Goal: Task Accomplishment & Management: Manage account settings

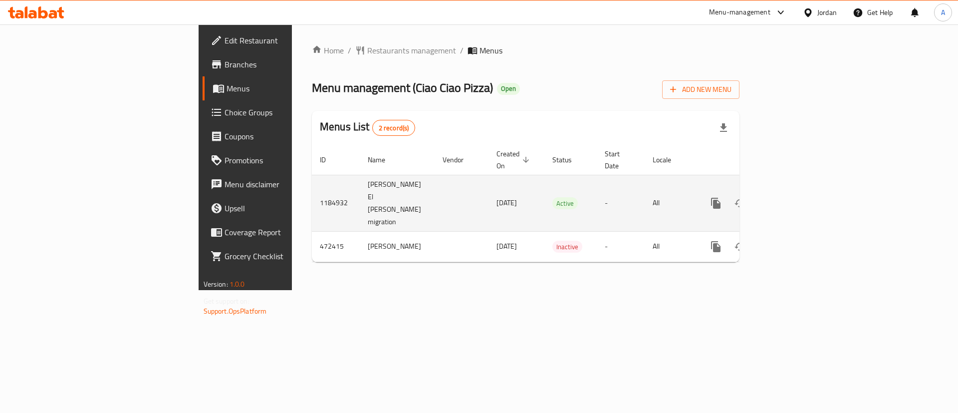
click at [808, 182] on td "enhanced table" at bounding box center [752, 203] width 112 height 56
click at [794, 197] on icon "enhanced table" at bounding box center [788, 203] width 12 height 12
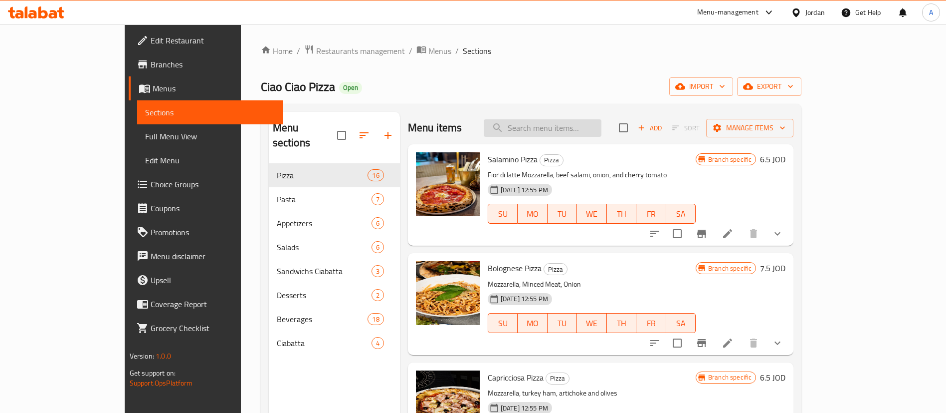
click at [596, 128] on input "search" at bounding box center [543, 127] width 118 height 17
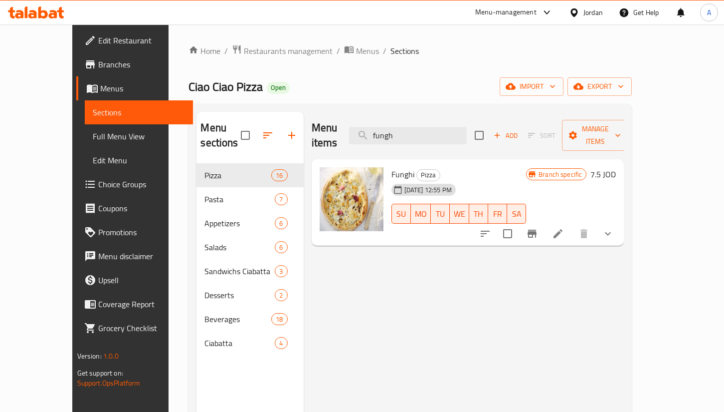
type input "fungh"
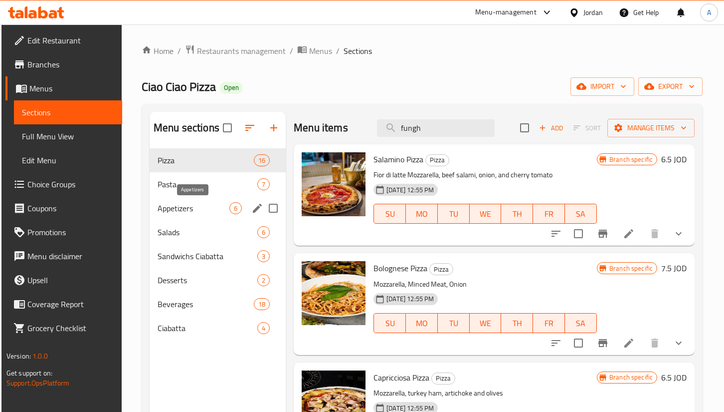
click at [191, 203] on span "Appetizers" at bounding box center [194, 208] width 72 height 12
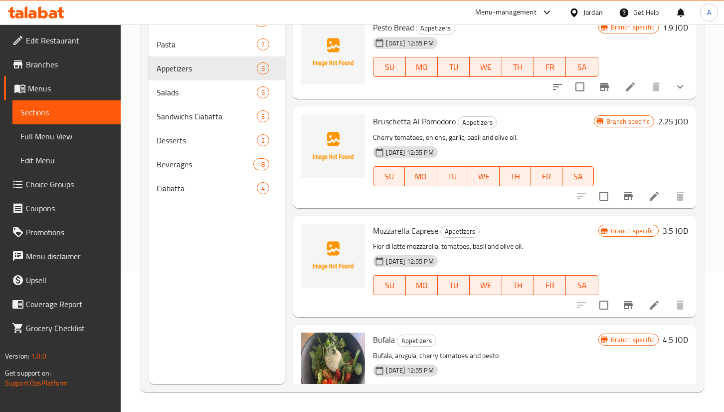
scroll to position [277, 0]
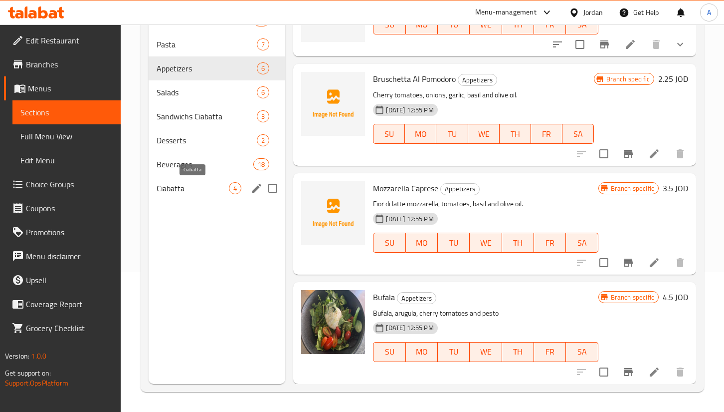
click at [185, 190] on span "Ciabatta" at bounding box center [193, 188] width 72 height 12
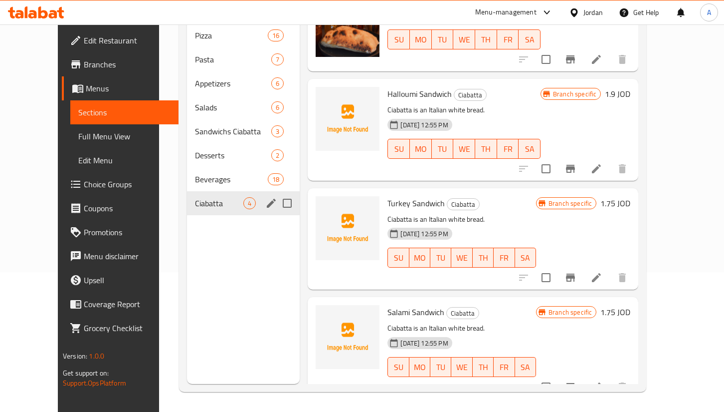
click at [195, 173] on span "Beverages" at bounding box center [231, 179] width 73 height 12
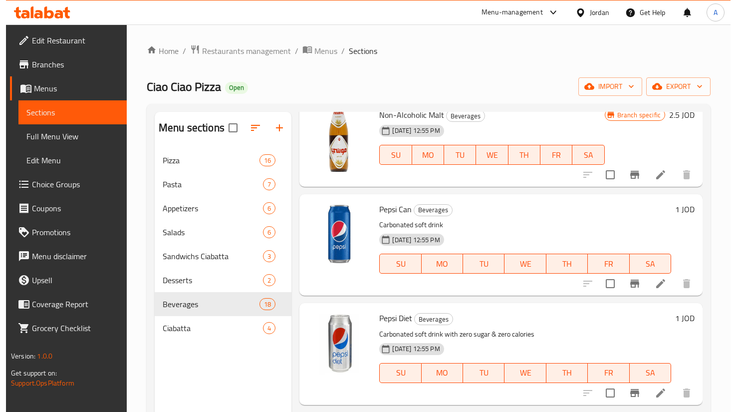
scroll to position [823, 0]
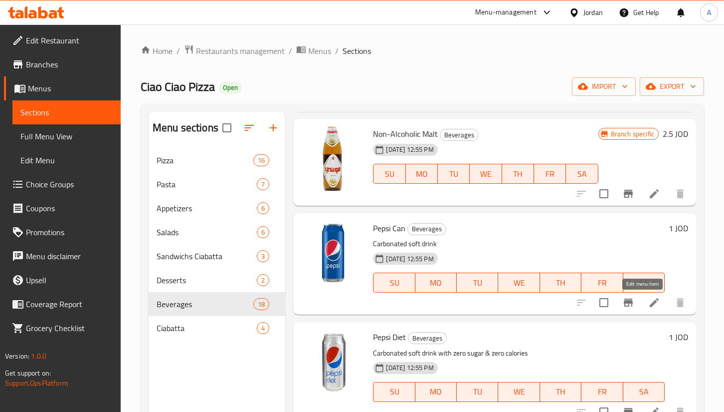
click at [648, 302] on icon at bounding box center [654, 302] width 12 height 12
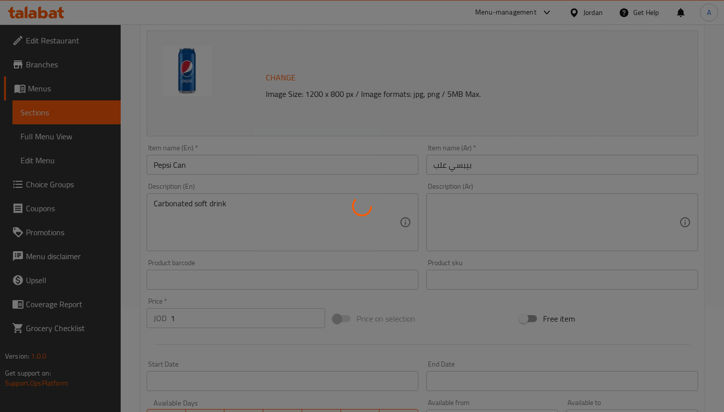
scroll to position [293, 0]
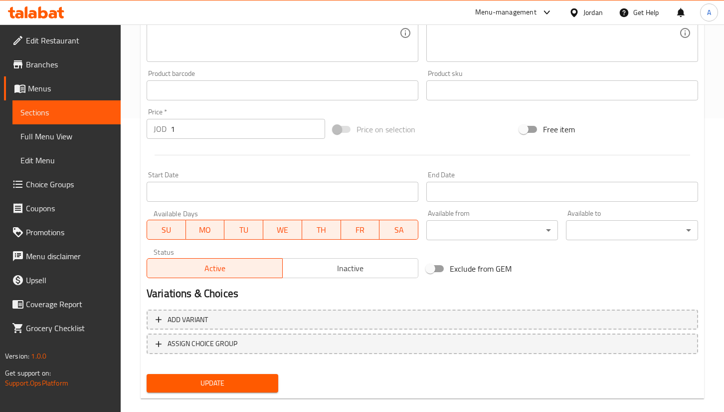
click at [351, 263] on span "Inactive" at bounding box center [351, 268] width 128 height 14
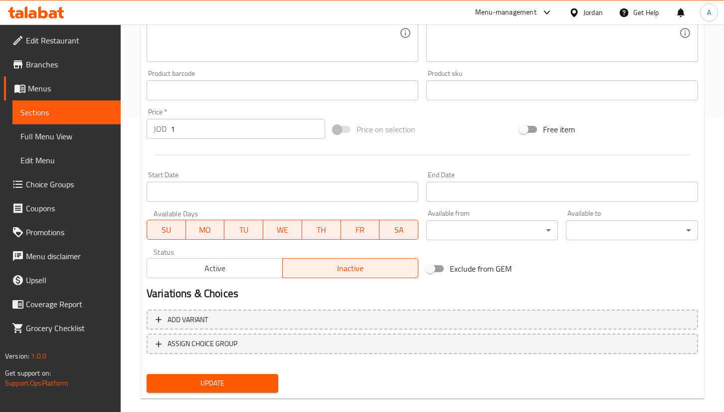
click at [211, 386] on span "Update" at bounding box center [213, 383] width 116 height 12
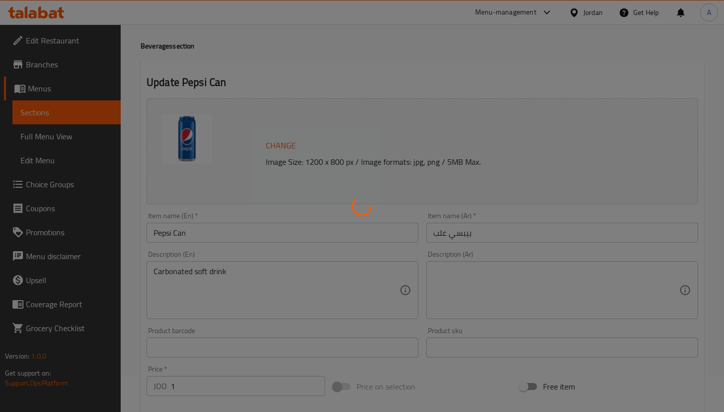
scroll to position [0, 0]
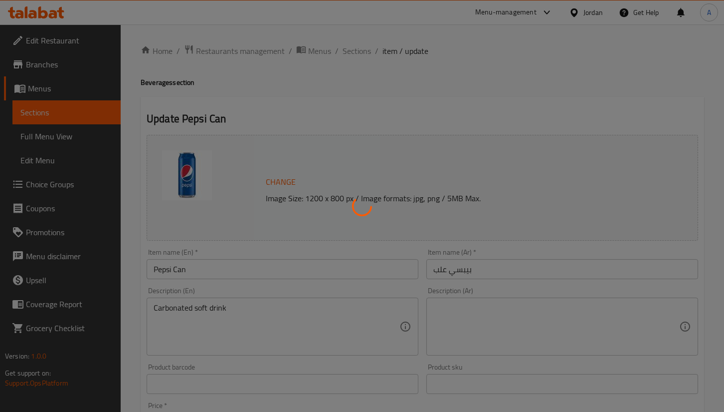
click at [353, 48] on div at bounding box center [362, 206] width 724 height 412
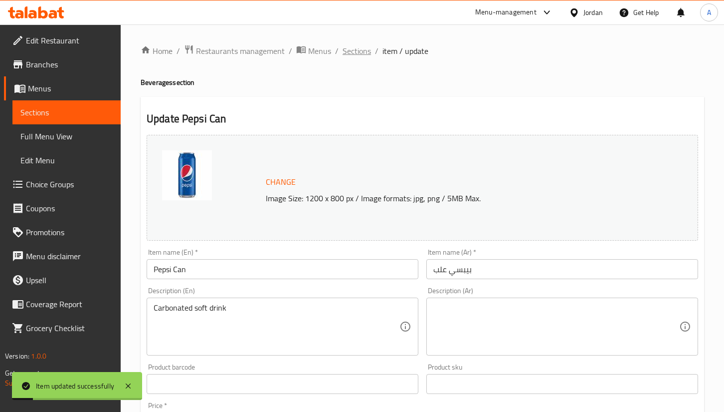
click at [364, 58] on div "Home / Restaurants management / Menus / Sections / item / update Beverages sect…" at bounding box center [423, 371] width 564 height 655
click at [364, 55] on span "Sections" at bounding box center [357, 51] width 28 height 12
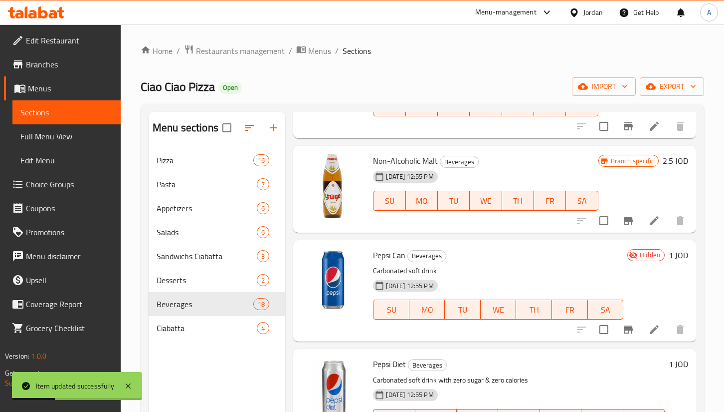
scroll to position [973, 0]
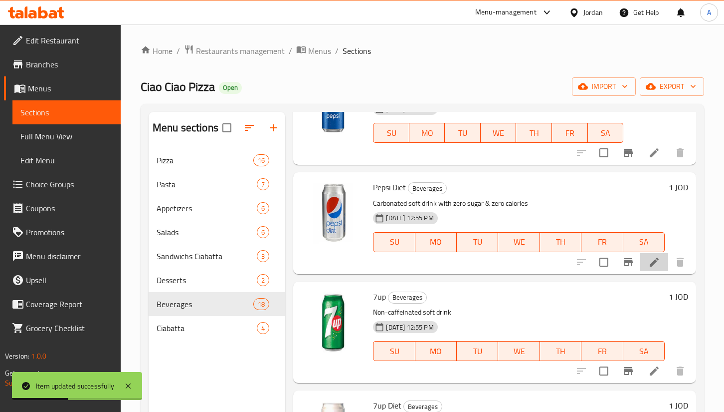
click at [640, 264] on li at bounding box center [654, 262] width 28 height 18
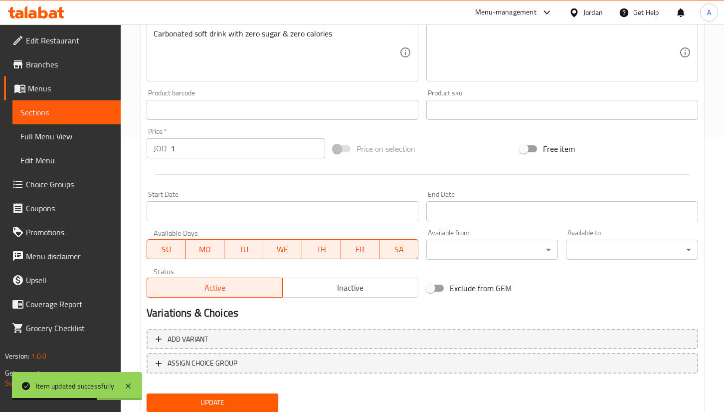
scroll to position [308, 0]
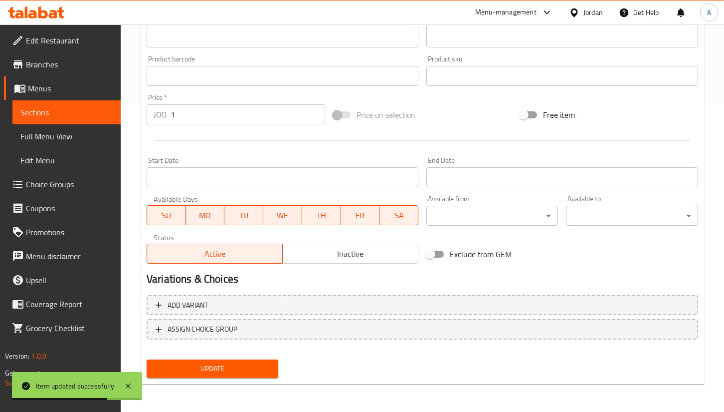
click at [349, 277] on h2 "Variations & Choices" at bounding box center [423, 278] width 552 height 15
click at [354, 254] on span "Inactive" at bounding box center [351, 253] width 128 height 14
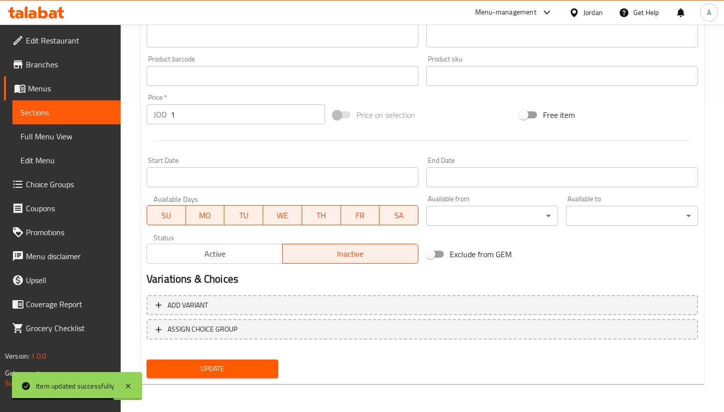
click at [259, 353] on div "Add variant ASSIGN CHOICE GROUP" at bounding box center [423, 323] width 560 height 65
click at [260, 362] on button "Update" at bounding box center [213, 368] width 132 height 18
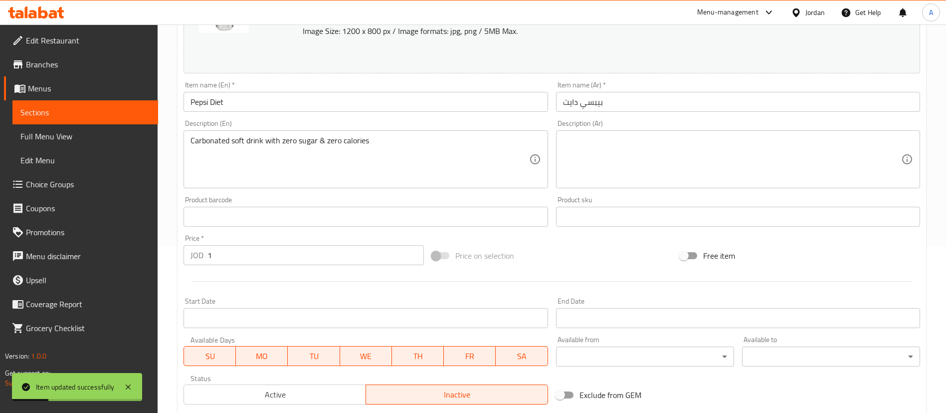
scroll to position [307, 0]
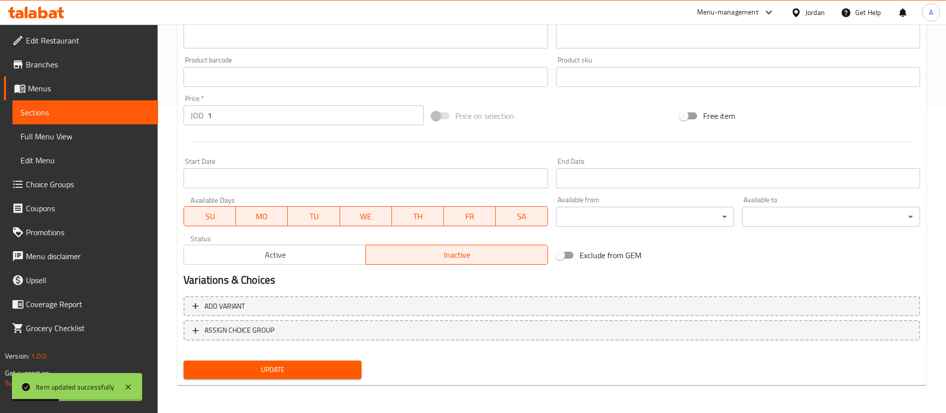
click at [240, 380] on div "Update" at bounding box center [273, 369] width 186 height 26
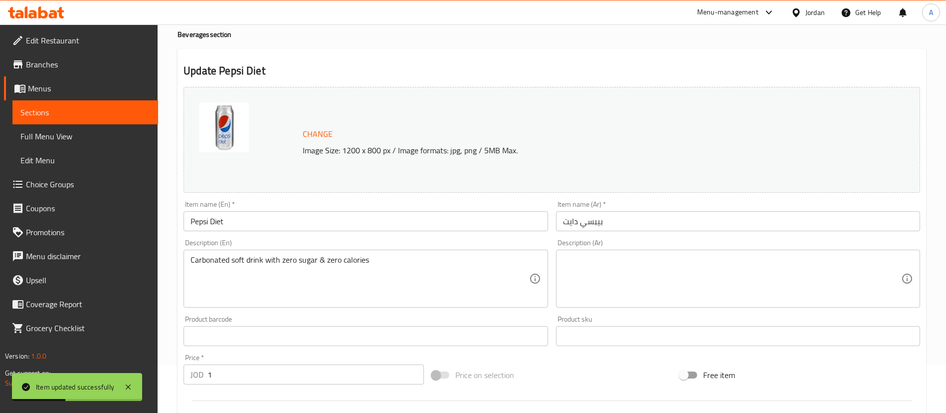
scroll to position [0, 0]
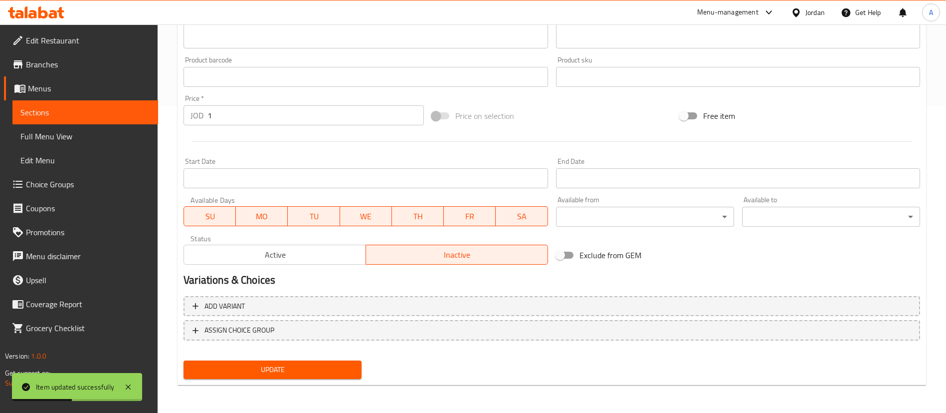
drag, startPoint x: 266, startPoint y: 386, endPoint x: 270, endPoint y: 374, distance: 12.8
click at [265, 385] on div "Home / Restaurants management / Menus / Sections / item / update Beverages sect…" at bounding box center [552, 65] width 749 height 655
click at [273, 370] on span "Update" at bounding box center [273, 369] width 162 height 12
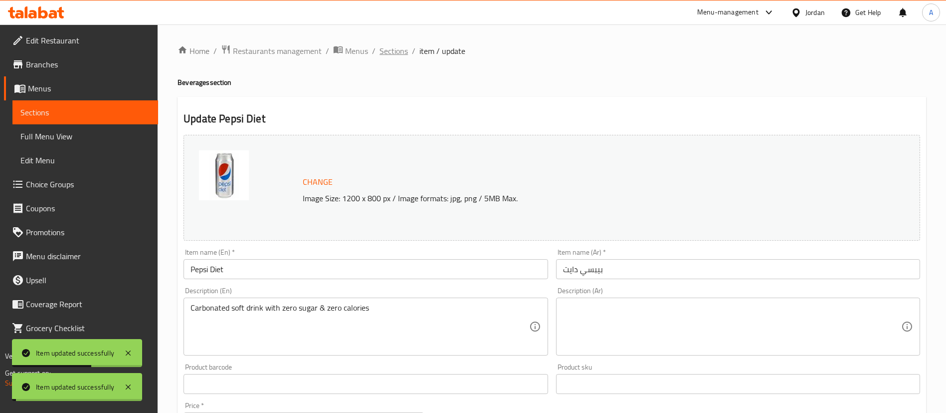
click at [396, 51] on span "Sections" at bounding box center [394, 51] width 28 height 12
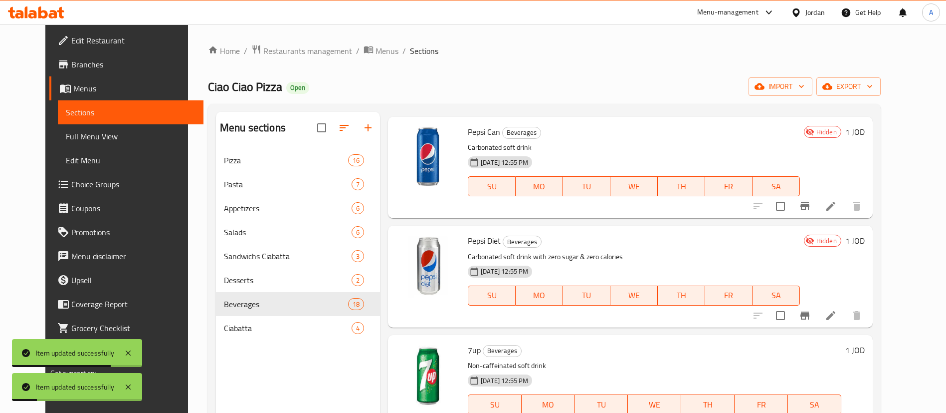
scroll to position [973, 0]
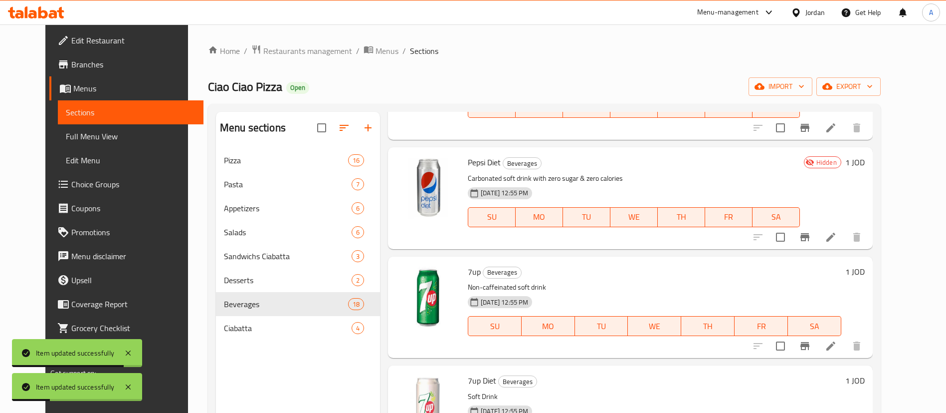
click at [837, 341] on icon at bounding box center [831, 346] width 12 height 12
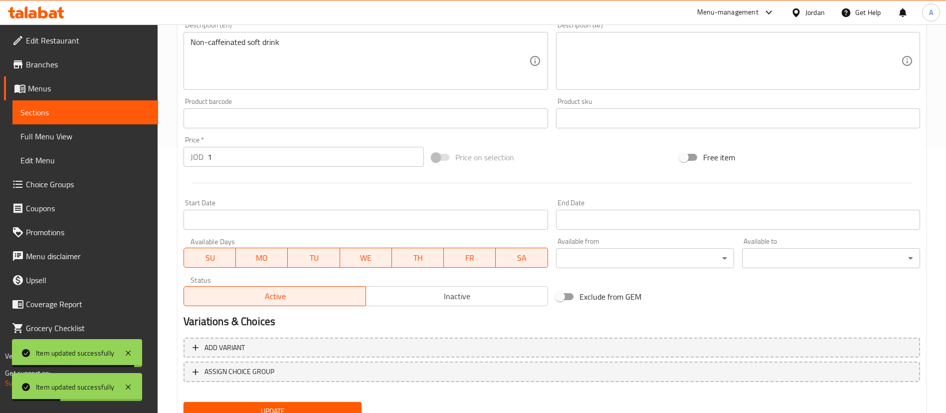
scroll to position [307, 0]
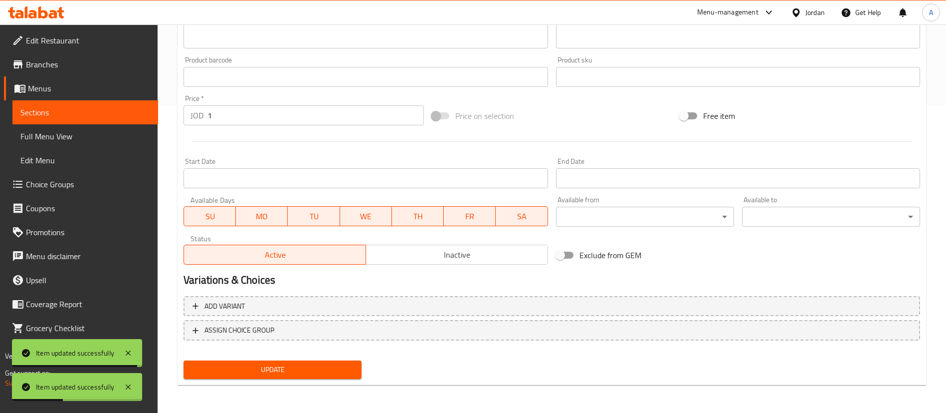
click at [401, 268] on div "Change Image Size: 1200 x 800 px / Image formats: jpg, png / 5MB Max. Item name…" at bounding box center [552, 103] width 745 height 559
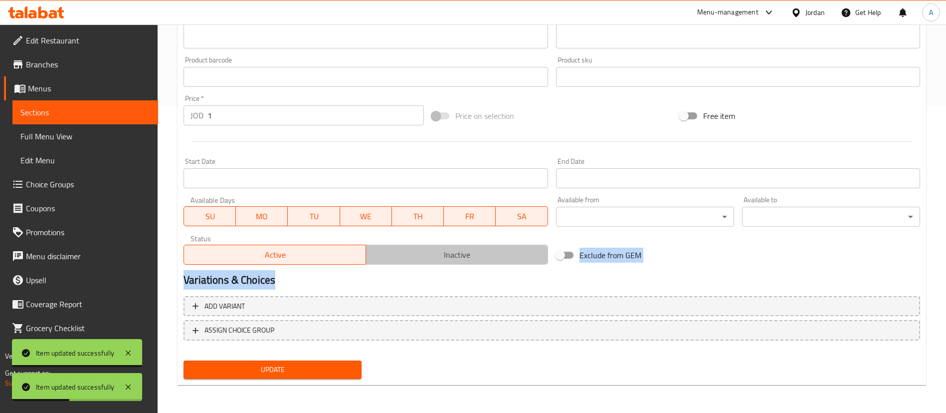
click at [411, 254] on span "Inactive" at bounding box center [457, 254] width 174 height 14
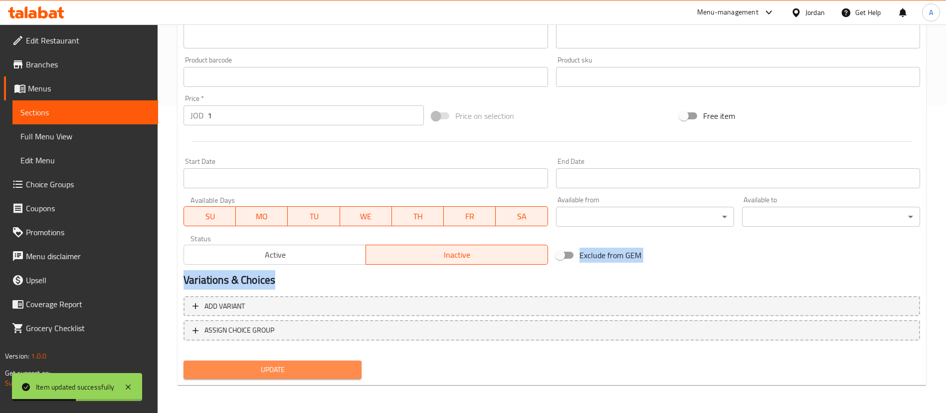
click at [303, 361] on button "Update" at bounding box center [273, 369] width 178 height 18
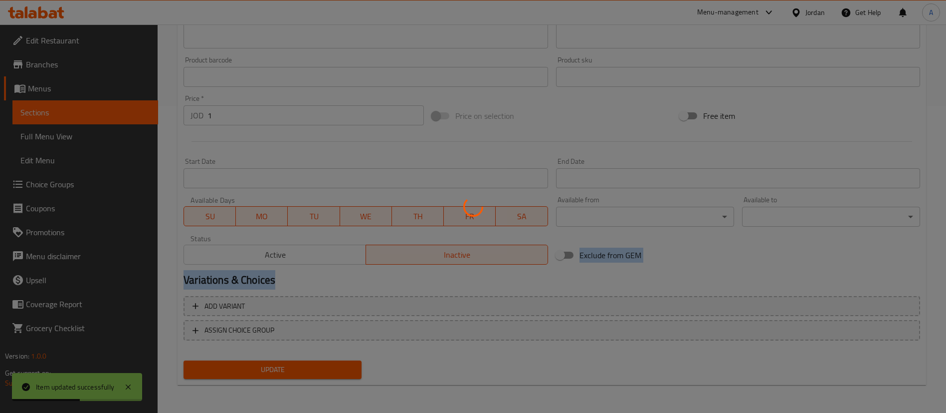
scroll to position [0, 0]
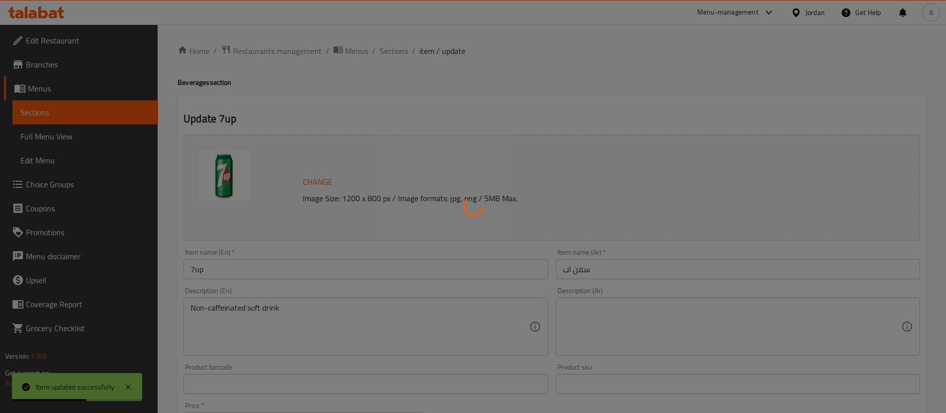
click at [397, 162] on div at bounding box center [473, 206] width 946 height 413
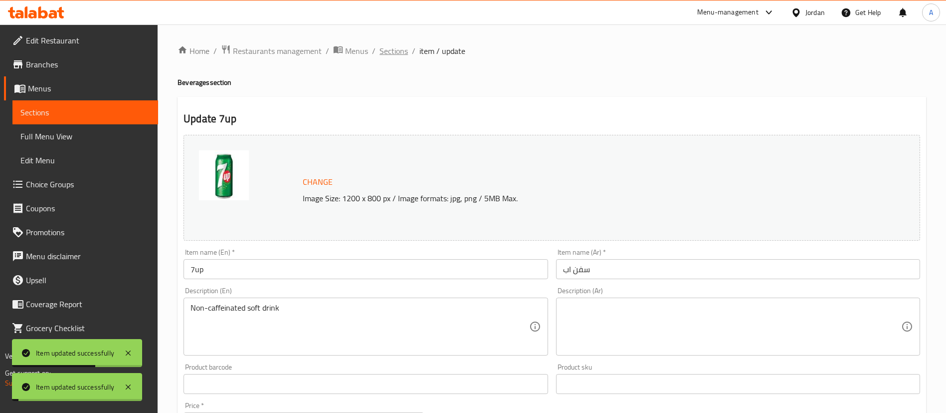
click at [398, 46] on span "Sections" at bounding box center [394, 51] width 28 height 12
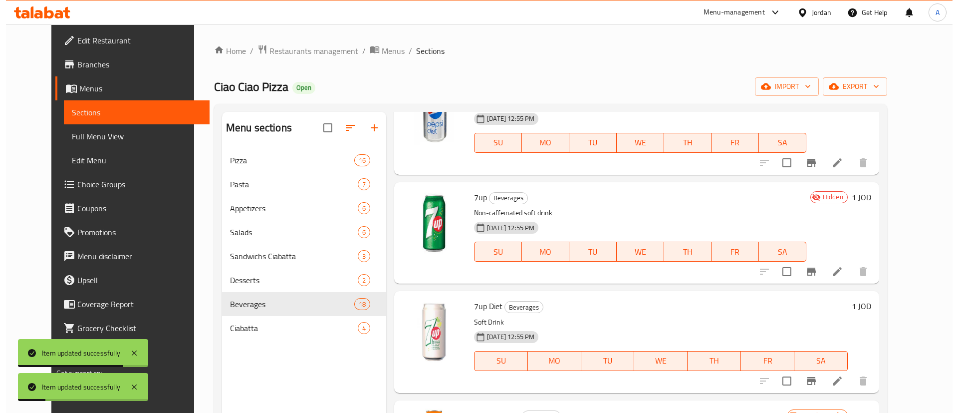
scroll to position [1047, 0]
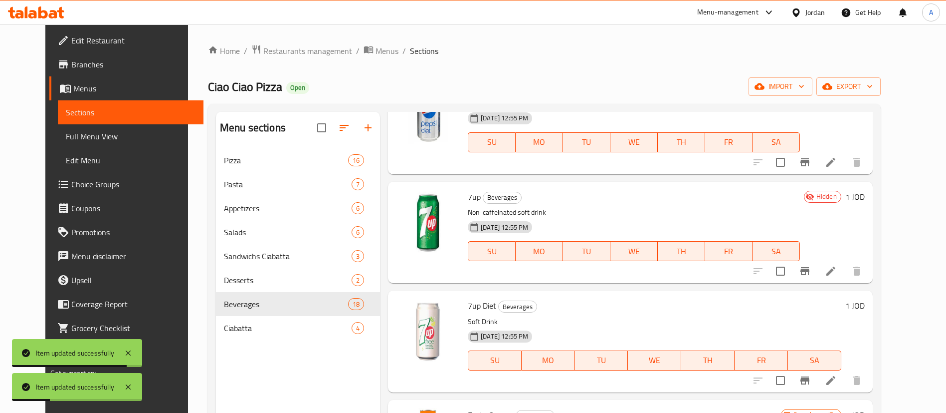
click at [845, 385] on li at bounding box center [831, 380] width 28 height 18
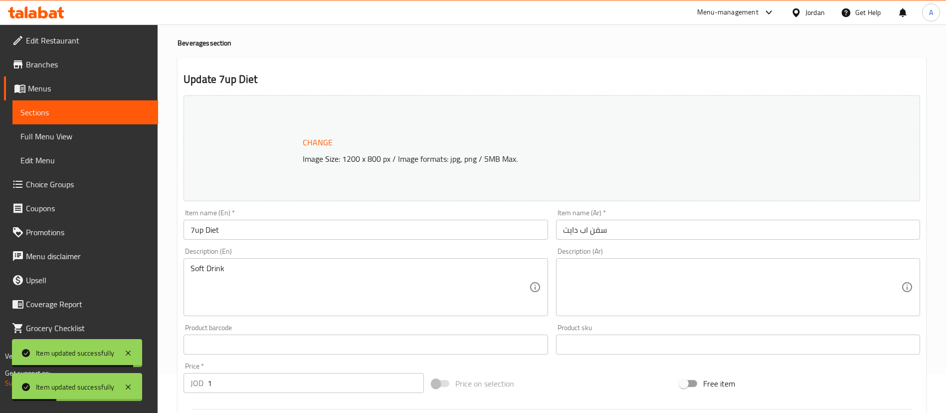
scroll to position [307, 0]
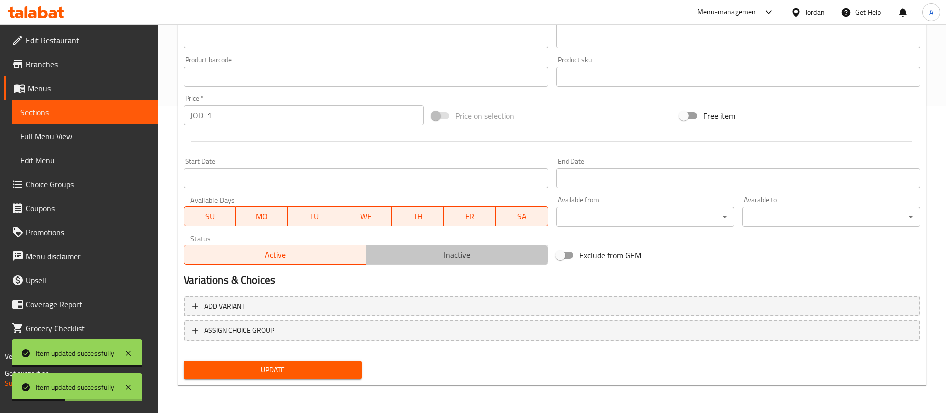
click at [414, 243] on div "Active Inactive" at bounding box center [366, 249] width 364 height 30
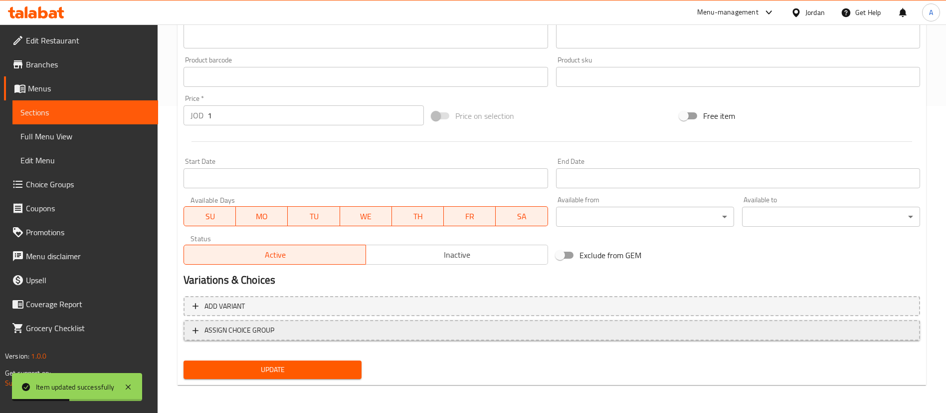
click at [259, 336] on span "ASSIGN CHOICE GROUP" at bounding box center [240, 330] width 70 height 12
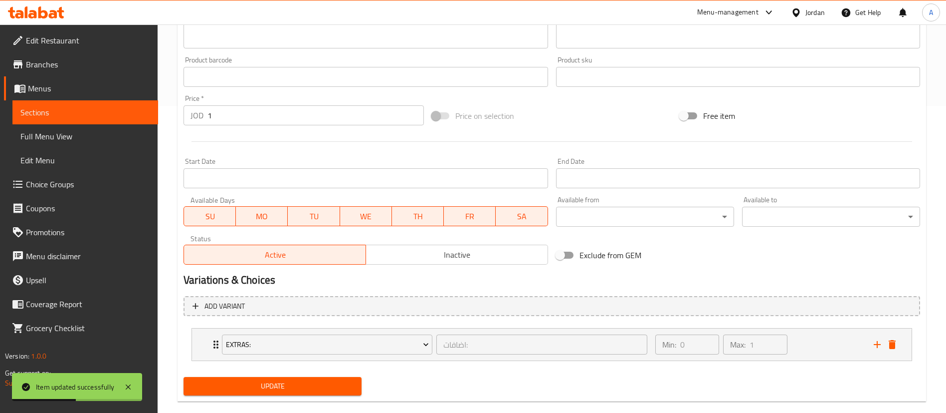
click at [424, 246] on button "Inactive" at bounding box center [457, 254] width 183 height 20
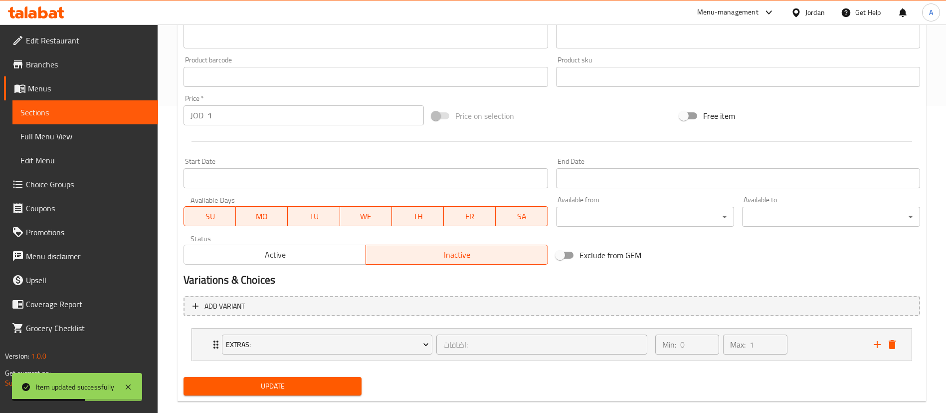
click at [896, 344] on icon "delete" at bounding box center [892, 344] width 12 height 12
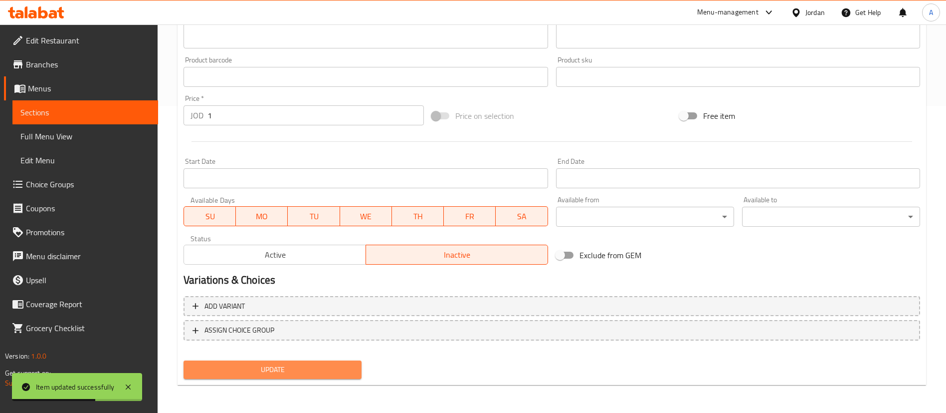
click at [349, 370] on span "Update" at bounding box center [273, 369] width 162 height 12
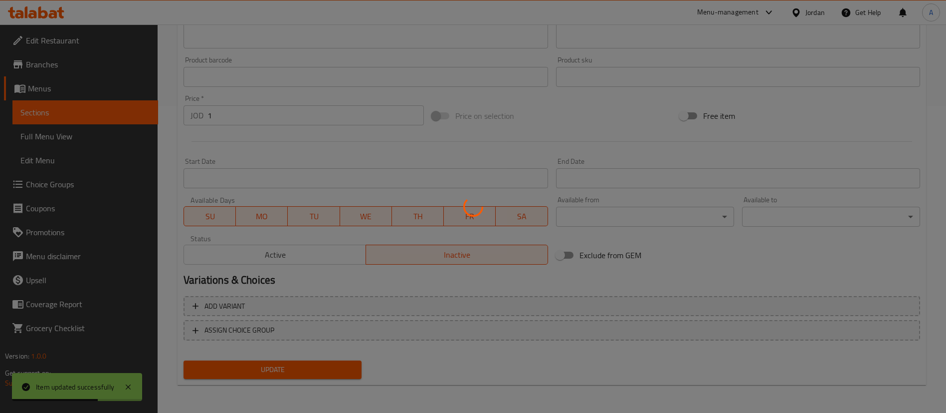
scroll to position [0, 0]
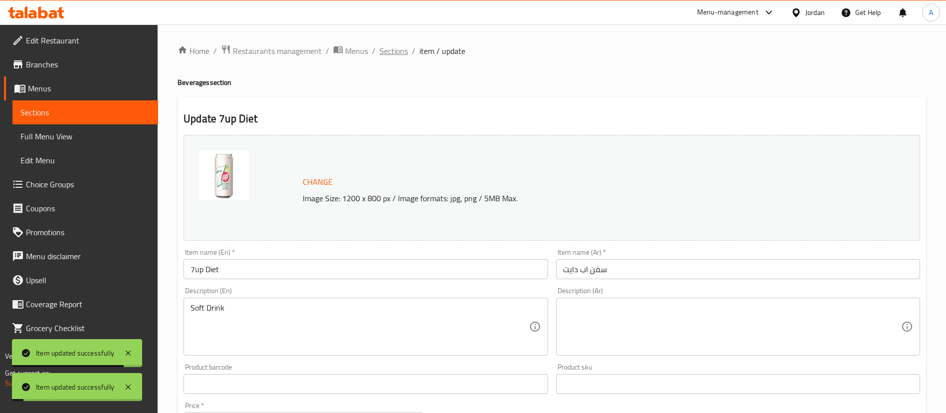
click at [385, 55] on span "Sections" at bounding box center [394, 51] width 28 height 12
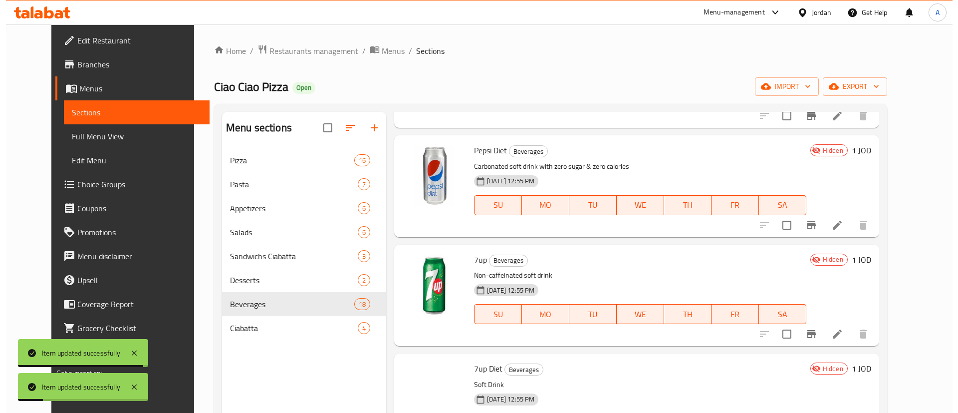
scroll to position [1197, 0]
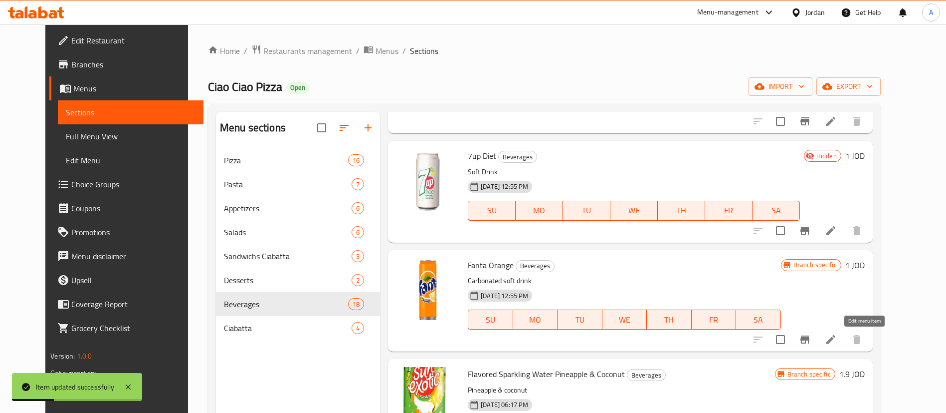
click at [837, 338] on icon at bounding box center [831, 339] width 12 height 12
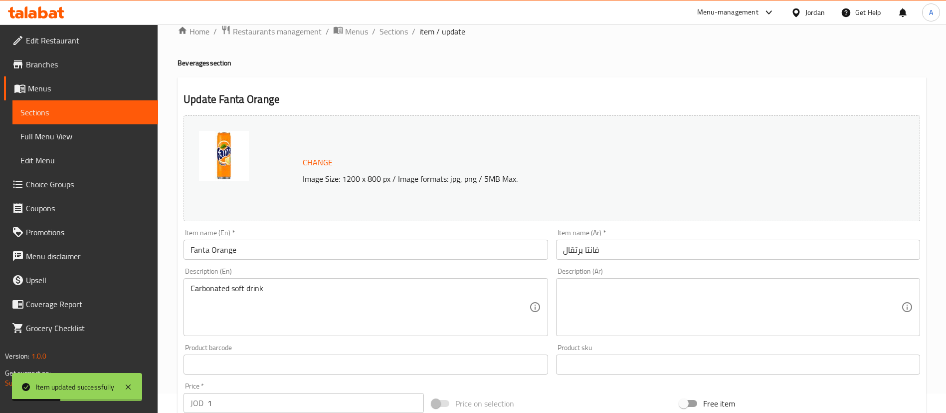
scroll to position [307, 0]
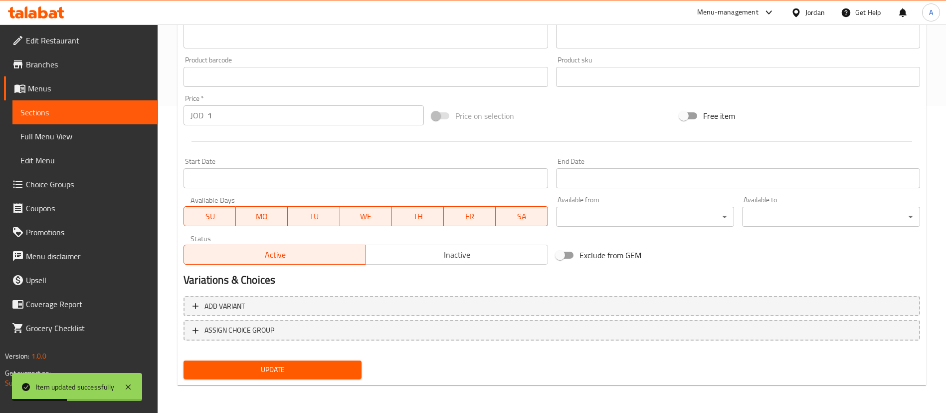
drag, startPoint x: 442, startPoint y: 252, endPoint x: 430, endPoint y: 262, distance: 15.6
click at [442, 252] on span "Inactive" at bounding box center [457, 254] width 174 height 14
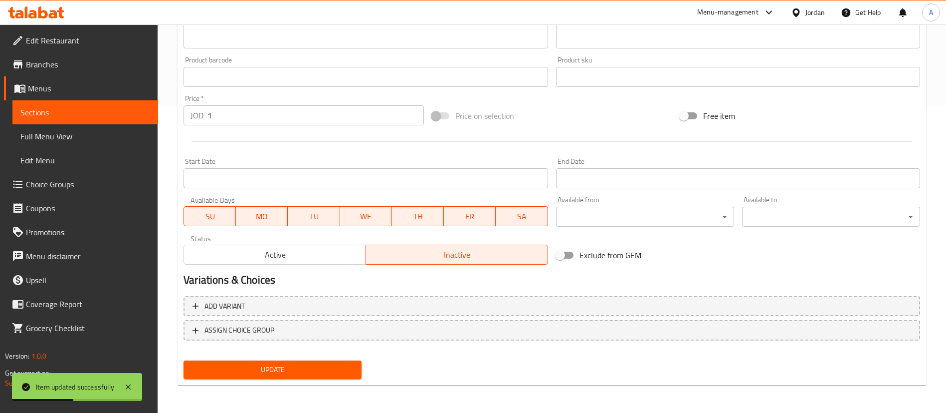
click at [256, 366] on span "Update" at bounding box center [273, 369] width 162 height 12
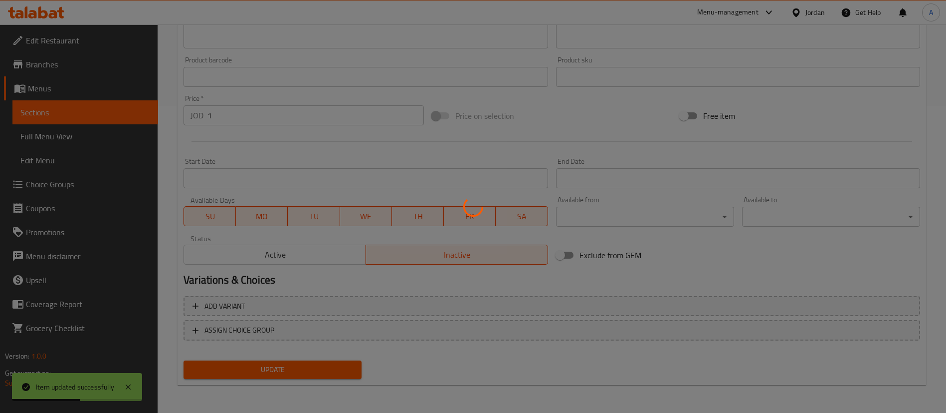
scroll to position [0, 0]
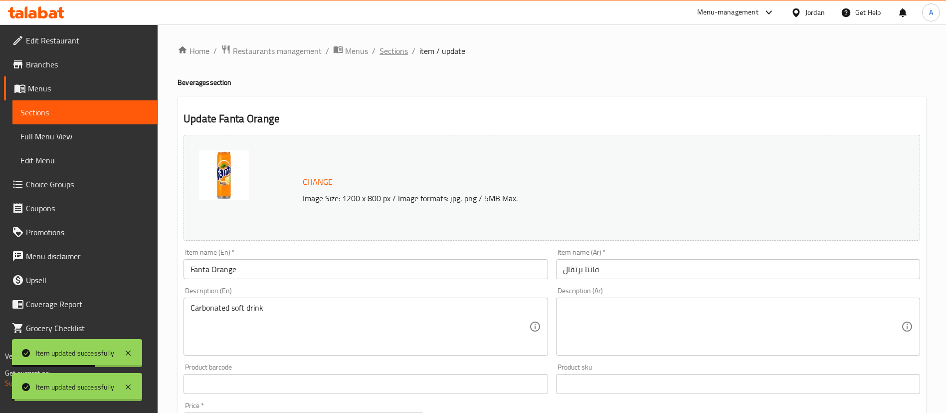
click at [397, 55] on span "Sections" at bounding box center [394, 51] width 28 height 12
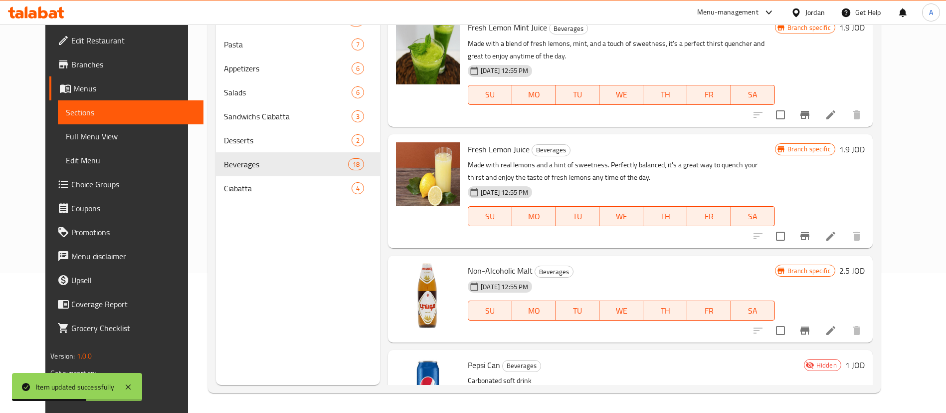
scroll to position [238, 0]
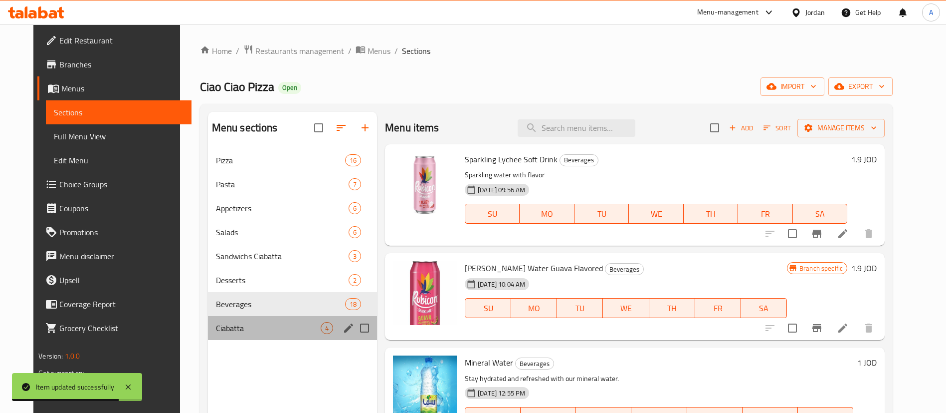
click at [281, 333] on div "Ciabatta 4" at bounding box center [292, 328] width 169 height 24
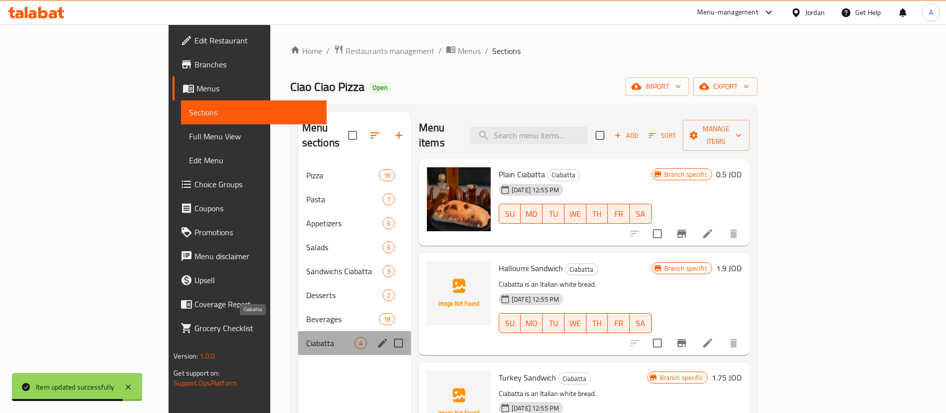
click at [306, 337] on span "Ciabatta" at bounding box center [330, 343] width 48 height 12
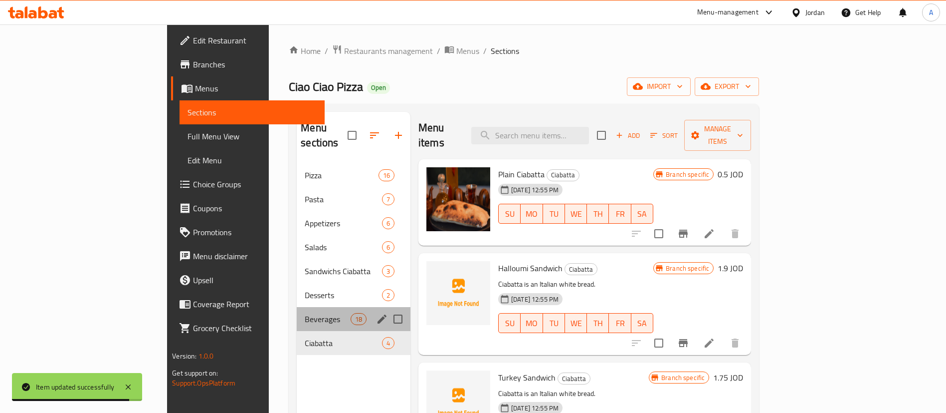
drag, startPoint x: 279, startPoint y: 311, endPoint x: 346, endPoint y: 171, distance: 155.3
click at [297, 310] on div "Beverages 18" at bounding box center [354, 319] width 114 height 24
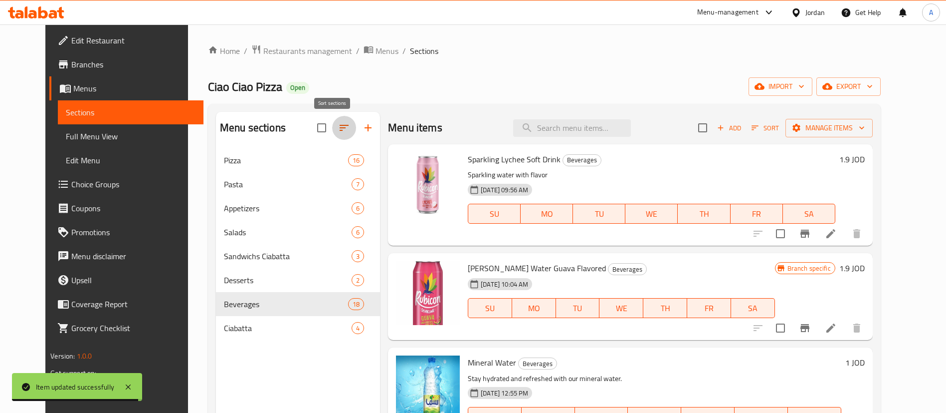
click at [338, 125] on icon "button" at bounding box center [344, 128] width 12 height 12
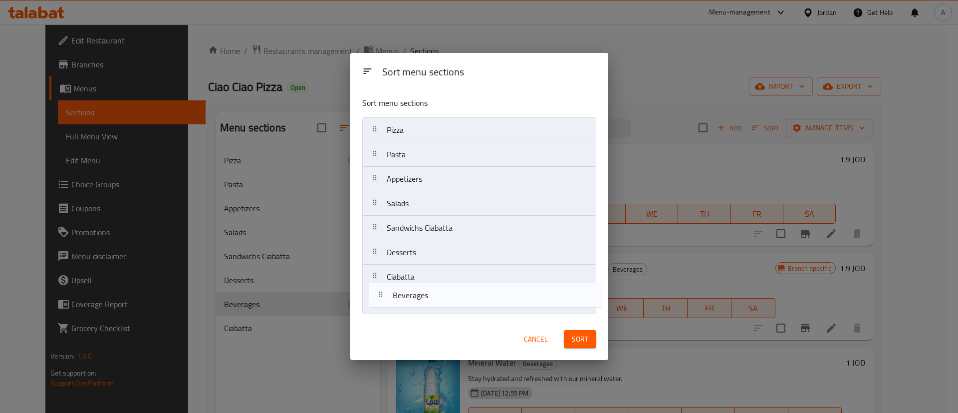
drag, startPoint x: 391, startPoint y: 301, endPoint x: 393, endPoint y: 316, distance: 14.6
click at [393, 317] on div "Sort menu sections Pizza Pasta Appetizers Salads Sandwichs Ciabatta Desserts Be…" at bounding box center [479, 203] width 258 height 229
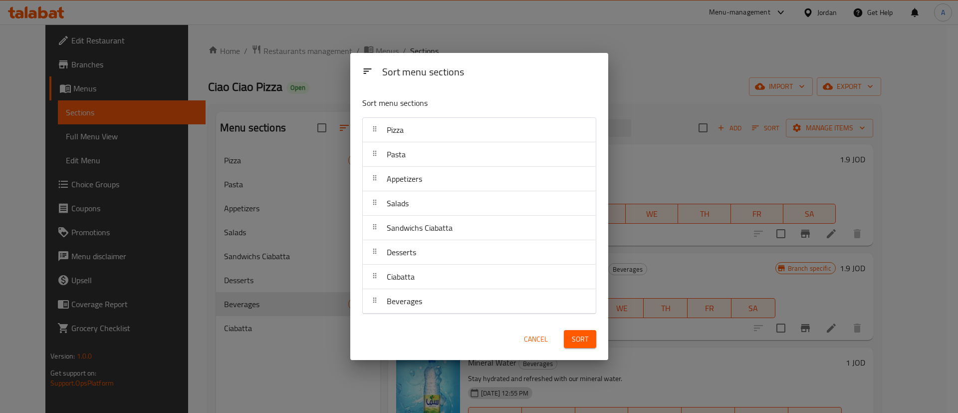
drag, startPoint x: 564, startPoint y: 320, endPoint x: 571, endPoint y: 337, distance: 17.9
click at [565, 322] on div "Cancel Sort" at bounding box center [479, 339] width 258 height 42
drag, startPoint x: 571, startPoint y: 337, endPoint x: 576, endPoint y: 337, distance: 5.5
click at [571, 337] on button "Sort" at bounding box center [580, 339] width 32 height 18
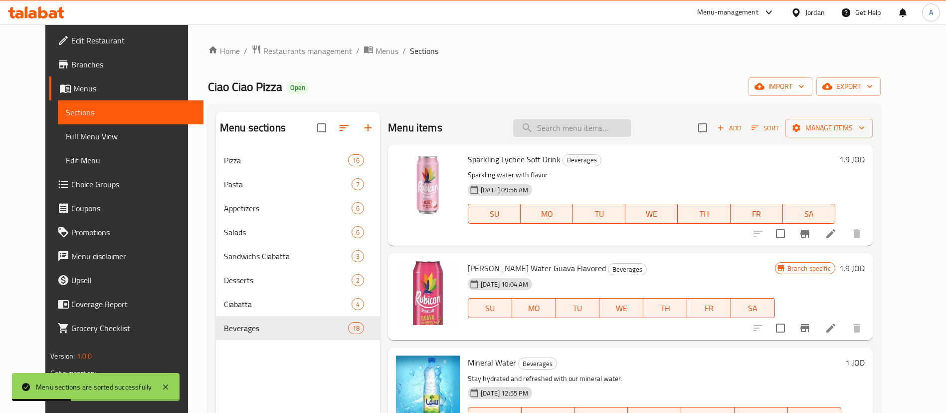
drag, startPoint x: 583, startPoint y: 134, endPoint x: 585, endPoint y: 127, distance: 7.6
click at [584, 131] on input "search" at bounding box center [572, 127] width 118 height 17
click at [585, 126] on input "search" at bounding box center [572, 127] width 118 height 17
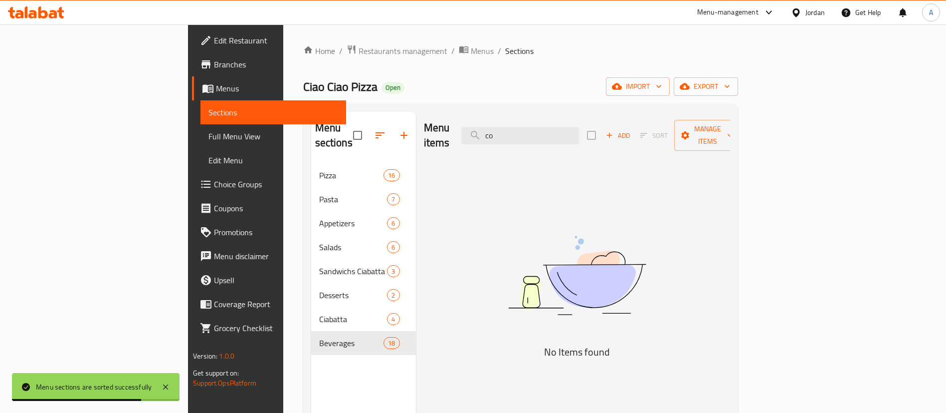
type input "c"
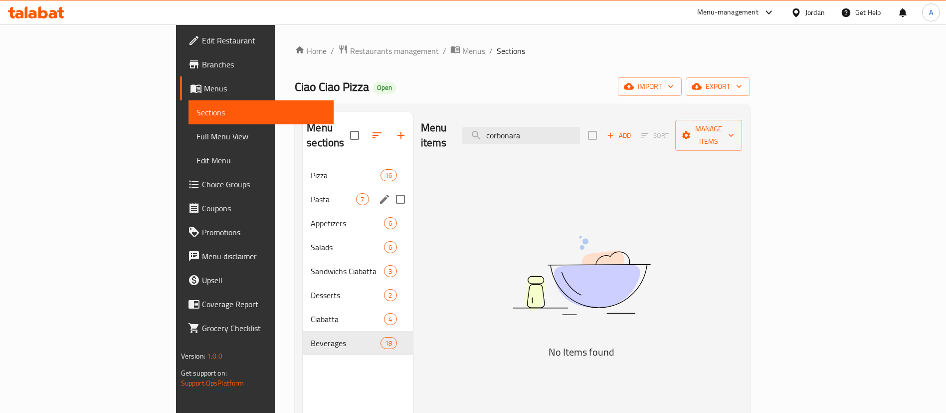
click at [303, 168] on div "Pizza 16" at bounding box center [358, 175] width 110 height 24
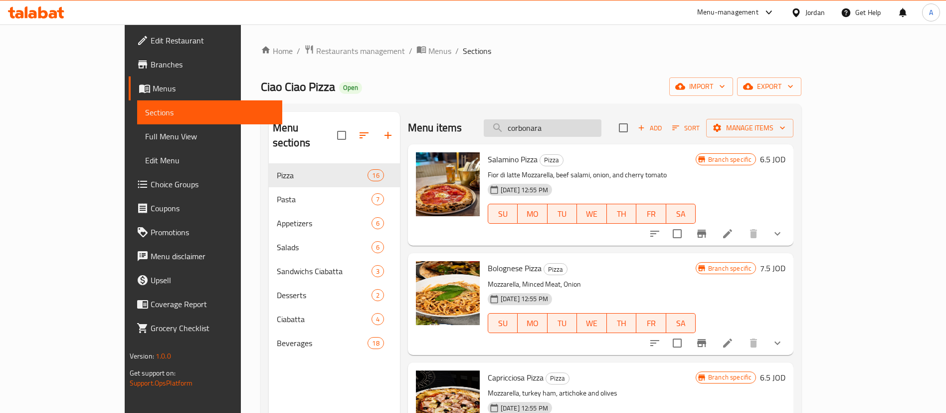
click at [579, 134] on input "corbonara" at bounding box center [543, 127] width 118 height 17
click at [602, 130] on input "corbonara" at bounding box center [543, 127] width 118 height 17
type input "corbonara"
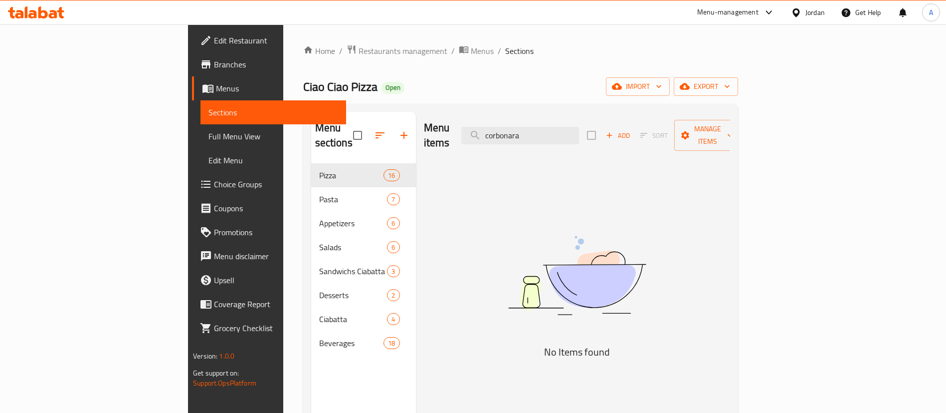
drag, startPoint x: 612, startPoint y: 130, endPoint x: 482, endPoint y: 131, distance: 129.2
click at [484, 132] on div "Menu items corbonara Add Sort Manage items" at bounding box center [577, 135] width 306 height 47
type input "ك"
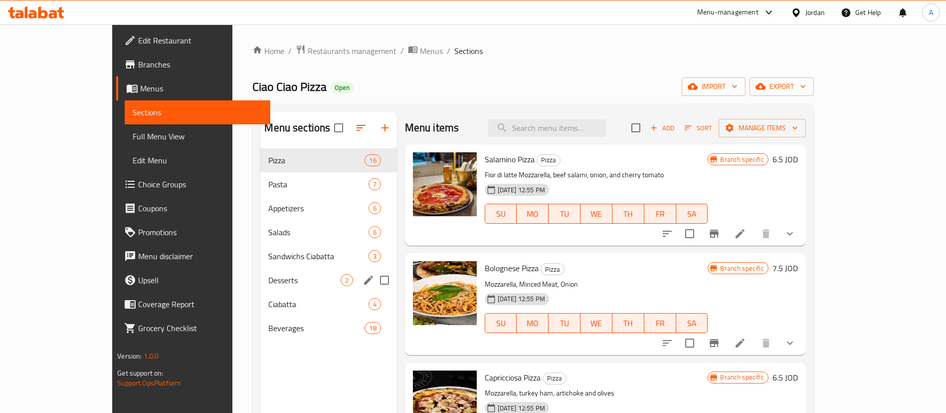
click at [268, 298] on span "Ciabatta" at bounding box center [318, 304] width 100 height 12
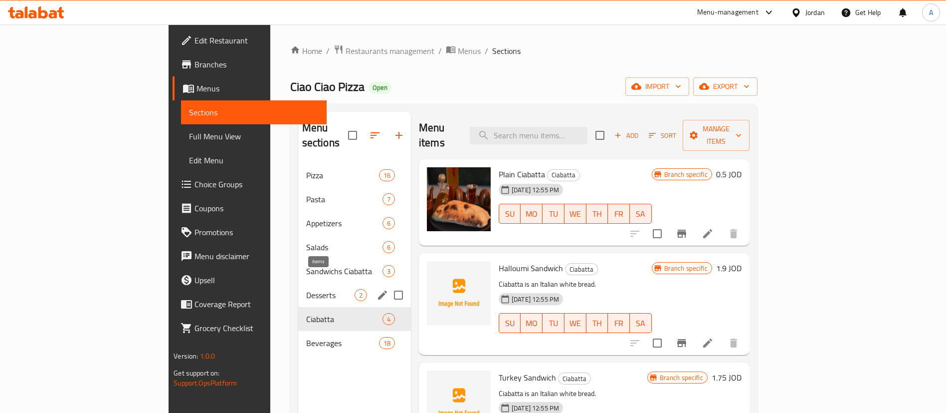
click at [355, 290] on span "2" at bounding box center [360, 294] width 11 height 9
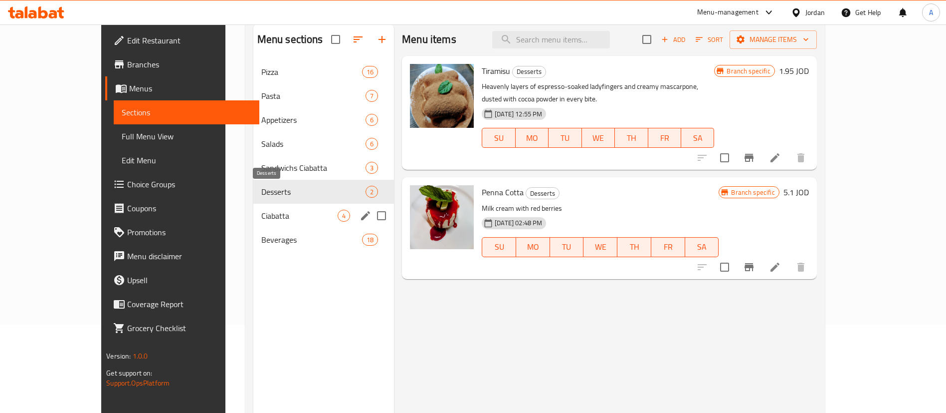
scroll to position [65, 0]
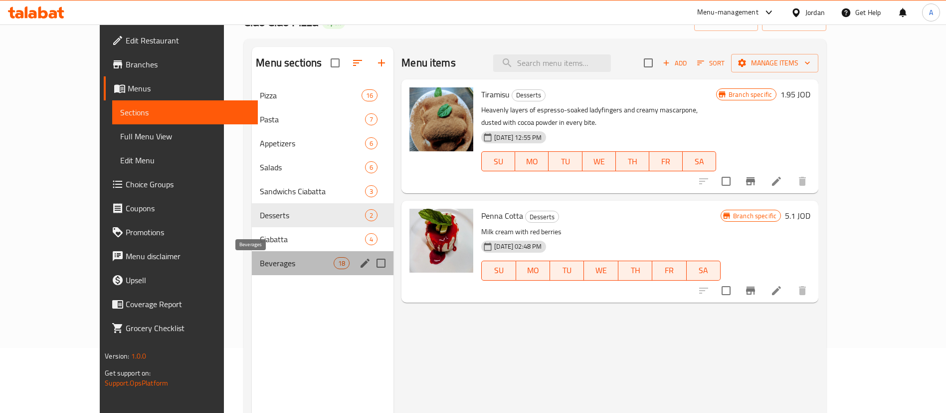
click at [260, 266] on span "Beverages" at bounding box center [297, 263] width 74 height 12
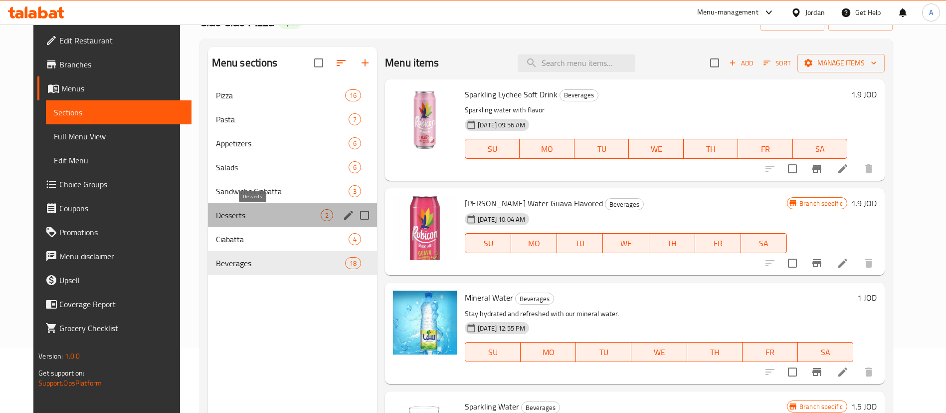
click at [259, 216] on span "Desserts" at bounding box center [268, 215] width 105 height 12
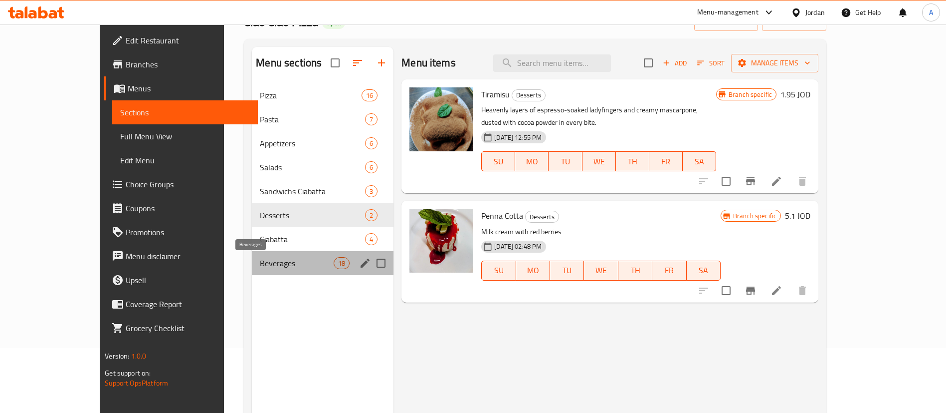
click at [260, 257] on span "Beverages" at bounding box center [297, 263] width 74 height 12
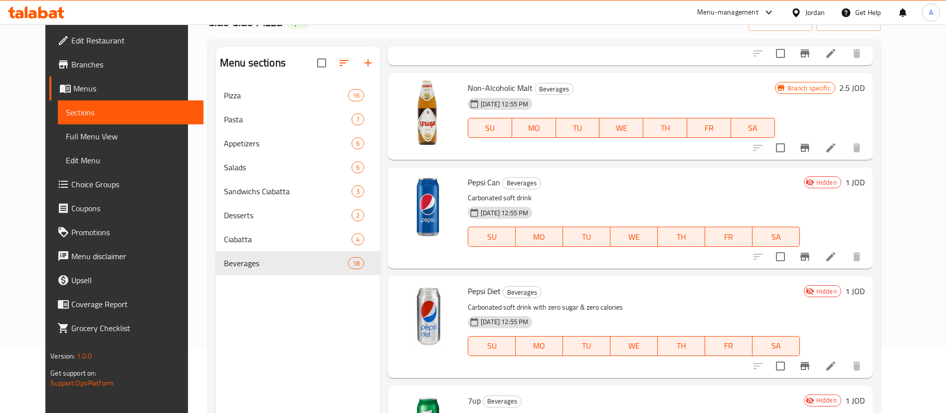
scroll to position [823, 0]
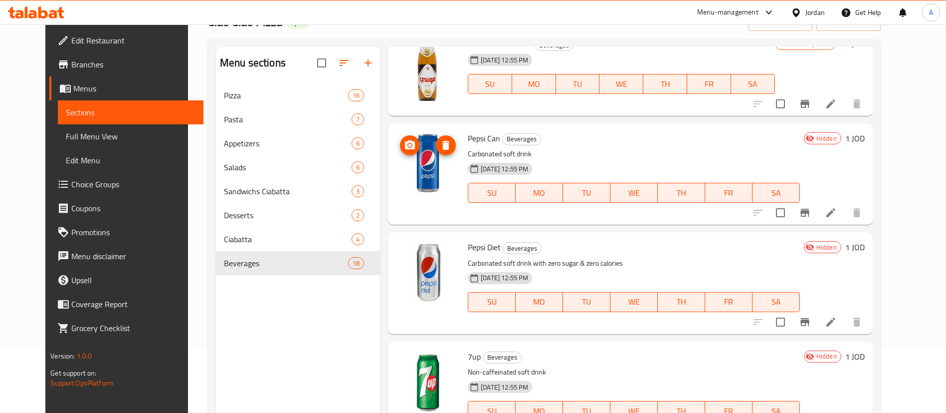
click at [440, 150] on icon "delete image" at bounding box center [446, 145] width 12 height 12
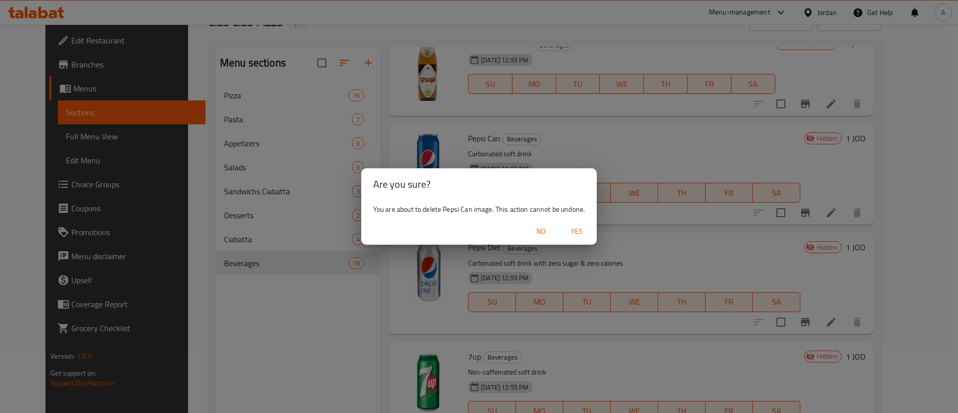
click at [575, 234] on span "Yes" at bounding box center [577, 231] width 24 height 12
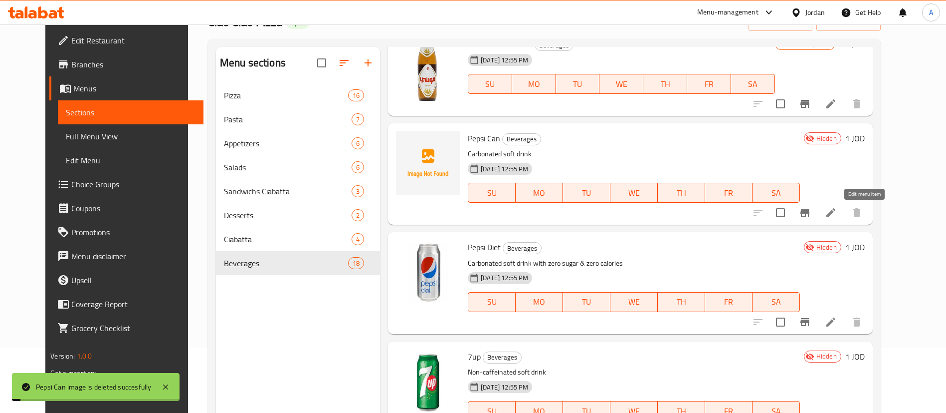
click at [837, 207] on icon at bounding box center [831, 213] width 12 height 12
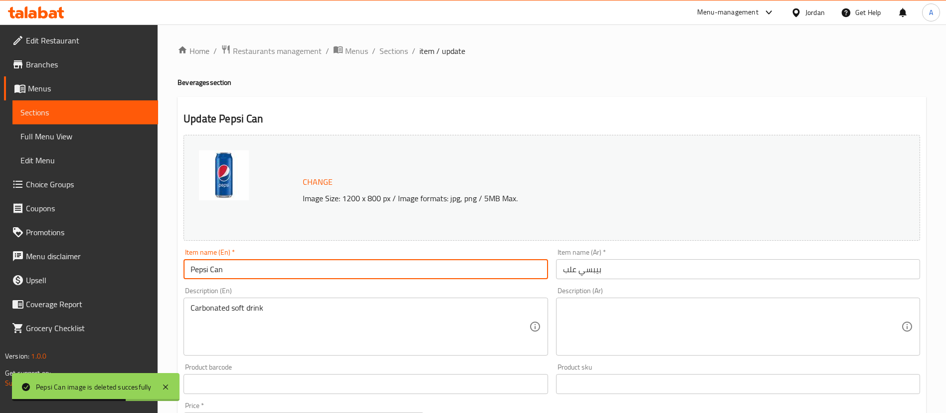
drag, startPoint x: 281, startPoint y: 266, endPoint x: 128, endPoint y: 264, distance: 152.6
click at [130, 264] on div "Edit Restaurant Branches Menus Sections Full Menu View Edit Menu Choice Groups …" at bounding box center [473, 371] width 946 height 695
paste input "Cola Soft drink"
type input "Cola Soft drink"
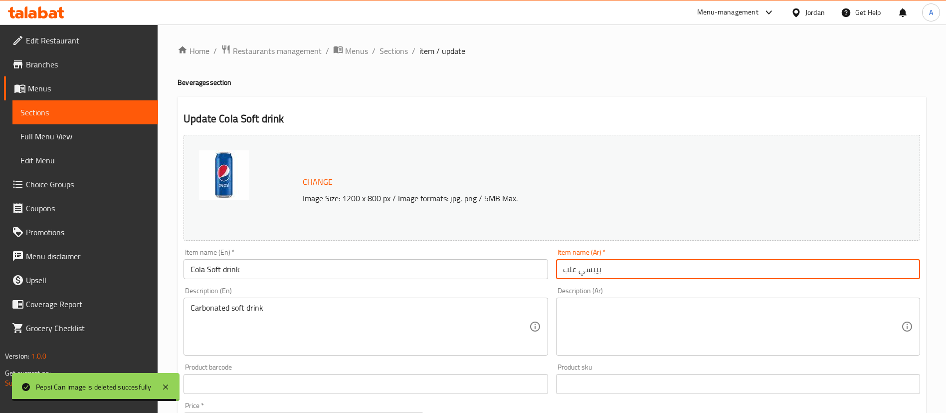
click at [635, 270] on input "بيبسي علب" at bounding box center [738, 269] width 364 height 20
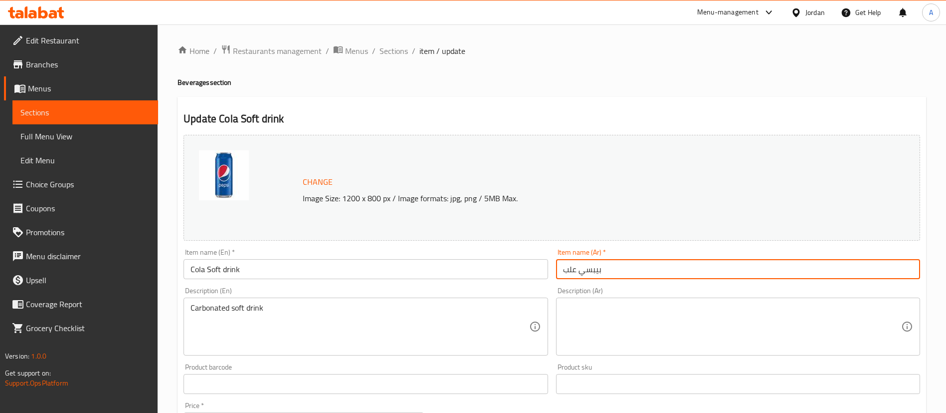
drag, startPoint x: 606, startPoint y: 263, endPoint x: 434, endPoint y: 247, distance: 171.9
click at [461, 253] on div "Change Image Size: 1200 x 800 px / Image formats: jpg, png / 5MB Max. Item name…" at bounding box center [552, 353] width 745 height 444
paste input "[PERSON_NAME] غازي"
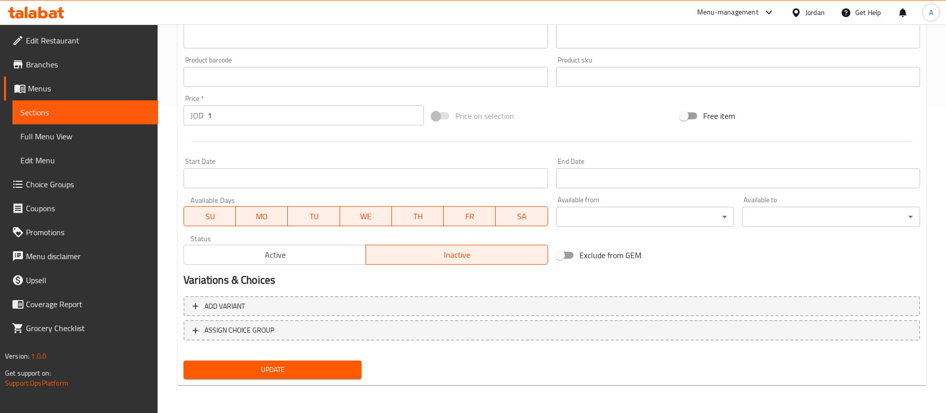
type input "[PERSON_NAME] غازي"
click at [237, 363] on span "Update" at bounding box center [273, 369] width 162 height 12
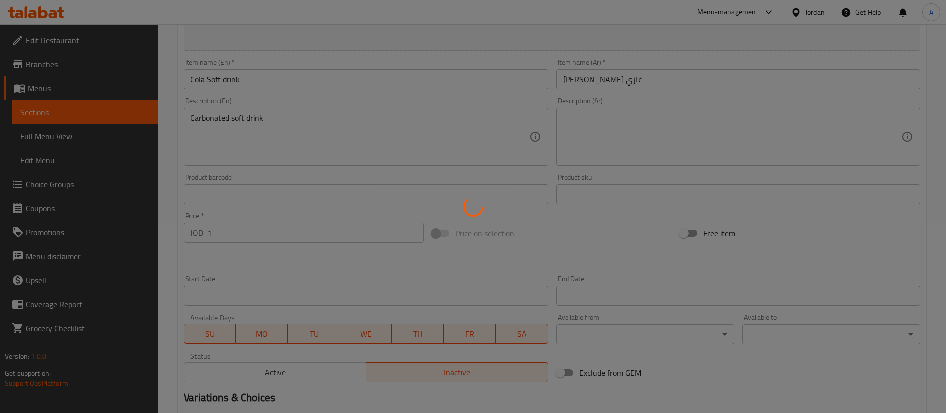
scroll to position [307, 0]
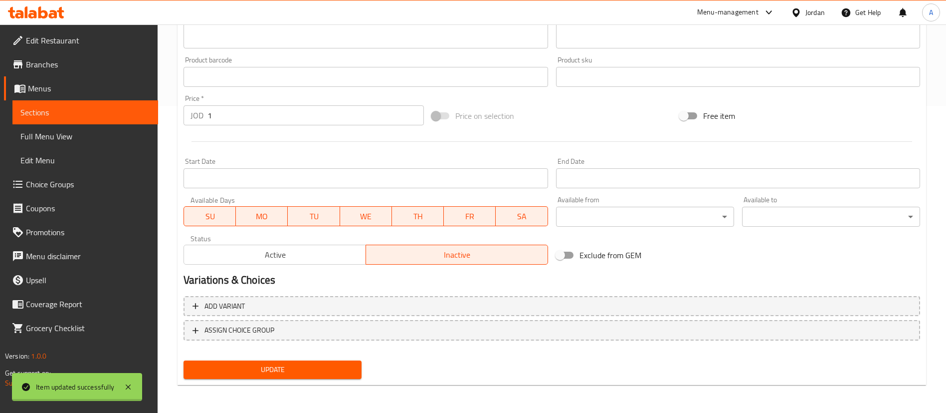
click at [305, 264] on div "Home / Restaurants management / Menus / Sections / item / update Beverages sect…" at bounding box center [552, 65] width 749 height 655
click at [307, 254] on span "Active" at bounding box center [275, 254] width 174 height 14
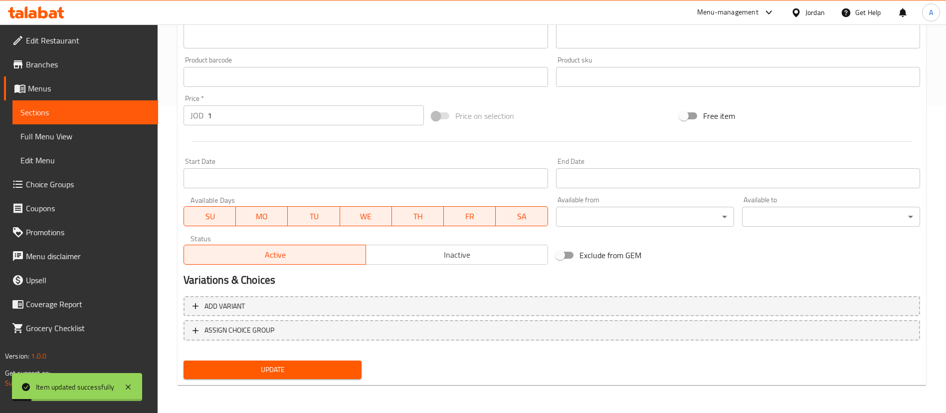
click at [274, 376] on button "Update" at bounding box center [273, 369] width 178 height 18
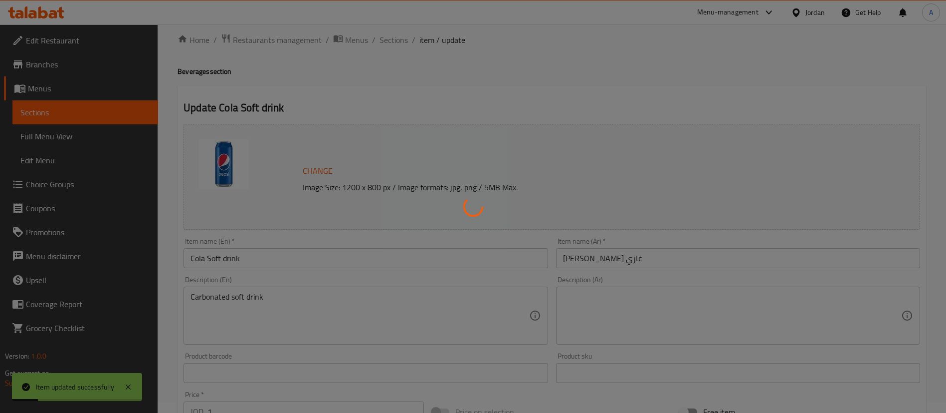
scroll to position [0, 0]
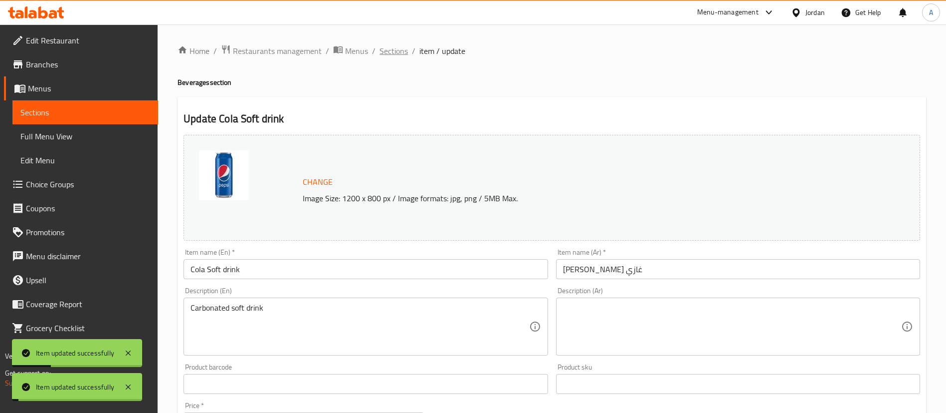
click at [399, 53] on span "Sections" at bounding box center [394, 51] width 28 height 12
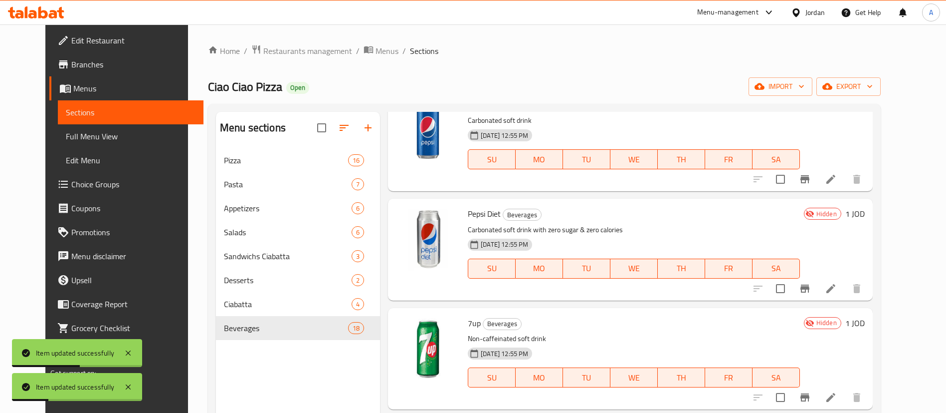
scroll to position [898, 0]
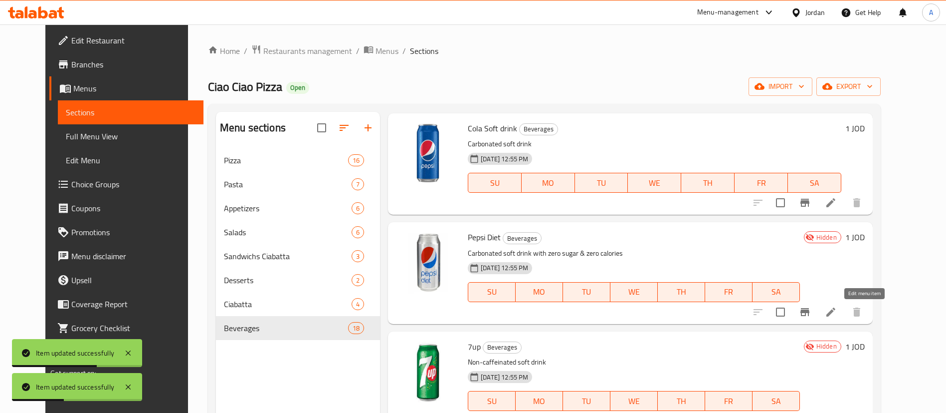
click at [835, 313] on icon at bounding box center [831, 311] width 9 height 9
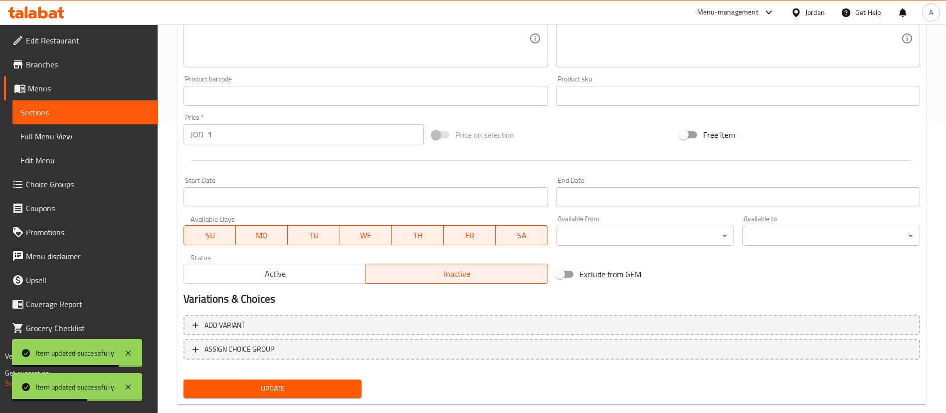
scroll to position [307, 0]
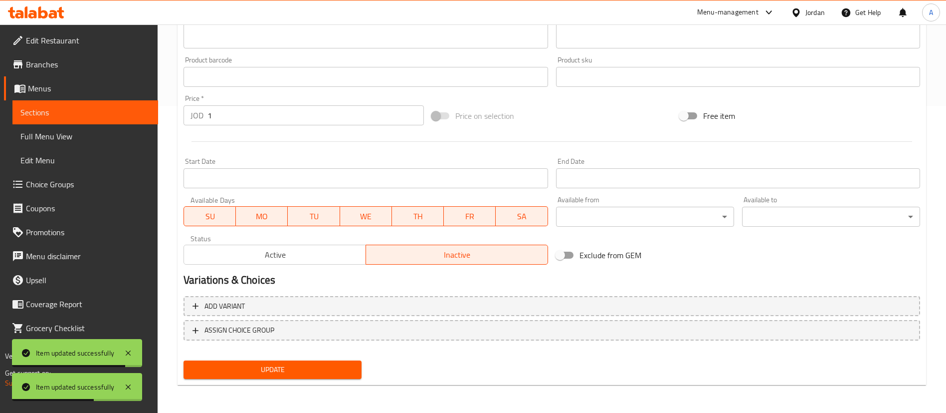
click at [322, 256] on span "Active" at bounding box center [275, 254] width 174 height 14
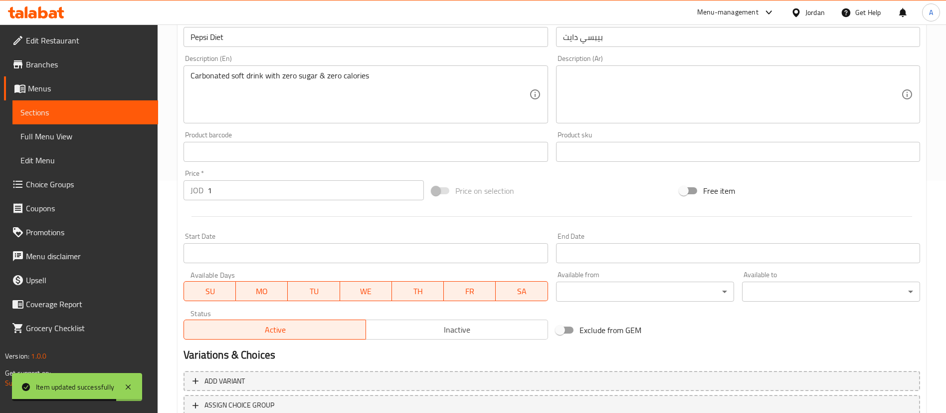
scroll to position [157, 0]
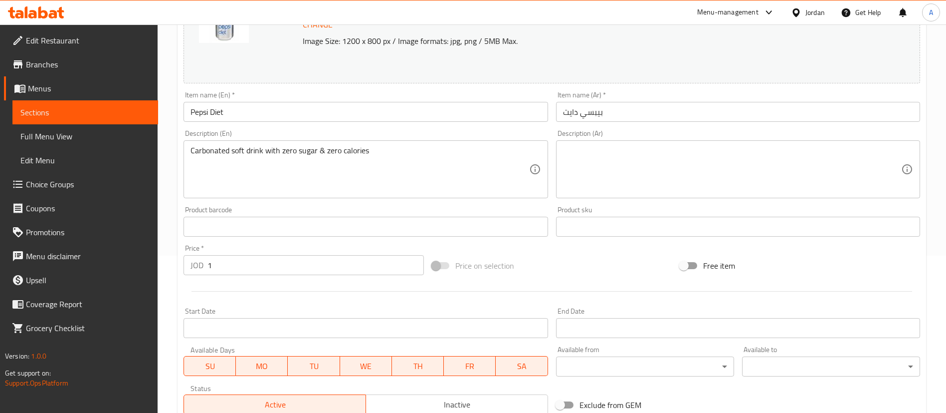
drag, startPoint x: 268, startPoint y: 107, endPoint x: 90, endPoint y: 101, distance: 177.7
click at [94, 102] on div "Edit Restaurant Branches Menus Sections Full Menu View Edit Menu Choice Groups …" at bounding box center [473, 214] width 946 height 695
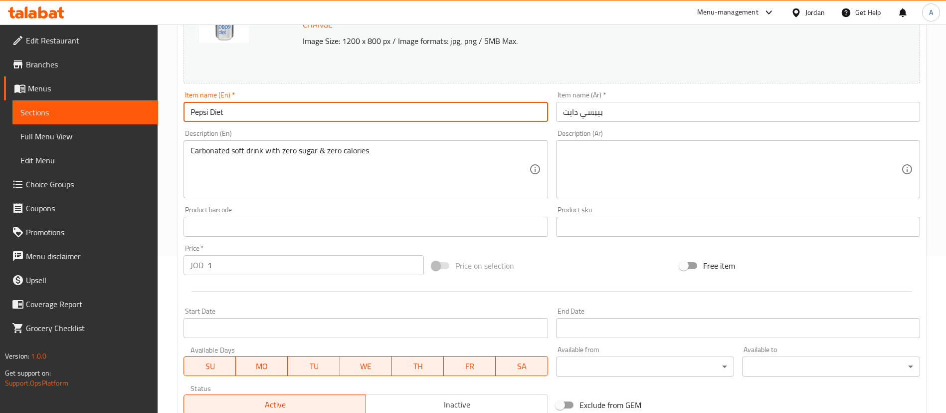
paste input "Cola Soft drink"
type input "Cola Soft drink"
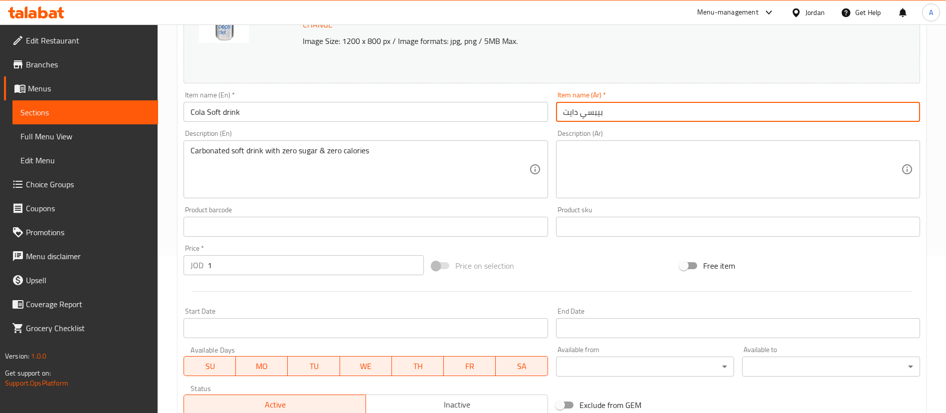
drag, startPoint x: 661, startPoint y: 108, endPoint x: 304, endPoint y: 115, distance: 357.2
click at [375, 114] on div "Change Image Size: 1200 x 800 px / Image formats: jpg, png / 5MB Max. Item name…" at bounding box center [552, 196] width 745 height 444
paste input "Cola Soft drink"
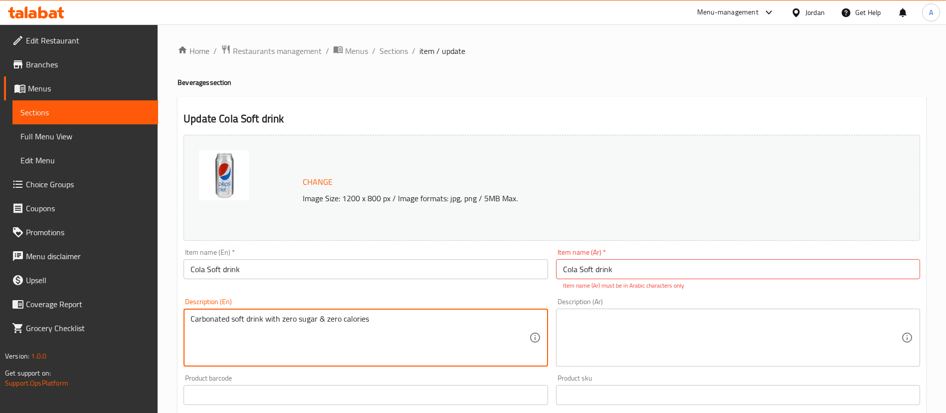
scroll to position [318, 0]
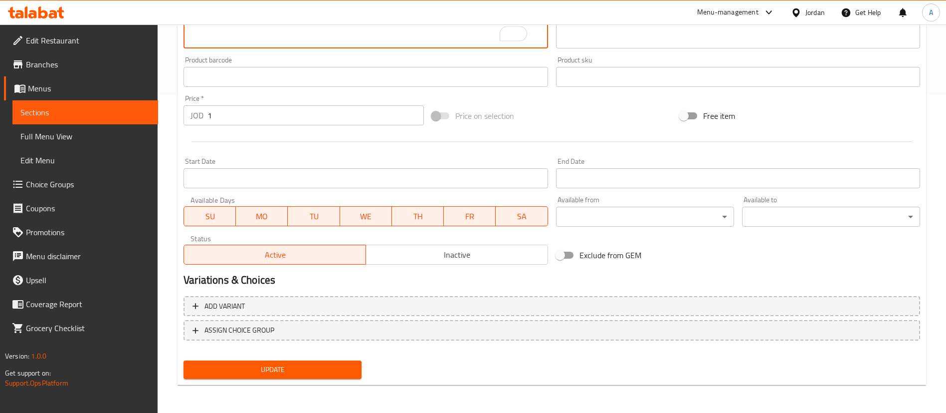
drag, startPoint x: 276, startPoint y: 369, endPoint x: 290, endPoint y: 342, distance: 30.1
click at [276, 369] on span "Update" at bounding box center [273, 369] width 162 height 12
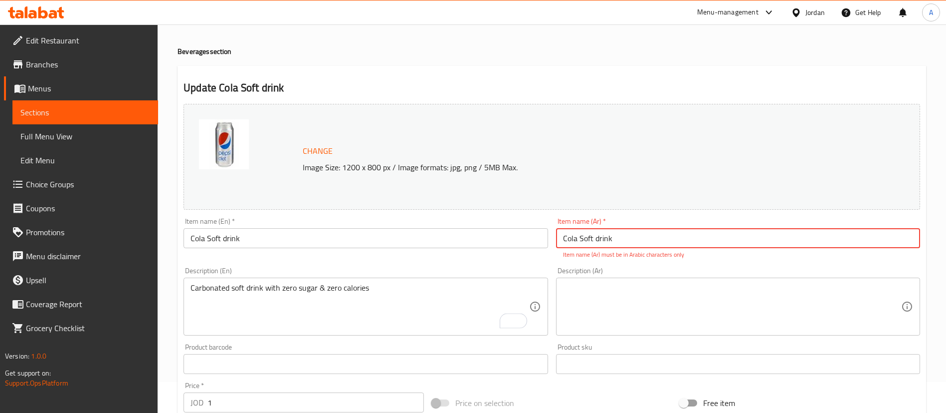
scroll to position [0, 0]
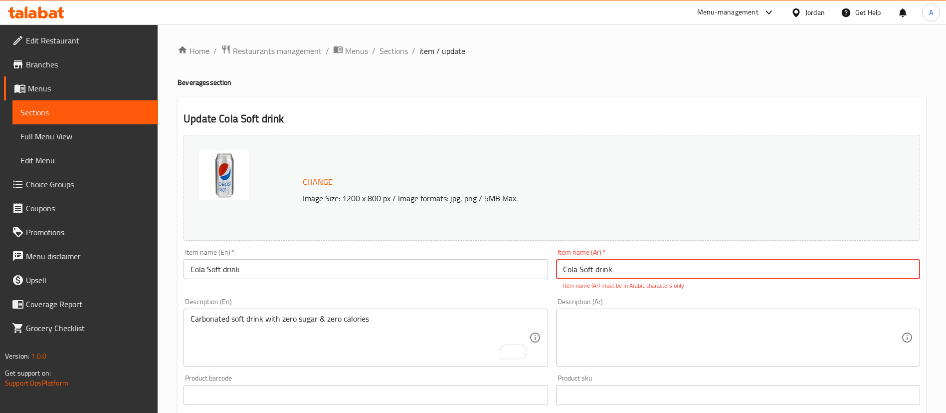
drag, startPoint x: 643, startPoint y: 272, endPoint x: 474, endPoint y: 250, distance: 170.6
click at [444, 264] on div "Change Image Size: 1200 x 800 px / Image formats: jpg, png / 5MB Max. Item name…" at bounding box center [552, 358] width 745 height 455
paste input "[PERSON_NAME] غازي"
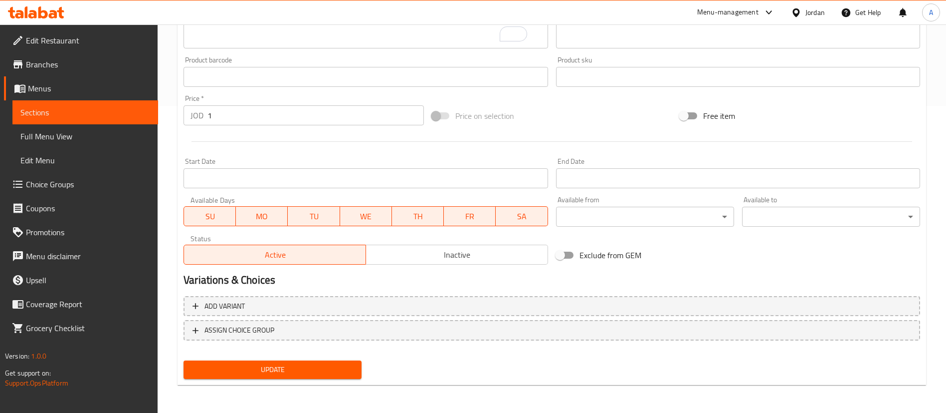
type input "[PERSON_NAME] غازي"
drag, startPoint x: 282, startPoint y: 387, endPoint x: 284, endPoint y: 377, distance: 9.7
click at [282, 385] on div "Home / Restaurants management / Menus / Sections / item / update Beverages sect…" at bounding box center [552, 65] width 749 height 655
click at [293, 370] on span "Update" at bounding box center [273, 369] width 162 height 12
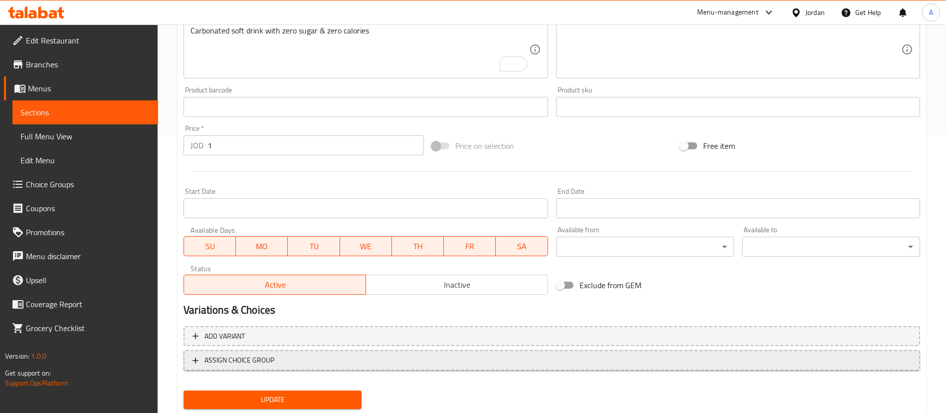
scroll to position [307, 0]
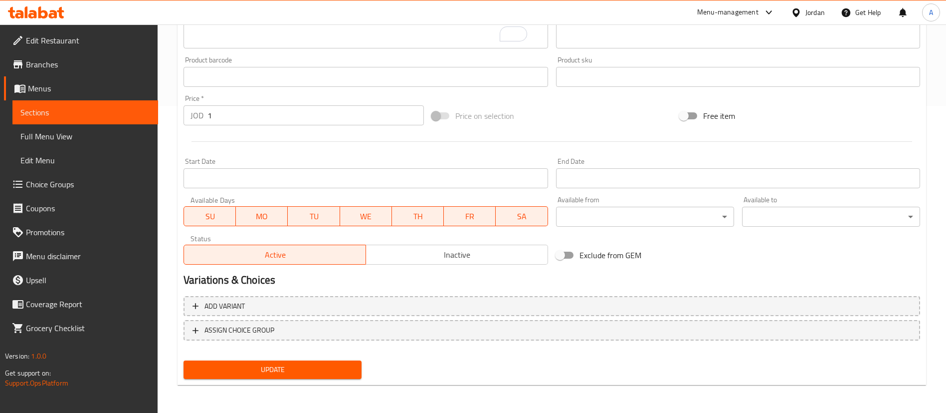
click at [301, 379] on div "Update" at bounding box center [273, 369] width 186 height 26
click at [310, 364] on span "Update" at bounding box center [273, 369] width 162 height 12
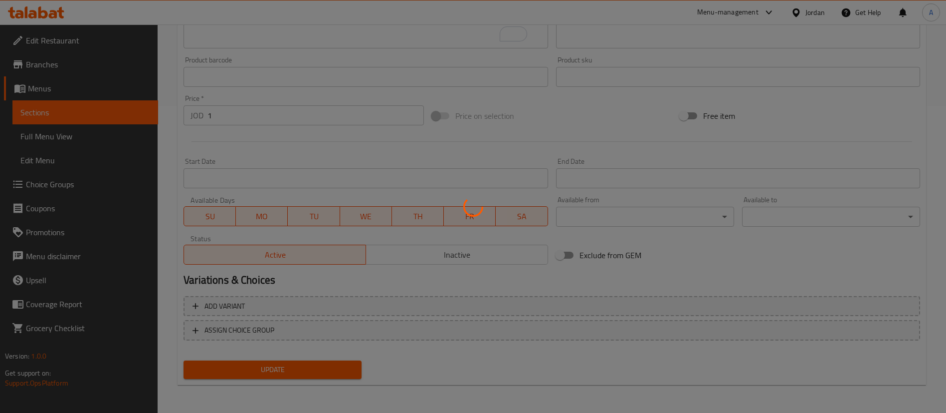
scroll to position [0, 0]
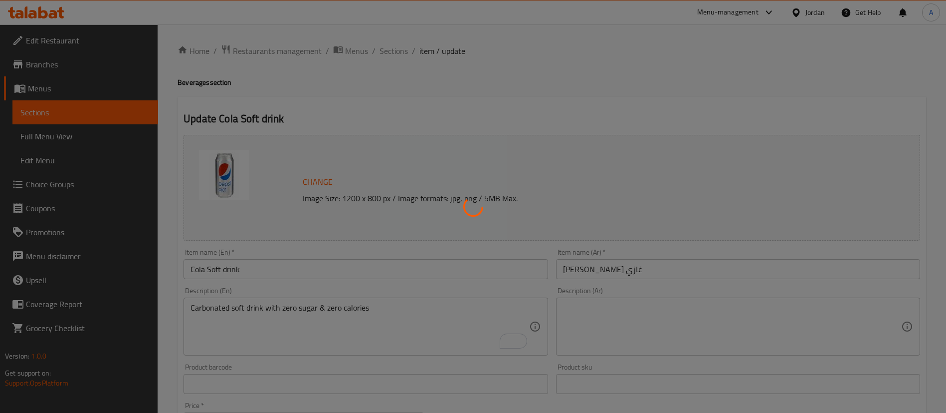
click at [389, 55] on div at bounding box center [473, 206] width 946 height 413
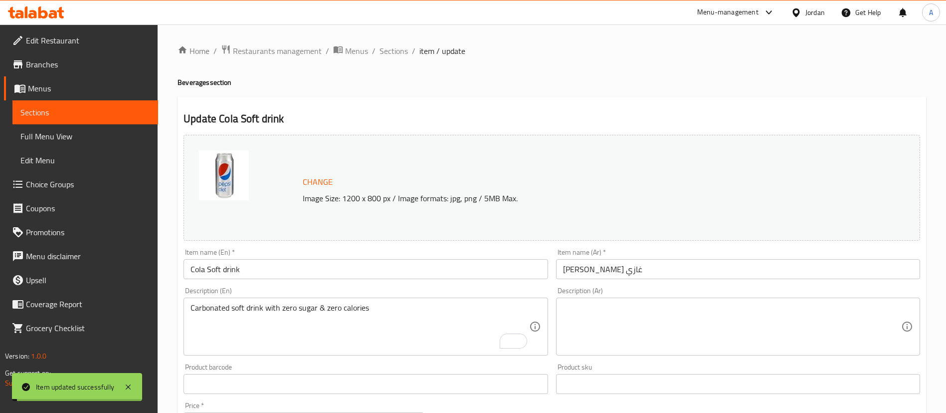
drag, startPoint x: 389, startPoint y: 55, endPoint x: 432, endPoint y: 64, distance: 44.2
click at [389, 55] on span "Sections" at bounding box center [394, 51] width 28 height 12
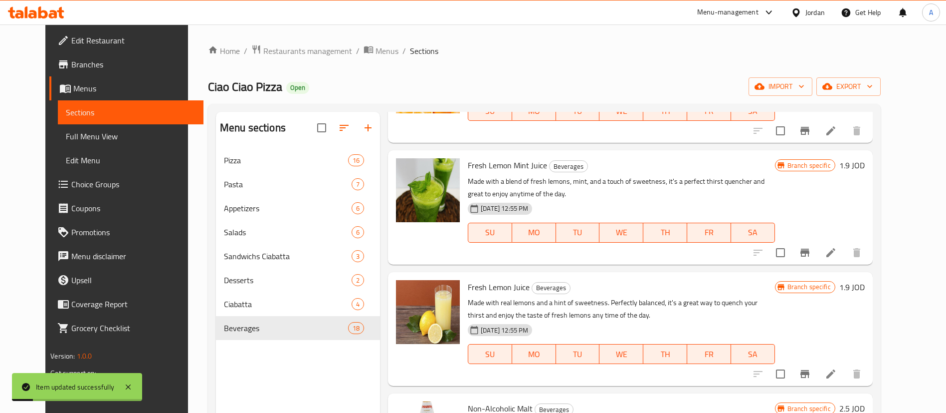
scroll to position [823, 0]
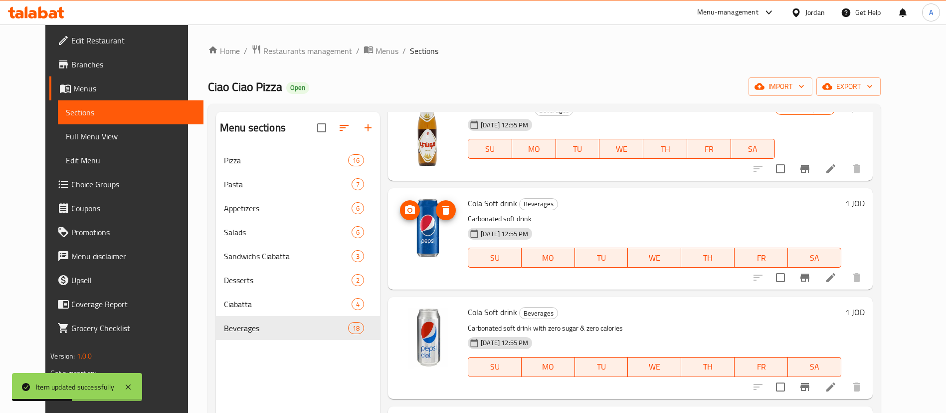
click at [436, 203] on button "delete image" at bounding box center [446, 210] width 20 height 20
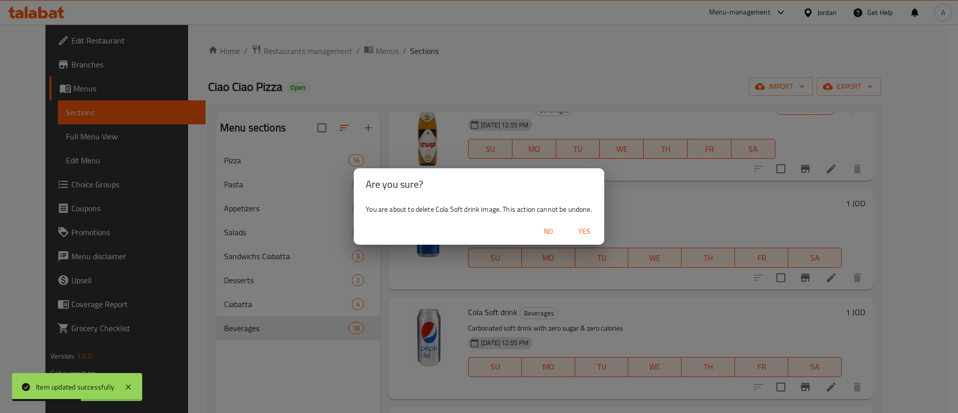
click at [601, 245] on div "Are you sure? You are about to delete Cola Soft drink image. This action cannot…" at bounding box center [479, 206] width 958 height 413
click at [590, 231] on span "Yes" at bounding box center [584, 231] width 24 height 12
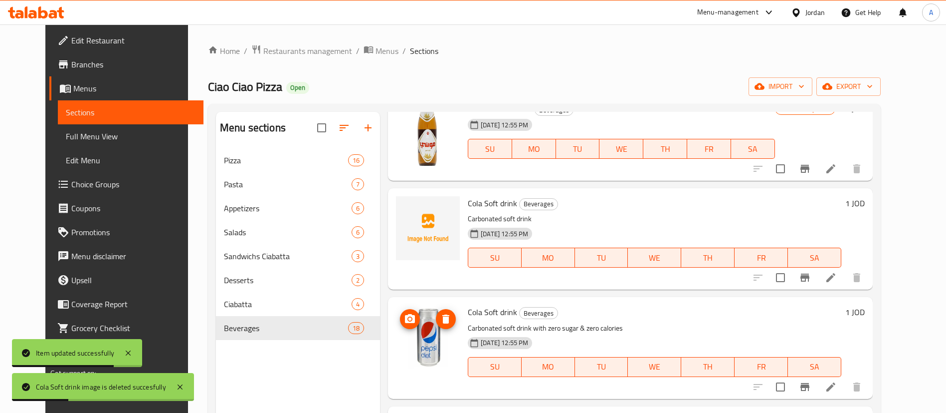
click at [440, 316] on icon "delete image" at bounding box center [446, 319] width 12 height 12
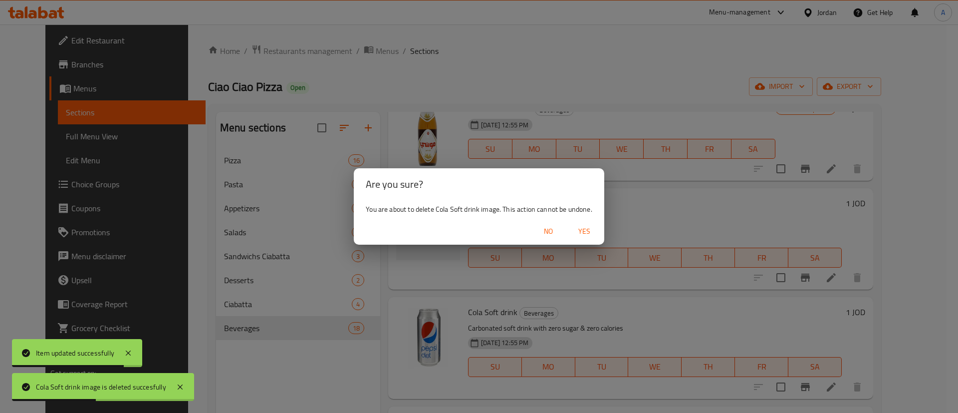
click at [585, 231] on span "Yes" at bounding box center [584, 231] width 24 height 12
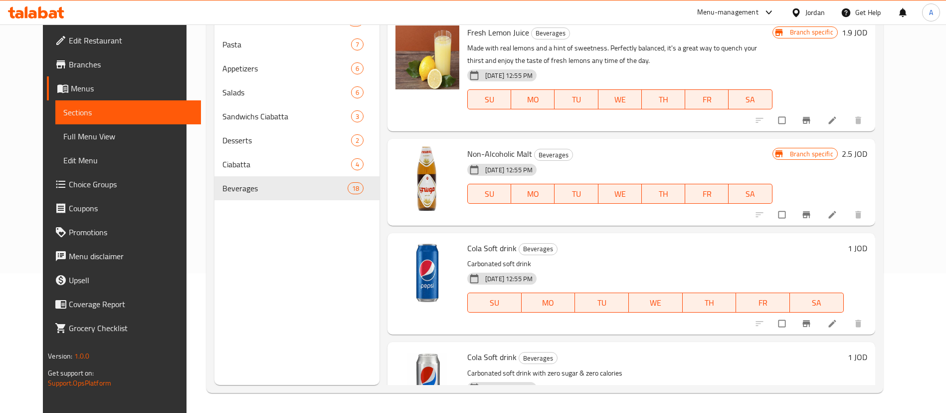
scroll to position [748, 0]
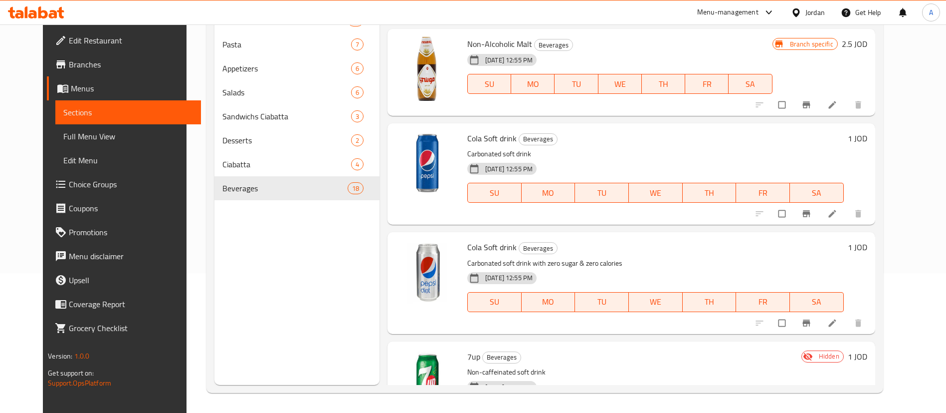
click at [847, 215] on li at bounding box center [834, 214] width 28 height 16
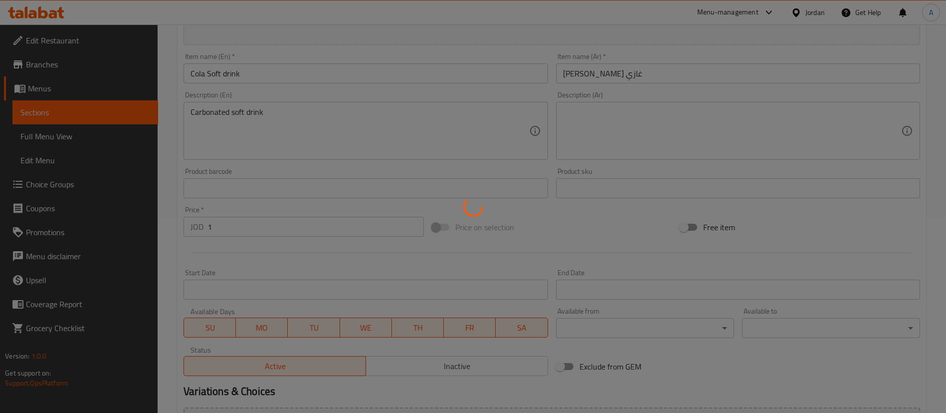
scroll to position [299, 0]
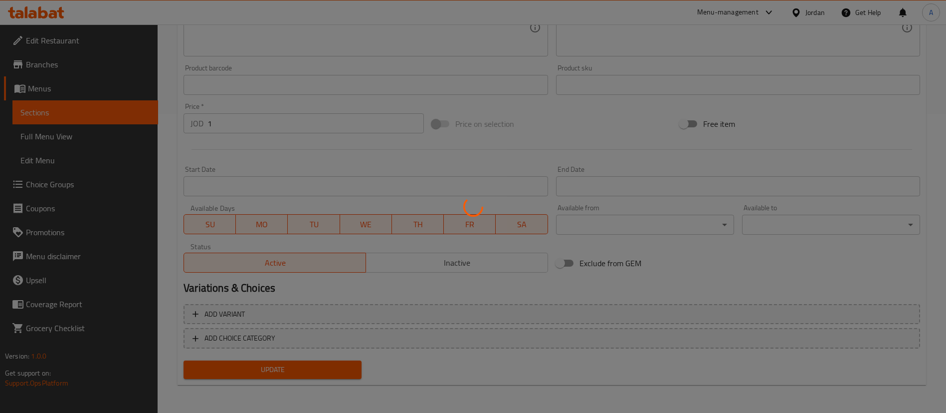
click at [422, 268] on div at bounding box center [473, 206] width 946 height 413
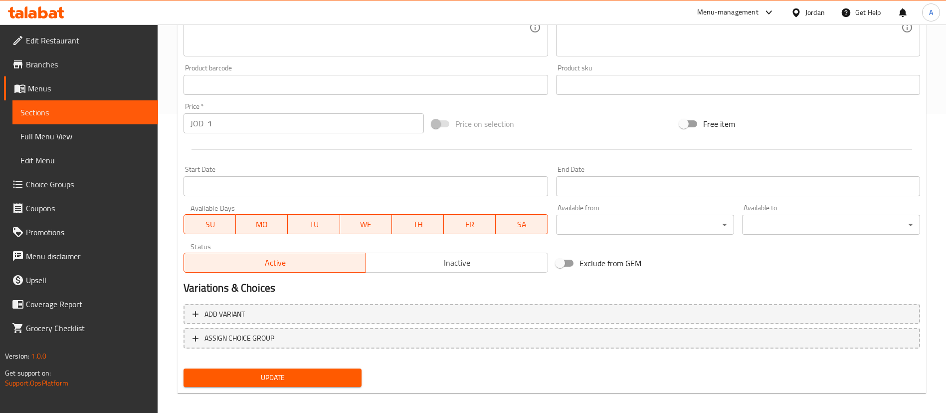
drag, startPoint x: 431, startPoint y: 259, endPoint x: 399, endPoint y: 318, distance: 67.4
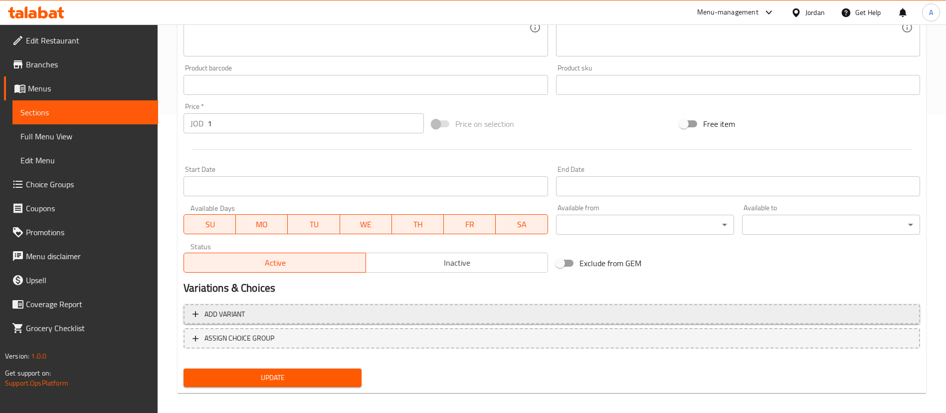
click at [430, 258] on span "Inactive" at bounding box center [457, 262] width 174 height 14
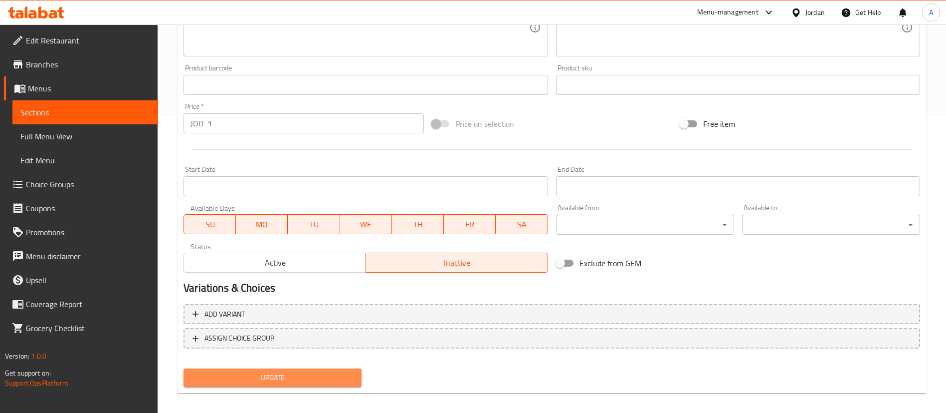
drag, startPoint x: 303, startPoint y: 383, endPoint x: 315, endPoint y: 372, distance: 16.2
click at [303, 382] on span "Update" at bounding box center [273, 377] width 162 height 12
drag, startPoint x: 315, startPoint y: 372, endPoint x: 309, endPoint y: 363, distance: 10.1
click at [312, 373] on div at bounding box center [473, 206] width 946 height 413
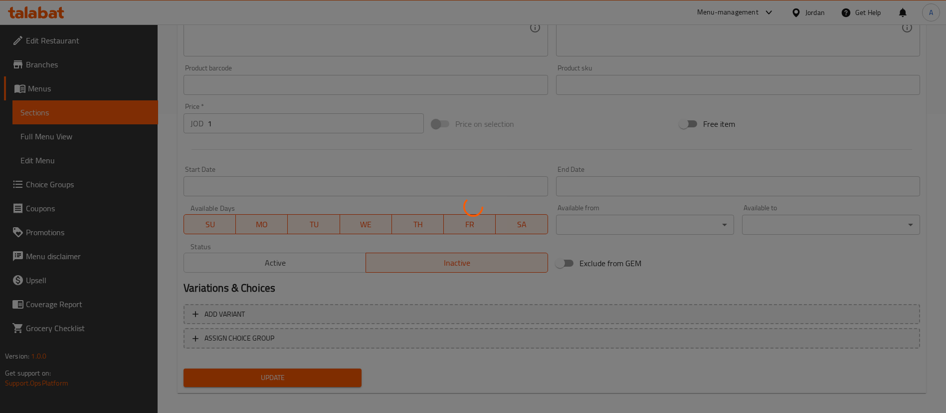
scroll to position [0, 0]
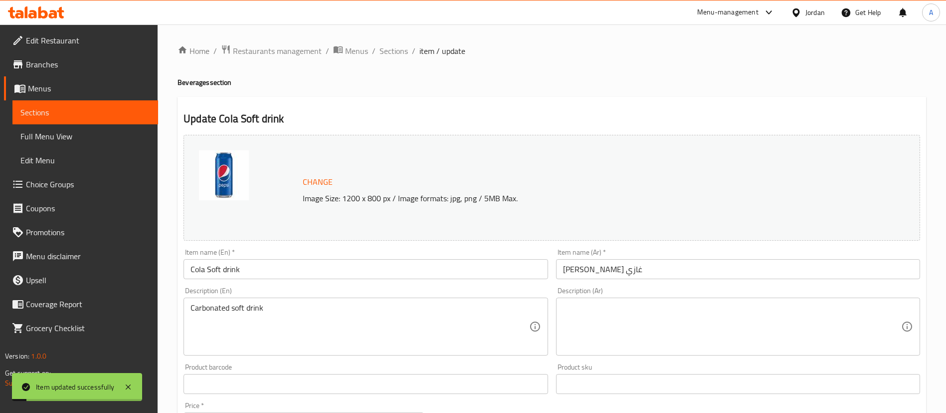
click at [387, 46] on span "Sections" at bounding box center [394, 51] width 28 height 12
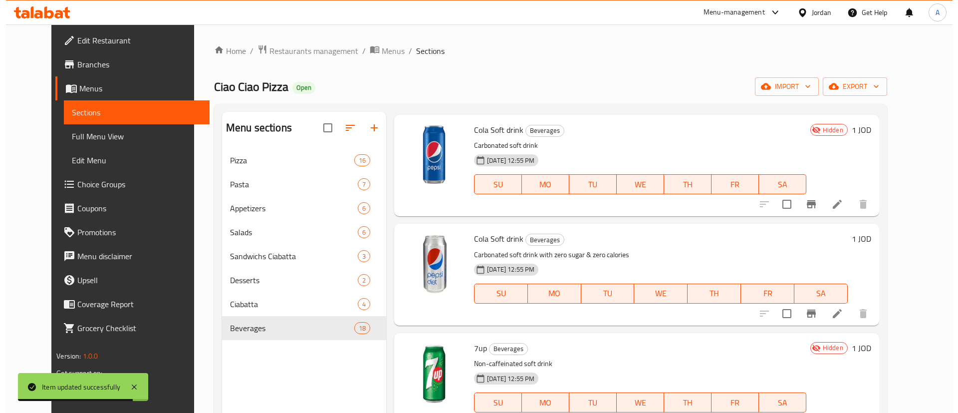
scroll to position [898, 0]
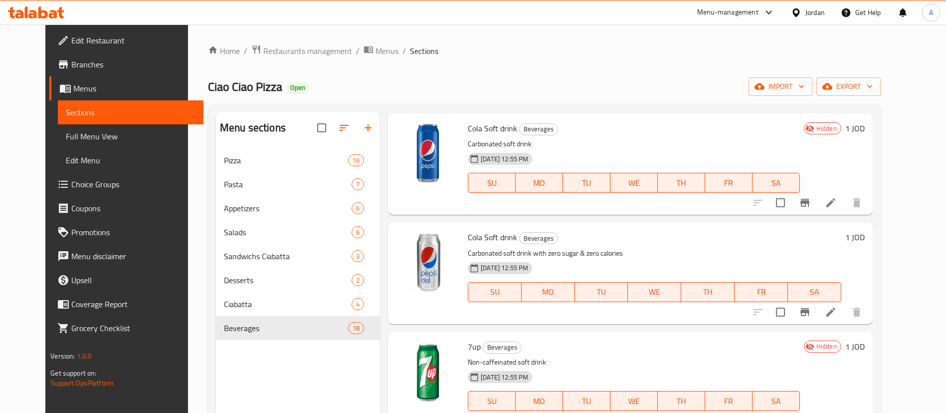
click at [845, 313] on li at bounding box center [831, 312] width 28 height 18
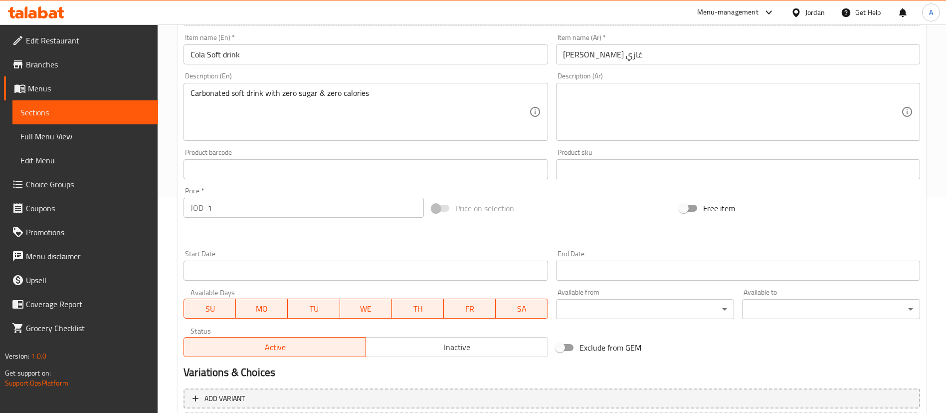
scroll to position [307, 0]
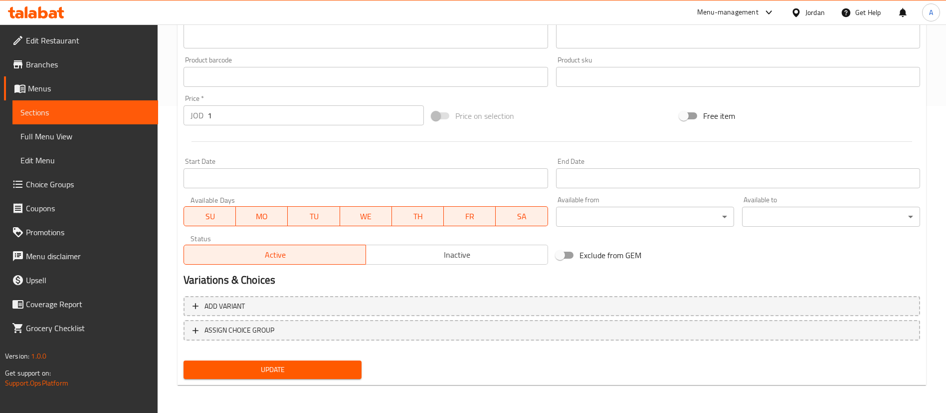
click at [446, 258] on span "Inactive" at bounding box center [457, 254] width 174 height 14
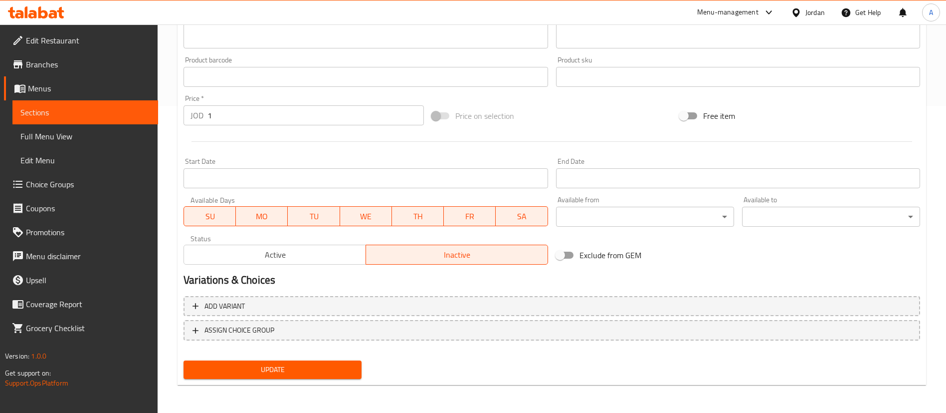
drag, startPoint x: 356, startPoint y: 385, endPoint x: 352, endPoint y: 361, distance: 24.4
click at [356, 385] on div "Home / Restaurants management / Menus / Sections / item / update Beverages sect…" at bounding box center [552, 65] width 749 height 655
click at [352, 361] on button "Update" at bounding box center [273, 369] width 178 height 18
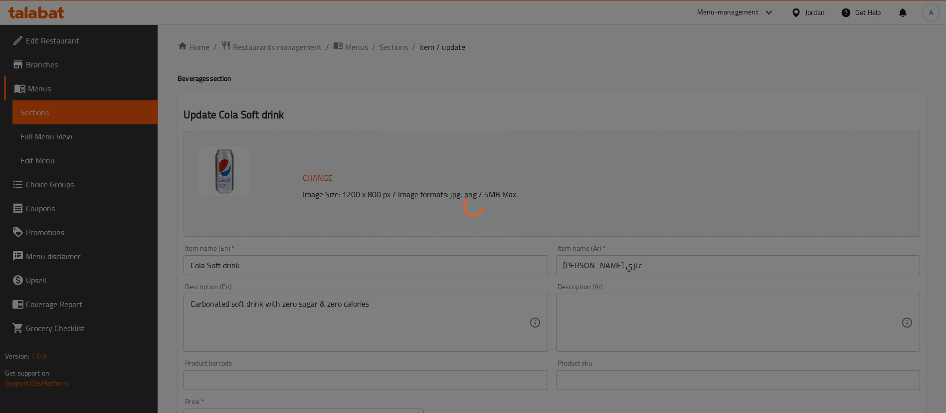
scroll to position [0, 0]
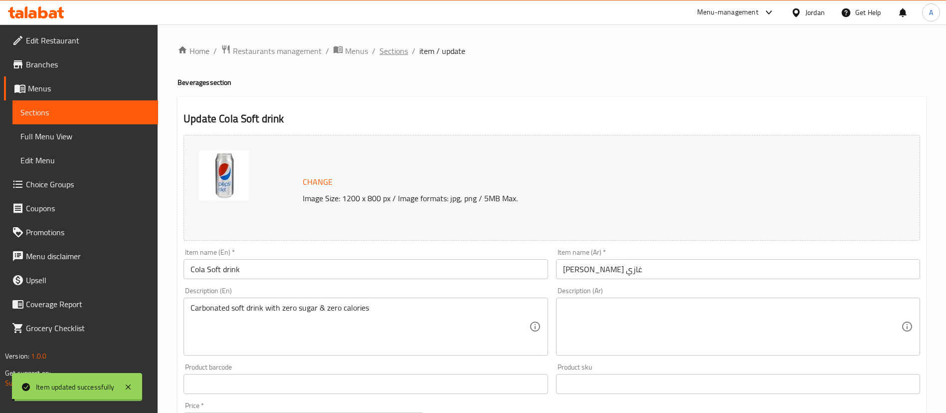
click at [394, 53] on span "Sections" at bounding box center [394, 51] width 28 height 12
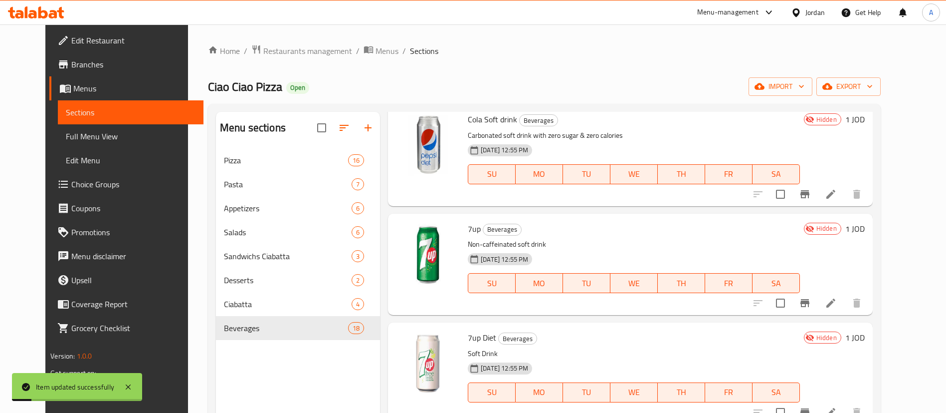
scroll to position [1047, 0]
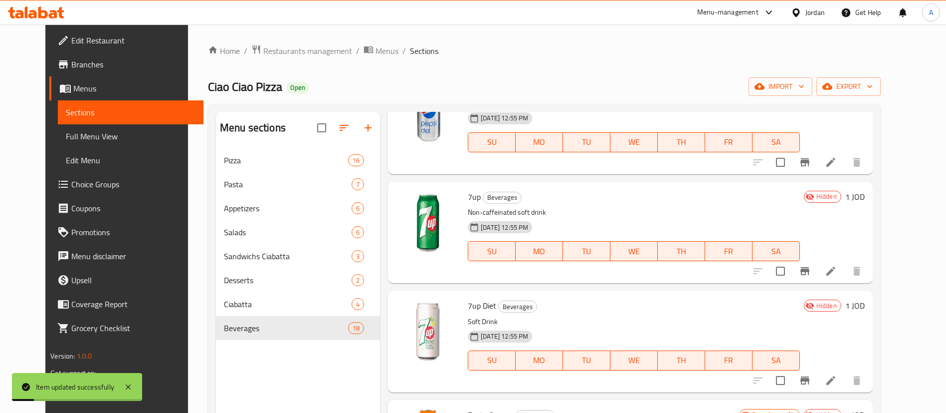
click at [835, 270] on icon at bounding box center [831, 270] width 9 height 9
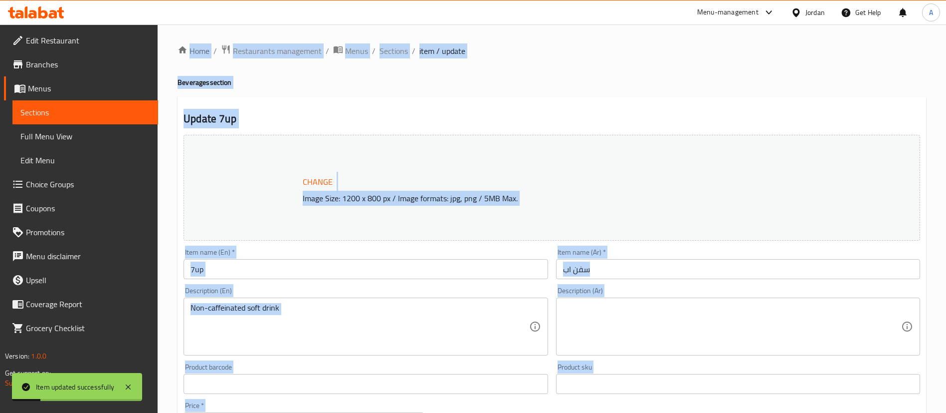
drag, startPoint x: 864, startPoint y: 270, endPoint x: 528, endPoint y: 123, distance: 366.3
click at [784, 222] on div at bounding box center [473, 206] width 946 height 413
drag, startPoint x: 394, startPoint y: 66, endPoint x: 390, endPoint y: 49, distance: 16.8
click at [392, 64] on div "Home / Restaurants management / Menus / Sections / item / update Beverages sect…" at bounding box center [552, 371] width 749 height 655
click at [390, 47] on span "Sections" at bounding box center [394, 51] width 28 height 12
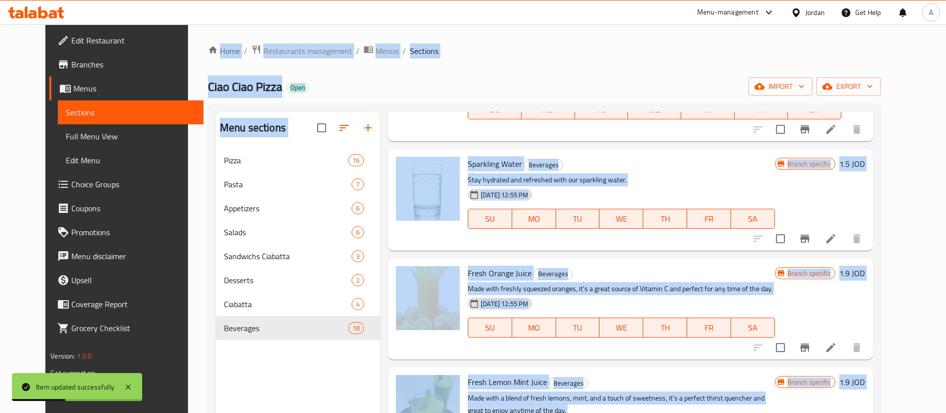
click at [855, 208] on div "Branch specific 1.5 JOD" at bounding box center [820, 199] width 90 height 85
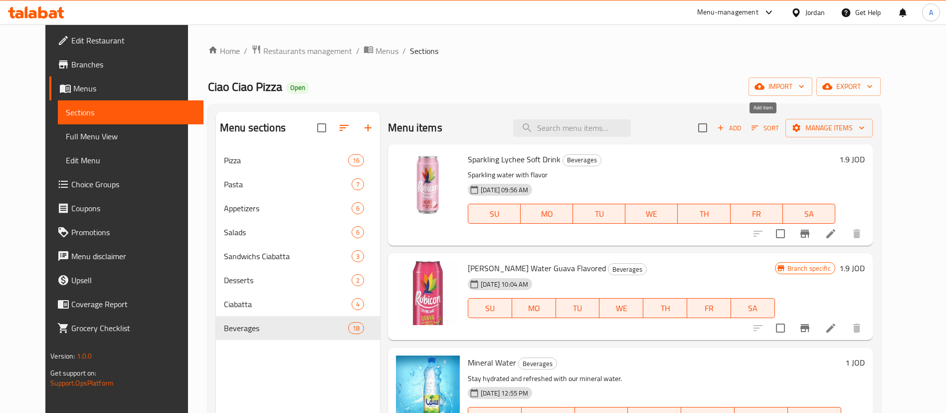
click at [743, 129] on span "Add" at bounding box center [729, 127] width 27 height 11
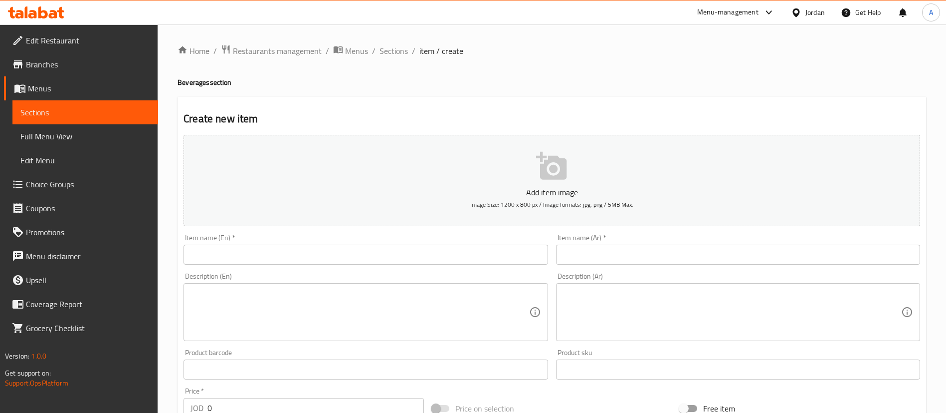
click at [346, 251] on input "text" at bounding box center [366, 254] width 364 height 20
paste input "Cola Soft drink"
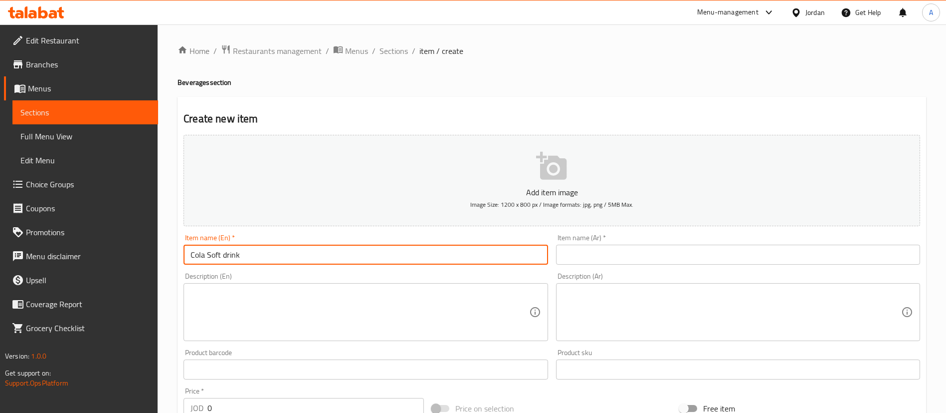
type input "Cola Soft drink"
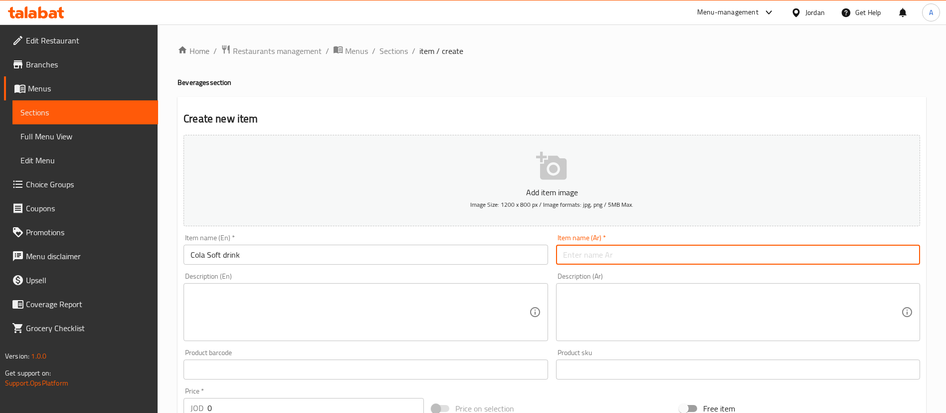
click at [604, 263] on input "text" at bounding box center [738, 254] width 364 height 20
paste input "[PERSON_NAME] غازي"
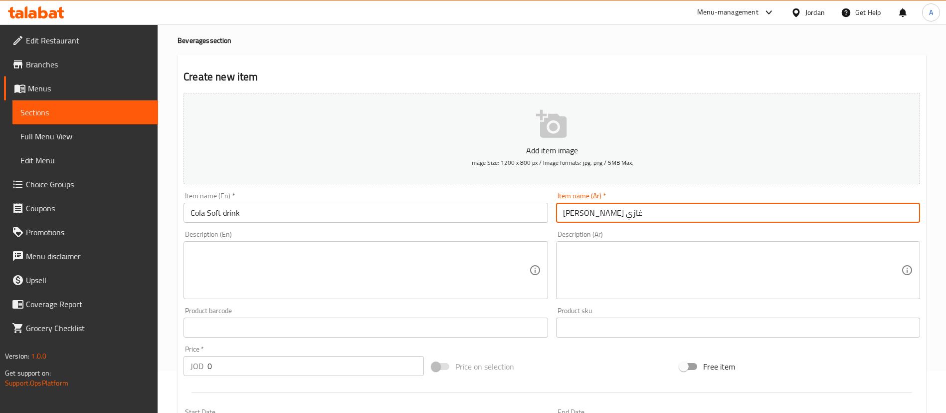
scroll to position [75, 0]
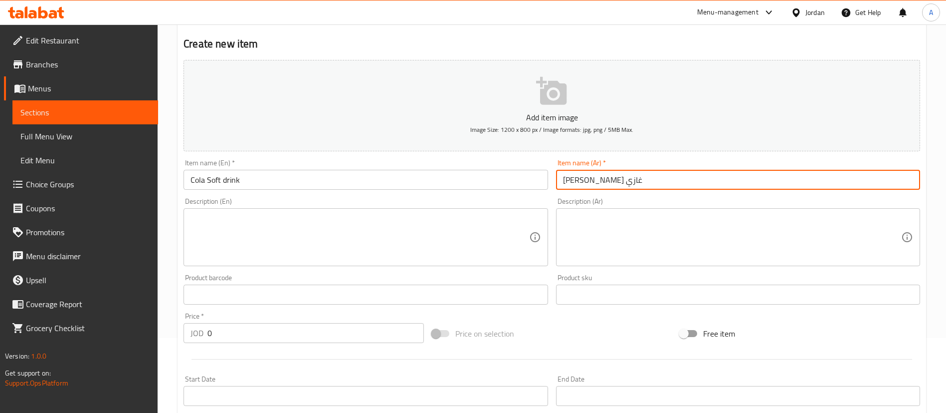
type input "[PERSON_NAME] غازي"
click at [80, 337] on div "Edit Restaurant Branches Menus Sections Full Menu View Edit Menu Choice Groups …" at bounding box center [473, 290] width 946 height 680
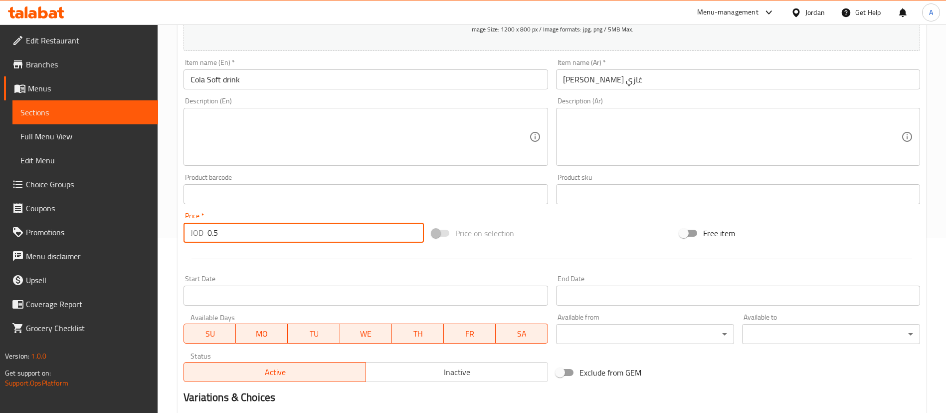
scroll to position [292, 0]
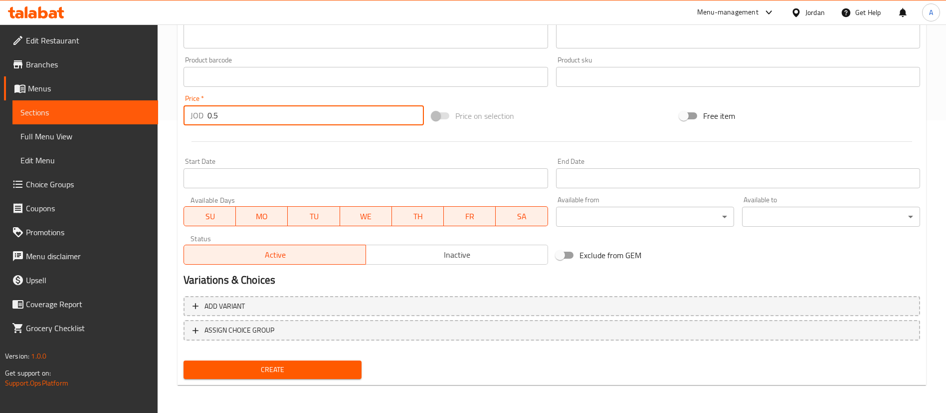
type input "0.5"
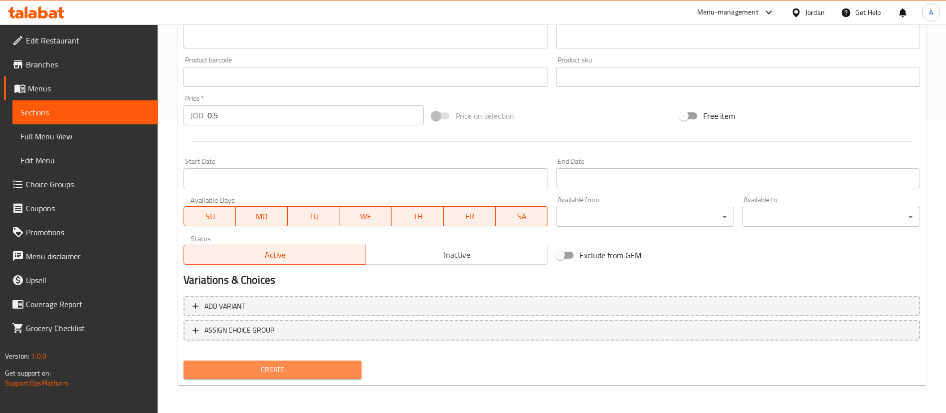
drag, startPoint x: 257, startPoint y: 371, endPoint x: 262, endPoint y: 318, distance: 53.2
click at [257, 370] on span "Create" at bounding box center [273, 369] width 162 height 12
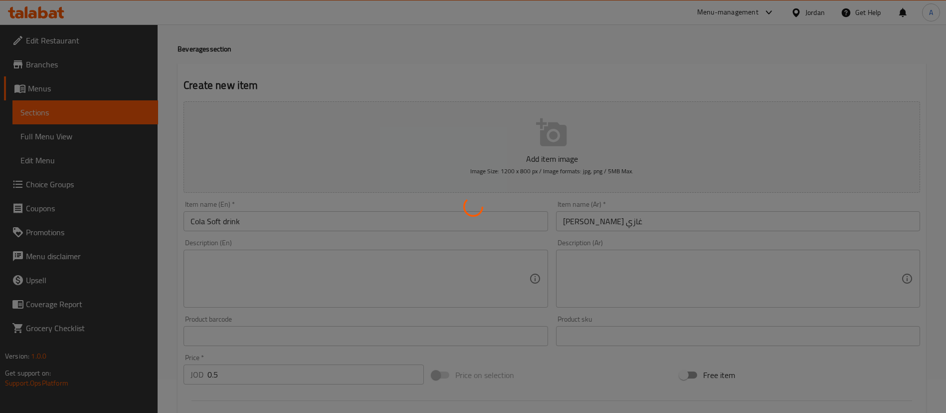
scroll to position [0, 0]
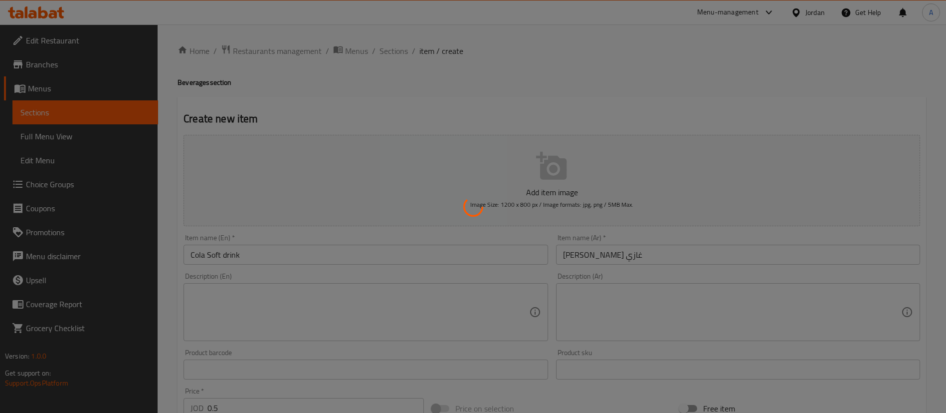
type input "0"
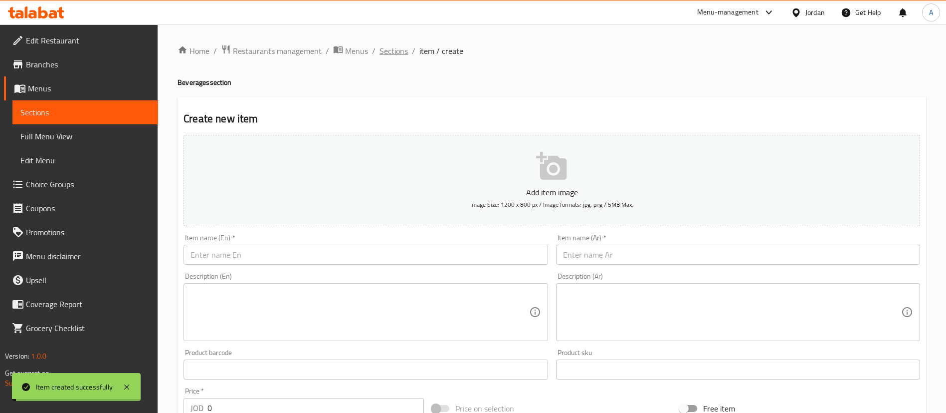
click at [390, 52] on span "Sections" at bounding box center [394, 51] width 28 height 12
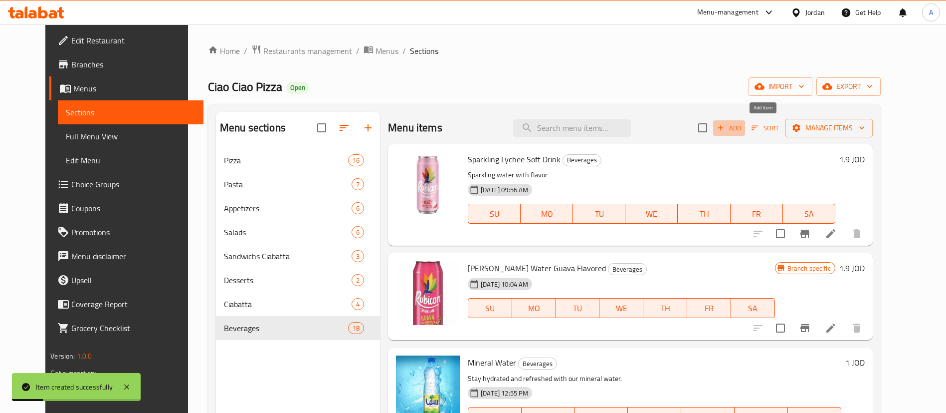
click at [743, 126] on span "Add" at bounding box center [729, 127] width 27 height 11
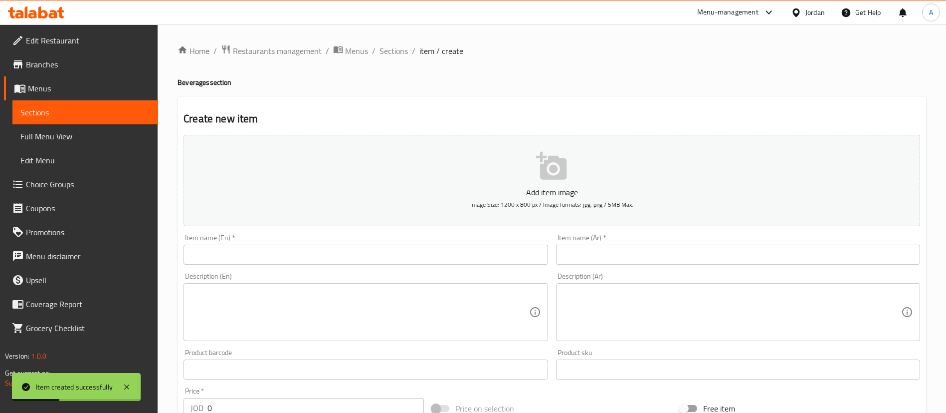
click at [389, 251] on input "text" at bounding box center [366, 254] width 364 height 20
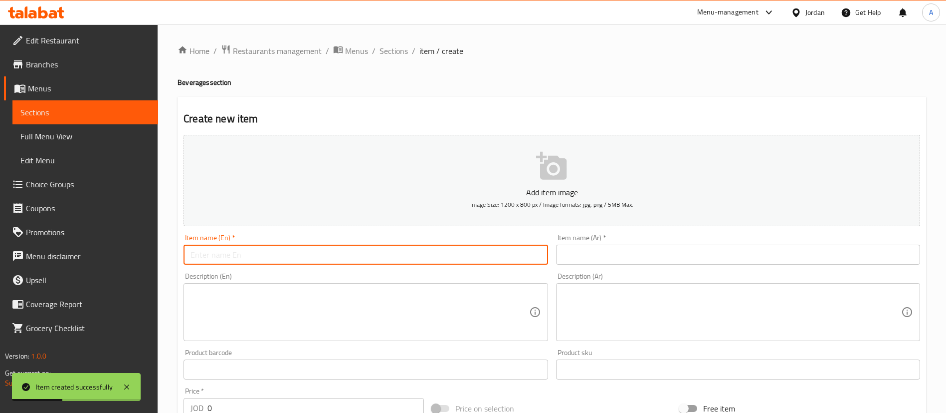
paste input "Cola Soft drink"
type input "Cola Soft drink"
click at [664, 258] on input "text" at bounding box center [738, 254] width 364 height 20
paste input "[PERSON_NAME] غازي"
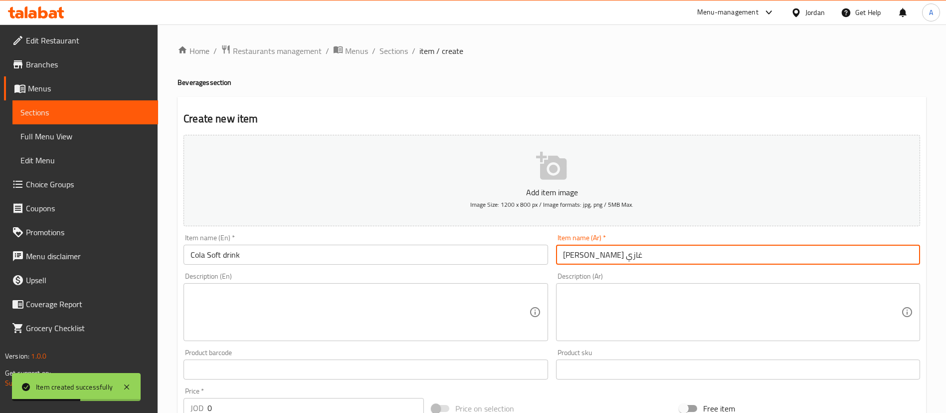
type input "[PERSON_NAME] غازي"
click at [444, 299] on textarea at bounding box center [360, 311] width 338 height 47
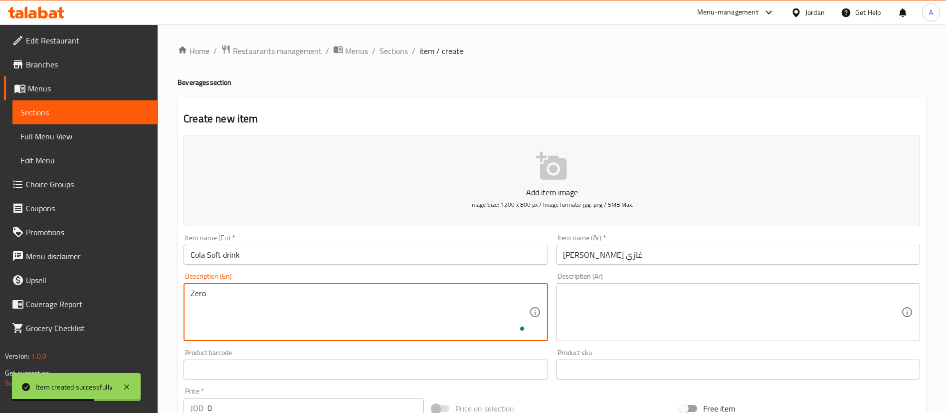
type textarea "Zero"
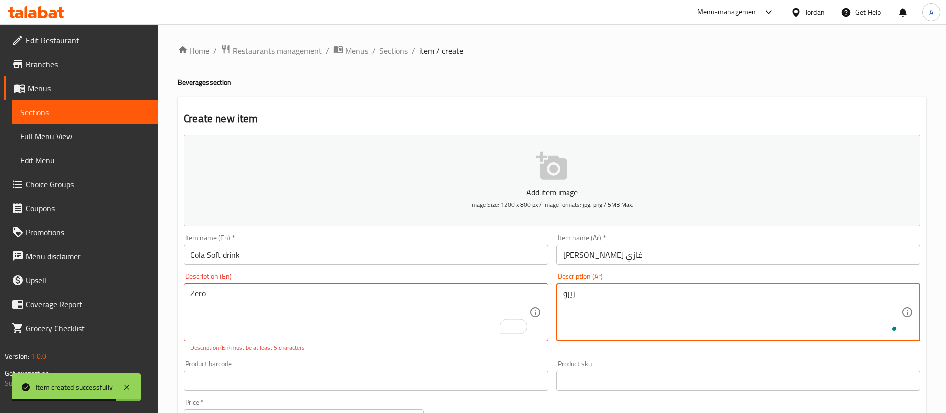
scroll to position [75, 0]
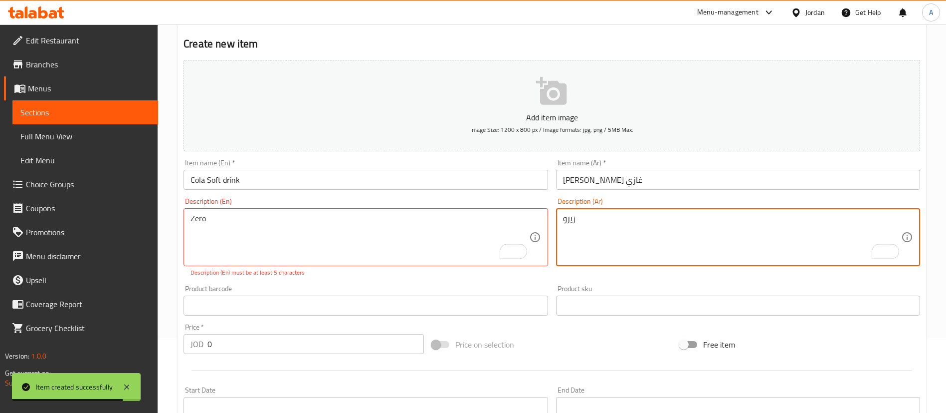
type textarea "زيرو"
click at [225, 344] on input "0" at bounding box center [315, 344] width 216 height 20
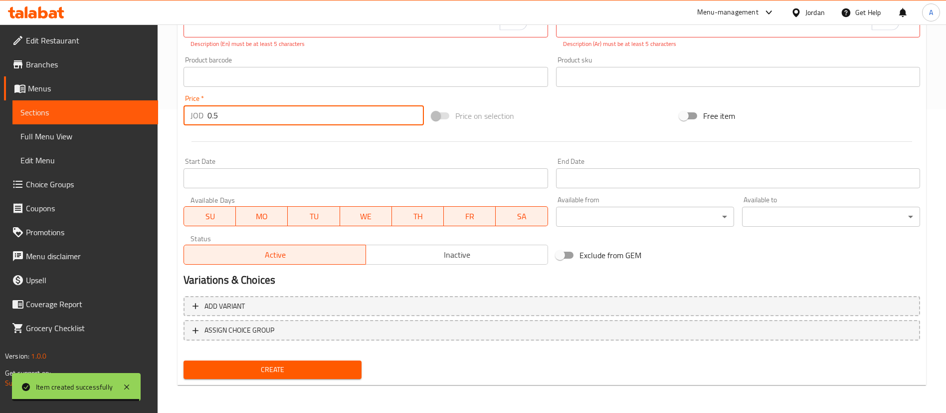
type input "0.5"
click at [266, 366] on span "Create" at bounding box center [273, 369] width 162 height 12
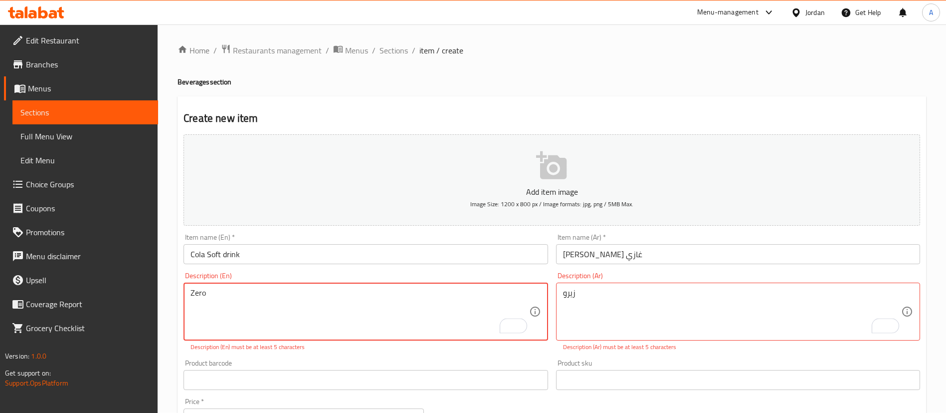
scroll to position [0, 0]
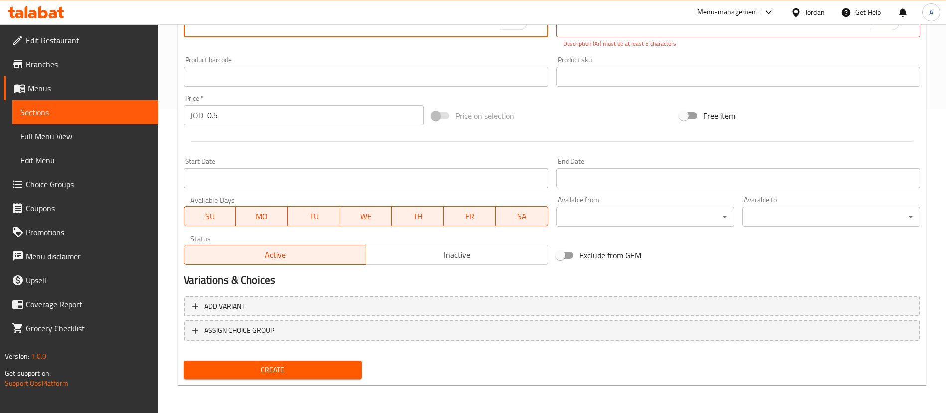
type textarea "Zero"
click at [304, 357] on div "Create" at bounding box center [273, 369] width 186 height 26
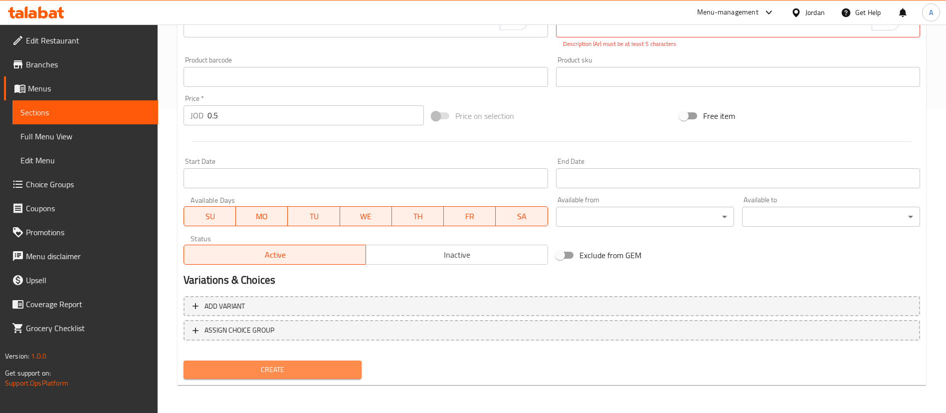
click at [304, 369] on span "Create" at bounding box center [273, 369] width 162 height 12
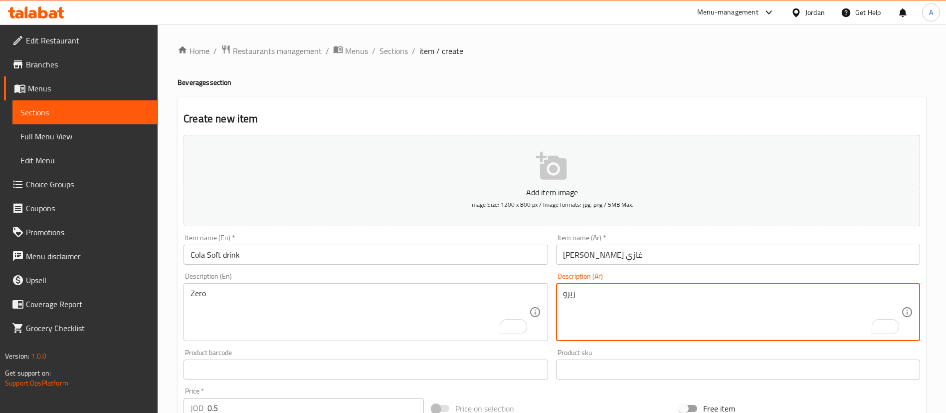
scroll to position [292, 0]
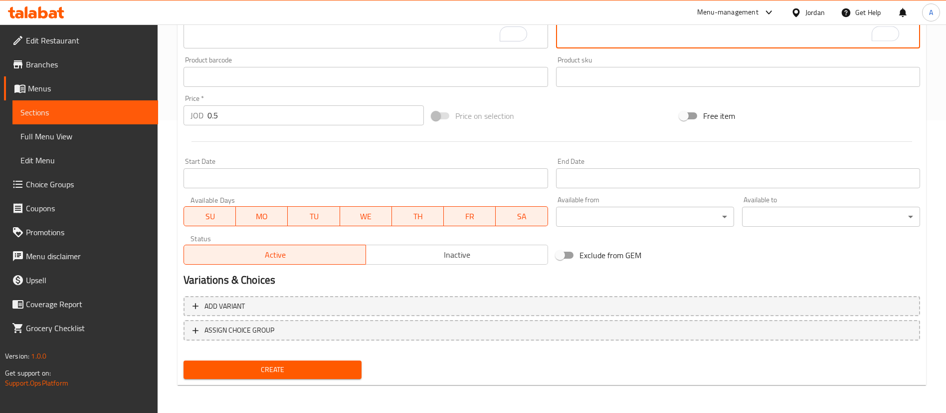
type textarea "زيرو"
click at [262, 379] on div "Create" at bounding box center [273, 369] width 186 height 26
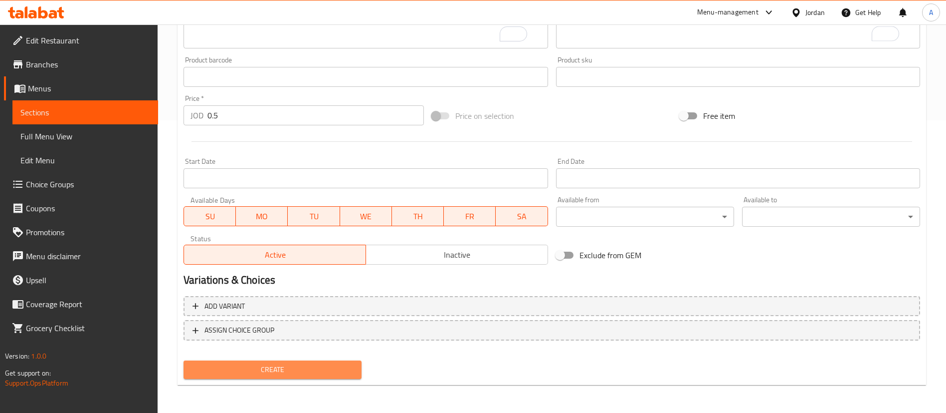
drag, startPoint x: 272, startPoint y: 368, endPoint x: 274, endPoint y: 375, distance: 7.3
click at [272, 366] on span "Create" at bounding box center [273, 369] width 162 height 12
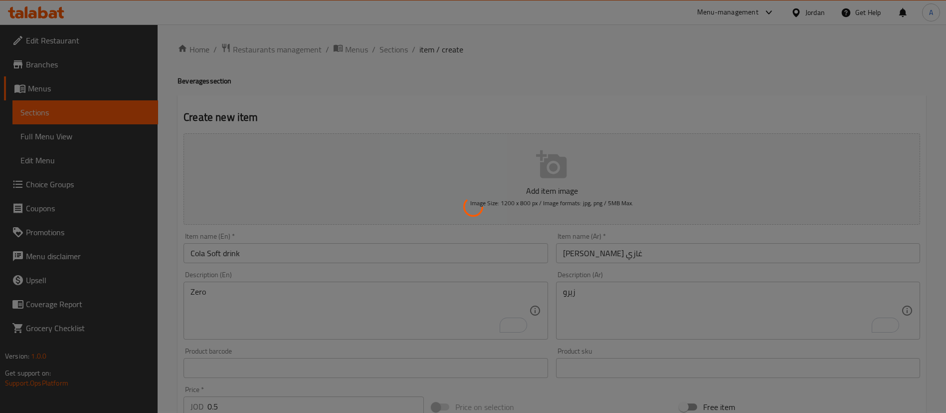
scroll to position [0, 0]
type input "0"
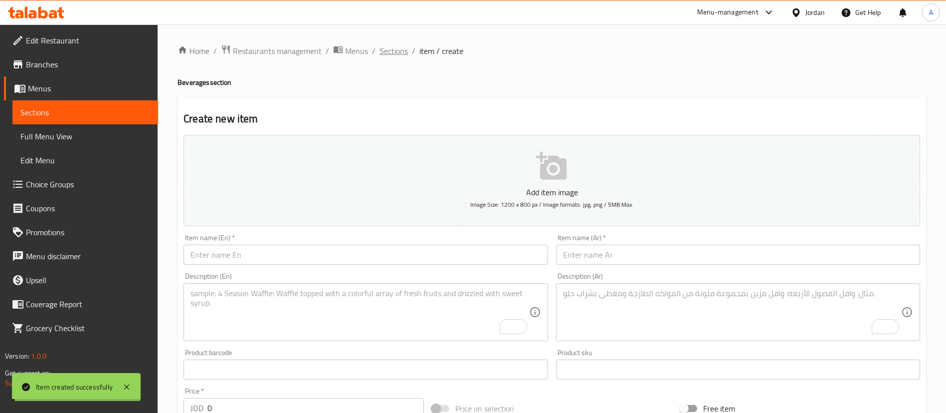
click at [392, 53] on span "Sections" at bounding box center [394, 51] width 28 height 12
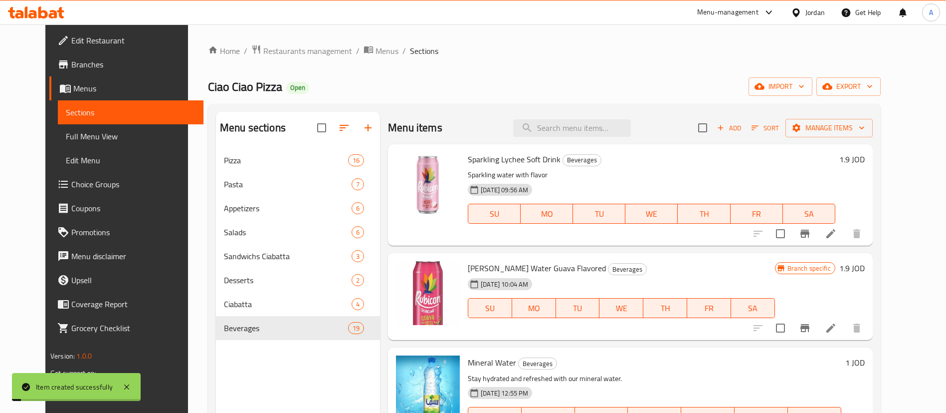
click at [743, 127] on span "Add" at bounding box center [729, 127] width 27 height 11
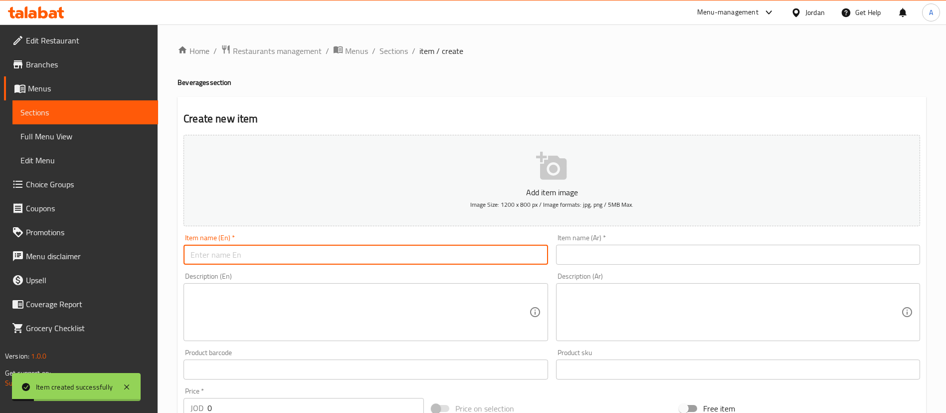
click at [333, 244] on input "text" at bounding box center [366, 254] width 364 height 20
paste input "Orange Soft drink"
type input "Orange Soft drink"
click at [578, 265] on div "Item name (Ar)   * Item name (Ar) *" at bounding box center [738, 249] width 372 height 38
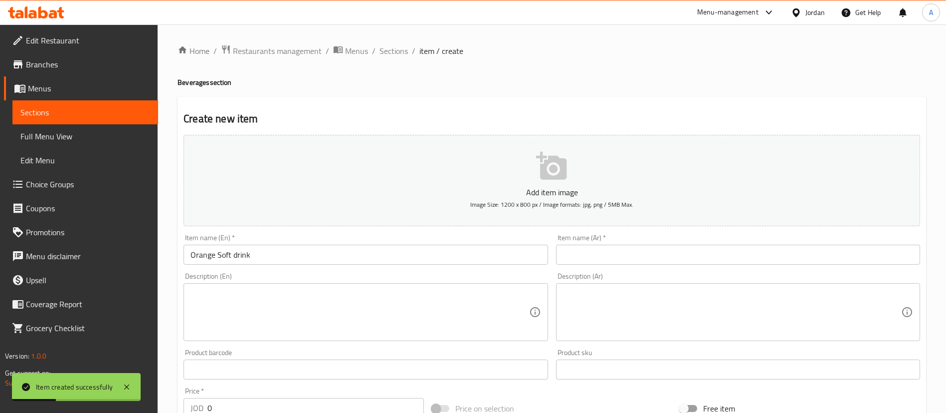
click at [583, 253] on input "text" at bounding box center [738, 254] width 364 height 20
paste input "مشروب غازي برتقال"
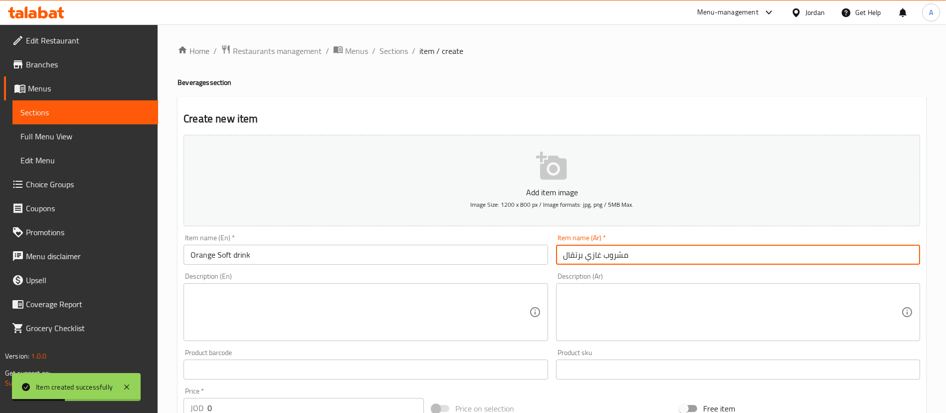
scroll to position [75, 0]
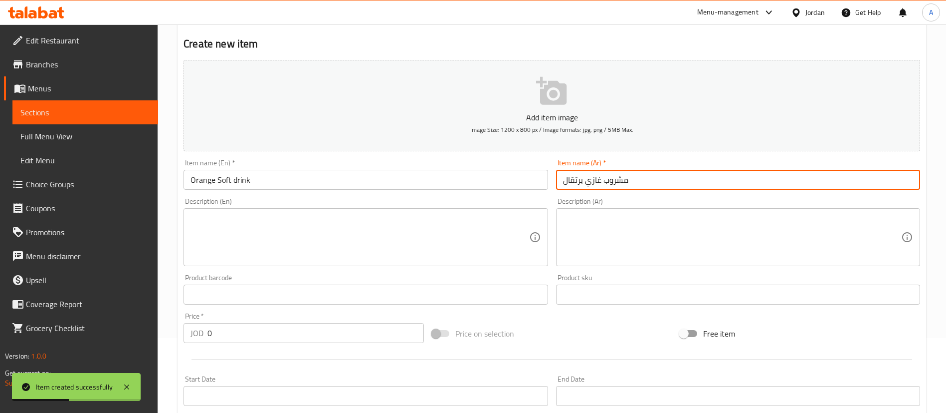
type input "مشروب غازي برتقال"
click at [286, 317] on div "Price   * JOD 0 Price *" at bounding box center [304, 327] width 240 height 30
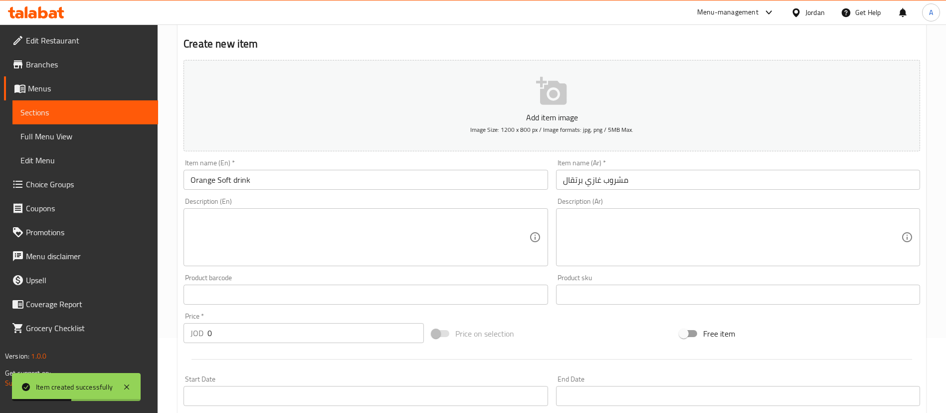
drag, startPoint x: 286, startPoint y: 324, endPoint x: 287, endPoint y: 331, distance: 7.5
click at [287, 331] on input "0" at bounding box center [315, 333] width 216 height 20
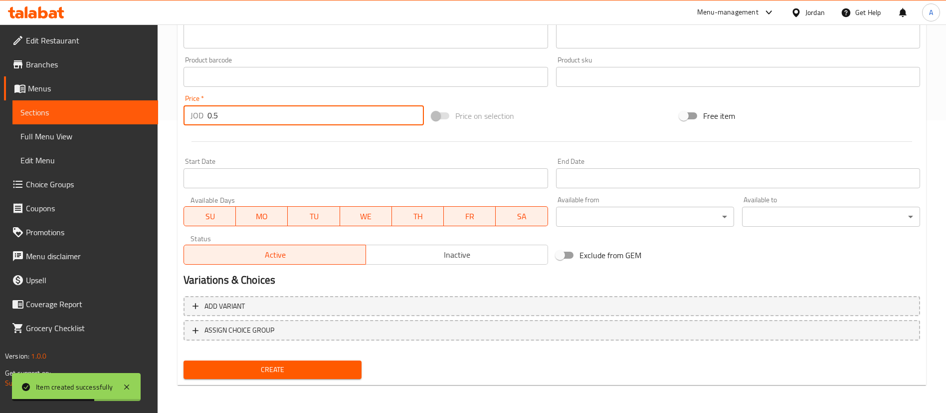
type input "0.5"
drag, startPoint x: 289, startPoint y: 365, endPoint x: 297, endPoint y: 346, distance: 20.6
click at [289, 364] on span "Create" at bounding box center [273, 369] width 162 height 12
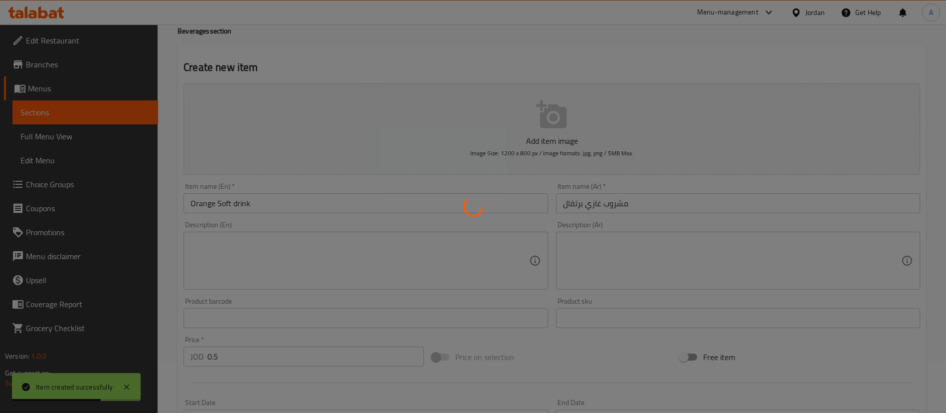
scroll to position [0, 0]
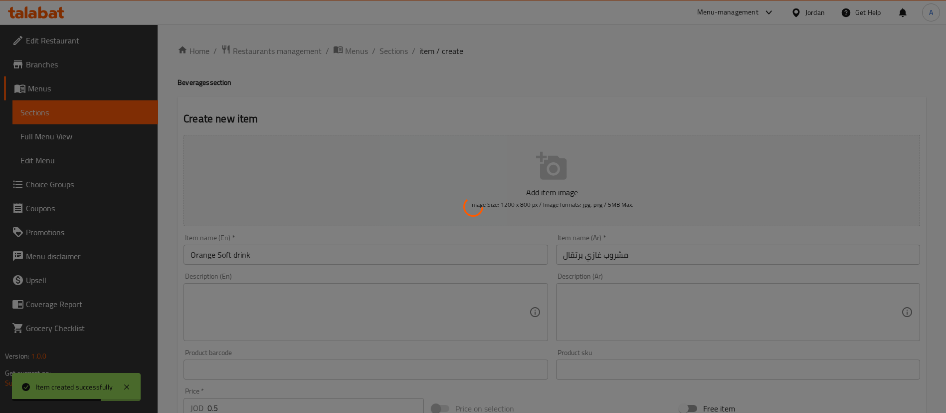
type input "0"
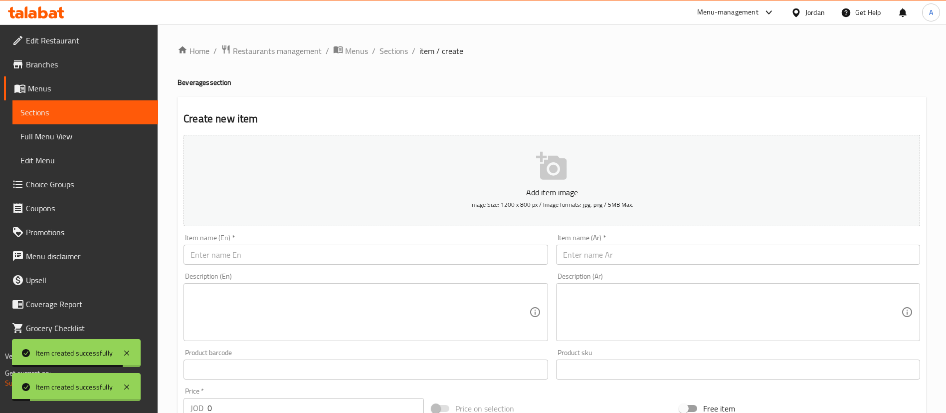
click at [325, 255] on input "text" at bounding box center [366, 254] width 364 height 20
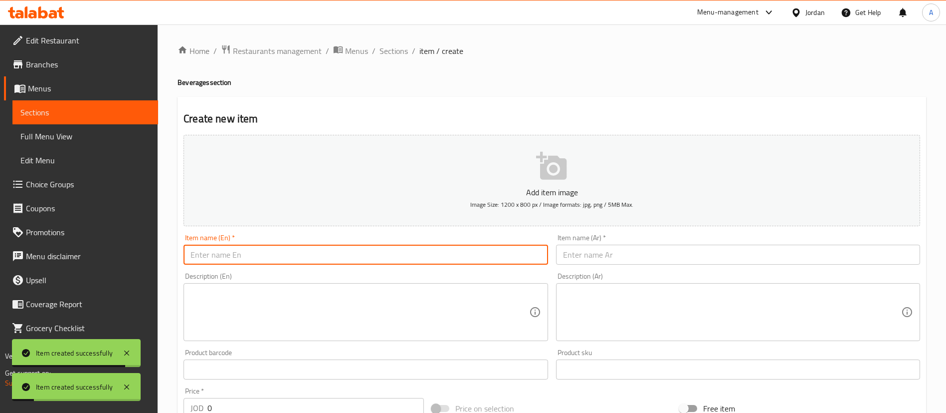
paste input "Lemon Soft drink"
type input "Lemon Soft drink"
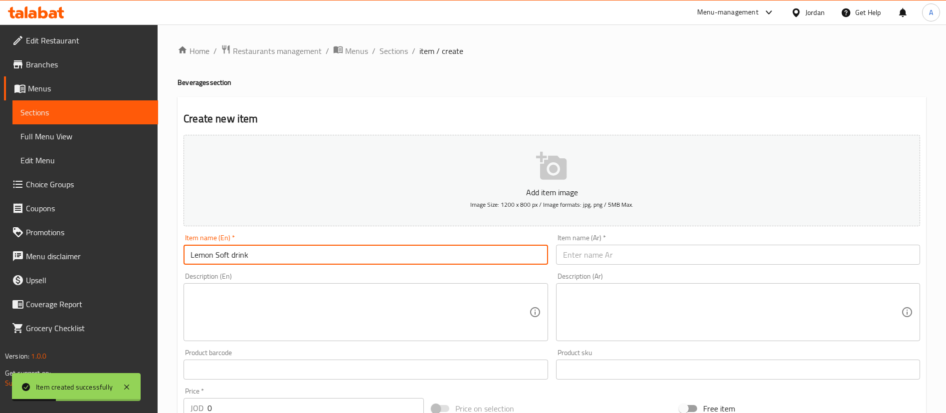
drag, startPoint x: 594, startPoint y: 248, endPoint x: 585, endPoint y: 256, distance: 12.0
click at [594, 250] on input "text" at bounding box center [738, 254] width 364 height 20
paste input "مشروب [PERSON_NAME]"
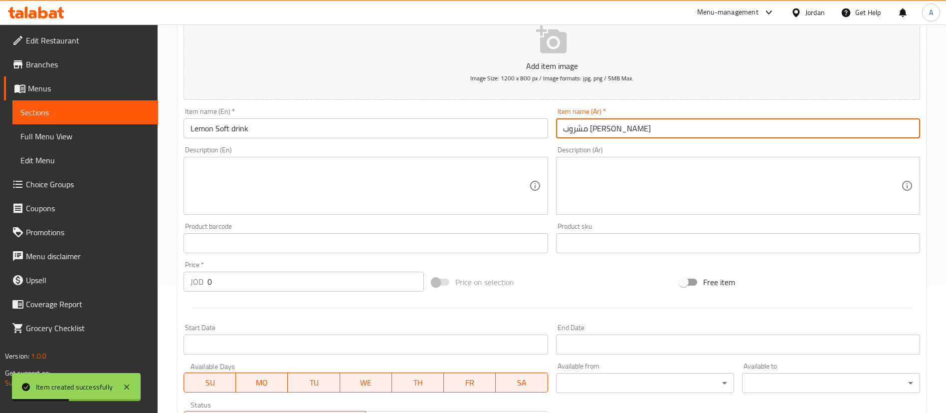
scroll to position [150, 0]
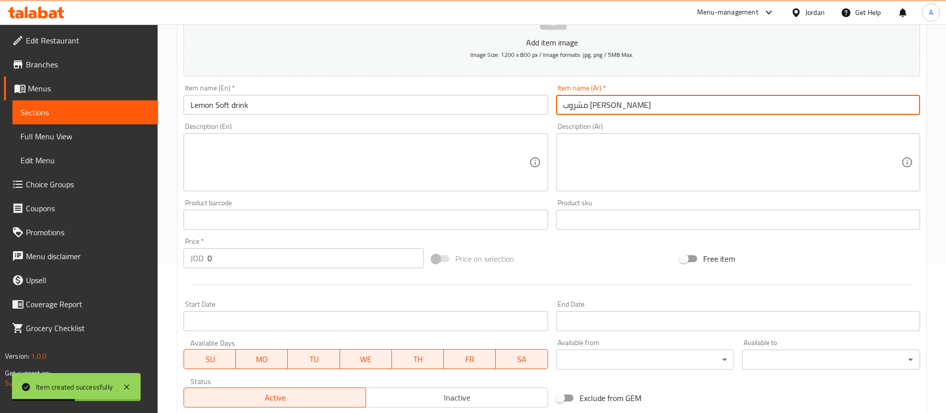
type input "مشروب [PERSON_NAME]"
click at [267, 254] on input "0" at bounding box center [315, 258] width 216 height 20
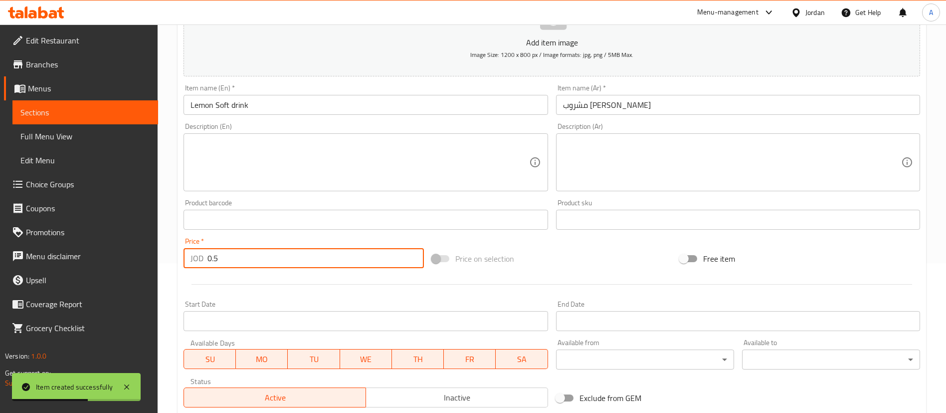
type input "0.5"
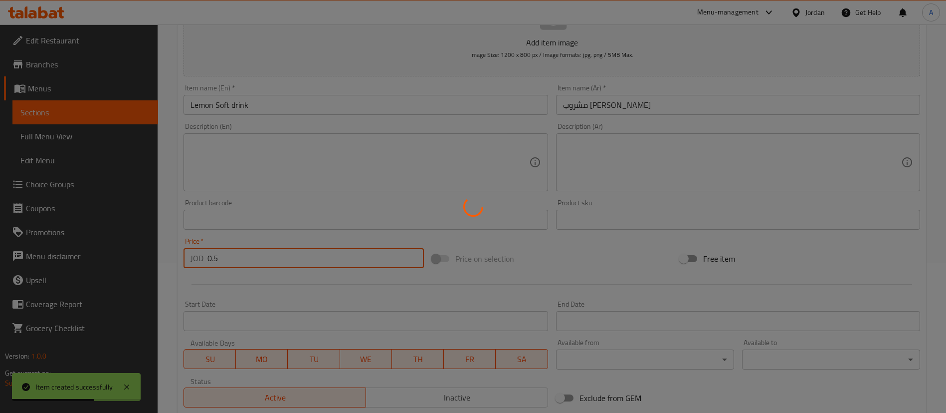
type input "0"
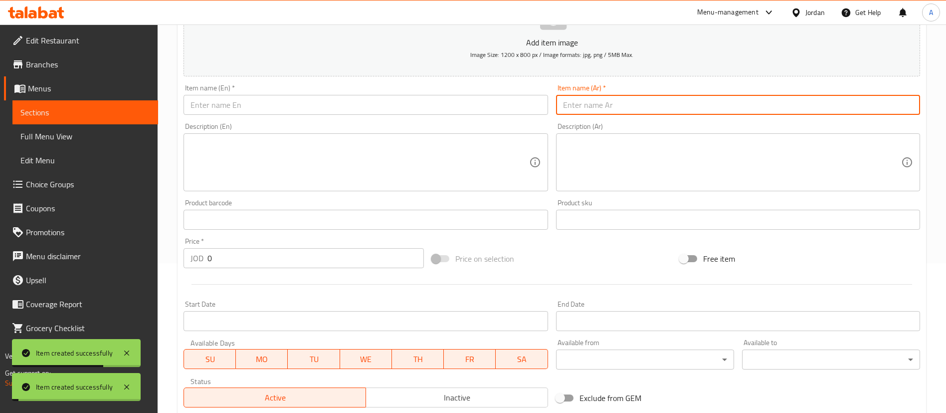
click at [658, 110] on input "text" at bounding box center [738, 105] width 364 height 20
paste input "مشروب [PERSON_NAME]"
type input "مشروب [PERSON_NAME]"
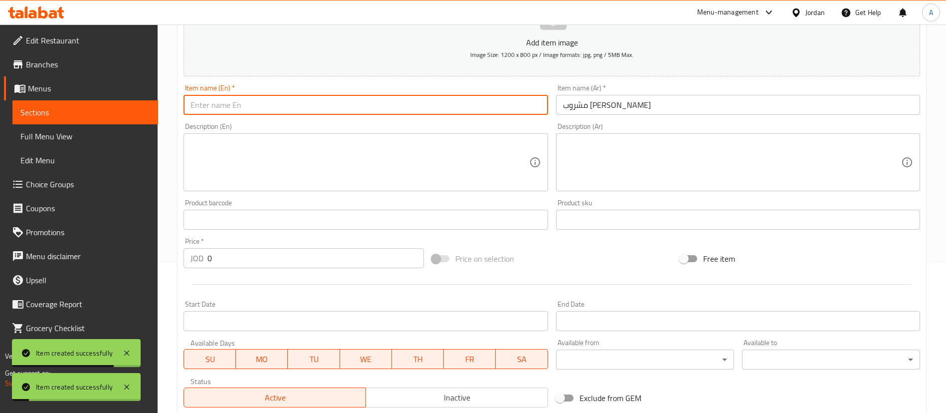
click at [469, 96] on input "text" at bounding box center [366, 105] width 364 height 20
paste input "Lemon Soft drink"
type input "Lemon Soft drink"
click at [357, 177] on textarea at bounding box center [360, 162] width 338 height 47
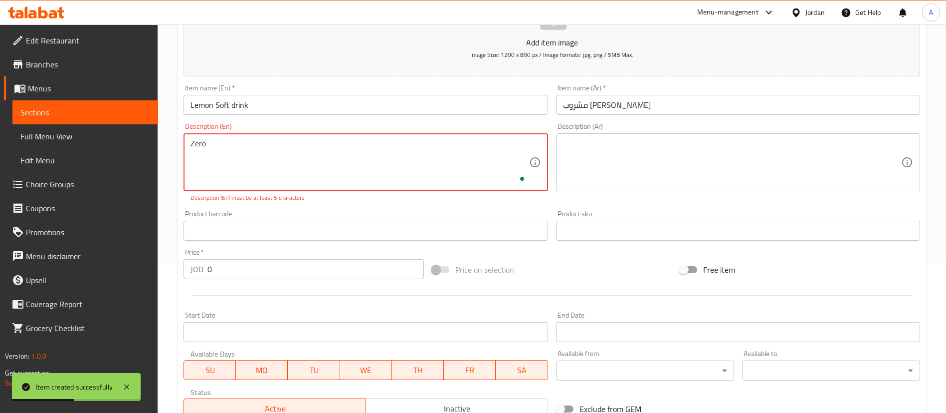
type textarea "Zero"
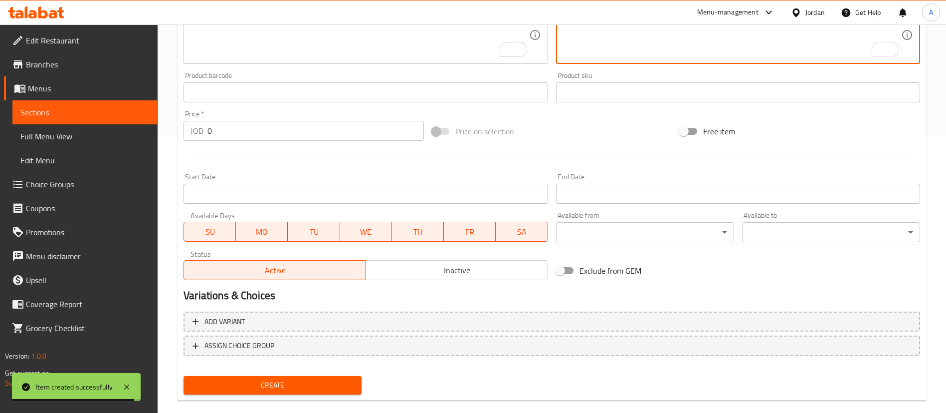
scroll to position [292, 0]
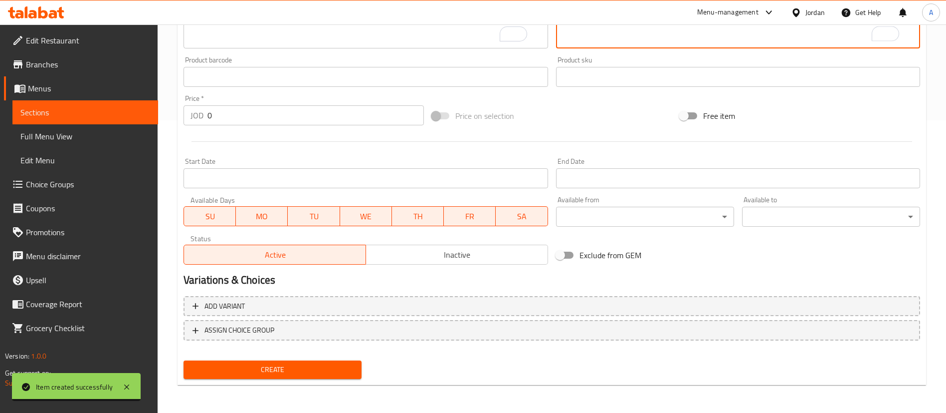
type textarea "زيرو"
drag, startPoint x: 305, startPoint y: 136, endPoint x: 308, endPoint y: 124, distance: 11.7
click at [305, 135] on div at bounding box center [552, 141] width 745 height 24
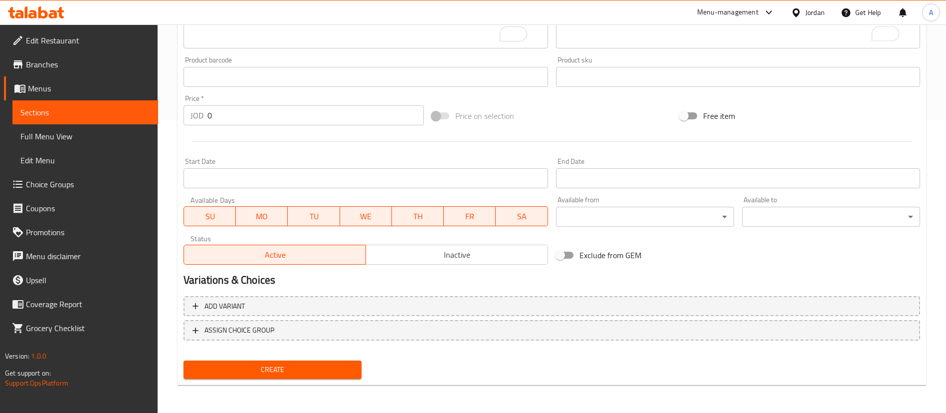
click at [309, 122] on input "0" at bounding box center [315, 115] width 216 height 20
type input "0.5"
click at [314, 375] on span "Create" at bounding box center [273, 369] width 162 height 12
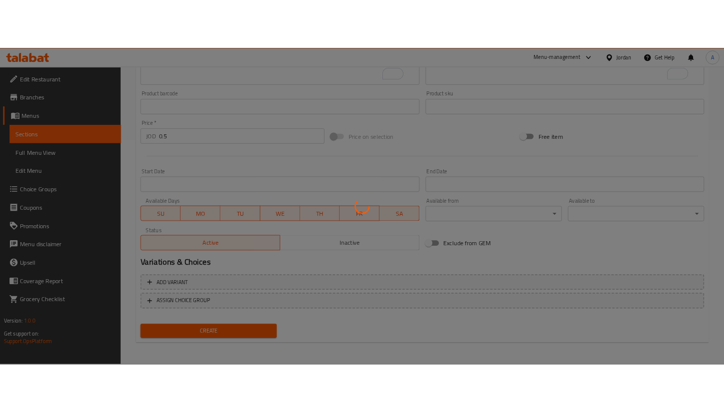
scroll to position [0, 0]
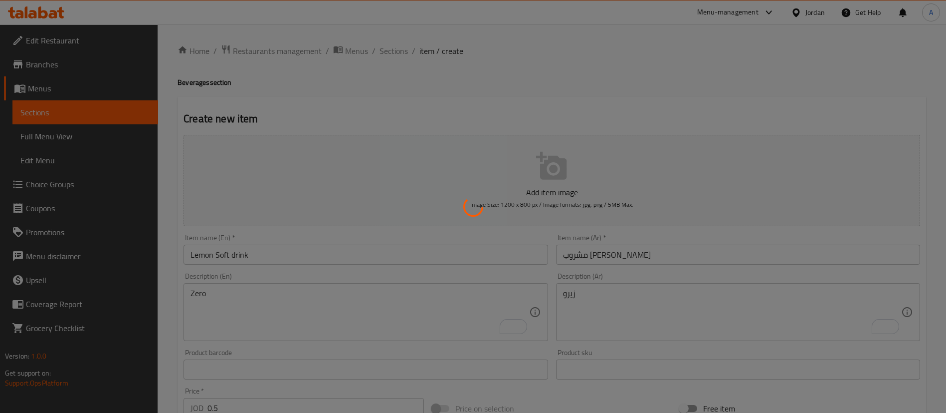
type input "0"
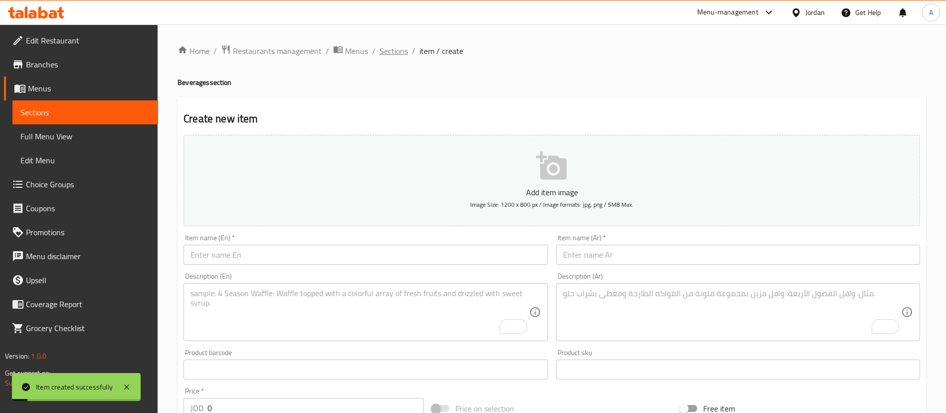
drag, startPoint x: 395, startPoint y: 49, endPoint x: 393, endPoint y: 58, distance: 9.7
click at [395, 48] on span "Sections" at bounding box center [394, 51] width 28 height 12
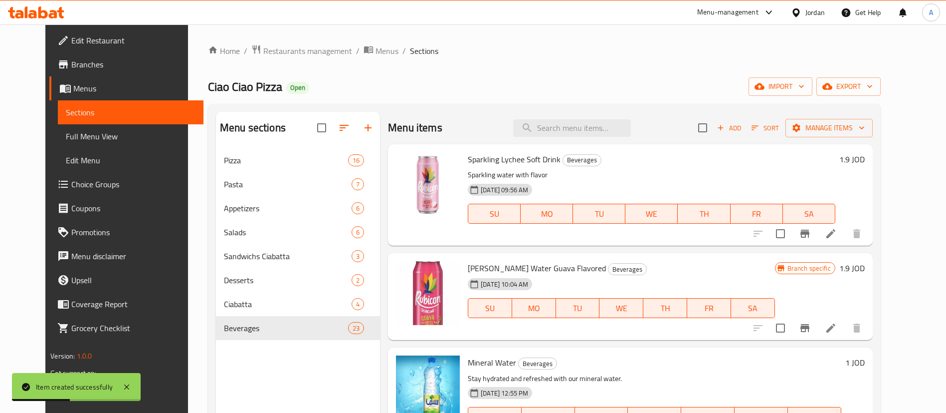
drag, startPoint x: 508, startPoint y: 109, endPoint x: 544, endPoint y: 112, distance: 36.0
click at [523, 111] on div "Menu sections Pizza 16 Pasta 7 Appetizers 6 Salads 6 Sandwichs Ciabatta 3 Desse…" at bounding box center [544, 318] width 673 height 428
click at [548, 119] on div "Menu items Add Sort Manage items" at bounding box center [630, 128] width 485 height 32
click at [549, 120] on input "search" at bounding box center [572, 127] width 118 height 17
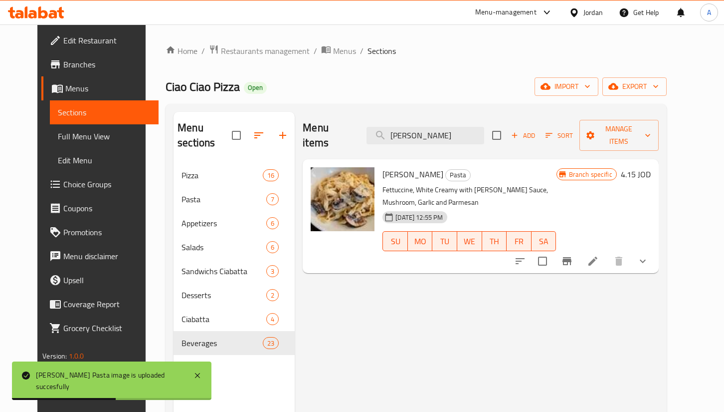
drag, startPoint x: 435, startPoint y: 131, endPoint x: 287, endPoint y: 120, distance: 148.6
click at [303, 136] on div "Menu items [PERSON_NAME] Sort Manage items" at bounding box center [481, 135] width 356 height 47
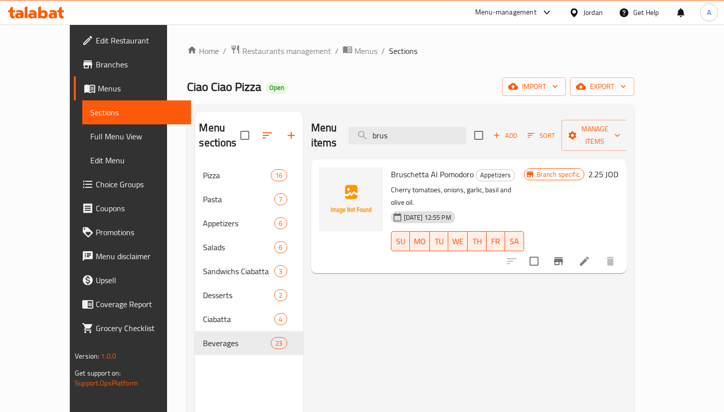
type input "brus"
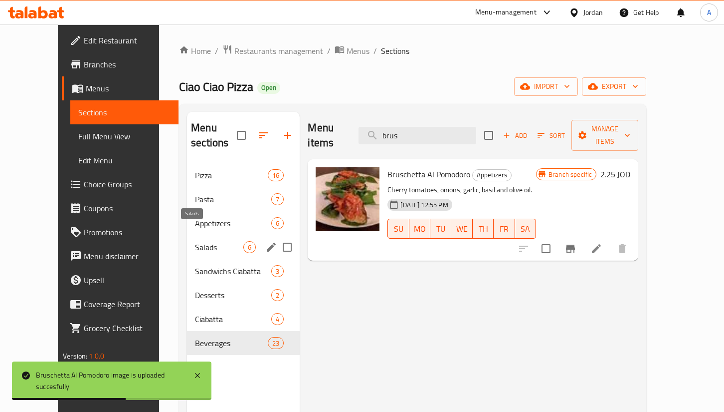
click at [195, 241] on span "Salads" at bounding box center [219, 247] width 48 height 12
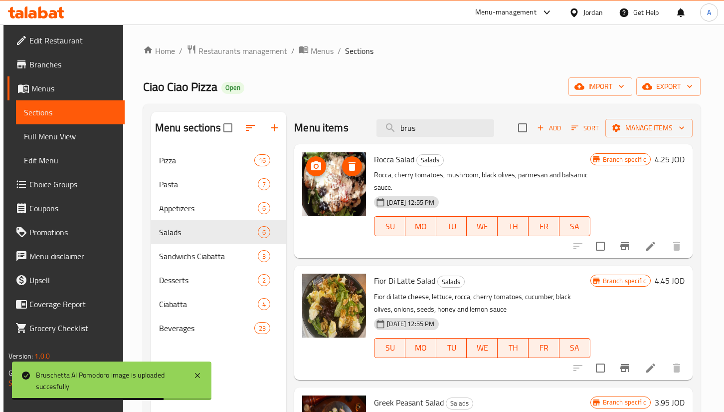
drag, startPoint x: 566, startPoint y: 129, endPoint x: 541, endPoint y: 123, distance: 25.6
click at [545, 134] on div "Add Sort Manage items" at bounding box center [605, 127] width 175 height 21
click at [541, 123] on span "Add" at bounding box center [549, 127] width 27 height 11
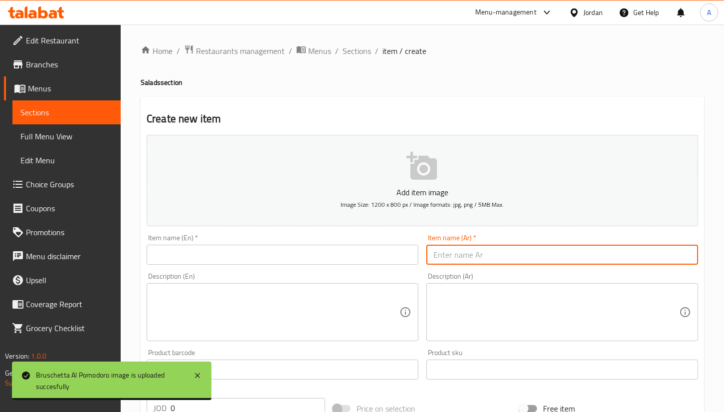
click at [453, 251] on input "text" at bounding box center [562, 254] width 272 height 20
paste input "Frutti di mare"
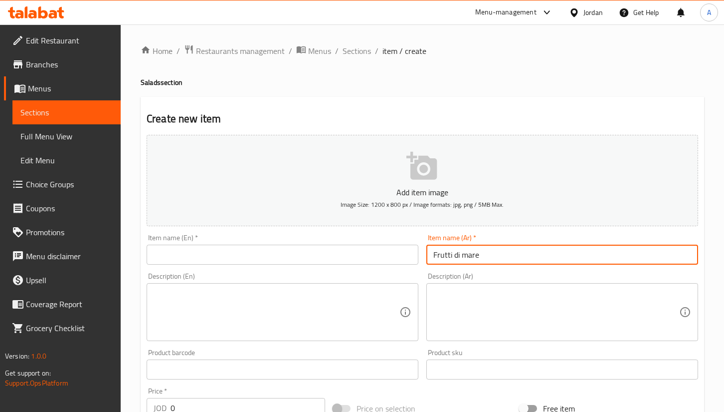
type input "Frutti di mare"
click at [359, 258] on input "text" at bounding box center [283, 254] width 272 height 20
paste input "Frutti di mare"
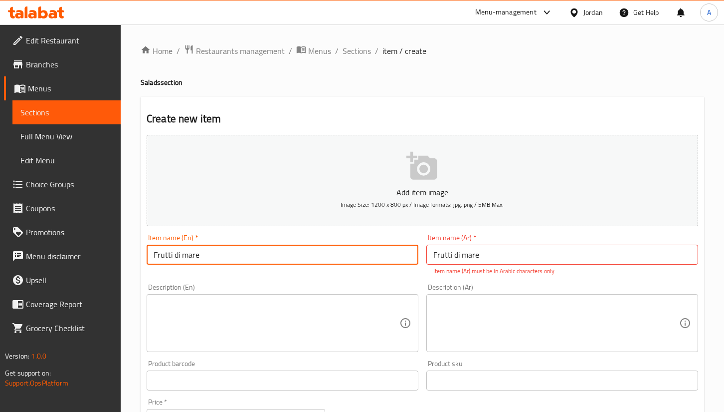
type input "Frutti di mare"
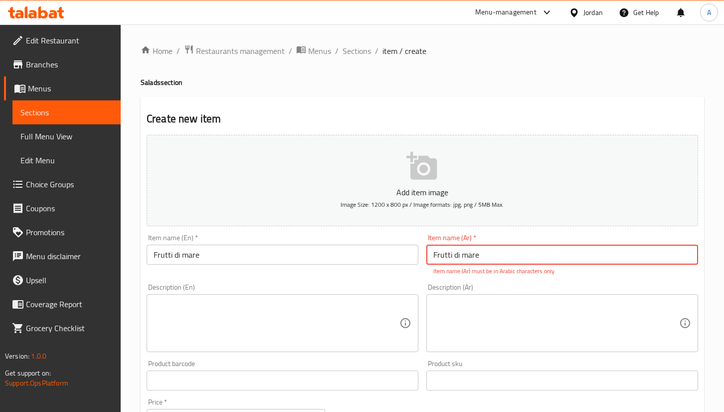
click at [470, 251] on input "Frutti di mare" at bounding box center [562, 254] width 272 height 20
paste input "فاكهة البحر"
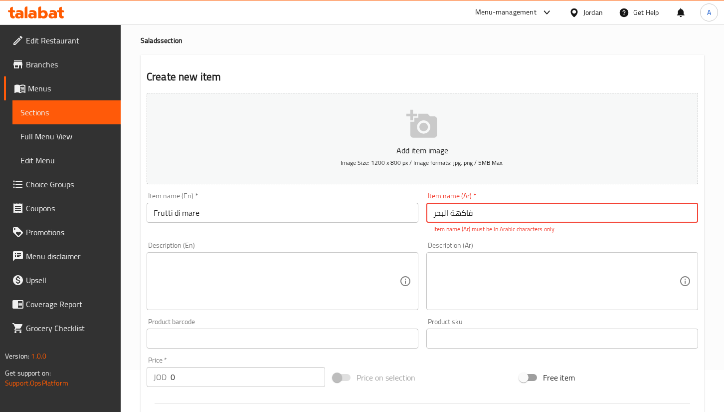
scroll to position [75, 0]
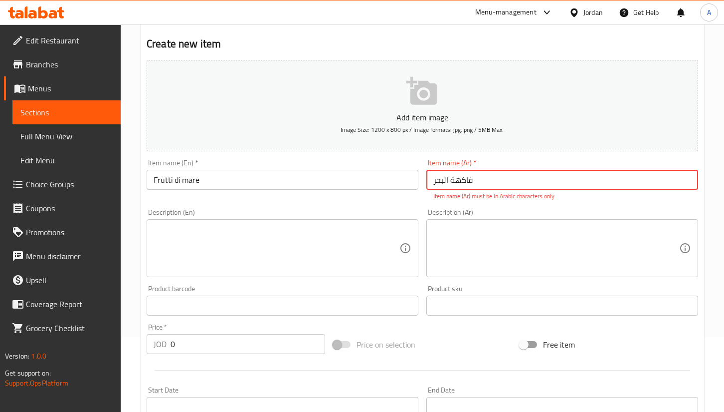
type input "فاكهة البحر"
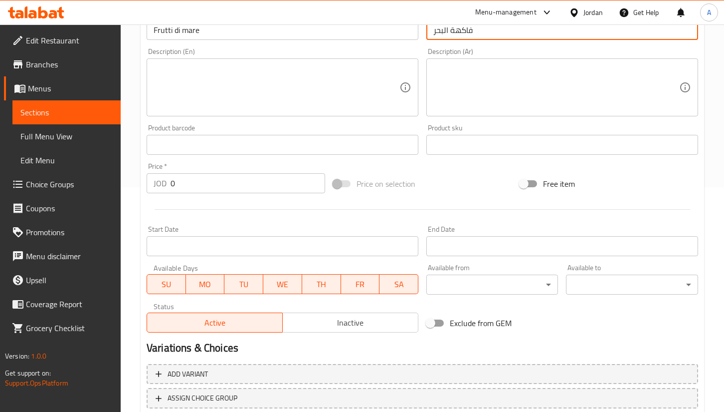
drag, startPoint x: 205, startPoint y: 192, endPoint x: 109, endPoint y: 183, distance: 96.1
click at [109, 183] on div "Edit Restaurant Branches Menus Sections Full Menu View Edit Menu Choice Groups …" at bounding box center [362, 140] width 724 height 680
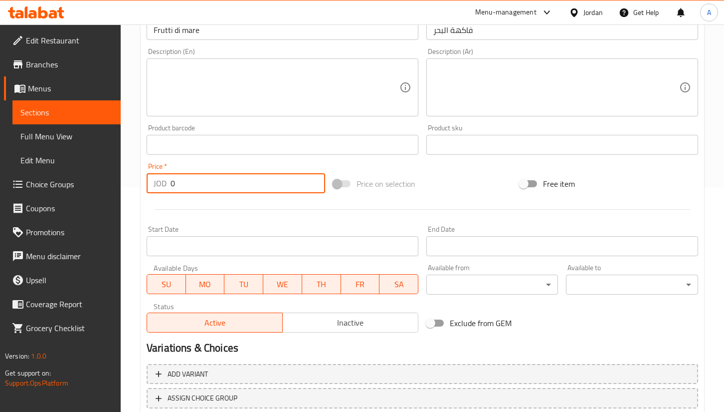
paste input "103"
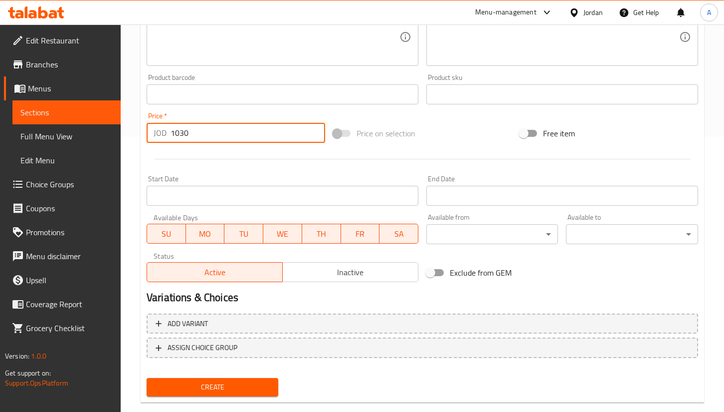
scroll to position [293, 0]
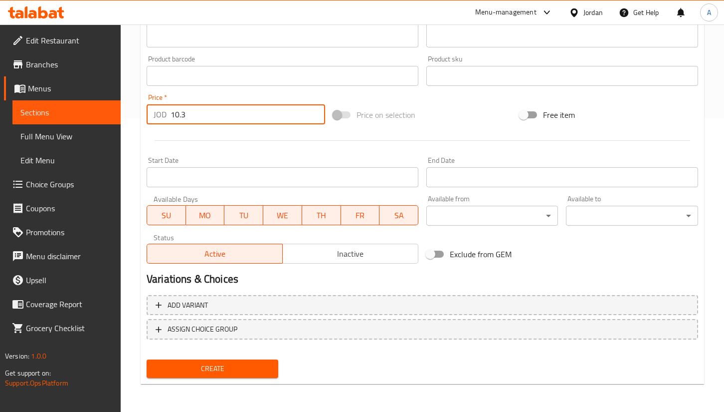
type input "10.3"
click at [230, 366] on span "Create" at bounding box center [213, 368] width 116 height 12
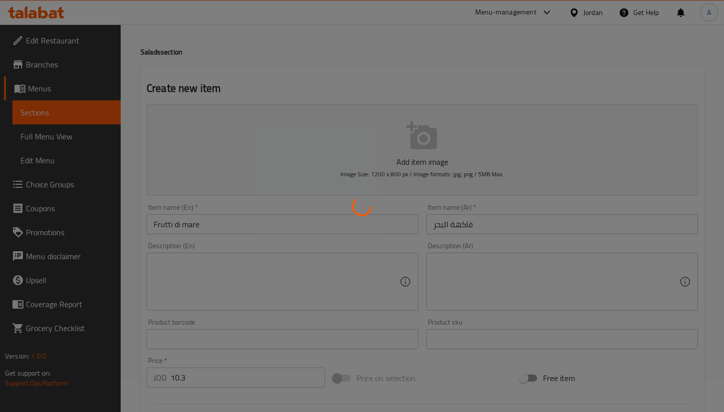
scroll to position [0, 0]
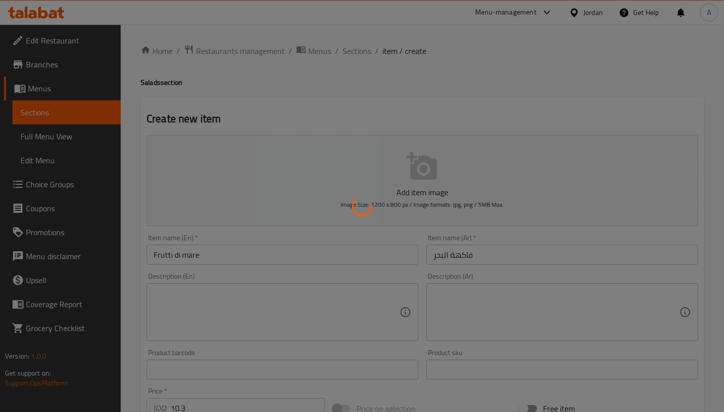
type input "0"
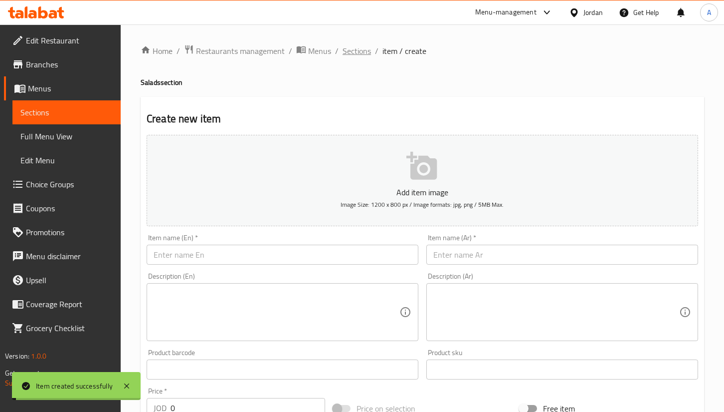
click at [364, 51] on span "Sections" at bounding box center [357, 51] width 28 height 12
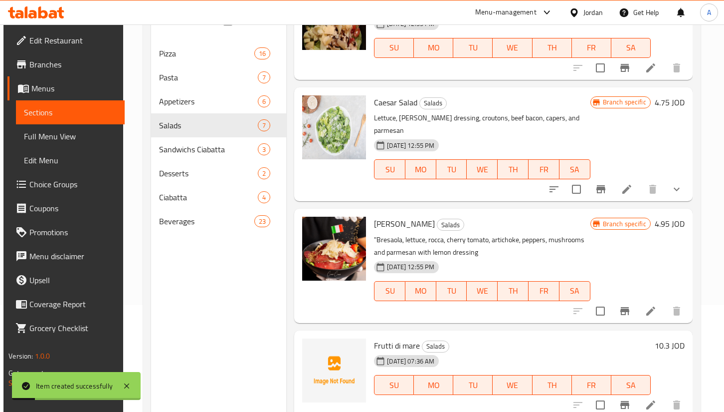
scroll to position [140, 0]
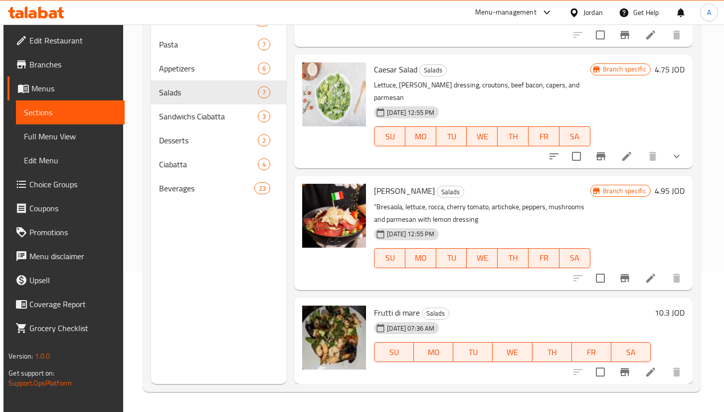
click at [58, 178] on span "Choice Groups" at bounding box center [72, 184] width 87 height 12
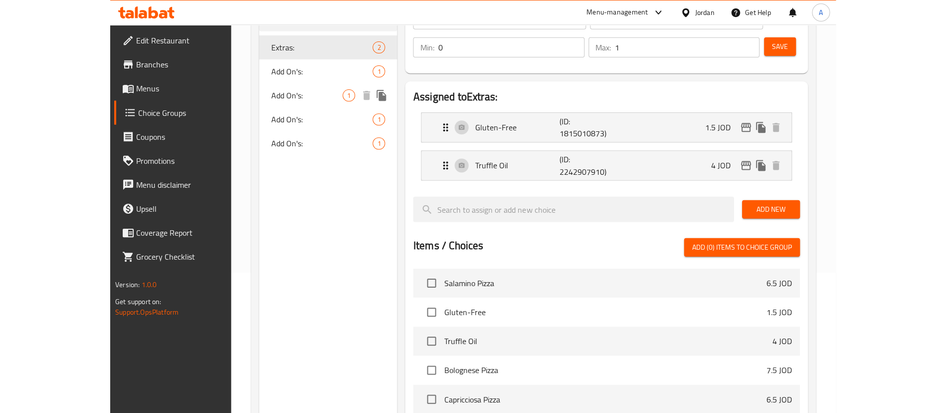
scroll to position [65, 0]
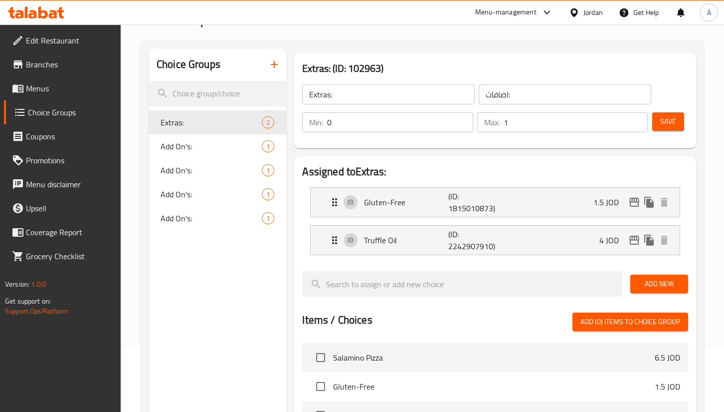
click at [286, 67] on button "button" at bounding box center [274, 64] width 24 height 24
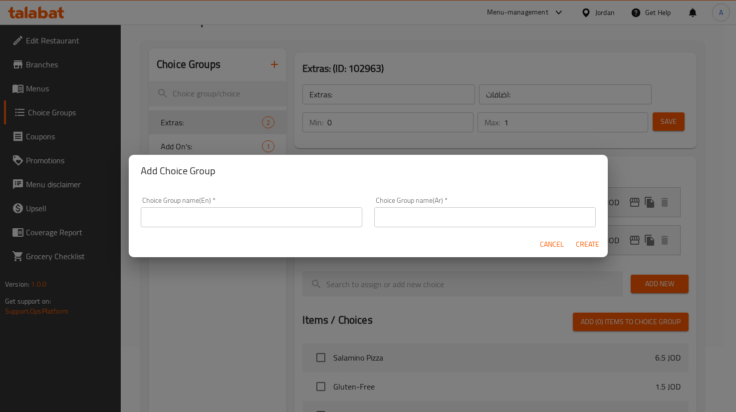
drag, startPoint x: 279, startPoint y: 66, endPoint x: 276, endPoint y: 99, distance: 32.5
click at [279, 67] on div "Add Choice Group Choice Group name(En)   * Choice Group name(En) * Choice Group…" at bounding box center [368, 206] width 736 height 412
click at [288, 211] on input "text" at bounding box center [251, 217] width 221 height 20
type input "E"
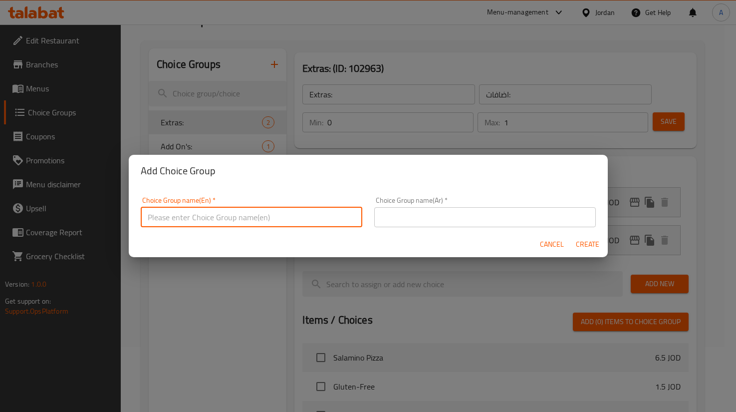
type input "A"
type input "Extra:-"
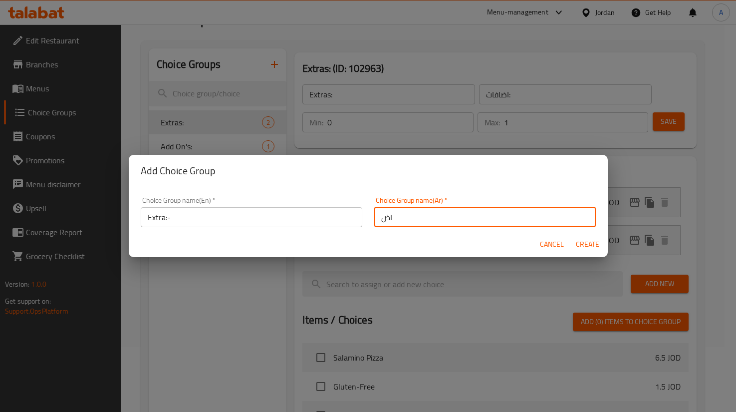
type input "اضافات"
click at [572, 235] on button "Create" at bounding box center [588, 244] width 32 height 18
type input "Extra:-"
type input "اضافات"
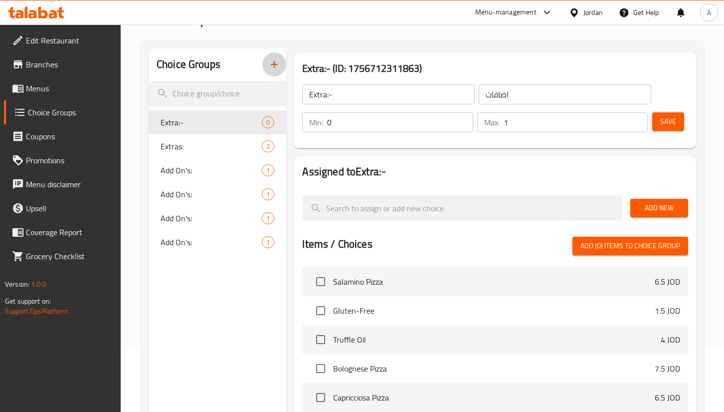
click at [637, 116] on input "1" at bounding box center [576, 122] width 145 height 20
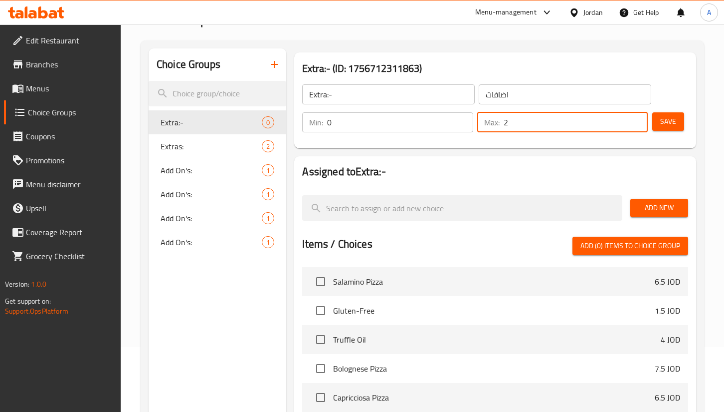
click at [640, 118] on input "2" at bounding box center [576, 122] width 145 height 20
click at [639, 118] on input "3" at bounding box center [576, 122] width 145 height 20
click at [639, 118] on input "4" at bounding box center [576, 122] width 145 height 20
click at [639, 118] on input "5" at bounding box center [576, 122] width 145 height 20
click at [639, 118] on input "6" at bounding box center [576, 122] width 145 height 20
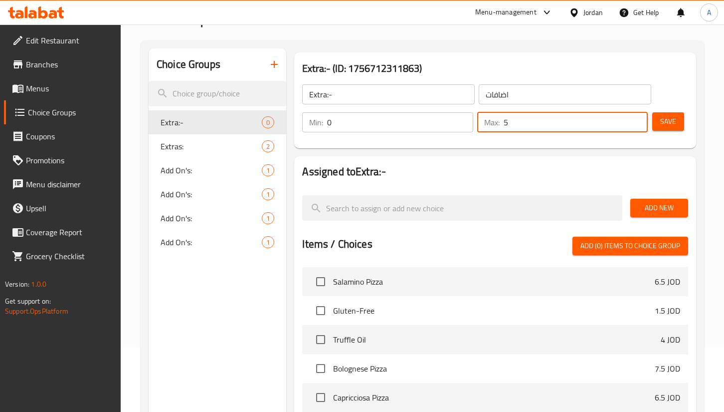
click at [639, 127] on input "5" at bounding box center [576, 122] width 145 height 20
click at [638, 127] on input "4" at bounding box center [576, 122] width 145 height 20
click at [638, 119] on input "5" at bounding box center [576, 122] width 145 height 20
type input "6"
click at [637, 117] on input "6" at bounding box center [576, 122] width 145 height 20
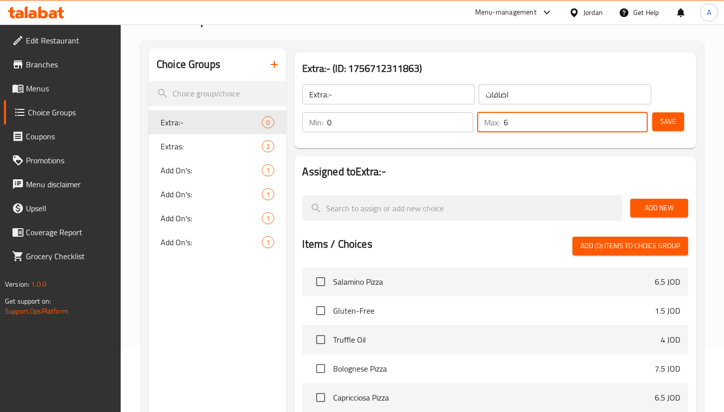
click at [667, 117] on span "Save" at bounding box center [668, 121] width 16 height 12
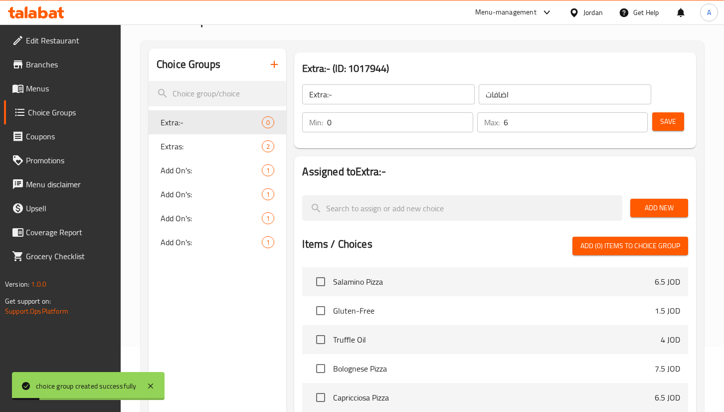
drag, startPoint x: 633, startPoint y: 189, endPoint x: 638, endPoint y: 205, distance: 16.7
click at [633, 190] on div at bounding box center [495, 191] width 386 height 8
click at [639, 207] on span "Add New" at bounding box center [659, 208] width 42 height 12
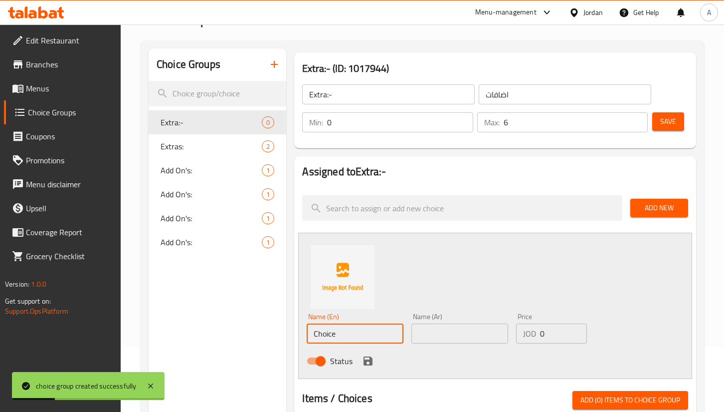
drag, startPoint x: 306, startPoint y: 327, endPoint x: 247, endPoint y: 319, distance: 59.4
click at [245, 322] on div "Choice Groups Extra:- 0 Extras: 2 Add On's: 1 Add On's: 1 Add On's: 1 Add On's:…" at bounding box center [425, 396] width 552 height 697
type input "ل"
drag, startPoint x: 356, startPoint y: 335, endPoint x: 279, endPoint y: 334, distance: 76.8
click at [278, 335] on div "Choice Groups Extra:- 0 Extras: 2 Add On's: 1 Add On's: 1 Add On's: 1 Add On's:…" at bounding box center [425, 396] width 552 height 697
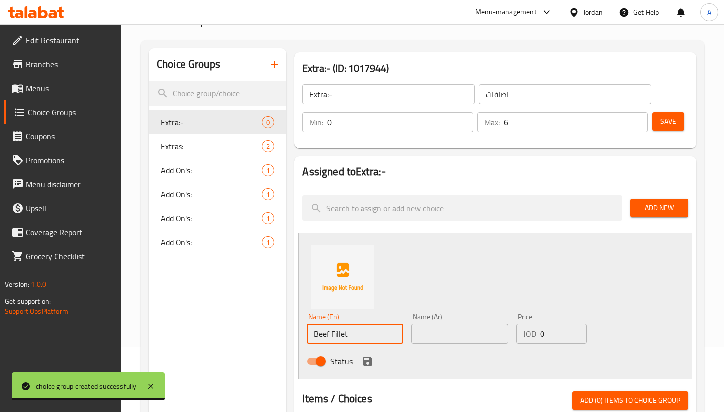
type input "Beef Fillet"
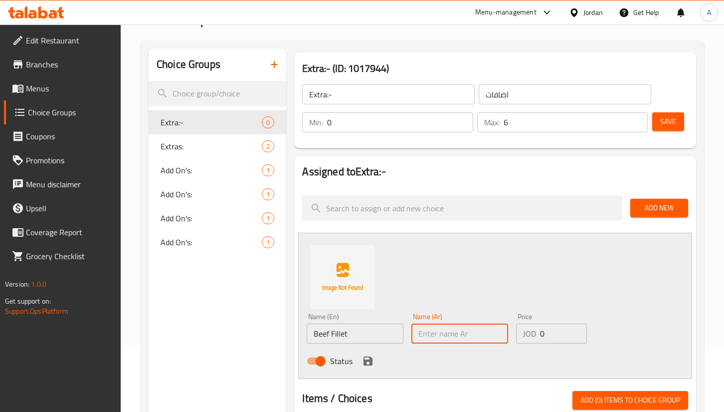
click at [436, 335] on input "text" at bounding box center [460, 333] width 97 height 20
paste input "لحم البقر فيليه"
type input "لحم البقر فيليه"
drag, startPoint x: 554, startPoint y: 351, endPoint x: 556, endPoint y: 341, distance: 10.3
click at [554, 346] on div "Name (En) Beef Fillet Name (En) Name (Ar) لحم البقر فيليه Name (Ar) Price JOD 0…" at bounding box center [460, 341] width 314 height 65
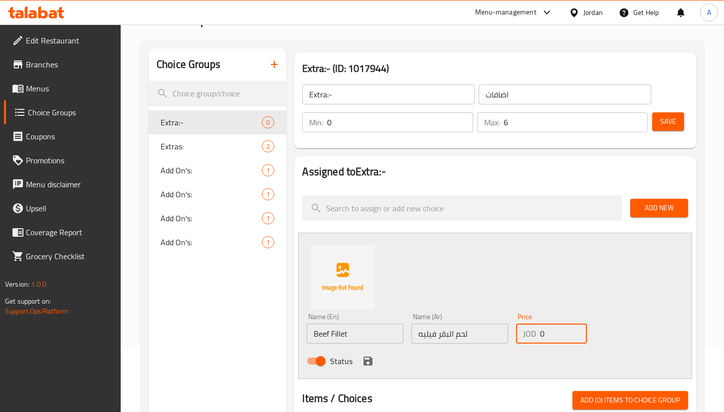
drag, startPoint x: 556, startPoint y: 341, endPoint x: 479, endPoint y: 315, distance: 81.5
click at [467, 328] on div "Name (En) Beef Fillet Name (En) Name (Ar) لحم البقر فيليه Name (Ar) Price JOD 0…" at bounding box center [460, 341] width 314 height 65
type input "3.95"
click at [363, 356] on icon "save" at bounding box center [368, 361] width 12 height 12
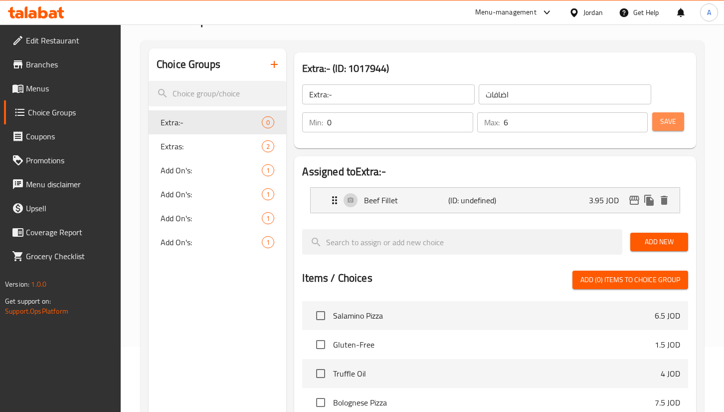
click at [662, 124] on span "Save" at bounding box center [668, 121] width 16 height 12
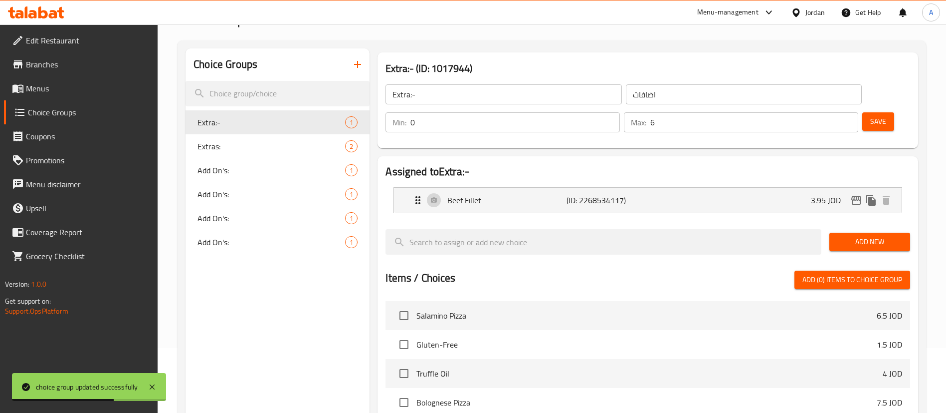
click at [878, 235] on span "Add New" at bounding box center [869, 241] width 65 height 12
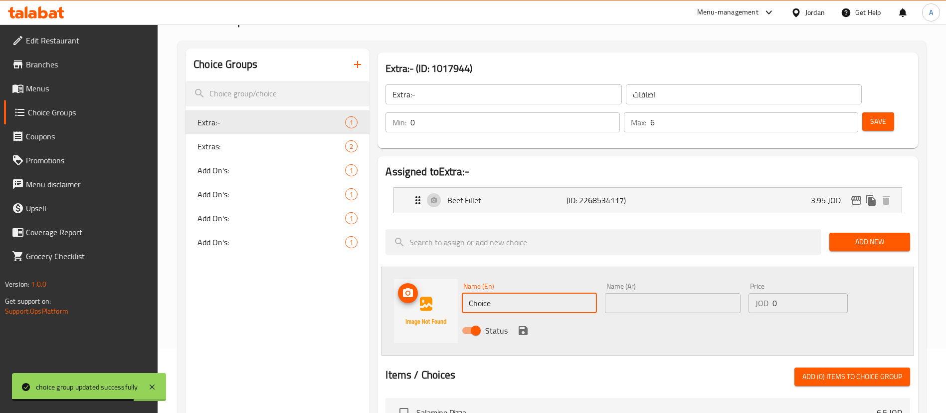
drag, startPoint x: 518, startPoint y: 284, endPoint x: 402, endPoint y: 266, distance: 117.6
click at [403, 270] on div "Name (En) Choice Name (En) Name (Ar) Name (Ar) Price JOD 0 Price Status" at bounding box center [648, 310] width 533 height 89
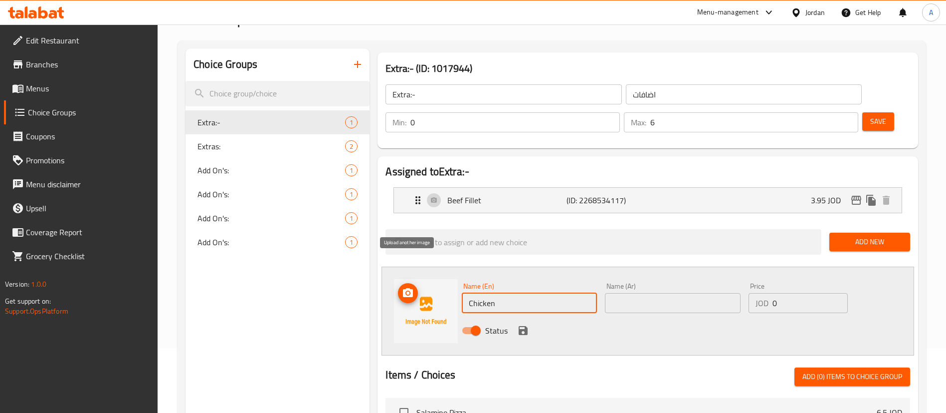
type input "Chicken"
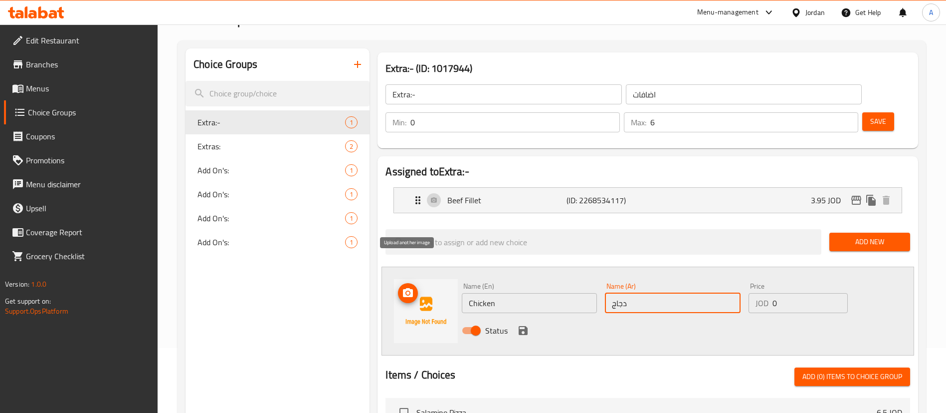
type input "دجاج"
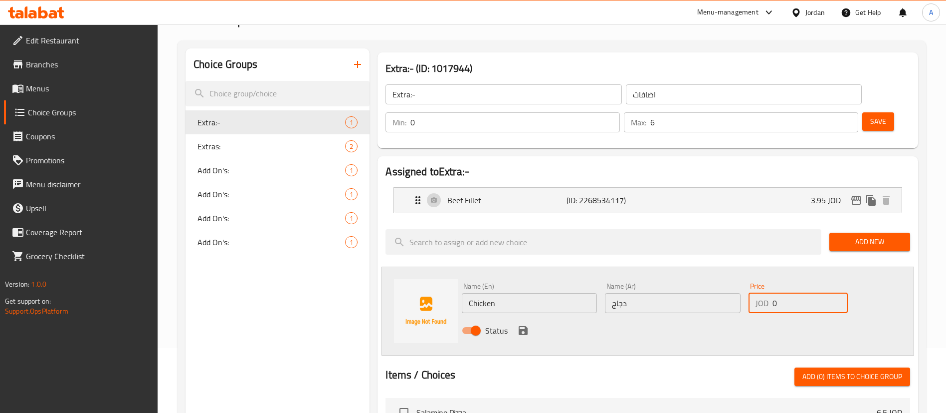
type input "3"
type input "2.45"
drag, startPoint x: 536, startPoint y: 307, endPoint x: 521, endPoint y: 302, distance: 15.8
click at [535, 317] on div "Status" at bounding box center [672, 330] width 429 height 27
click at [521, 326] on icon "save" at bounding box center [523, 330] width 9 height 9
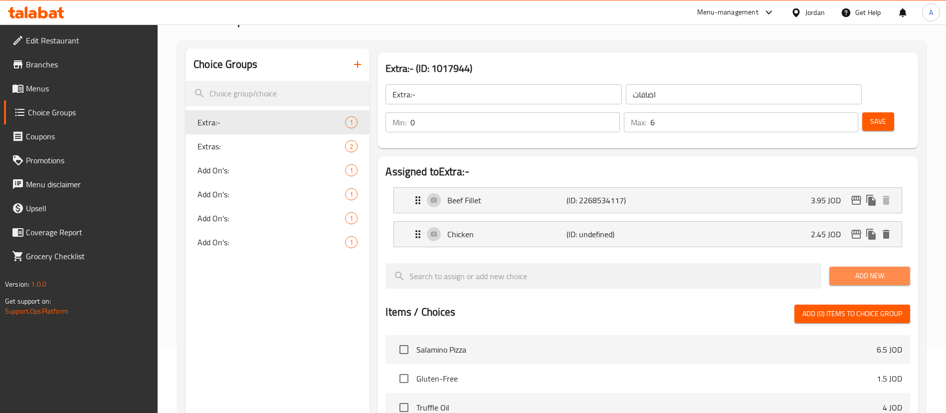
click at [900, 269] on span "Add New" at bounding box center [869, 275] width 65 height 12
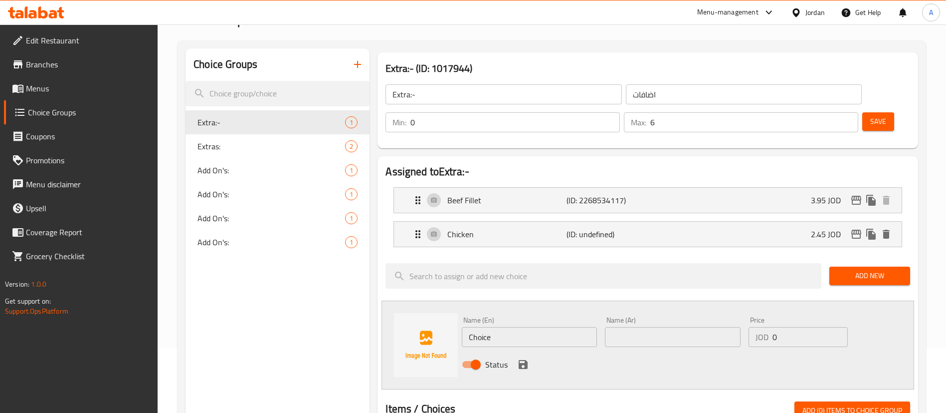
drag, startPoint x: 532, startPoint y: 303, endPoint x: 379, endPoint y: 288, distance: 154.4
click at [395, 300] on div "Name (En) Choice Name (En) Name (Ar) Name (Ar) Price JOD 0 Price Status" at bounding box center [648, 344] width 533 height 89
type input "Shrimps"
paste input "جمبري"
type input "جمبري"
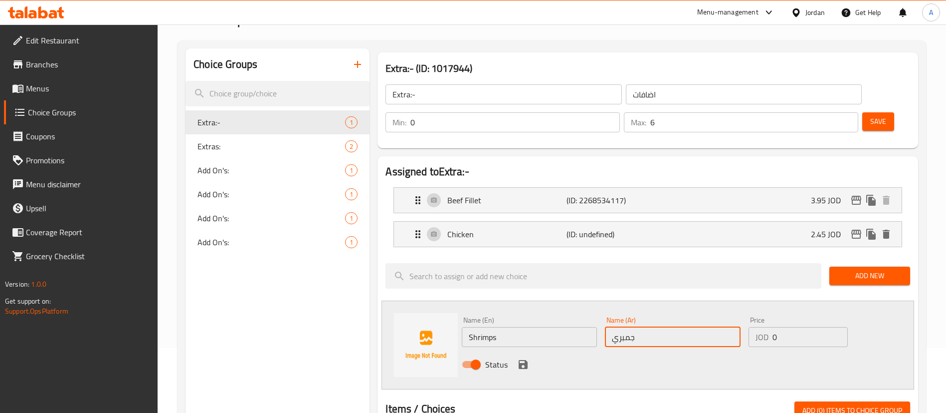
click at [714, 312] on div "Name (En) Shrimps Name (En) Name (Ar) جمبري Name (Ar) Price JOD 0 Price Status" at bounding box center [672, 344] width 429 height 65
type input "3.95"
click at [525, 360] on icon "save" at bounding box center [523, 364] width 9 height 9
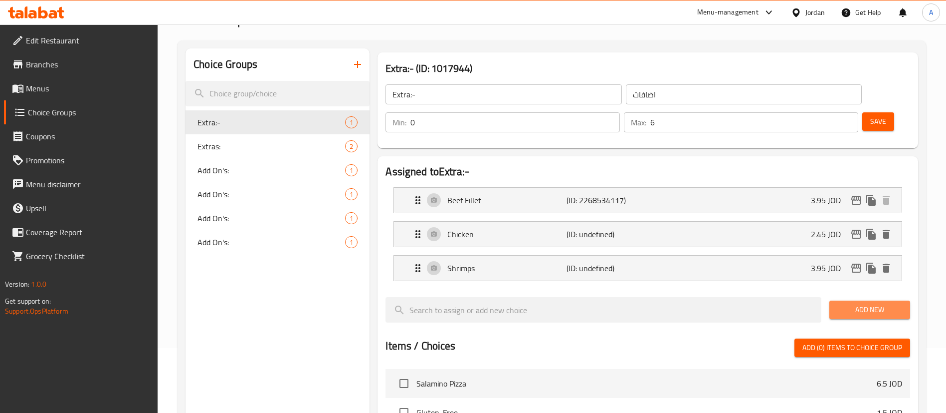
drag, startPoint x: 853, startPoint y: 276, endPoint x: 758, endPoint y: 304, distance: 99.3
click at [852, 303] on span "Add New" at bounding box center [869, 309] width 65 height 12
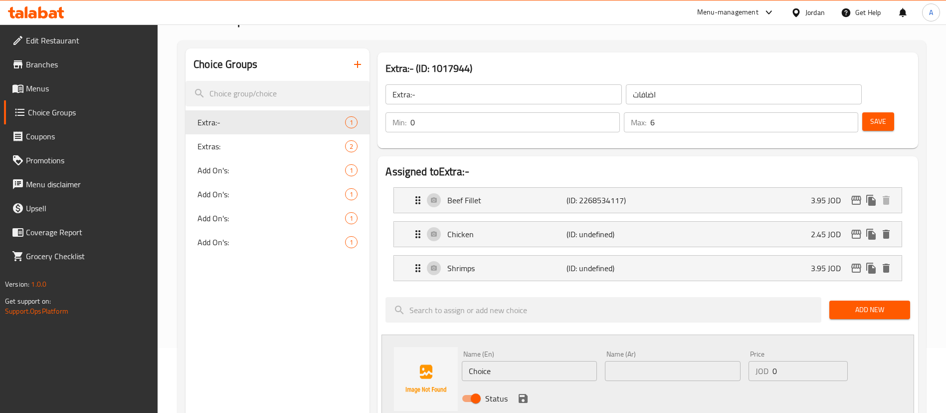
drag, startPoint x: 407, startPoint y: 348, endPoint x: 378, endPoint y: 346, distance: 29.0
click at [392, 347] on div "Name (En) Choice Name (En) Name (Ar) Name (Ar) Price JOD 0 Price Status" at bounding box center [648, 378] width 533 height 89
type input "r"
type input "Creama"
type input "كريما"
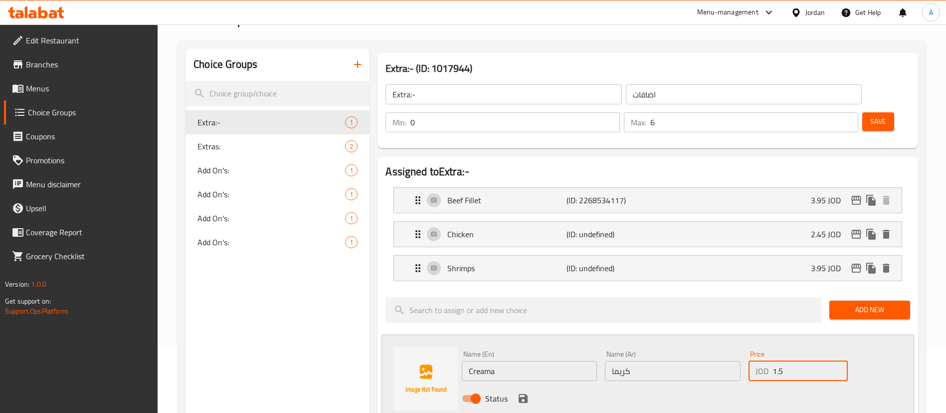
type input "1.5"
drag, startPoint x: 518, startPoint y: 359, endPoint x: 519, endPoint y: 367, distance: 8.1
click at [518, 385] on div "Status" at bounding box center [672, 398] width 429 height 27
click at [520, 392] on icon "save" at bounding box center [523, 398] width 12 height 12
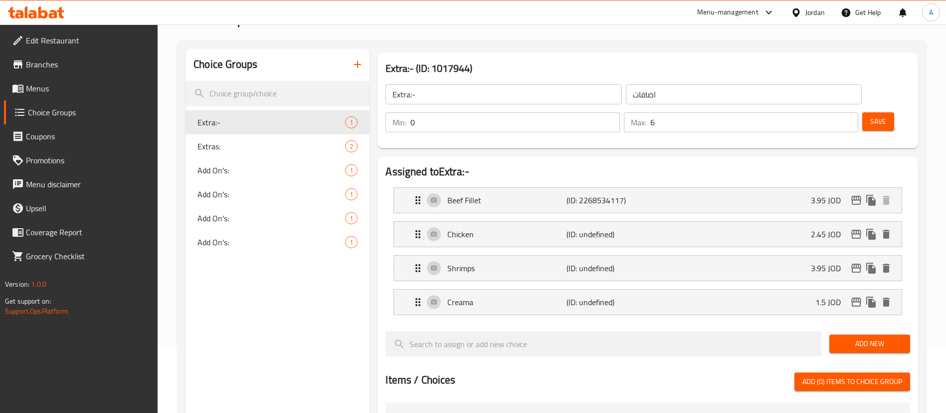
drag, startPoint x: 859, startPoint y: 314, endPoint x: 822, endPoint y: 228, distance: 93.4
click at [859, 337] on span "Add New" at bounding box center [869, 343] width 65 height 12
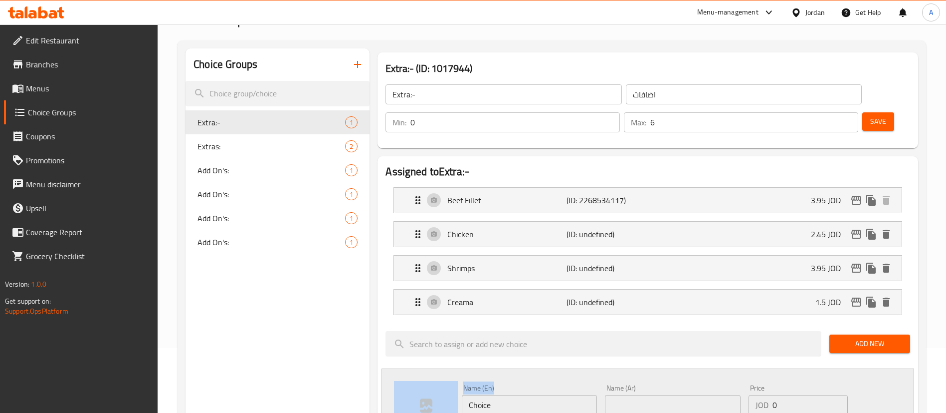
drag, startPoint x: 524, startPoint y: 367, endPoint x: 432, endPoint y: 389, distance: 94.4
click at [483, 395] on input "Choice" at bounding box center [529, 405] width 135 height 20
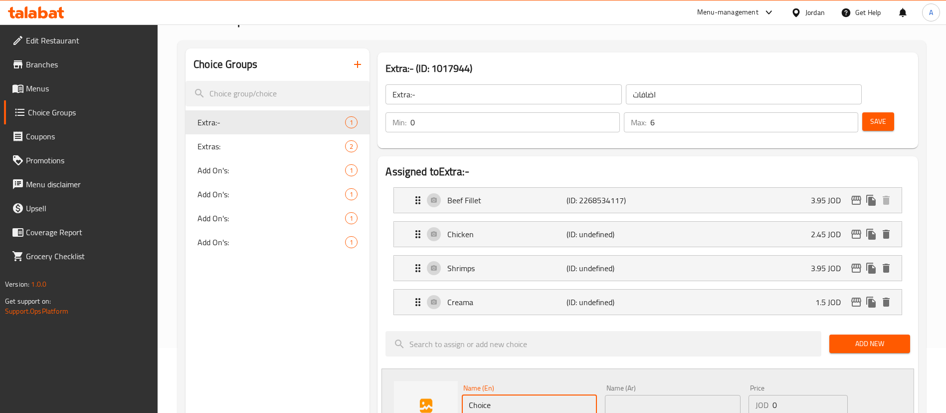
click at [485, 395] on input "Choice" at bounding box center [529, 405] width 135 height 20
type input "Cheese"
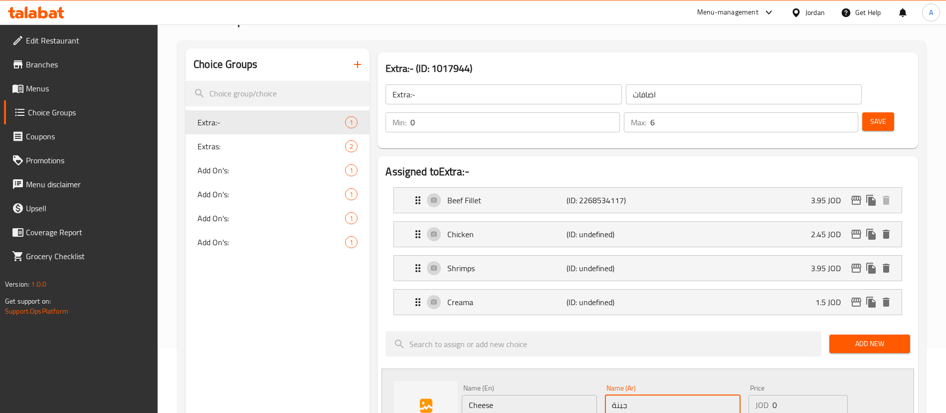
type input "جبنة"
type input "1.5"
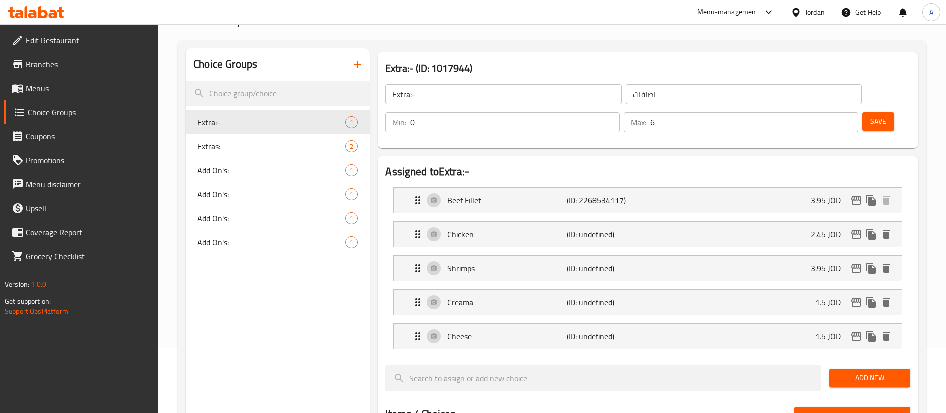
click at [856, 371] on span "Add New" at bounding box center [869, 377] width 65 height 12
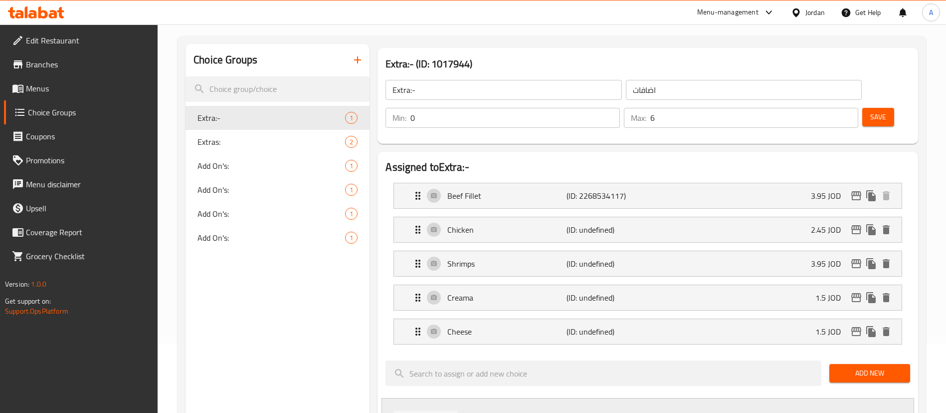
drag, startPoint x: 511, startPoint y: 409, endPoint x: 344, endPoint y: 392, distance: 168.5
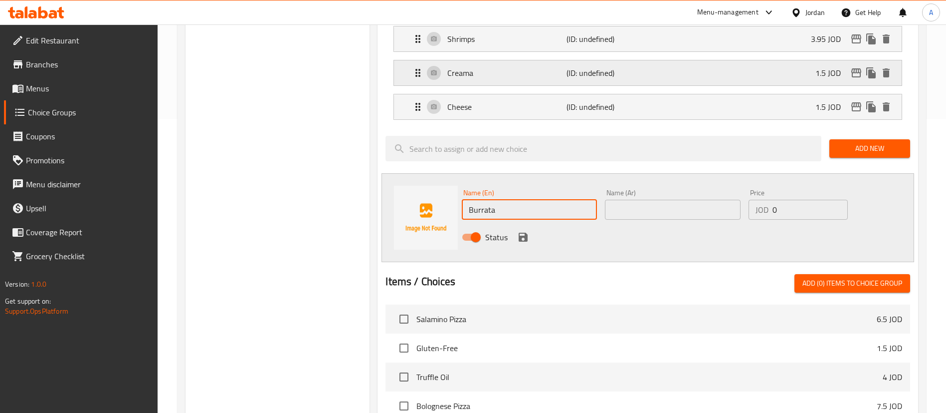
type input "Burrata"
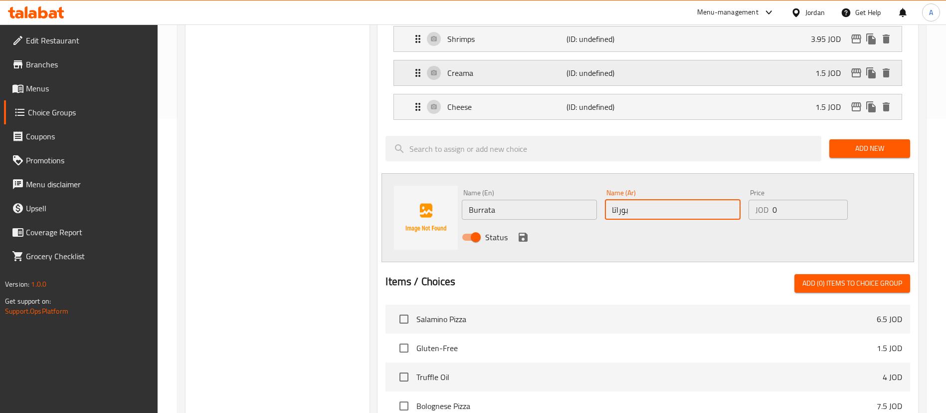
type input "بوراتا"
type input "4.5"
click at [518, 231] on icon "save" at bounding box center [523, 237] width 12 height 12
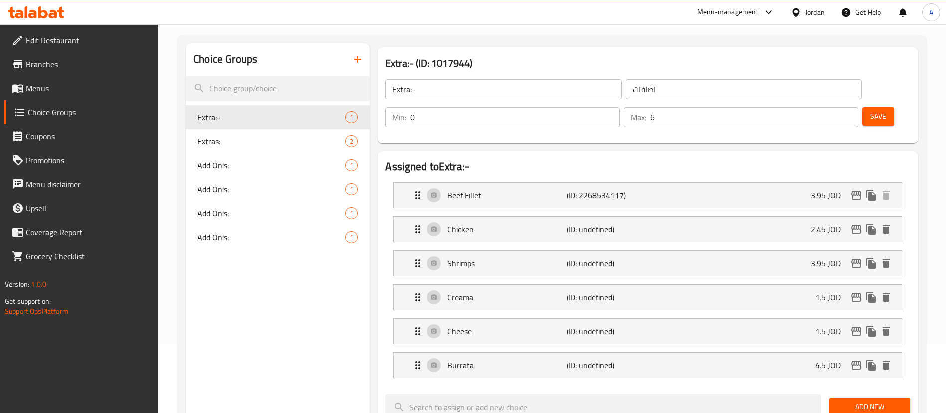
scroll to position [0, 0]
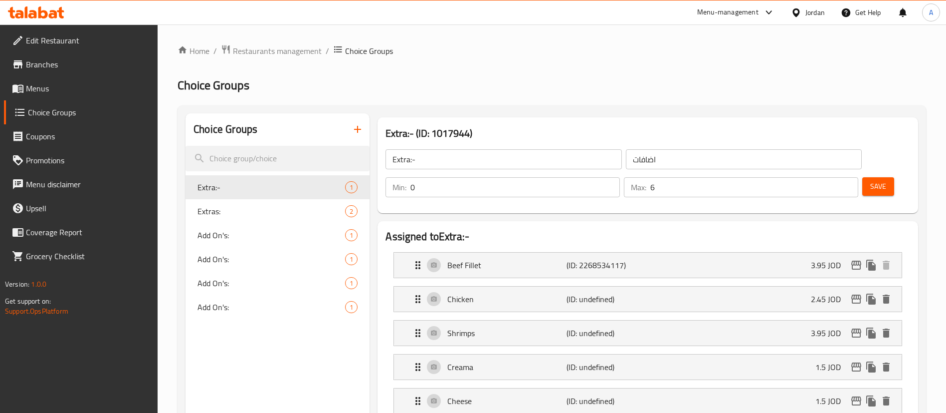
click at [862, 177] on button "Save" at bounding box center [878, 186] width 32 height 18
click at [97, 84] on span "Menus" at bounding box center [88, 88] width 124 height 12
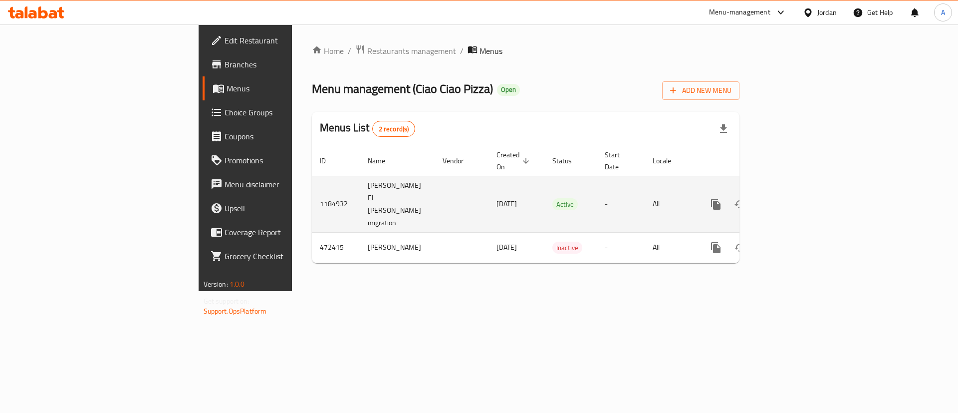
click at [808, 176] on td "enhanced table" at bounding box center [752, 204] width 112 height 56
click at [794, 198] on icon "enhanced table" at bounding box center [788, 204] width 12 height 12
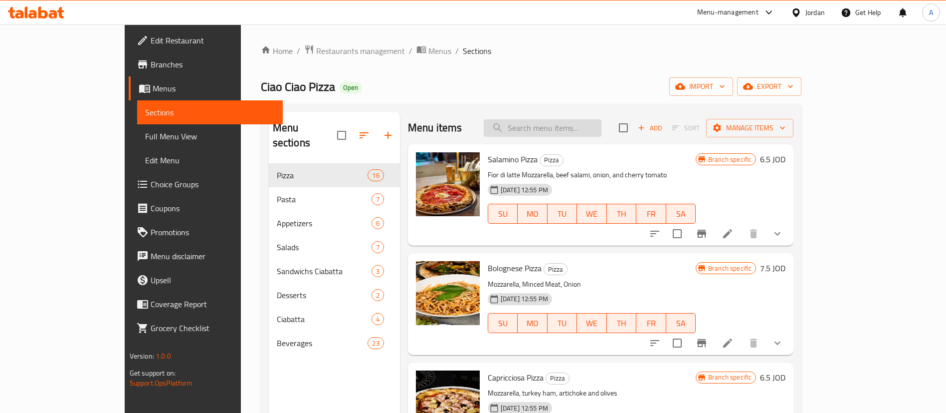
click at [596, 131] on input "search" at bounding box center [543, 127] width 118 height 17
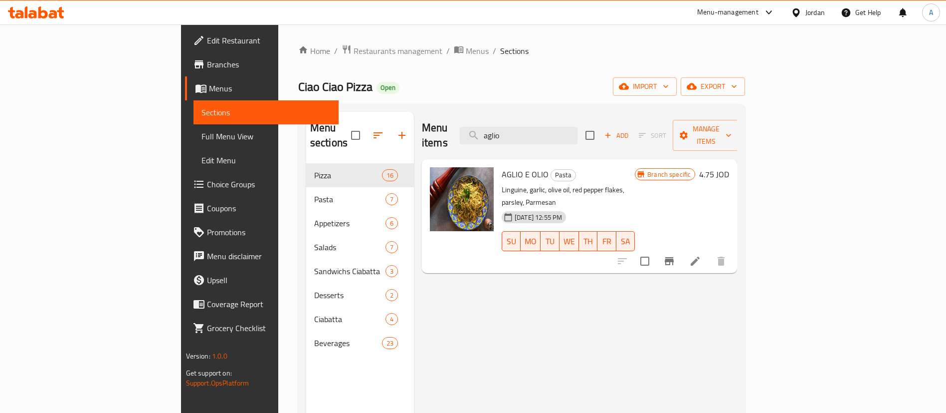
type input "aglio"
click at [701, 255] on icon at bounding box center [695, 261] width 12 height 12
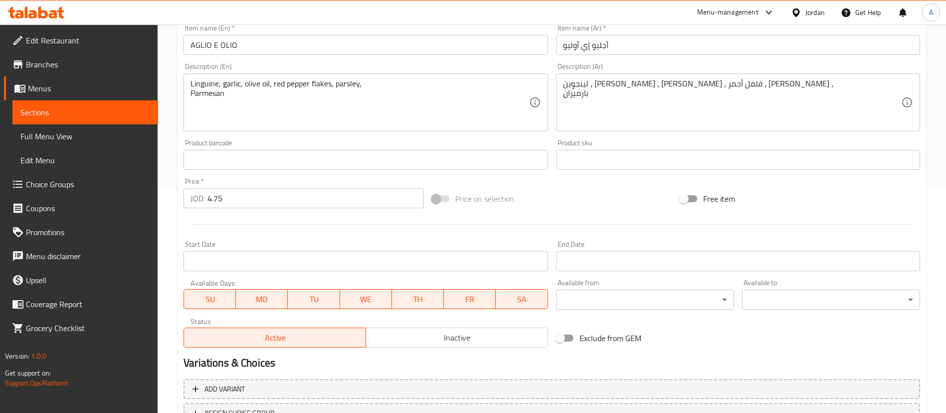
scroll to position [307, 0]
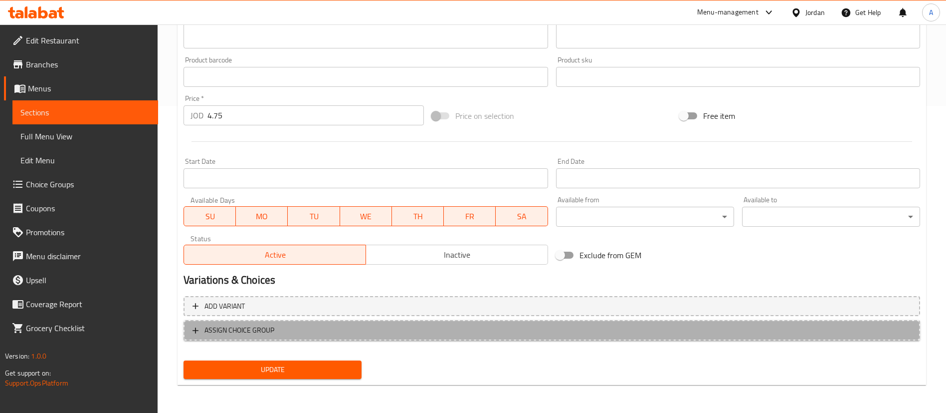
click at [278, 330] on span "ASSIGN CHOICE GROUP" at bounding box center [552, 330] width 719 height 12
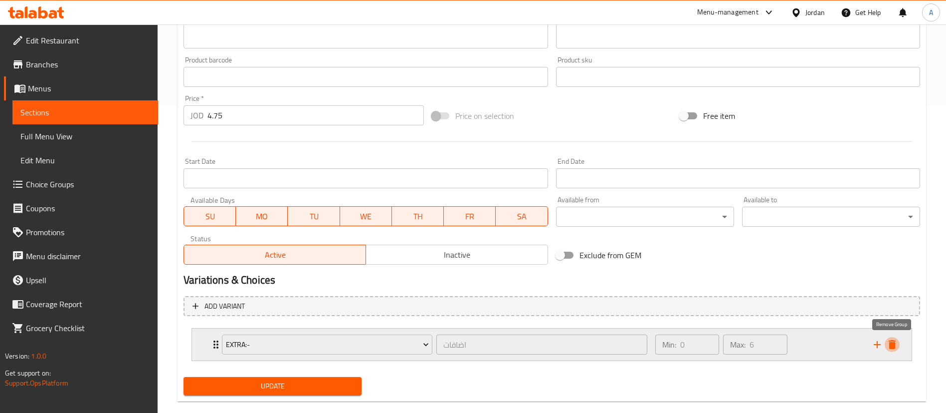
click at [896, 345] on icon "delete" at bounding box center [892, 344] width 12 height 12
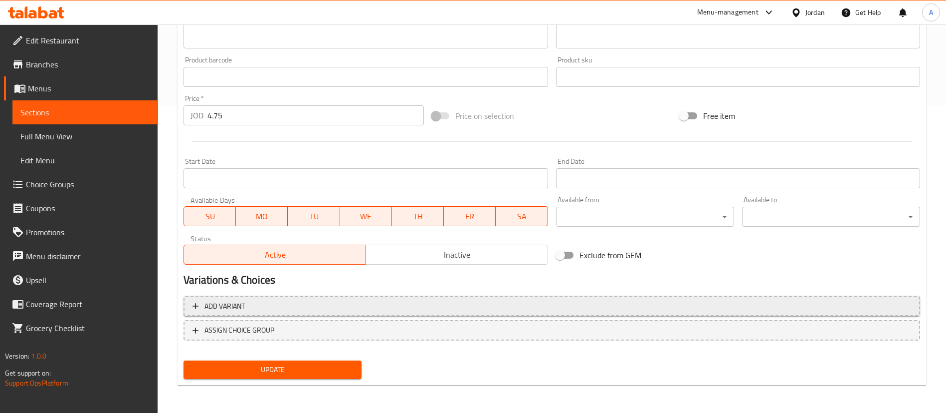
click at [262, 311] on span "Add variant" at bounding box center [552, 306] width 719 height 12
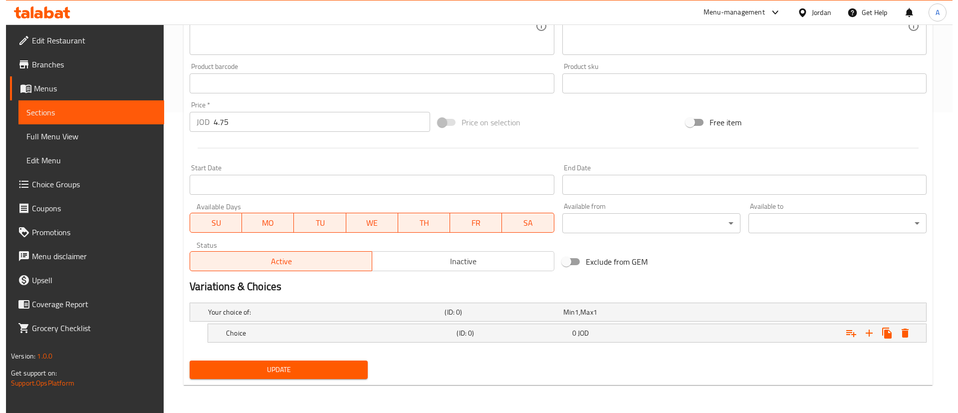
scroll to position [300, 0]
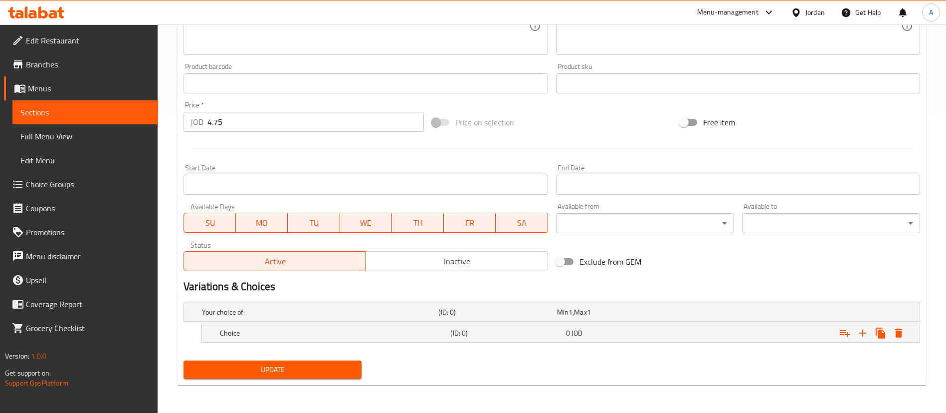
drag, startPoint x: 518, startPoint y: 300, endPoint x: 530, endPoint y: 305, distance: 13.2
click at [518, 300] on div "Your choice of: (ID: 0) Min 1 , Max 1 Name (En) Your choice of: Name (En) Name …" at bounding box center [552, 327] width 745 height 58
click at [532, 307] on h5 "(ID: 0)" at bounding box center [495, 312] width 114 height 10
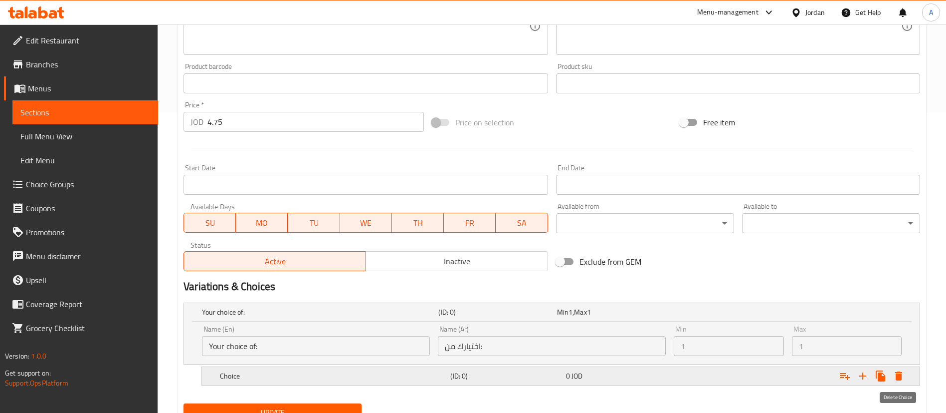
click at [899, 370] on icon "Expand" at bounding box center [899, 376] width 12 height 12
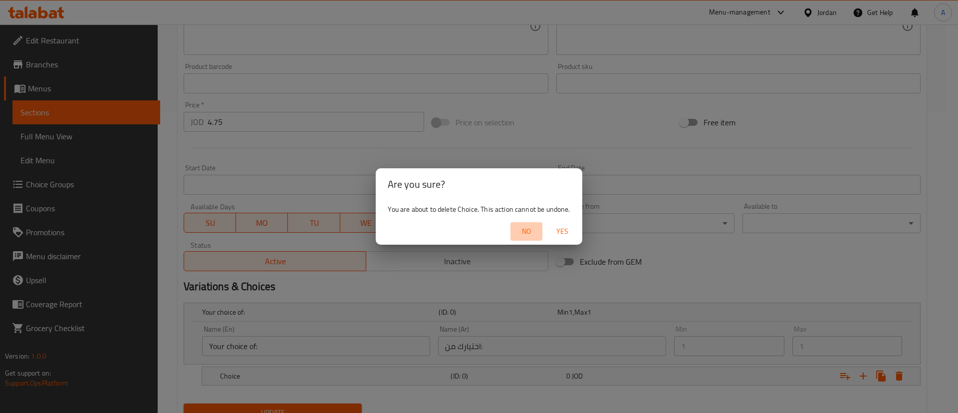
click at [538, 228] on span "No" at bounding box center [526, 231] width 24 height 12
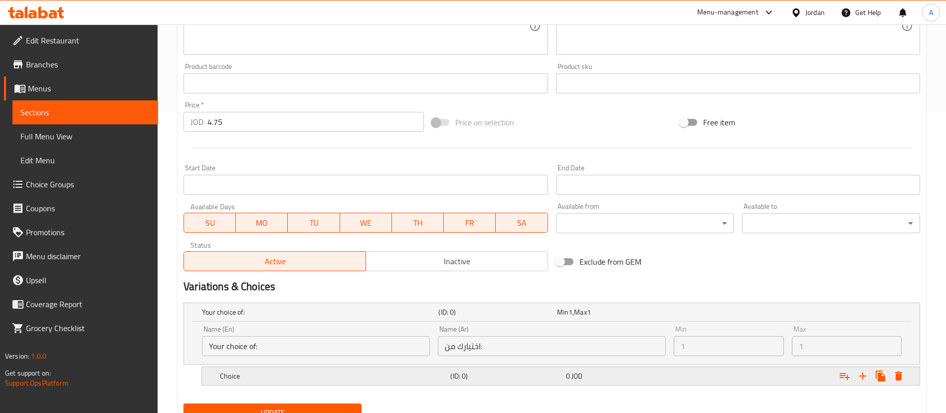
click at [892, 374] on button "Expand" at bounding box center [899, 376] width 18 height 18
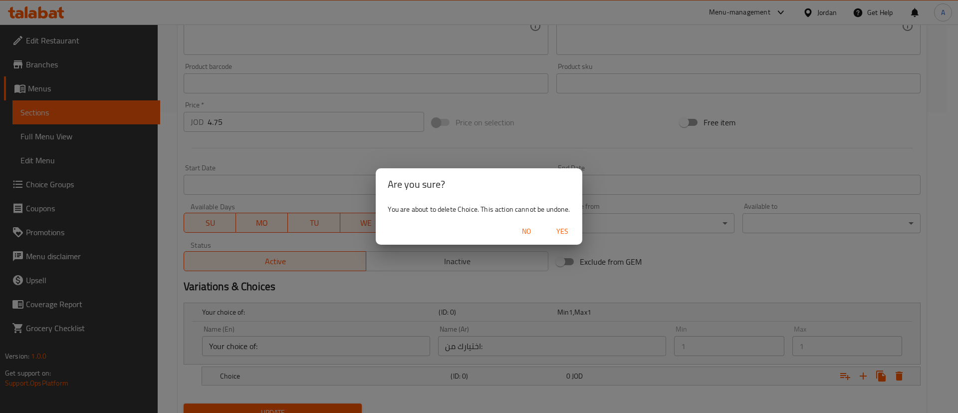
click at [572, 231] on span "Yes" at bounding box center [562, 231] width 24 height 12
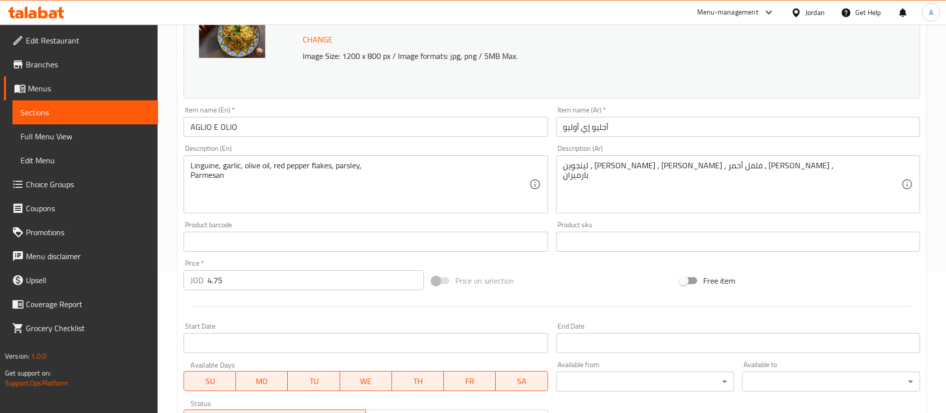
scroll to position [0, 0]
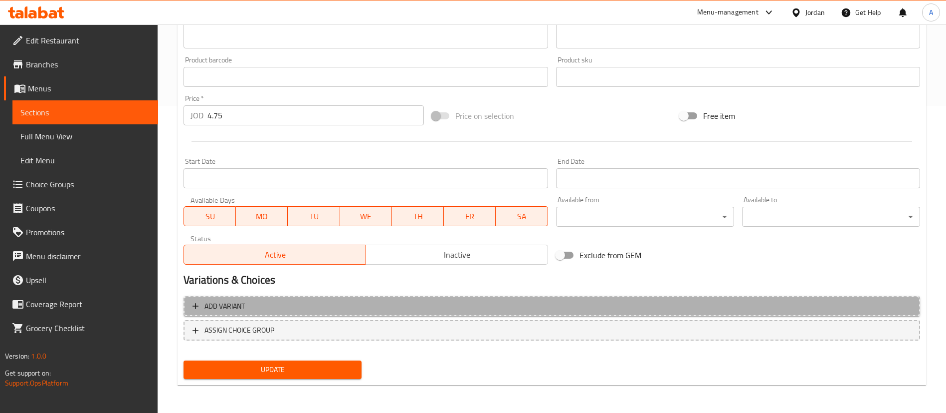
click at [289, 307] on span "Add variant" at bounding box center [552, 306] width 719 height 12
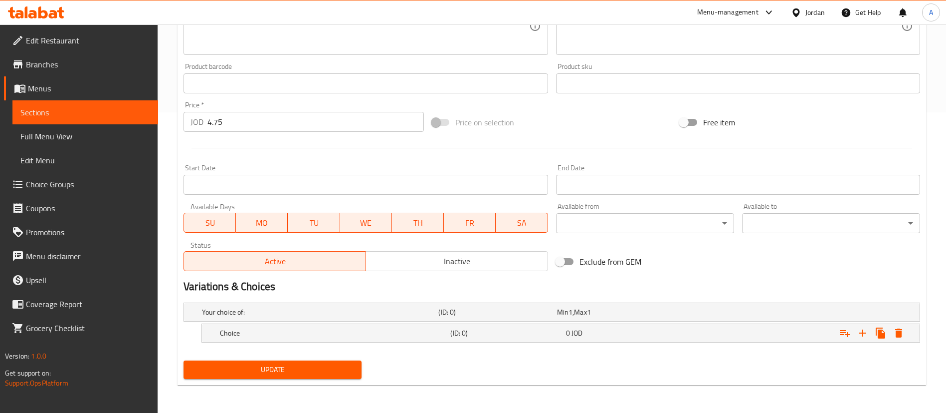
click at [569, 300] on div "Your choice of: (ID: 0) Min 1 , Max 1 Name (En) Your choice of: Name (En) Name …" at bounding box center [552, 327] width 745 height 58
click at [570, 308] on span "1" at bounding box center [571, 311] width 4 height 13
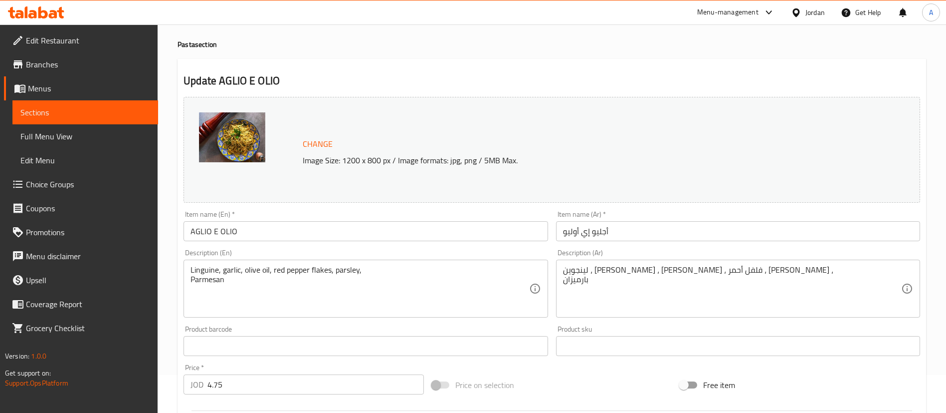
scroll to position [0, 0]
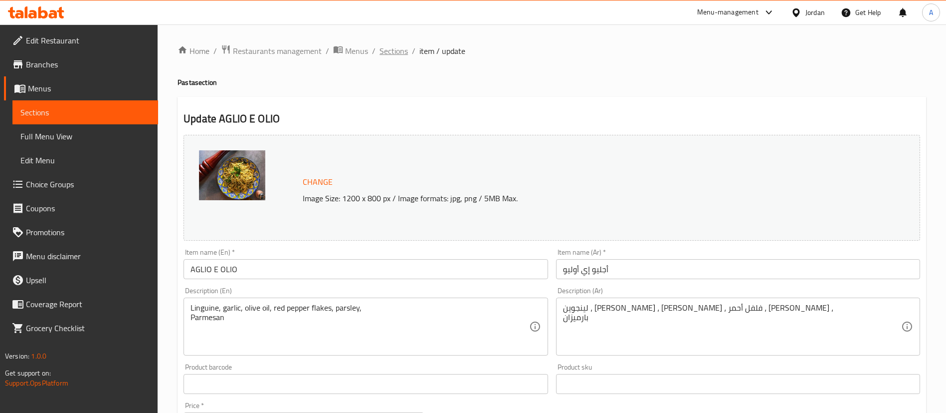
click at [380, 46] on span "Sections" at bounding box center [394, 51] width 28 height 12
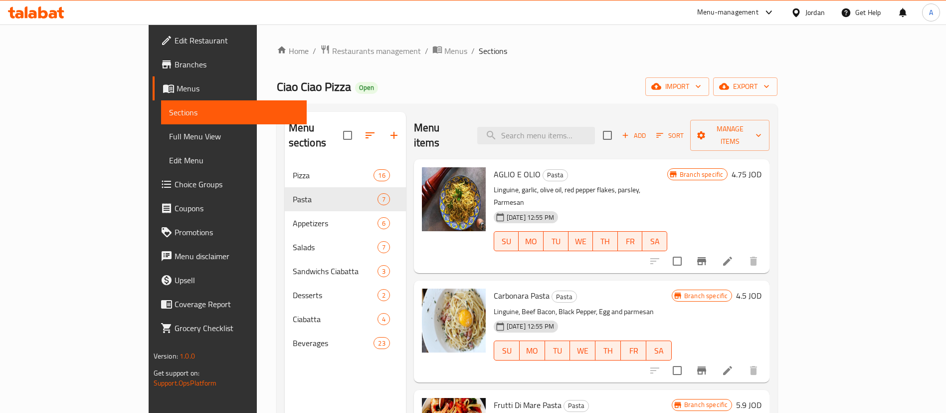
click at [153, 175] on link "Choice Groups" at bounding box center [230, 184] width 154 height 24
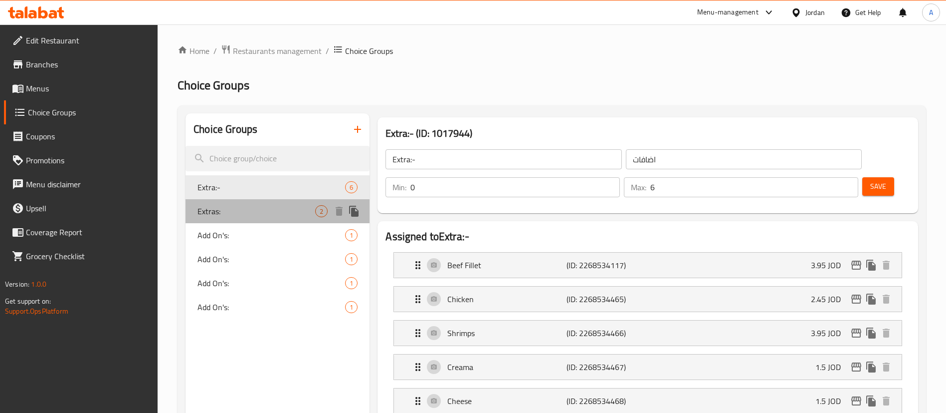
click at [300, 204] on div "Extras: 2" at bounding box center [278, 211] width 184 height 24
type input "Extras:"
type input "اضافات:"
type input "1"
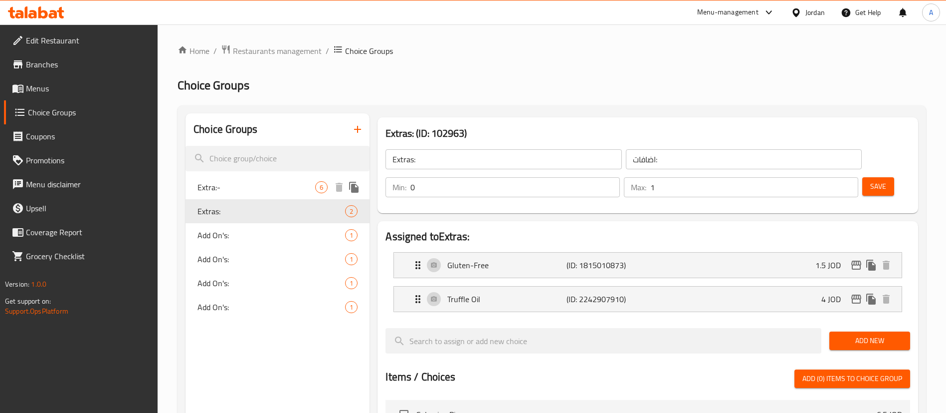
drag, startPoint x: 294, startPoint y: 182, endPoint x: 313, endPoint y: 175, distance: 19.7
click at [294, 182] on span "Extra:-" at bounding box center [257, 187] width 118 height 12
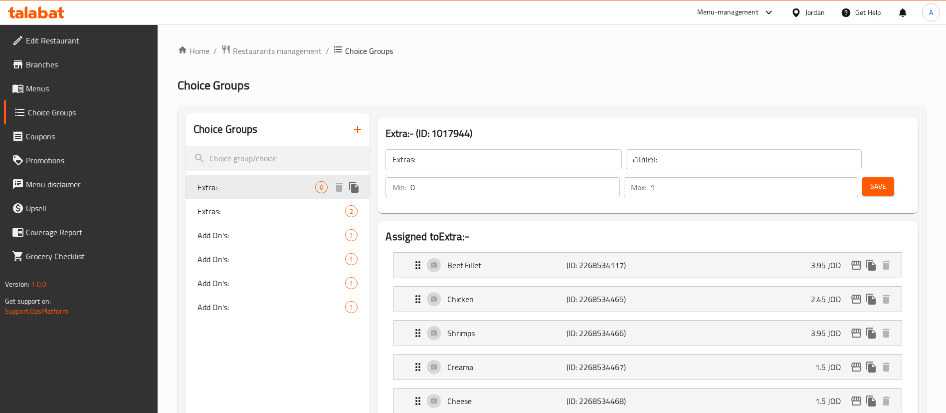
type input "Extra:-"
type input "اضافات"
type input "6"
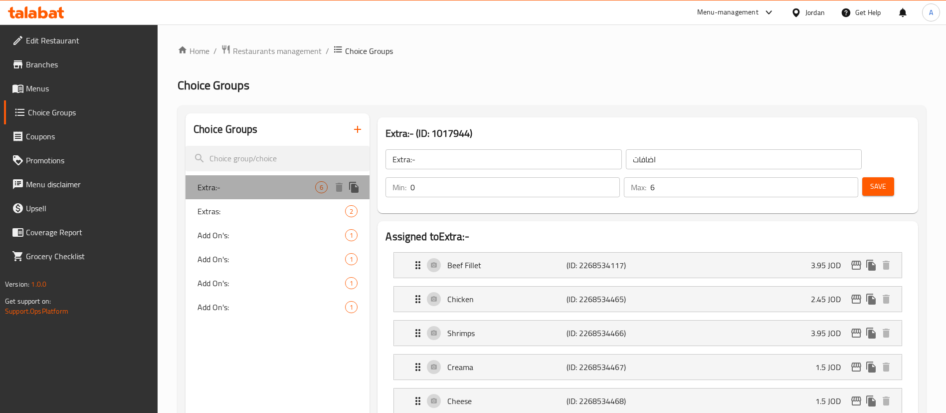
click at [303, 189] on span "Extra:-" at bounding box center [257, 187] width 118 height 12
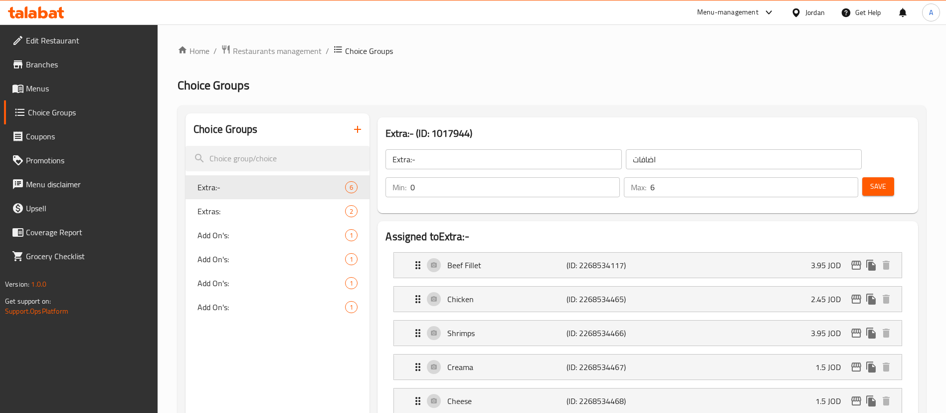
click at [354, 127] on icon "button" at bounding box center [358, 129] width 12 height 12
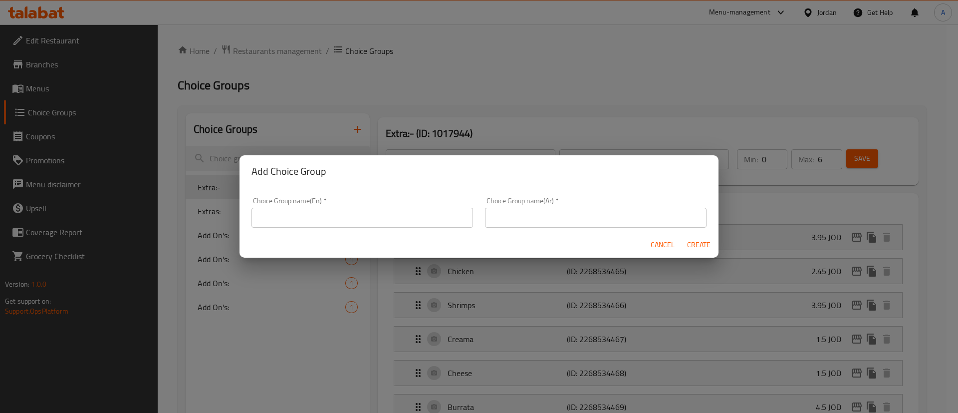
click at [340, 221] on input "text" at bounding box center [361, 217] width 221 height 20
type input "Extra="
type input "اضافات"
click at [682, 235] on button "Create" at bounding box center [698, 244] width 32 height 18
type input "Extra="
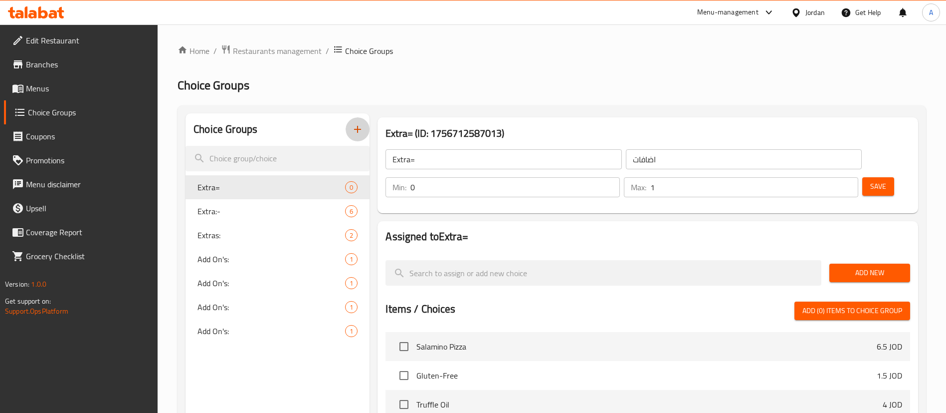
click at [831, 177] on input "1" at bounding box center [754, 187] width 208 height 20
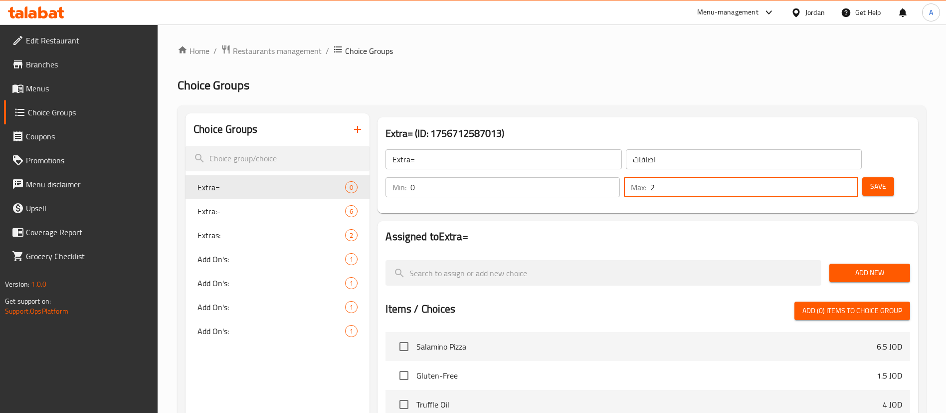
type input "2"
click at [831, 177] on input "2" at bounding box center [754, 187] width 208 height 20
click at [870, 180] on span "Save" at bounding box center [878, 186] width 16 height 12
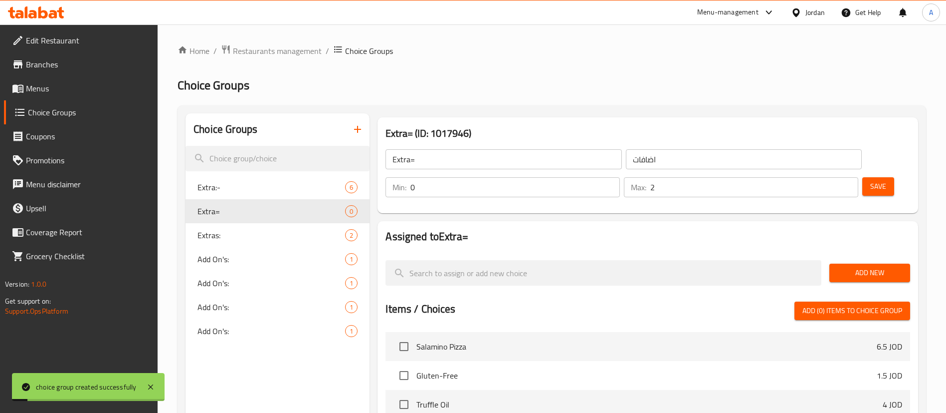
click at [893, 266] on span "Add New" at bounding box center [869, 272] width 65 height 12
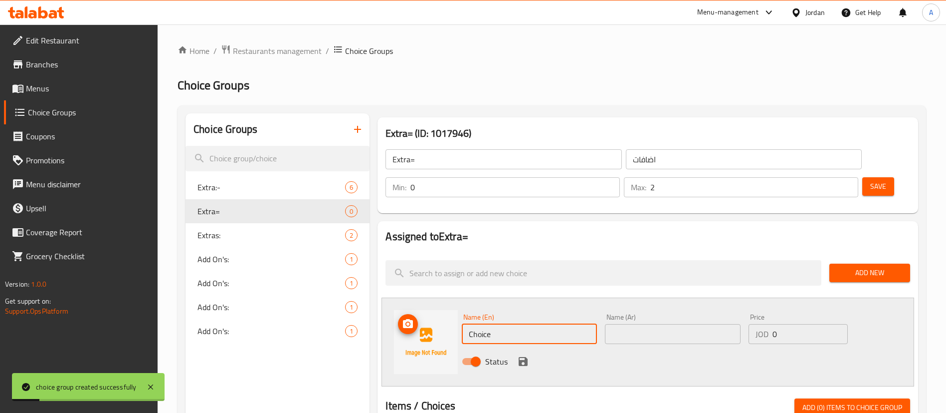
drag, startPoint x: 473, startPoint y: 307, endPoint x: 445, endPoint y: 309, distance: 28.0
click at [410, 313] on div "Name (En) Choice Name (En) Name (Ar) Name (Ar) Price JOD 0 Price Status" at bounding box center [648, 341] width 533 height 89
click at [479, 324] on input "Choice" at bounding box center [529, 334] width 135 height 20
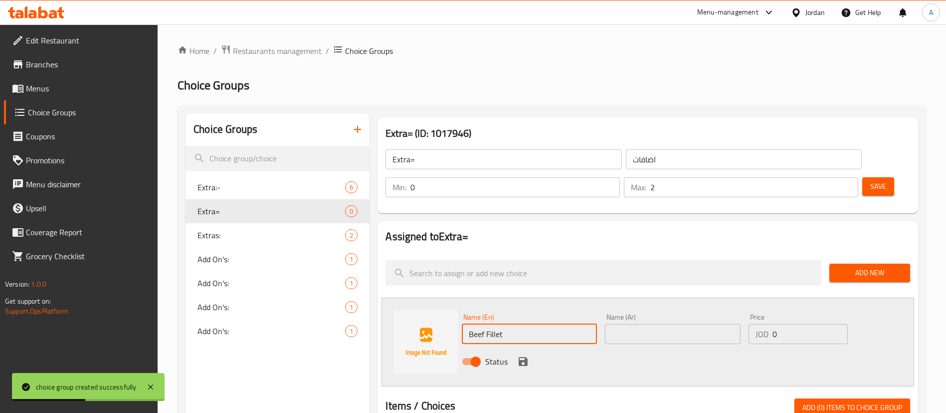
type input "Beef Fillet"
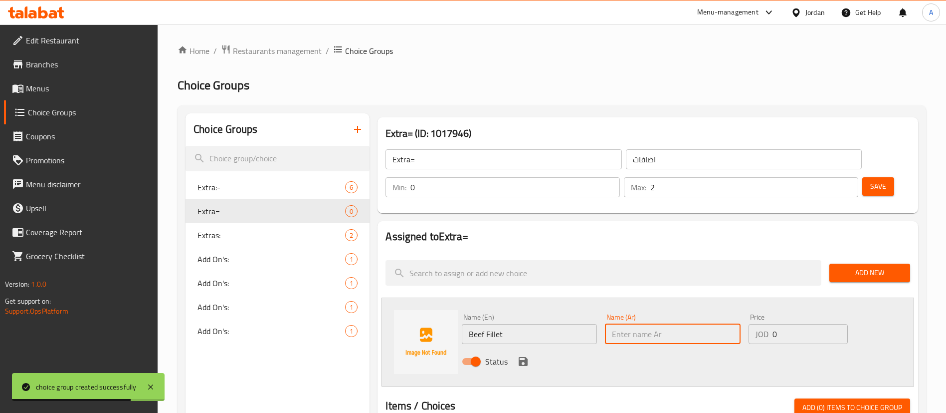
drag, startPoint x: 462, startPoint y: 310, endPoint x: 448, endPoint y: 309, distance: 13.5
click at [449, 310] on div "Name (En) Beef Fillet Name (En) Name (Ar) Name (Ar) Price JOD 0 Price Status" at bounding box center [648, 341] width 533 height 89
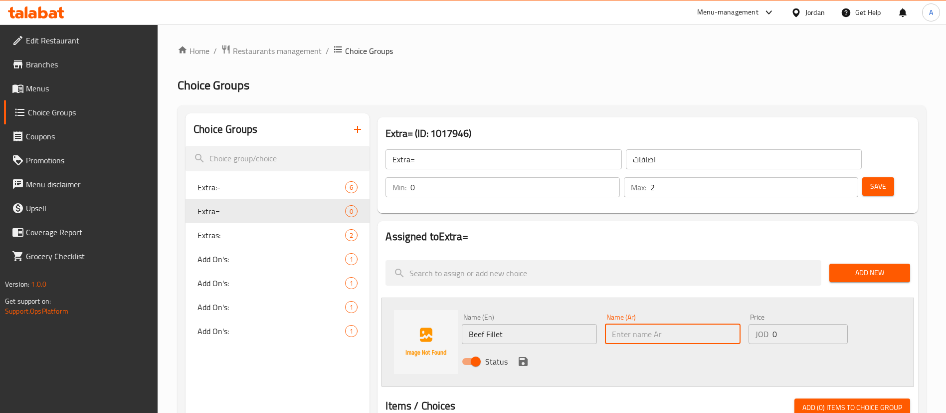
click at [655, 324] on input "text" at bounding box center [672, 334] width 135 height 20
paste input "لحم البقر فيليه"
drag, startPoint x: 632, startPoint y: 306, endPoint x: 648, endPoint y: 306, distance: 16.0
click at [648, 324] on input "لحم البقر فيليه" at bounding box center [672, 334] width 135 height 20
type input "لحم فيليه"
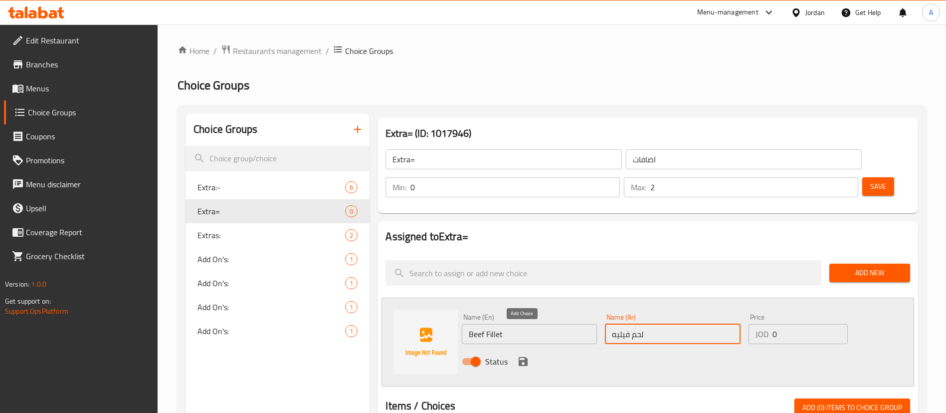
click at [518, 355] on icon "save" at bounding box center [523, 361] width 12 height 12
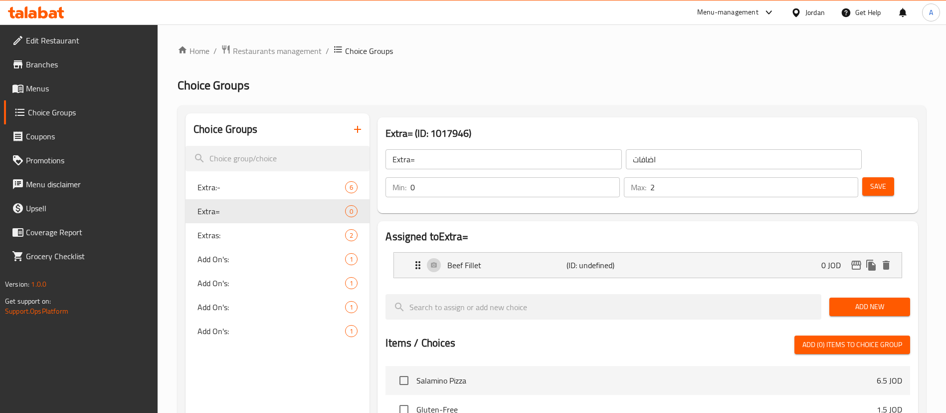
click at [879, 300] on span "Add New" at bounding box center [869, 306] width 65 height 12
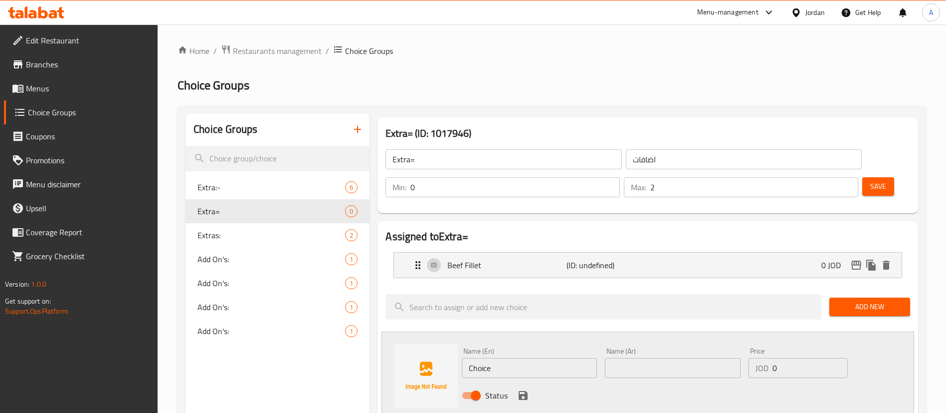
drag, startPoint x: 513, startPoint y: 344, endPoint x: 356, endPoint y: 350, distance: 156.8
type input "ؤ"
type input "Chicken"
type input "دجاج"
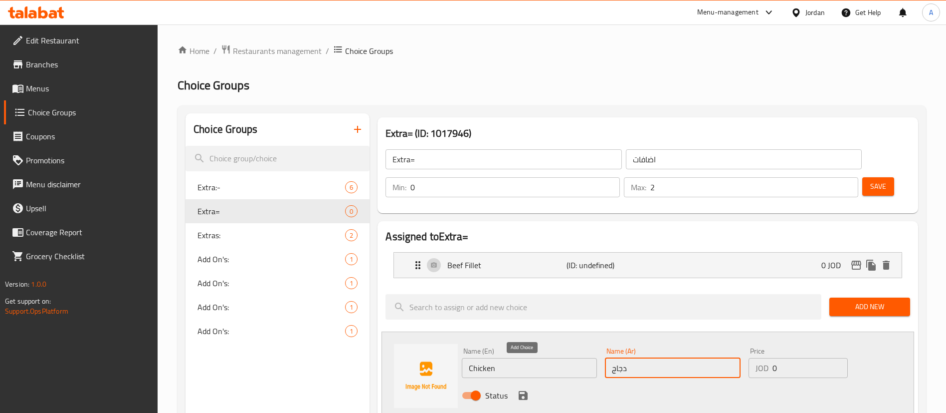
click at [527, 382] on div "Status" at bounding box center [672, 395] width 429 height 27
click at [525, 391] on icon "save" at bounding box center [523, 395] width 9 height 9
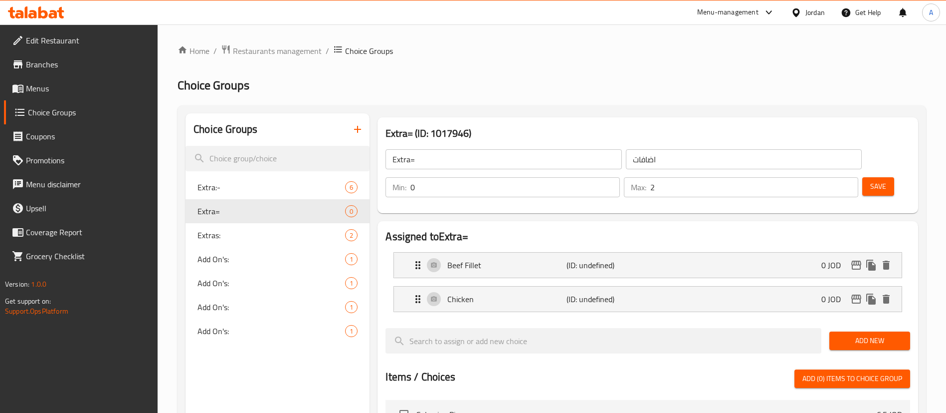
click at [894, 331] on button "Add New" at bounding box center [870, 340] width 81 height 18
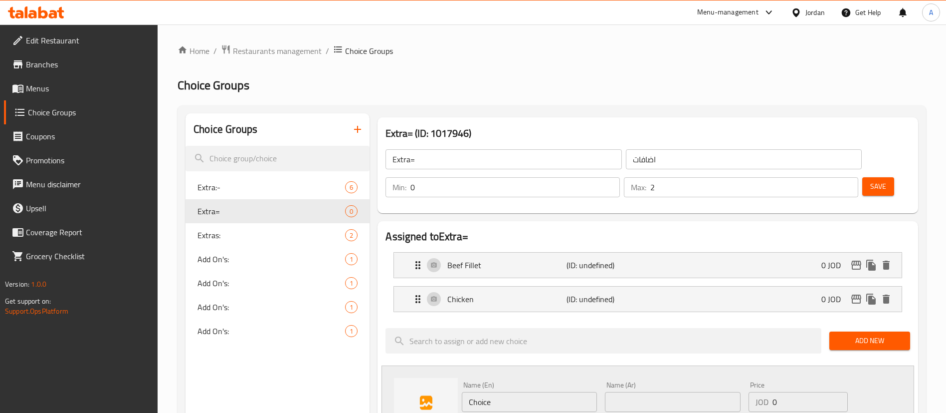
drag, startPoint x: 504, startPoint y: 375, endPoint x: 293, endPoint y: 385, distance: 211.3
click at [534, 392] on input "Shrimp[s" at bounding box center [529, 402] width 135 height 20
type input "Shrimps"
type input "جمبري"
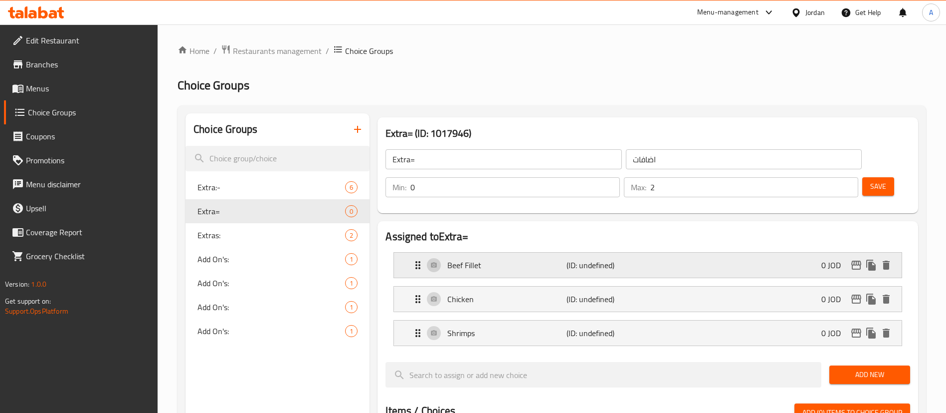
click at [684, 252] on div "Beef Fillet (ID: undefined) 0 JOD" at bounding box center [651, 264] width 478 height 25
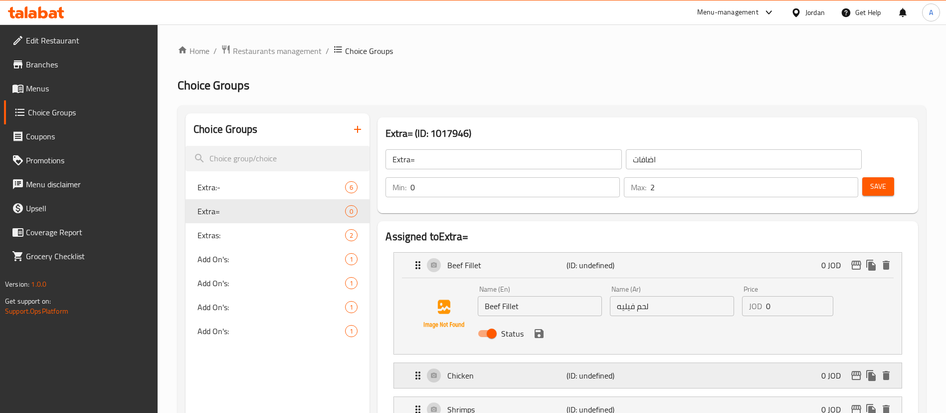
click at [617, 369] on p "(ID: undefined)" at bounding box center [606, 375] width 79 height 12
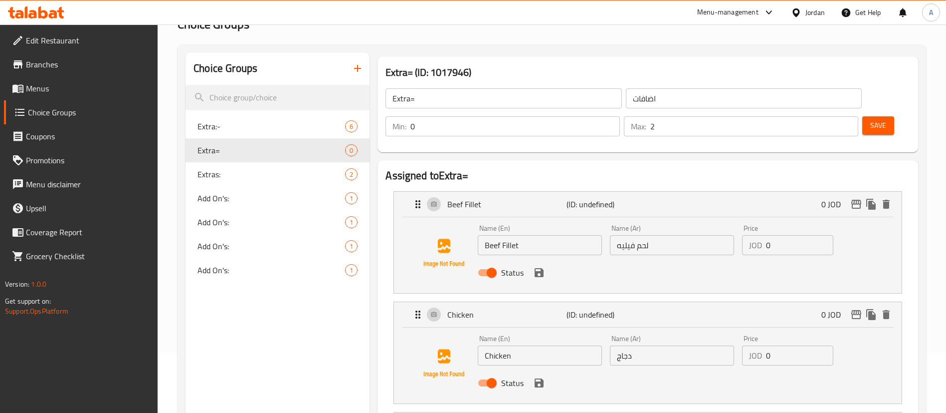
scroll to position [75, 0]
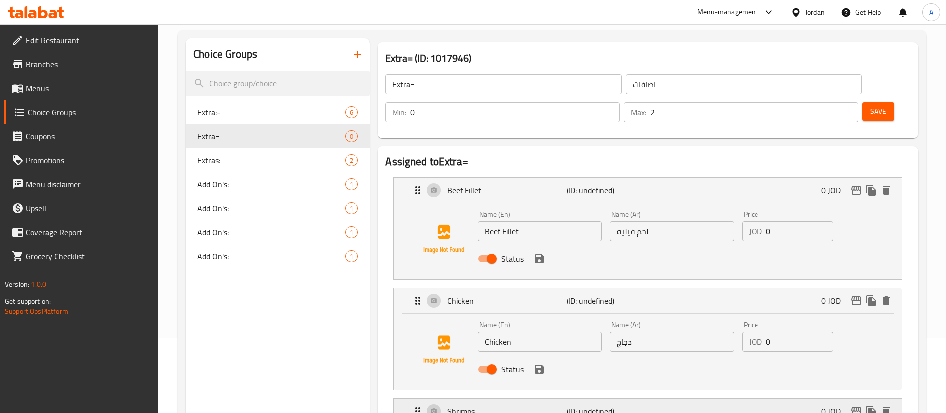
click at [603, 405] on p "(ID: undefined)" at bounding box center [606, 411] width 79 height 12
drag, startPoint x: 797, startPoint y: 208, endPoint x: 695, endPoint y: 206, distance: 101.8
click at [701, 210] on div "Name (En) Beef Fillet Name (En) Name (Ar) لحم فيليه Name (Ar) Price JOD 0 Price…" at bounding box center [672, 239] width 397 height 65
type input "3.95"
drag, startPoint x: 757, startPoint y: 311, endPoint x: 669, endPoint y: 281, distance: 92.3
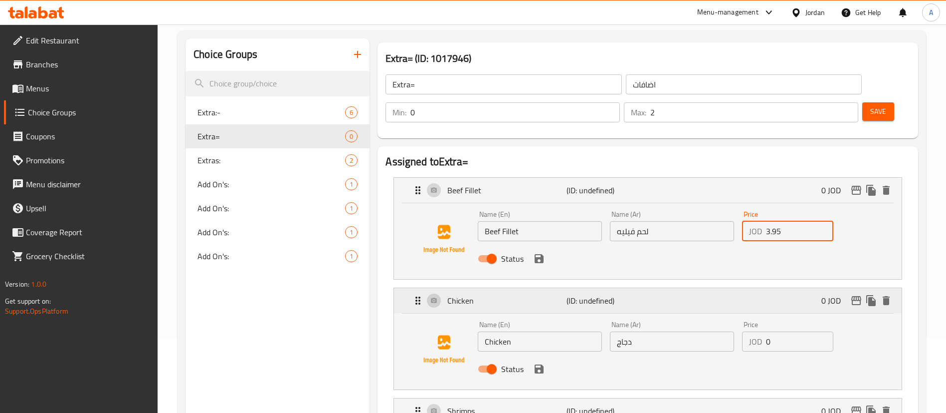
click at [667, 317] on div "Name (En) Chicken Name (En) Name (Ar) دجاج Name (Ar) Price JOD 0 Price Status" at bounding box center [672, 349] width 397 height 65
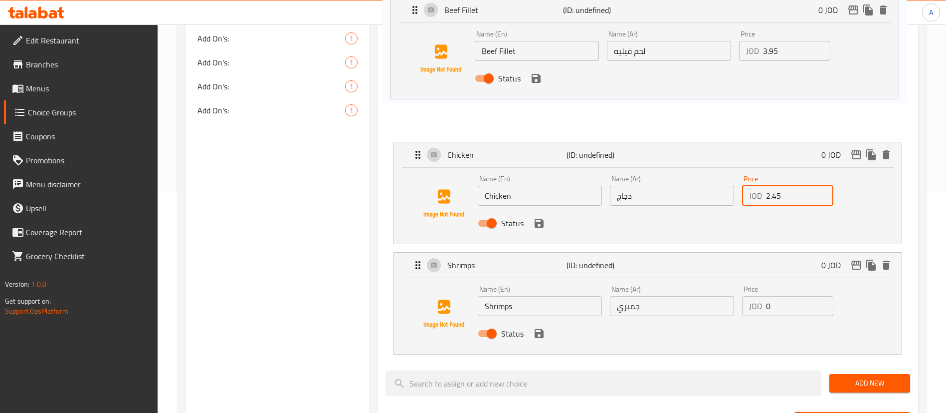
drag, startPoint x: 799, startPoint y: 59, endPoint x: 783, endPoint y: 58, distance: 15.5
click at [783, 58] on nav "Beef Fillet (ID: undefined) 0 JOD Name (En) Beef Fillet Name (En) Name (Ar) لحم…" at bounding box center [648, 192] width 525 height 339
type input "2.45"
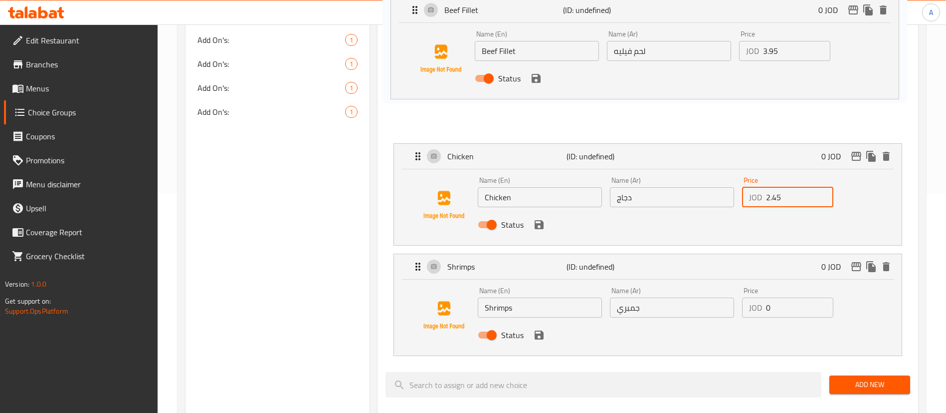
click at [783, 57] on nav "Beef Fillet (ID: undefined) 0 JOD Name (En) Beef Fillet Name (En) Name (Ar) لحم…" at bounding box center [648, 194] width 525 height 339
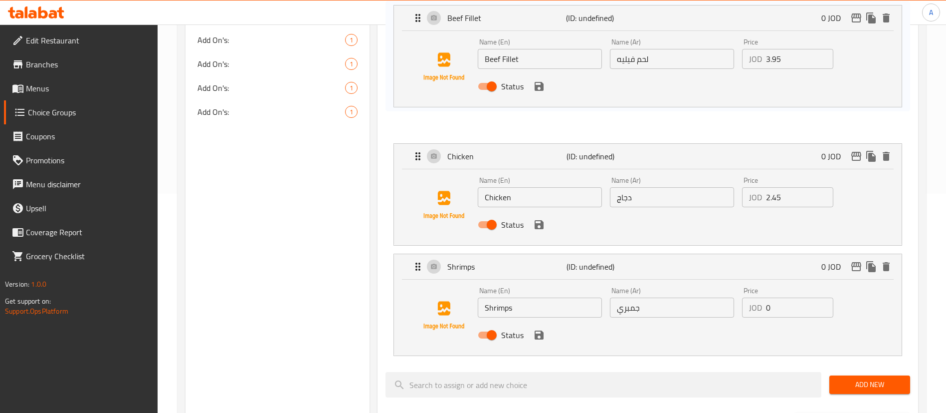
click at [784, 52] on nav "Beef Fillet (ID: undefined) 0 JOD Name (En) Beef Fillet Name (En) Name (Ar) لحم…" at bounding box center [648, 194] width 525 height 339
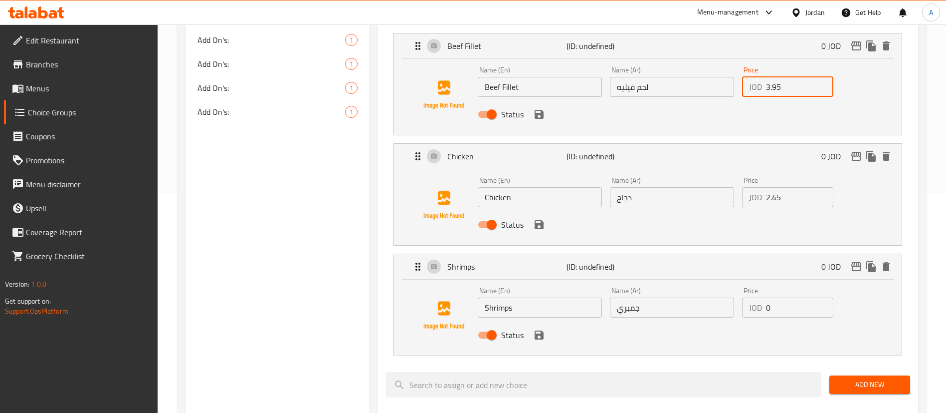
click at [779, 77] on input "3.95" at bounding box center [799, 87] width 67 height 20
drag, startPoint x: 793, startPoint y: 276, endPoint x: 727, endPoint y: 275, distance: 66.4
click at [734, 283] on div "Name (En) Shrimps Name (En) Name (Ar) جمبري Name (Ar) Price JOD 0 Price Status" at bounding box center [672, 315] width 397 height 65
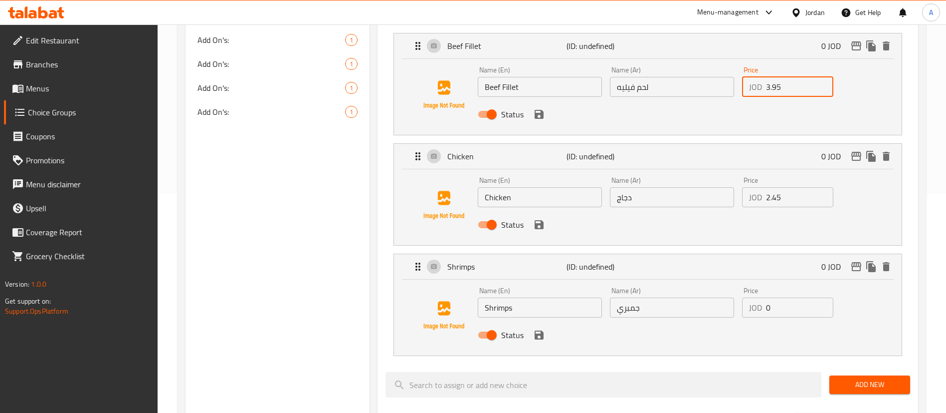
paste input "3.95"
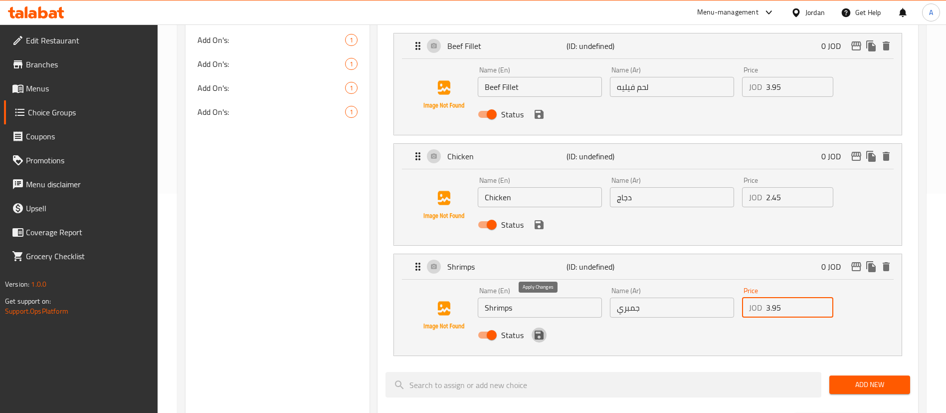
click at [537, 330] on icon "save" at bounding box center [539, 334] width 9 height 9
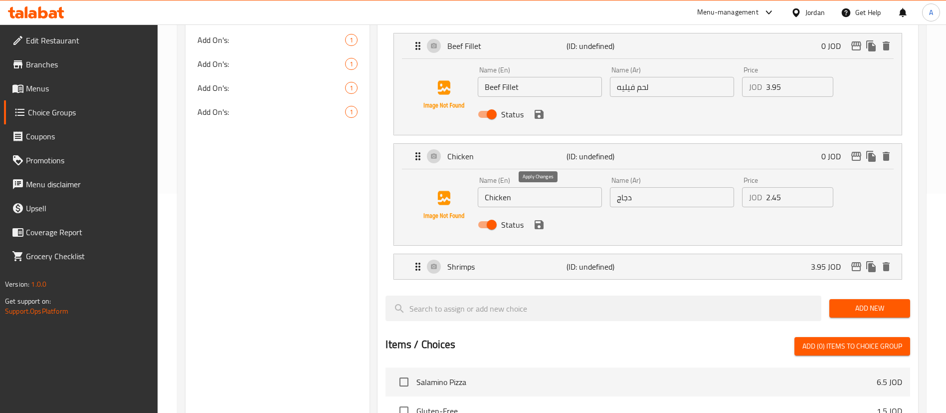
type input "3.95"
click at [539, 218] on icon "save" at bounding box center [539, 224] width 12 height 12
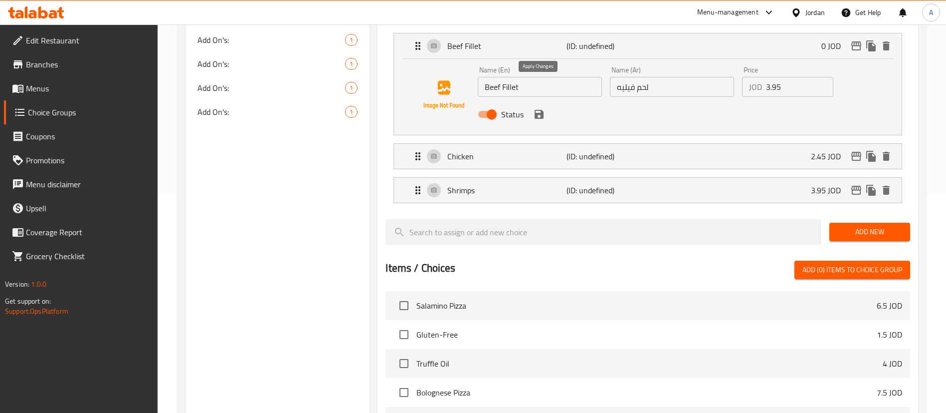
click at [542, 110] on icon "save" at bounding box center [539, 114] width 9 height 9
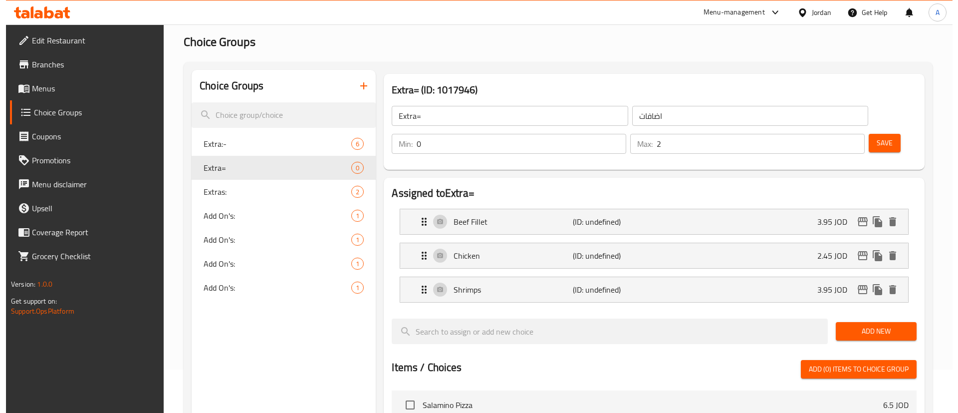
scroll to position [0, 0]
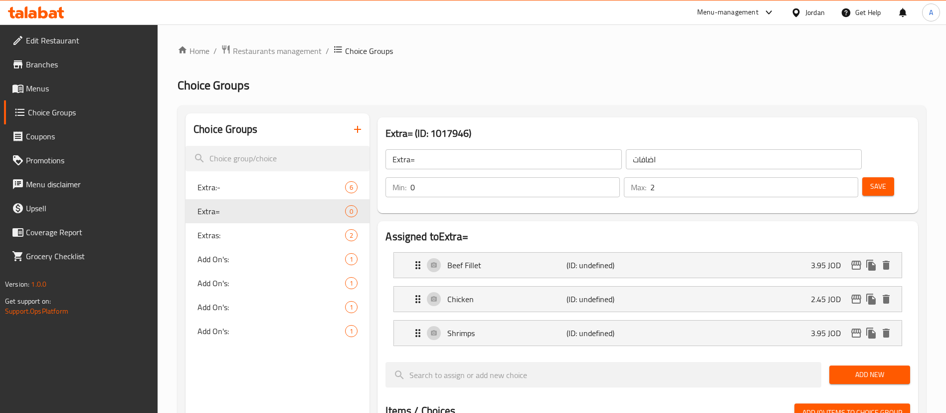
click at [870, 180] on span "Save" at bounding box center [878, 186] width 16 height 12
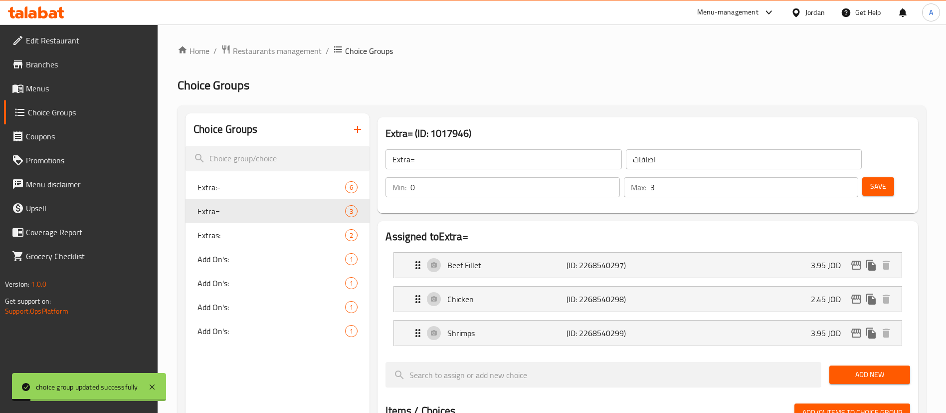
type input "3"
click at [830, 177] on input "3" at bounding box center [754, 187] width 208 height 20
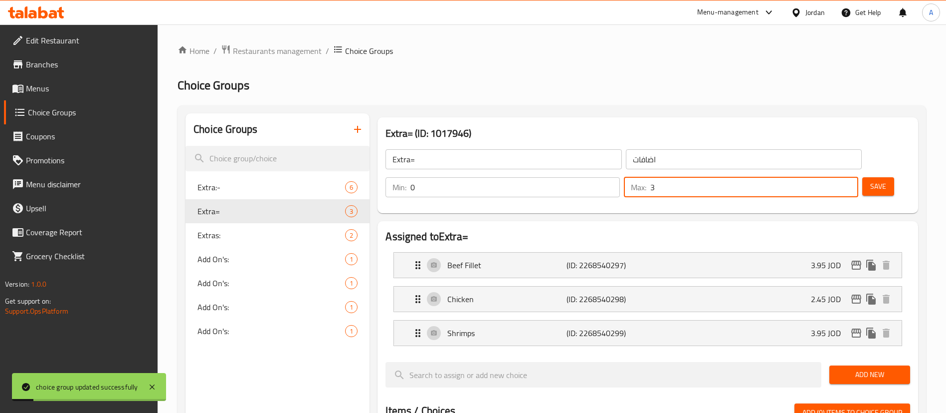
click at [870, 180] on span "Save" at bounding box center [878, 186] width 16 height 12
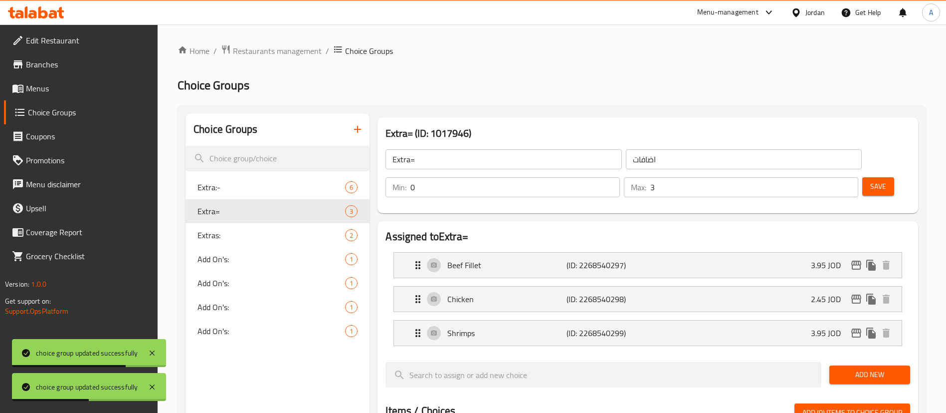
click at [73, 86] on span "Menus" at bounding box center [88, 88] width 124 height 12
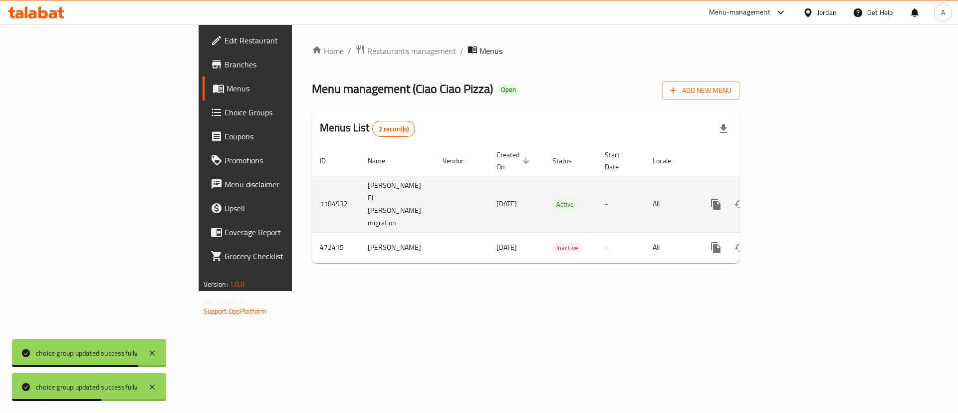
click at [800, 195] on link "enhanced table" at bounding box center [788, 204] width 24 height 24
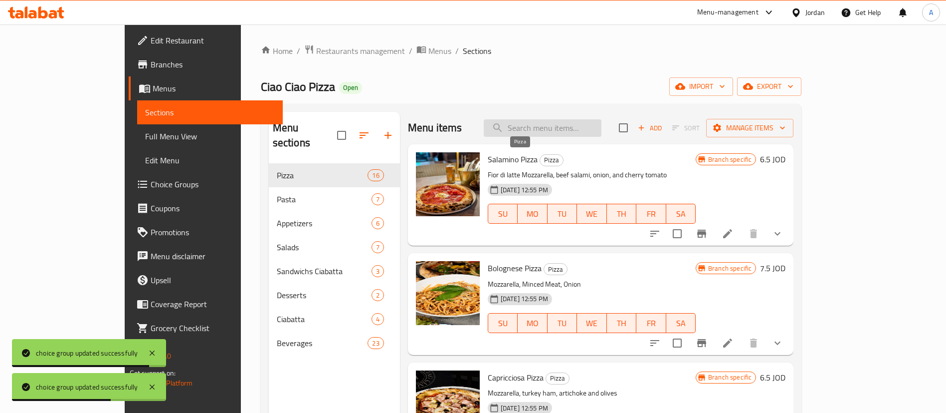
drag, startPoint x: 551, startPoint y: 133, endPoint x: 576, endPoint y: 133, distance: 24.4
click at [555, 133] on input "search" at bounding box center [543, 127] width 118 height 17
click at [576, 133] on input "search" at bounding box center [543, 127] width 118 height 17
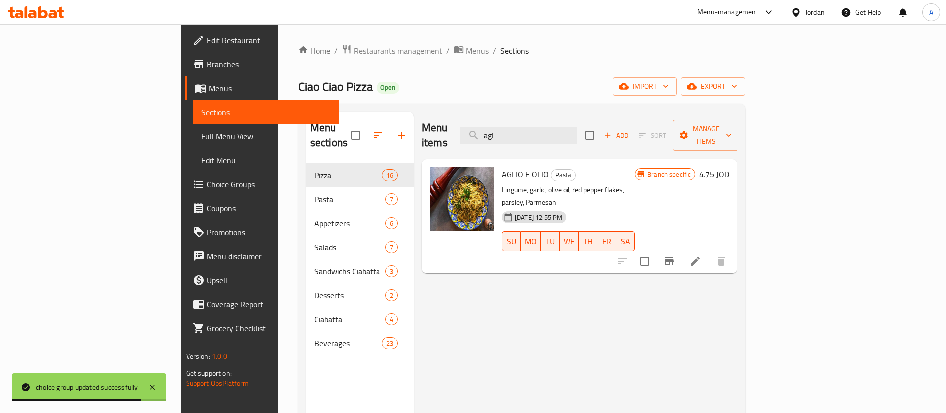
type input "agl"
click at [709, 252] on li at bounding box center [695, 261] width 28 height 18
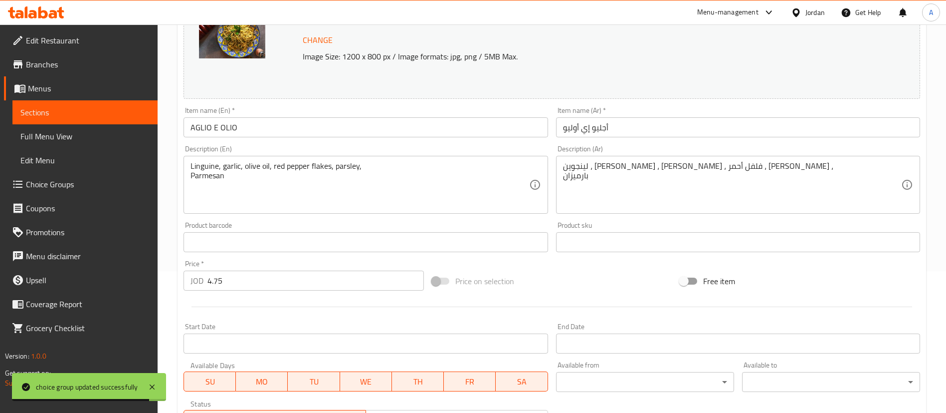
scroll to position [307, 0]
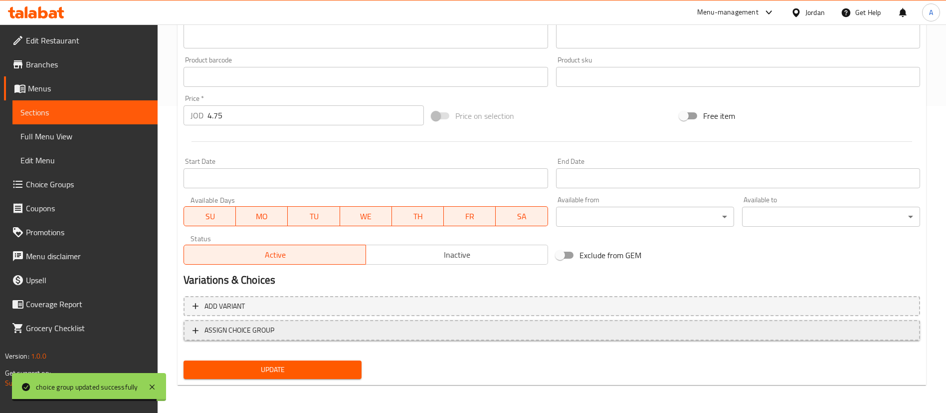
click at [319, 330] on span "ASSIGN CHOICE GROUP" at bounding box center [552, 330] width 719 height 12
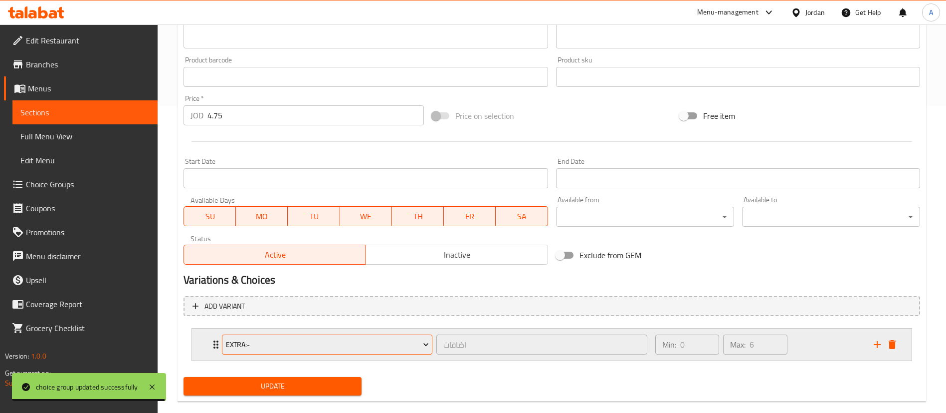
click at [309, 349] on span "Extra:-" at bounding box center [327, 344] width 203 height 12
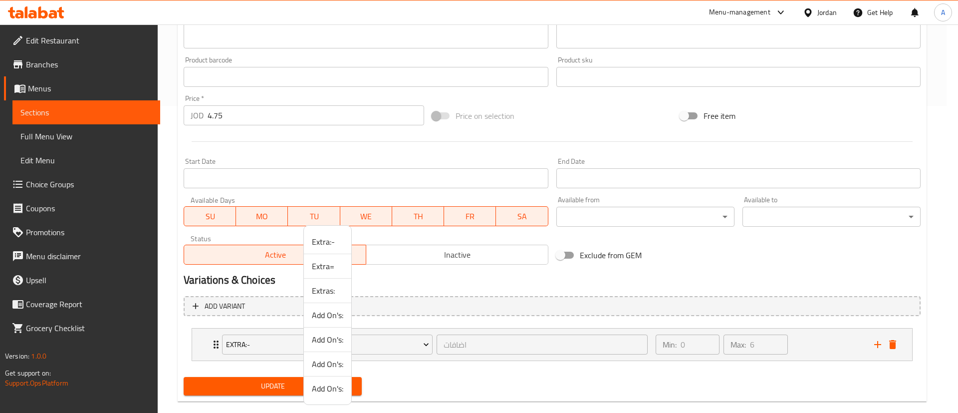
drag, startPoint x: 325, startPoint y: 263, endPoint x: 321, endPoint y: 281, distance: 17.9
click at [325, 263] on span "Extra=" at bounding box center [327, 266] width 31 height 12
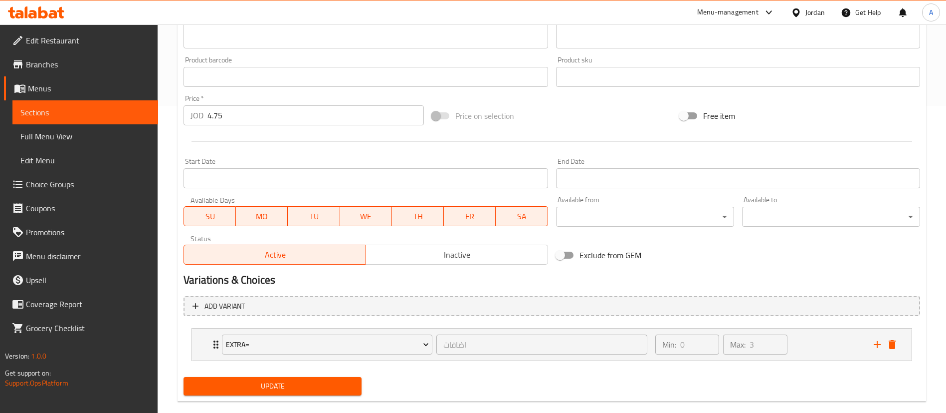
click at [261, 387] on span "Update" at bounding box center [273, 386] width 162 height 12
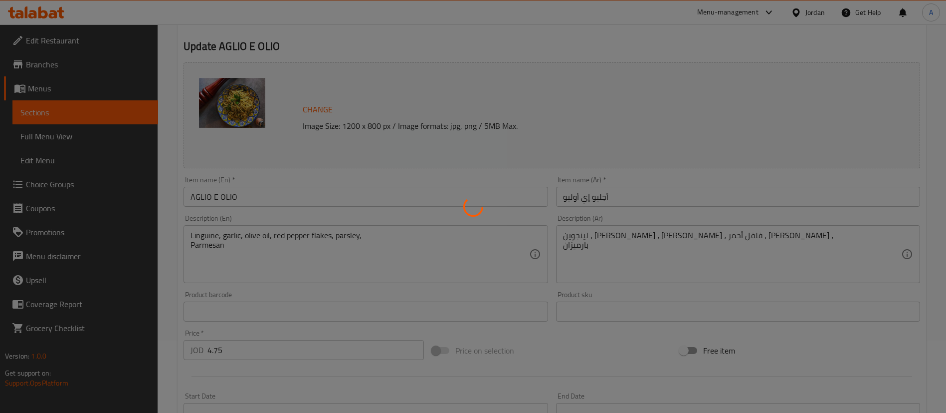
scroll to position [0, 0]
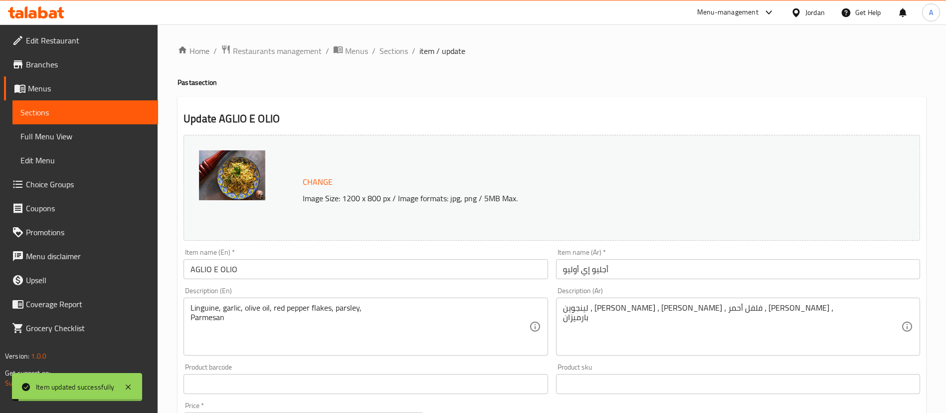
click at [389, 42] on div "Home / Restaurants management / Menus / Sections / item / update Pasta section …" at bounding box center [552, 379] width 789 height 711
click at [386, 56] on span "Sections" at bounding box center [394, 51] width 28 height 12
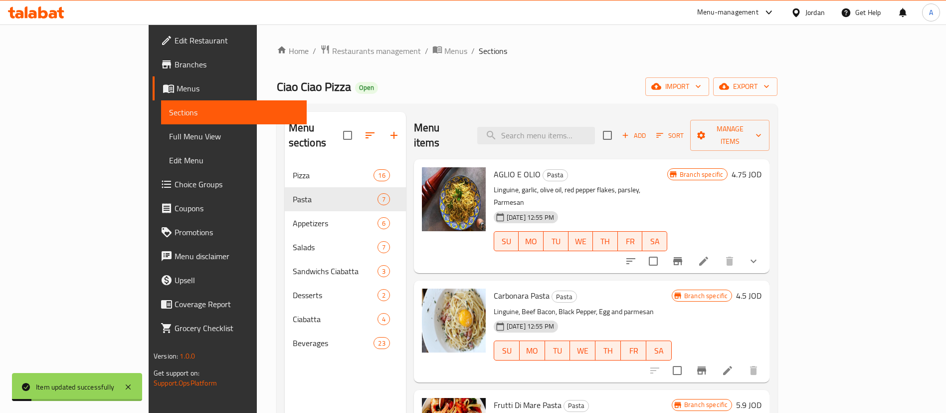
click at [175, 179] on span "Choice Groups" at bounding box center [237, 184] width 124 height 12
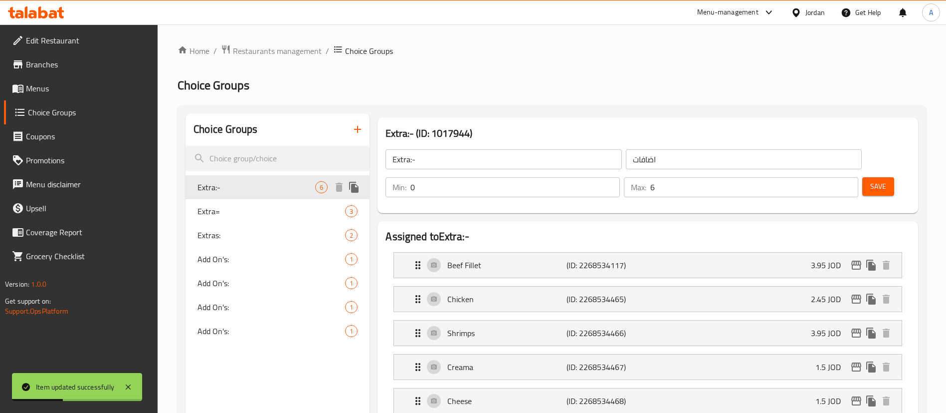
click at [355, 187] on icon "duplicate" at bounding box center [353, 187] width 9 height 11
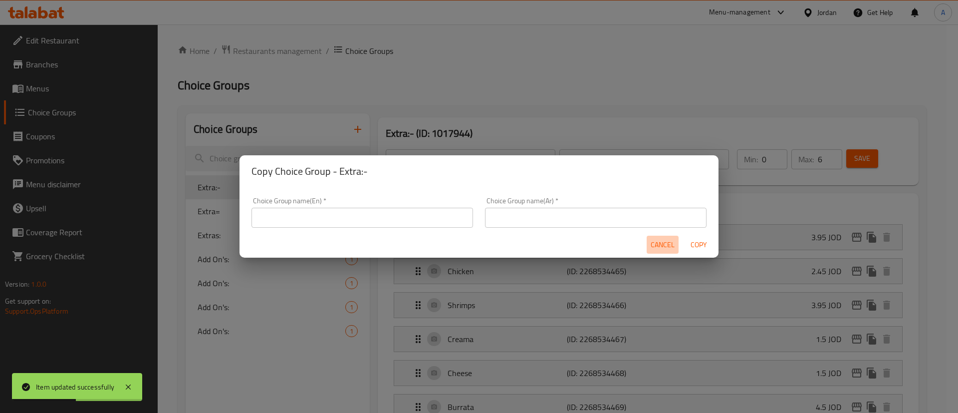
drag, startPoint x: 661, startPoint y: 246, endPoint x: 553, endPoint y: 225, distance: 110.2
click at [660, 246] on span "Cancel" at bounding box center [662, 244] width 24 height 12
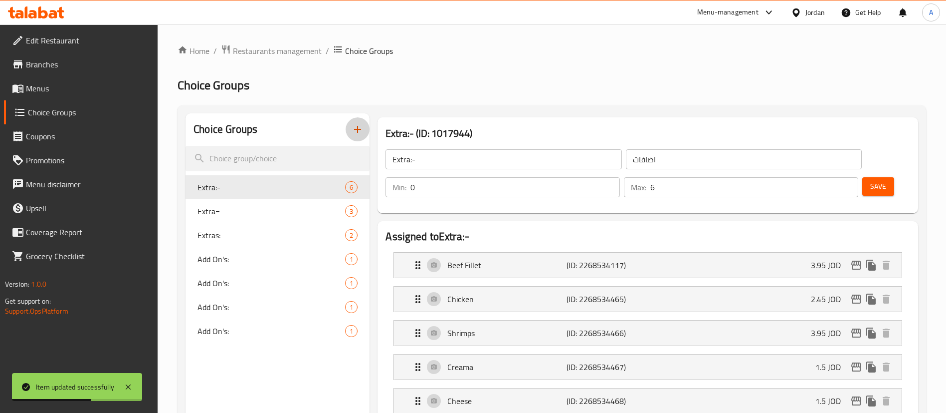
click at [358, 132] on icon "button" at bounding box center [357, 129] width 7 height 7
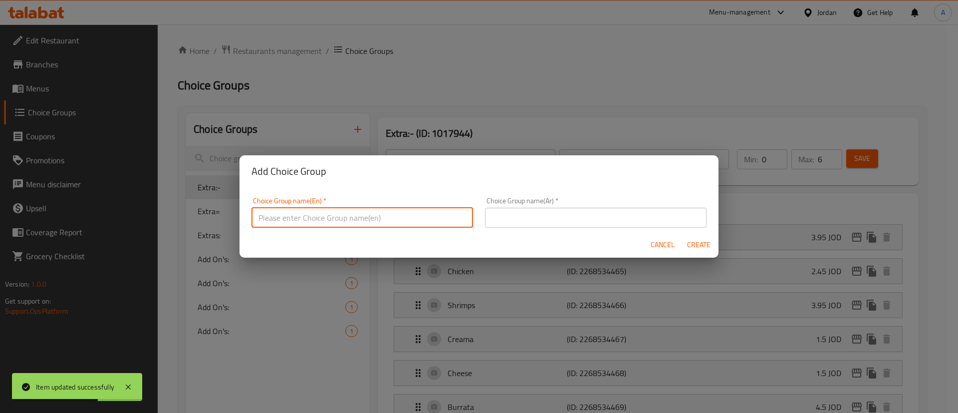
click at [359, 216] on input "text" at bounding box center [361, 217] width 221 height 20
type input "Extra:--"
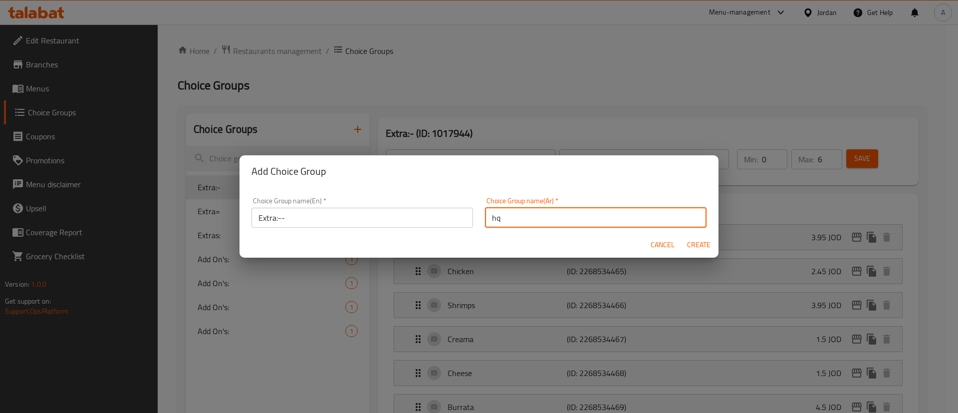
type input "h"
type input "اضافات"
click at [682, 235] on button "Create" at bounding box center [698, 244] width 32 height 18
click at [346, 117] on button "button" at bounding box center [358, 129] width 24 height 24
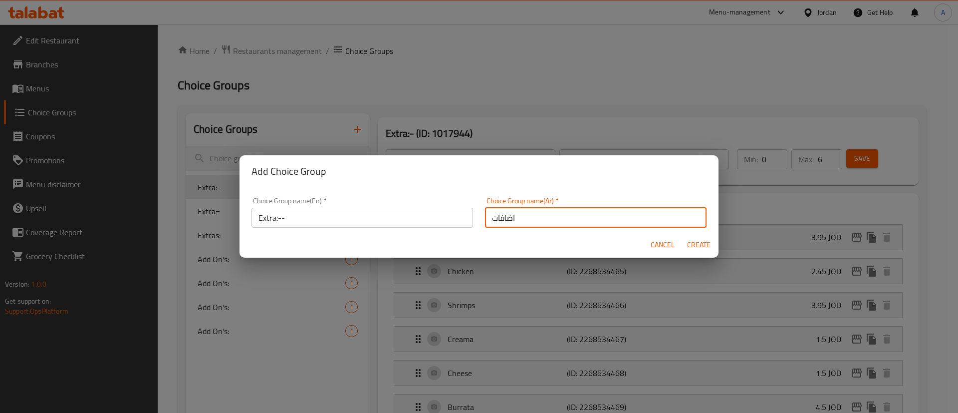
type input "Extra:--"
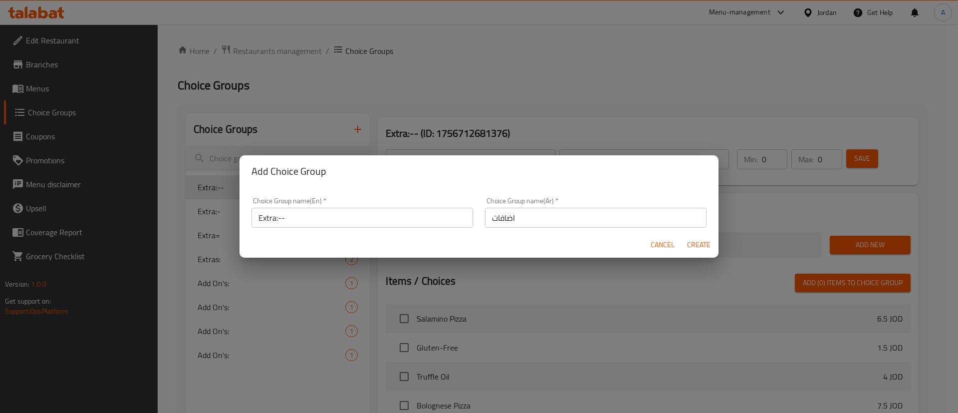
click at [698, 253] on div "Cancel Create" at bounding box center [478, 244] width 479 height 26
click at [700, 247] on span "Create" at bounding box center [698, 244] width 24 height 12
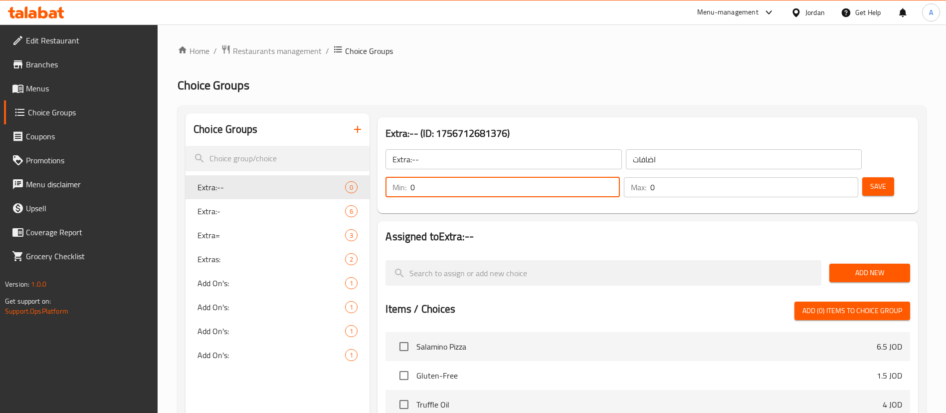
click at [620, 177] on input "0" at bounding box center [515, 187] width 209 height 20
click at [828, 177] on input "1" at bounding box center [754, 187] width 208 height 20
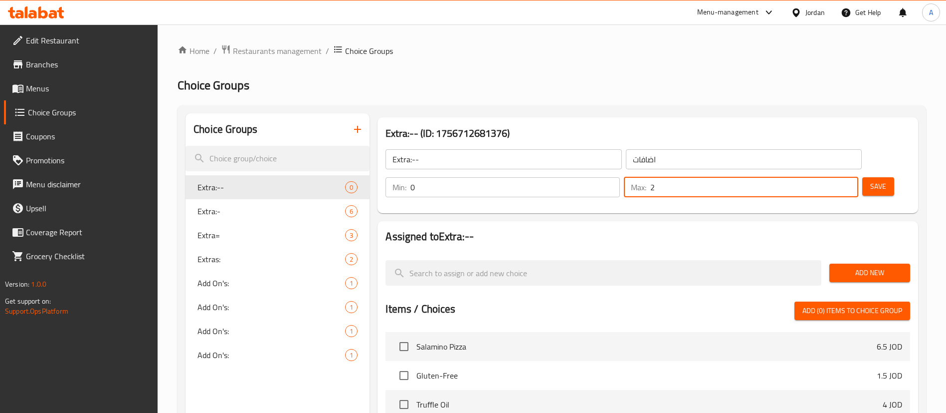
type input "2"
click at [832, 177] on input "2" at bounding box center [754, 187] width 208 height 20
click at [870, 180] on span "Save" at bounding box center [878, 186] width 16 height 12
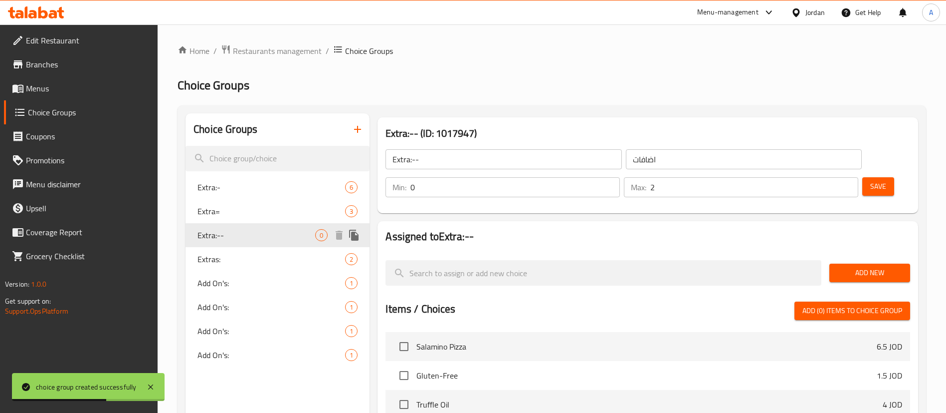
click at [278, 239] on span "Extra:--" at bounding box center [257, 235] width 118 height 12
click at [858, 256] on div "Add New" at bounding box center [870, 272] width 89 height 33
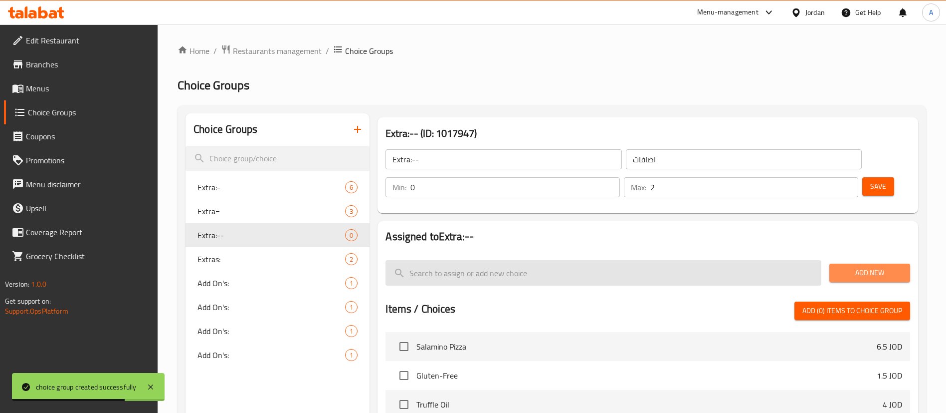
drag, startPoint x: 856, startPoint y: 243, endPoint x: 805, endPoint y: 243, distance: 50.9
click at [855, 266] on span "Add New" at bounding box center [869, 272] width 65 height 12
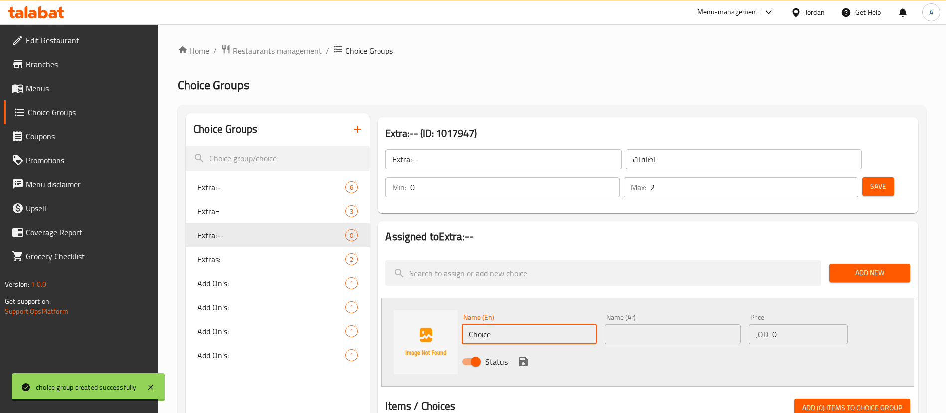
drag, startPoint x: 519, startPoint y: 311, endPoint x: 424, endPoint y: 302, distance: 95.7
click at [433, 313] on div "Name (En) Choice Name (En) Name (Ar) Name (Ar) Price JOD 0 Price Status" at bounding box center [648, 341] width 533 height 89
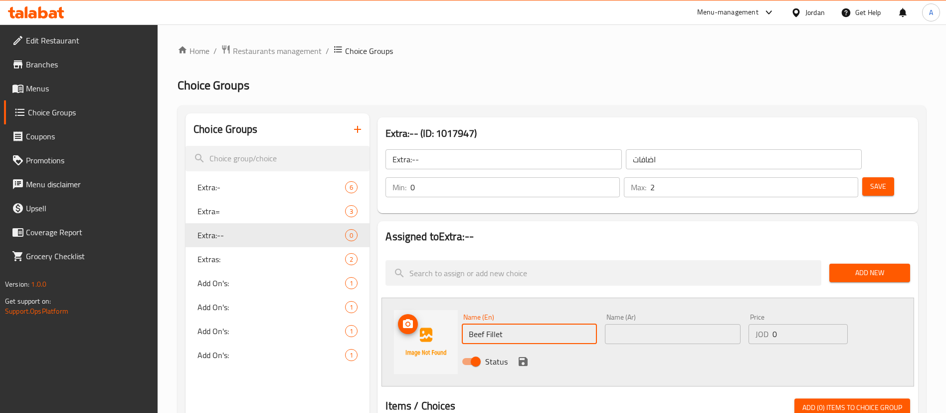
type input "Beef Fillet"
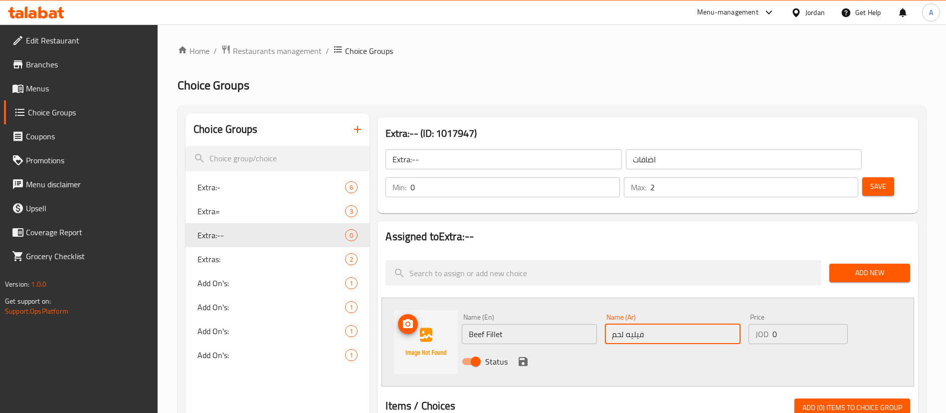
type input "فيليه لحم"
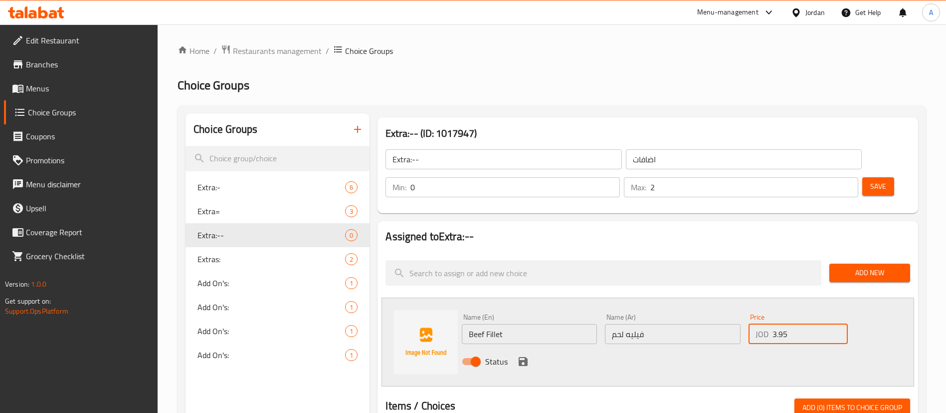
type input "3.95"
click at [526, 357] on icon "save" at bounding box center [523, 361] width 9 height 9
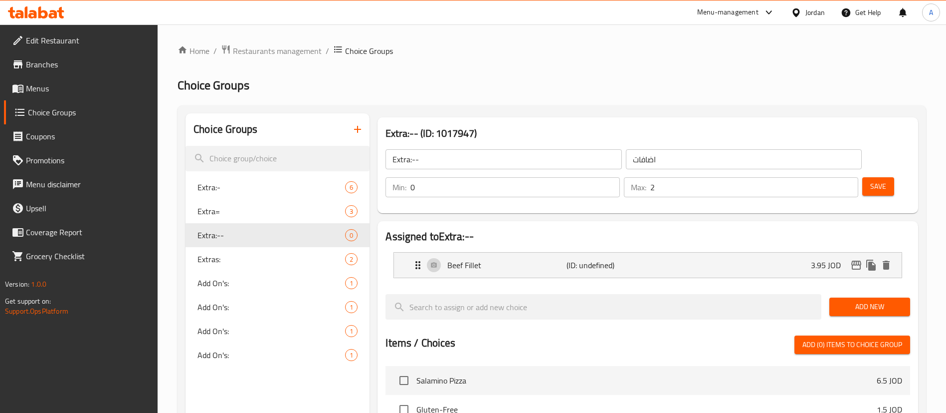
click at [870, 180] on span "Save" at bounding box center [878, 186] width 16 height 12
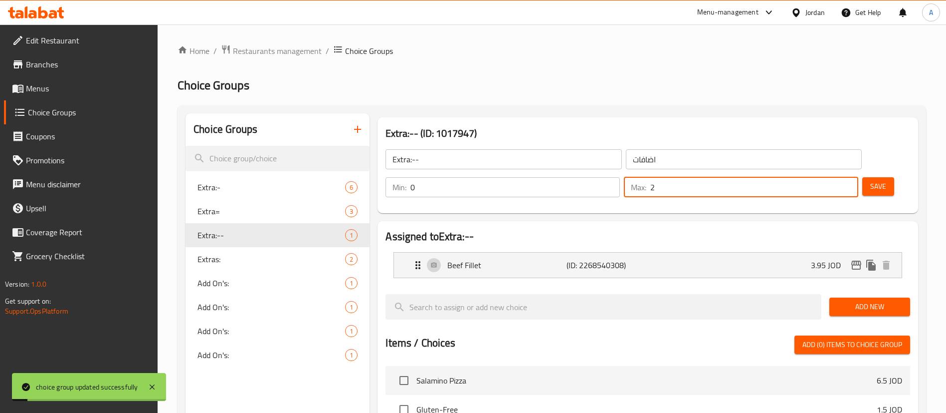
click at [838, 177] on input "2" at bounding box center [754, 187] width 208 height 20
type input "1"
click at [831, 177] on input "1" at bounding box center [754, 187] width 208 height 20
click at [870, 180] on span "Save" at bounding box center [878, 186] width 16 height 12
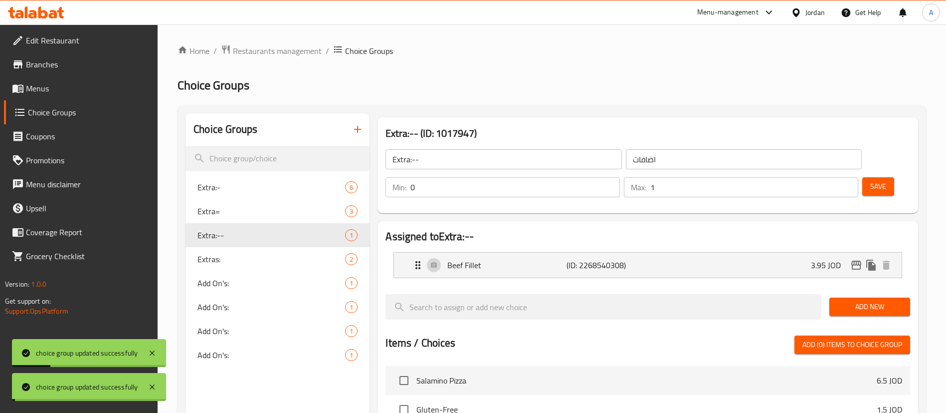
click at [93, 87] on div "Edit Restaurant Branches Menus Choice Groups Coupons Promotions Menu disclaimer…" at bounding box center [473, 371] width 946 height 694
click at [93, 87] on span "Menus" at bounding box center [88, 88] width 124 height 12
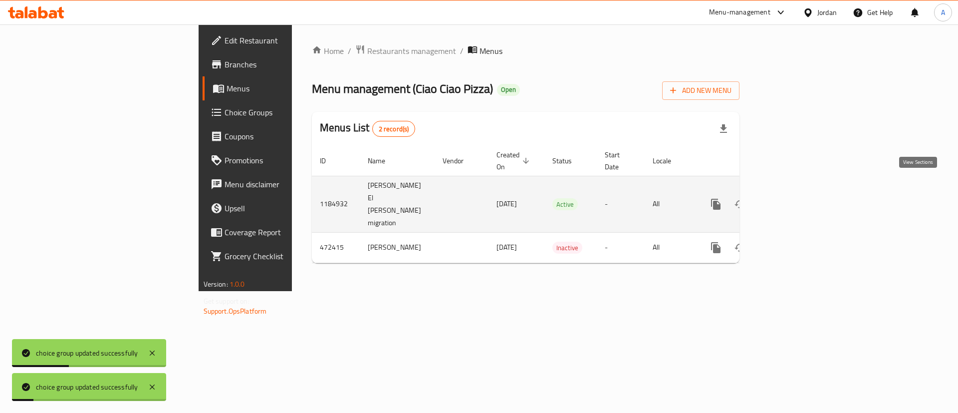
click at [800, 192] on link "enhanced table" at bounding box center [788, 204] width 24 height 24
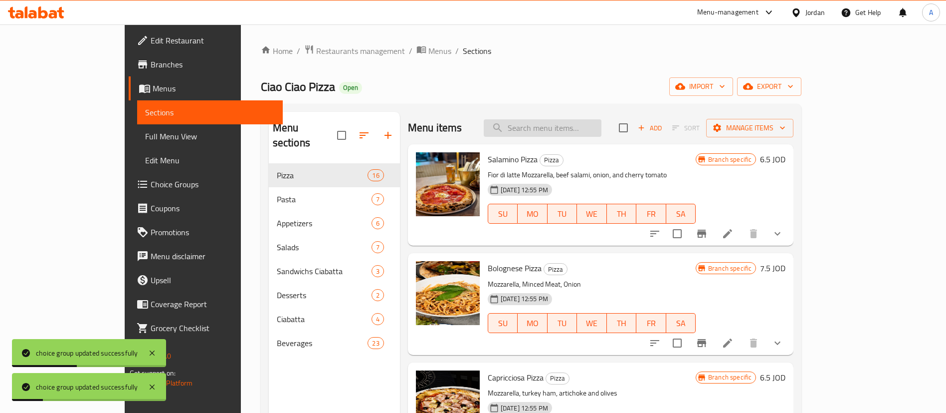
click at [576, 129] on input "search" at bounding box center [543, 127] width 118 height 17
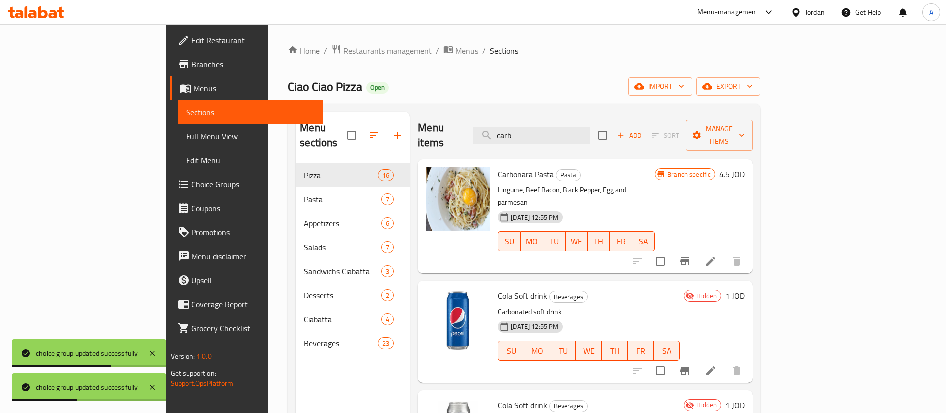
type input "carb"
click at [725, 252] on li at bounding box center [711, 261] width 28 height 18
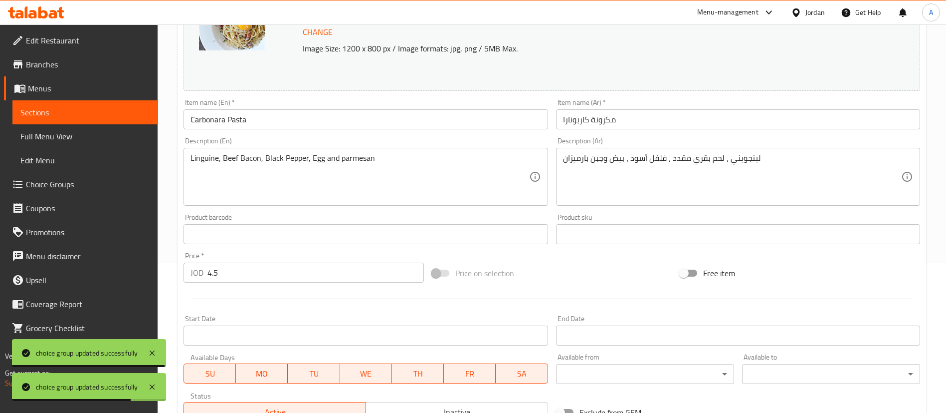
scroll to position [307, 0]
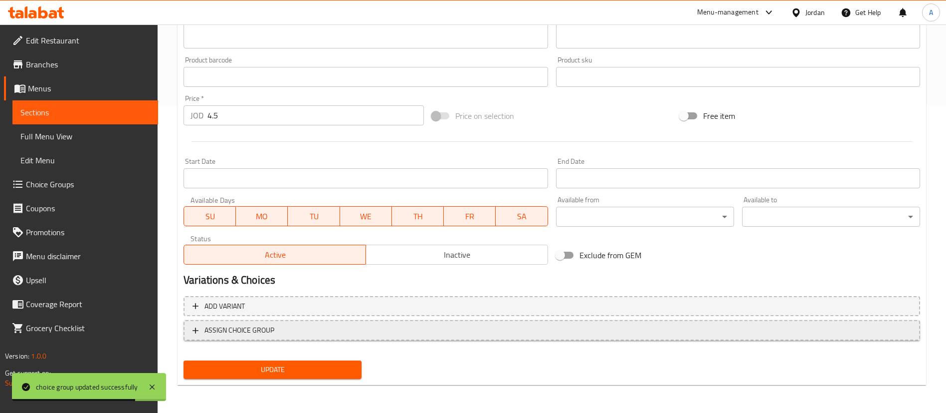
click at [309, 335] on button "ASSIGN CHOICE GROUP" at bounding box center [552, 330] width 737 height 20
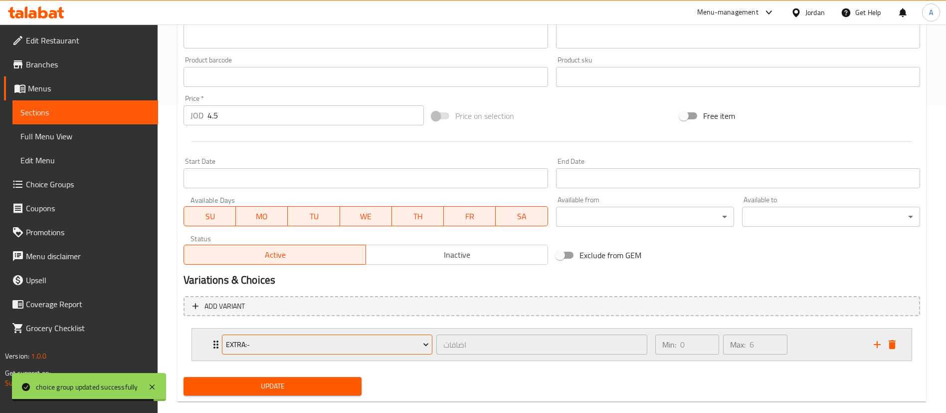
click at [297, 341] on span "Extra:-" at bounding box center [327, 344] width 203 height 12
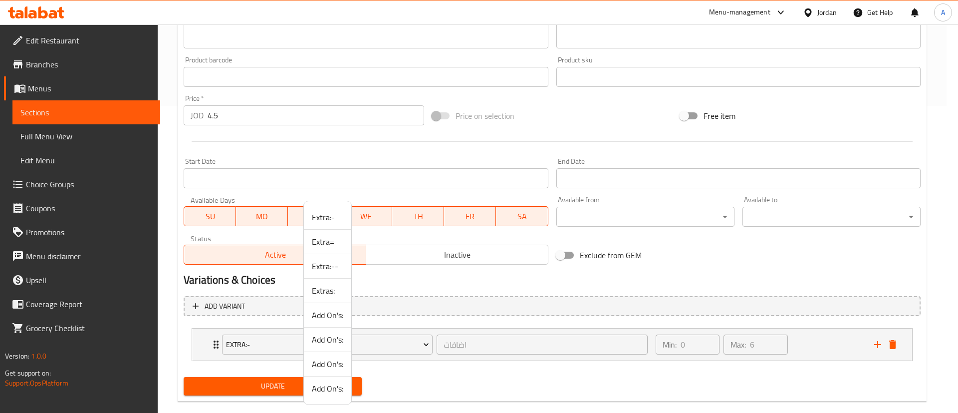
click at [336, 271] on span "Extra:--" at bounding box center [327, 266] width 31 height 12
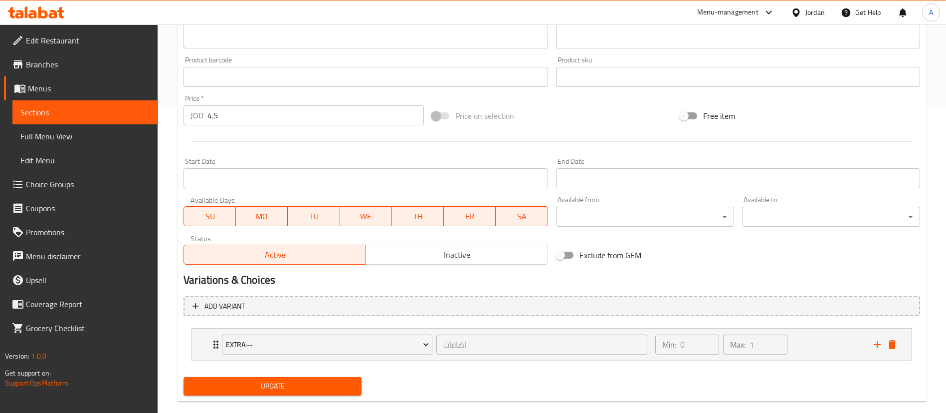
click at [351, 382] on span "Update" at bounding box center [273, 386] width 162 height 12
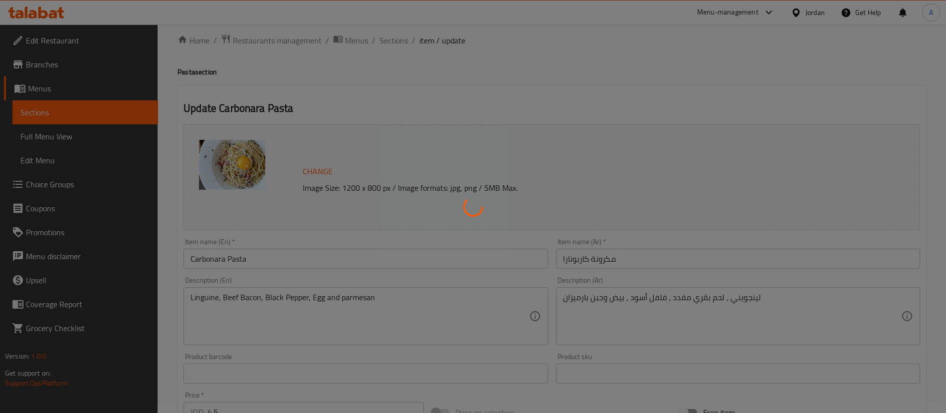
scroll to position [0, 0]
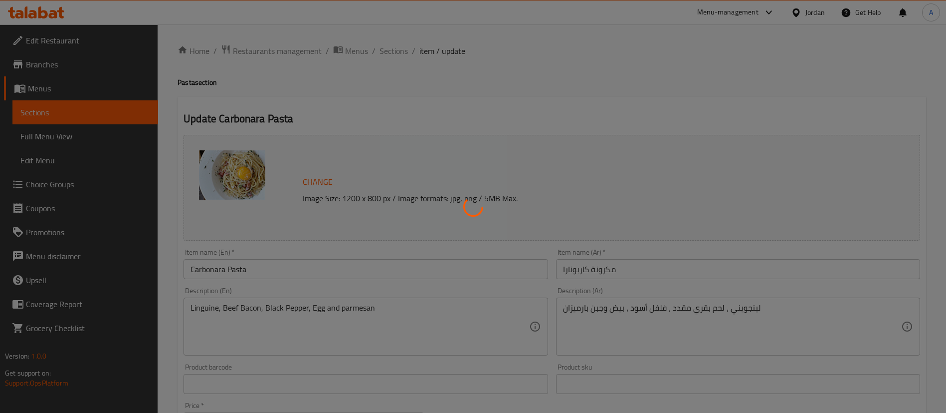
click at [404, 50] on div at bounding box center [473, 206] width 946 height 413
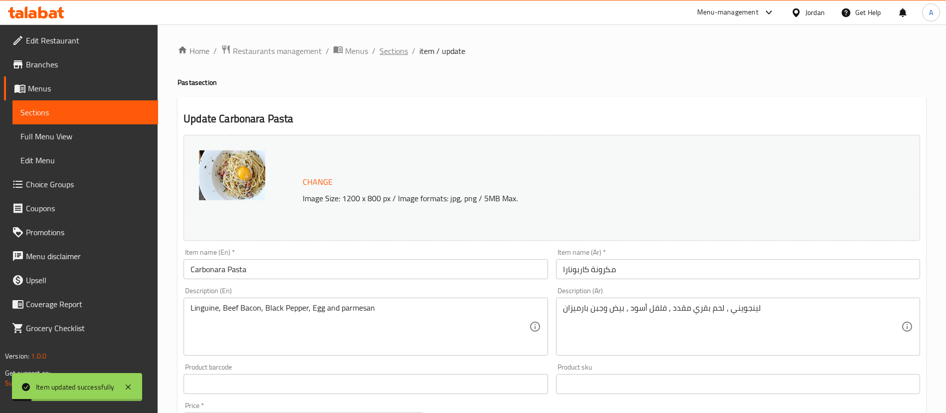
click at [400, 50] on span "Sections" at bounding box center [394, 51] width 28 height 12
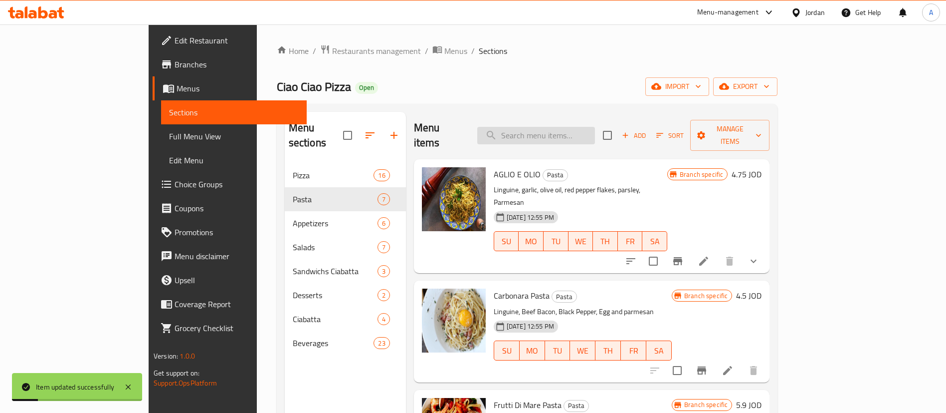
click at [584, 135] on input "search" at bounding box center [536, 135] width 118 height 17
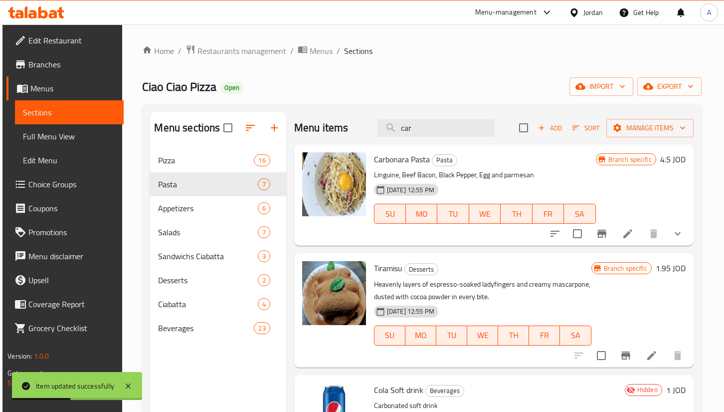
type input "car"
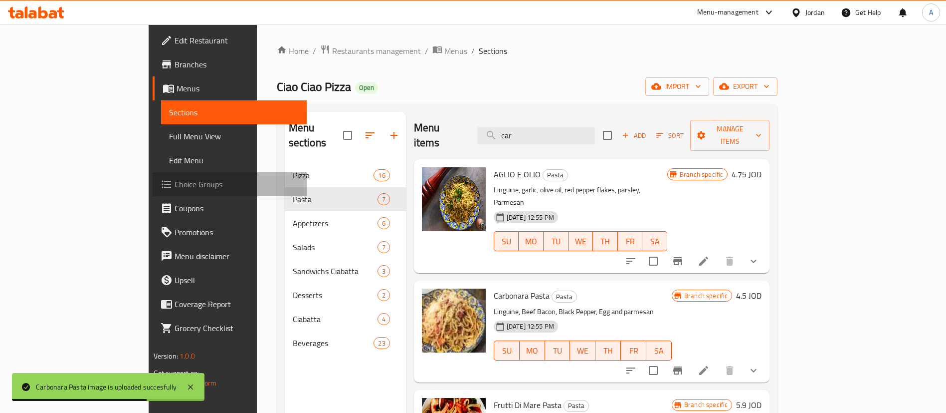
click at [175, 182] on span "Choice Groups" at bounding box center [237, 184] width 124 height 12
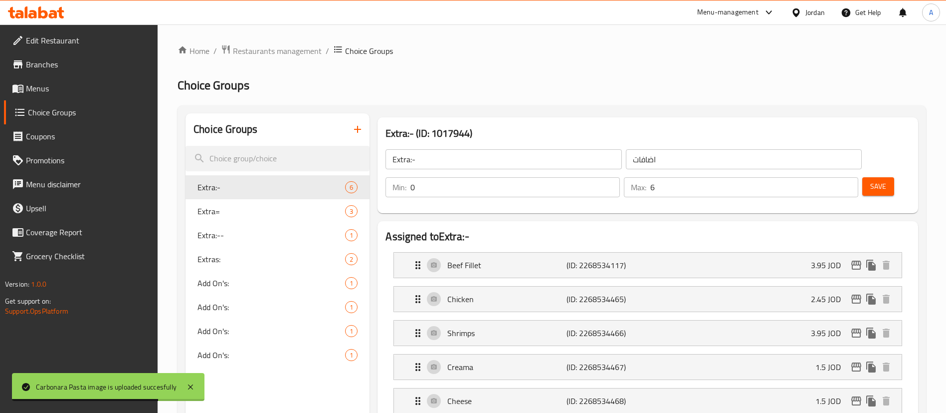
click at [354, 127] on icon "button" at bounding box center [358, 129] width 12 height 12
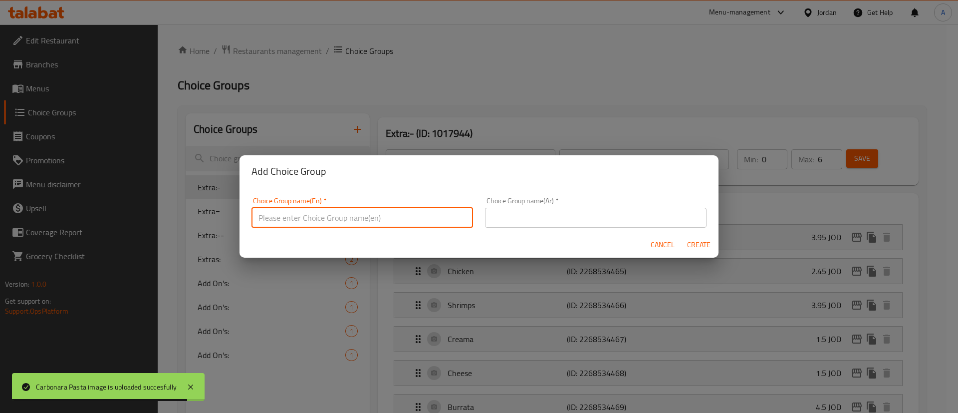
click at [293, 216] on input "text" at bounding box center [361, 217] width 221 height 20
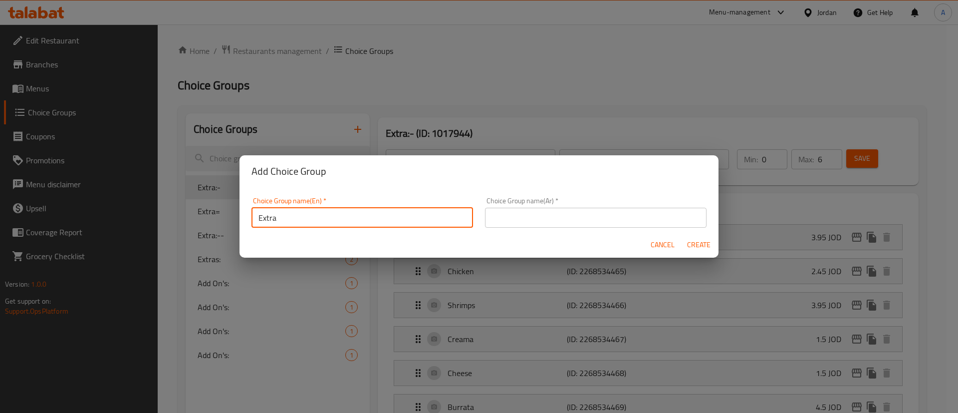
type input "Extra"
click at [601, 219] on input "text" at bounding box center [595, 217] width 221 height 20
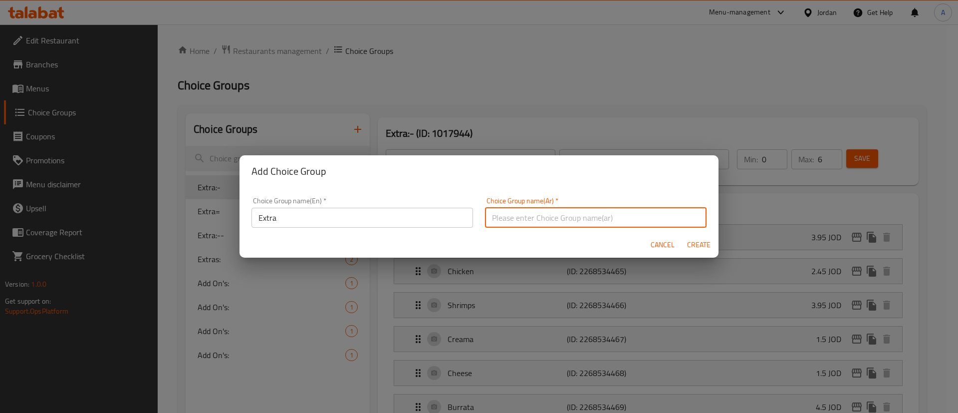
type input "اضافات"
click at [690, 247] on span "Create" at bounding box center [698, 244] width 24 height 12
type input "Extra"
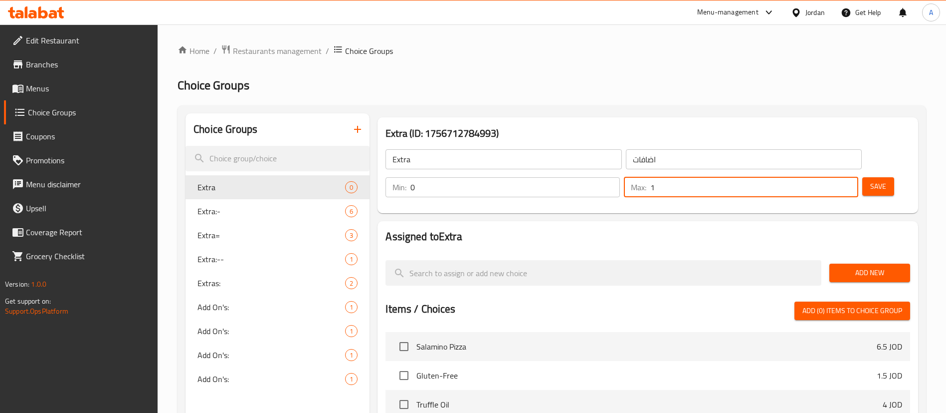
type input "1"
click at [829, 177] on input "1" at bounding box center [754, 187] width 208 height 20
drag, startPoint x: 860, startPoint y: 155, endPoint x: 857, endPoint y: 166, distance: 11.4
click at [870, 180] on span "Save" at bounding box center [878, 186] width 16 height 12
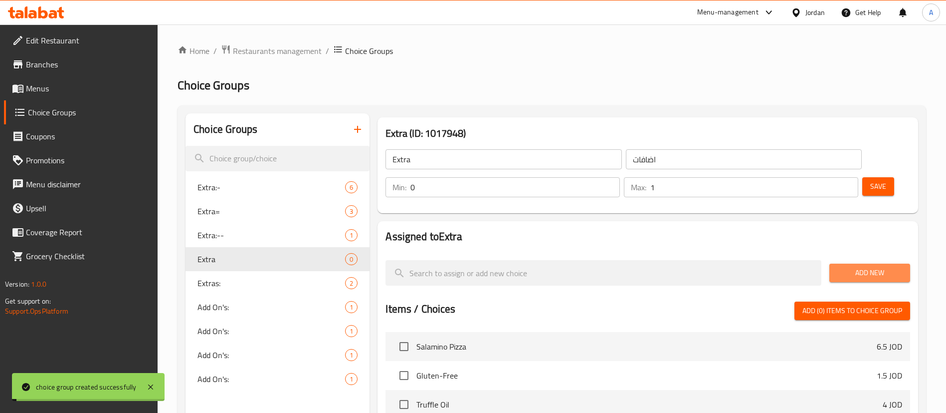
click at [867, 266] on span "Add New" at bounding box center [869, 272] width 65 height 12
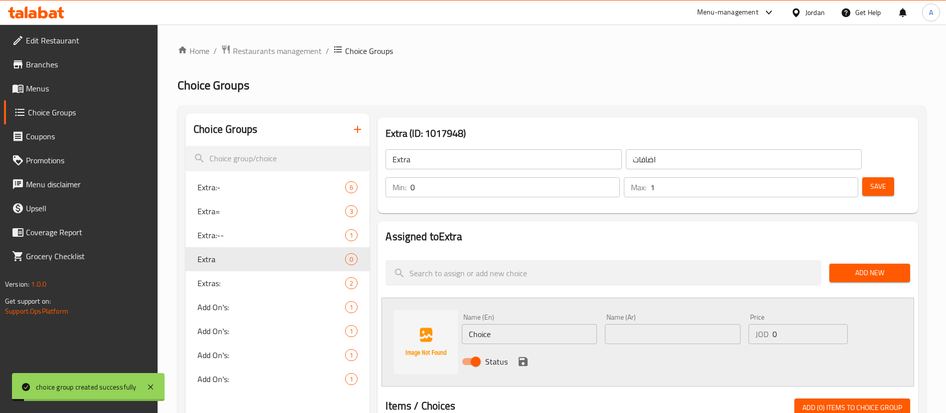
drag, startPoint x: 488, startPoint y: 303, endPoint x: 421, endPoint y: 301, distance: 66.4
click at [431, 302] on div "Name (En) Choice Name (En) Name (Ar) Name (Ar) Price JOD 0 Price Status" at bounding box center [648, 341] width 533 height 89
type input "Shrimps"
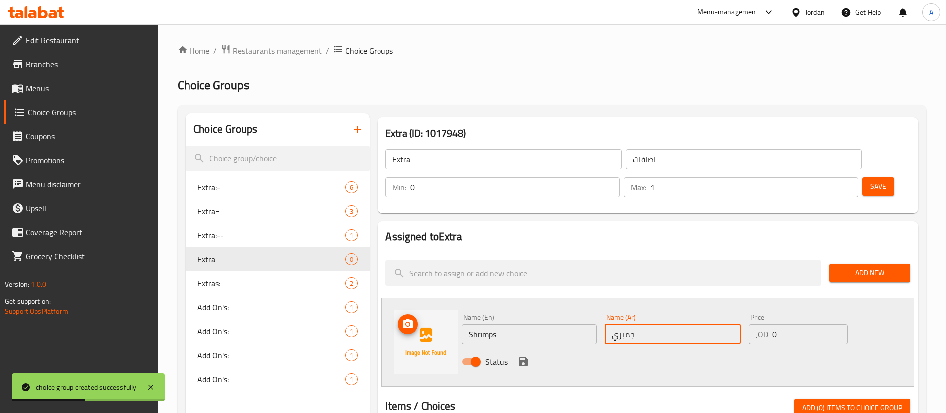
type input "جمبري"
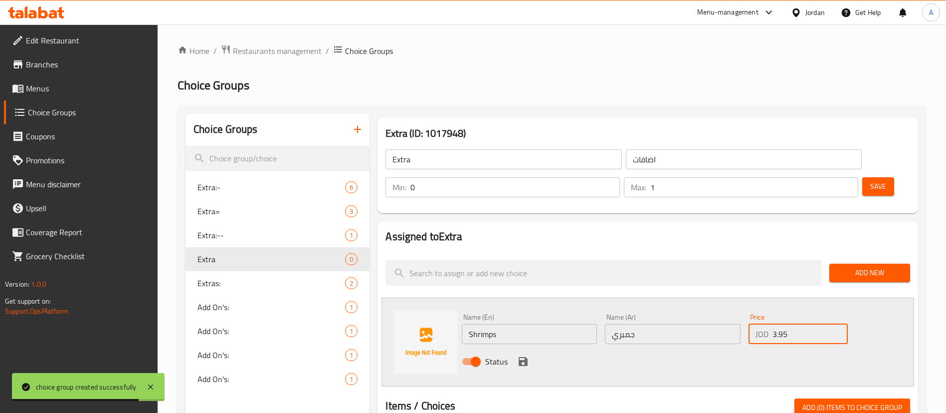
type input "3.95"
click at [522, 355] on icon "save" at bounding box center [523, 361] width 12 height 12
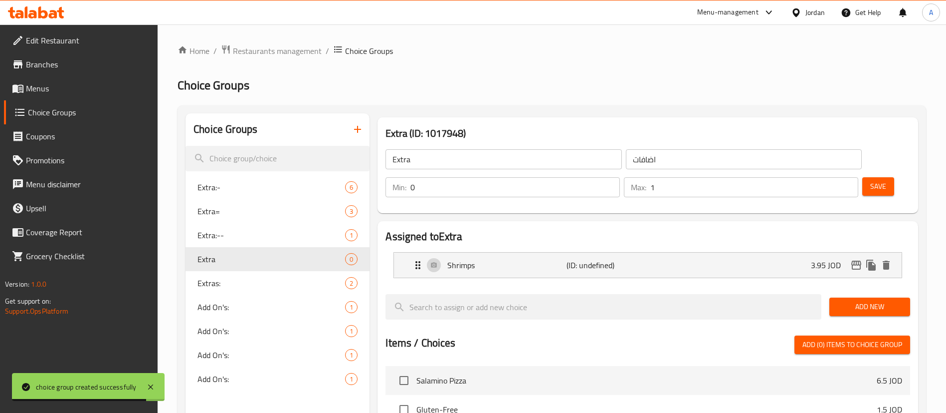
click at [858, 143] on div "Extra ​ اضافات ​ Min: 0 ​ Max: 1 ​ Save" at bounding box center [648, 173] width 533 height 72
click at [870, 180] on span "Save" at bounding box center [878, 186] width 16 height 12
drag, startPoint x: 57, startPoint y: 84, endPoint x: 82, endPoint y: 90, distance: 25.6
click at [57, 84] on span "Menus" at bounding box center [88, 88] width 124 height 12
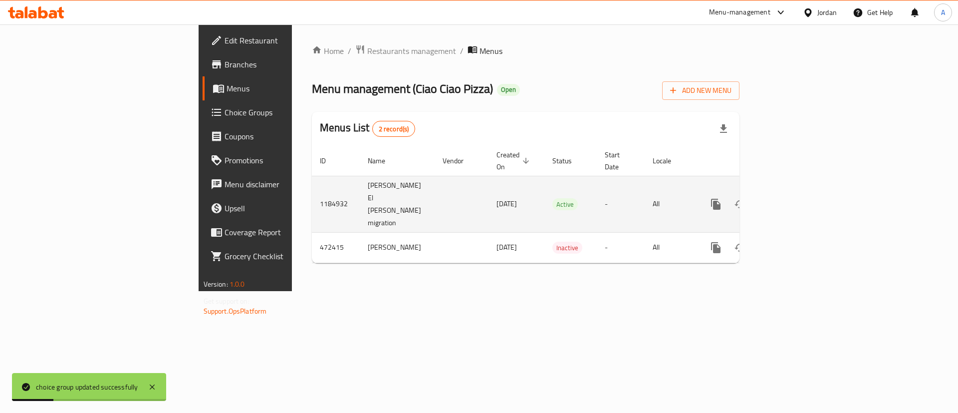
click at [800, 192] on link "enhanced table" at bounding box center [788, 204] width 24 height 24
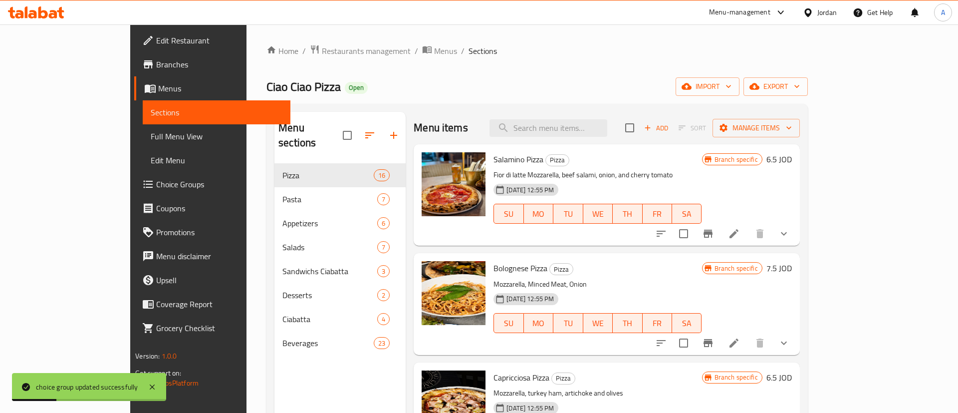
click at [808, 184] on div "Menu sections Pizza 16 Pasta 7 Appetizers 6 Salads 7 Sandwichs Ciabatta 3 Desse…" at bounding box center [536, 318] width 541 height 428
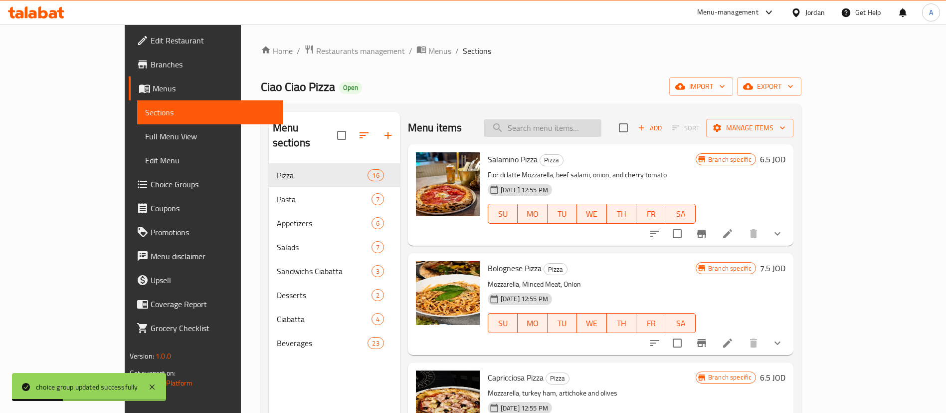
click at [571, 122] on input "search" at bounding box center [543, 127] width 118 height 17
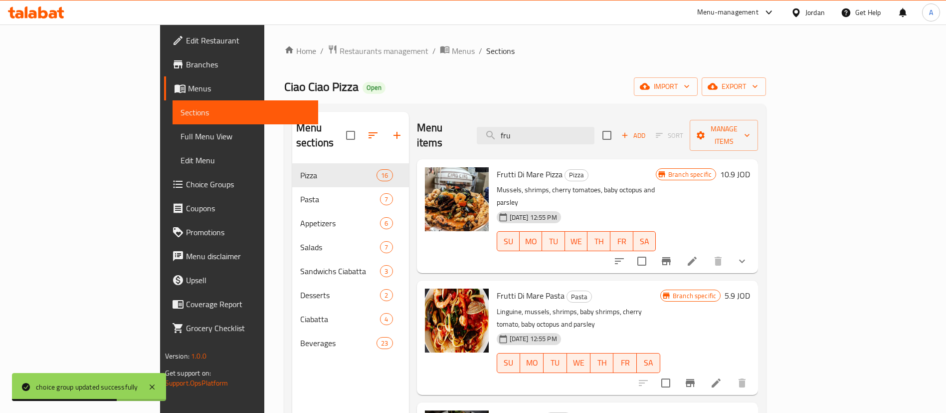
type input "fru"
click at [754, 371] on div at bounding box center [692, 383] width 123 height 24
click at [730, 374] on li at bounding box center [716, 383] width 28 height 18
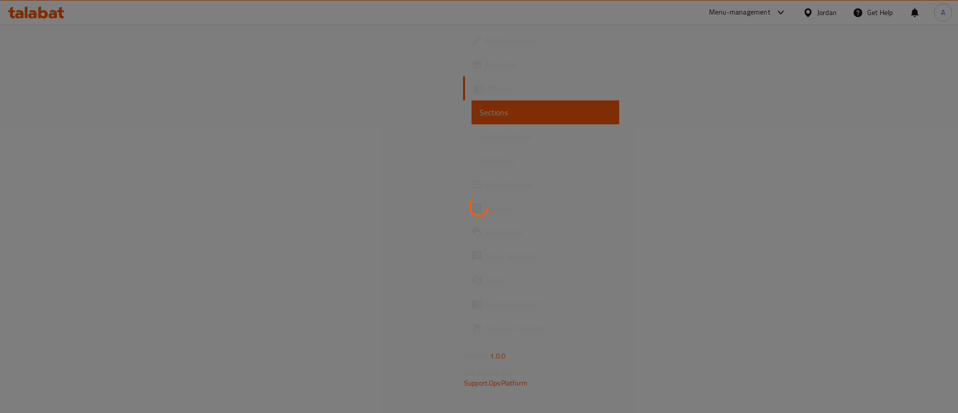
click at [293, 331] on div at bounding box center [479, 206] width 958 height 413
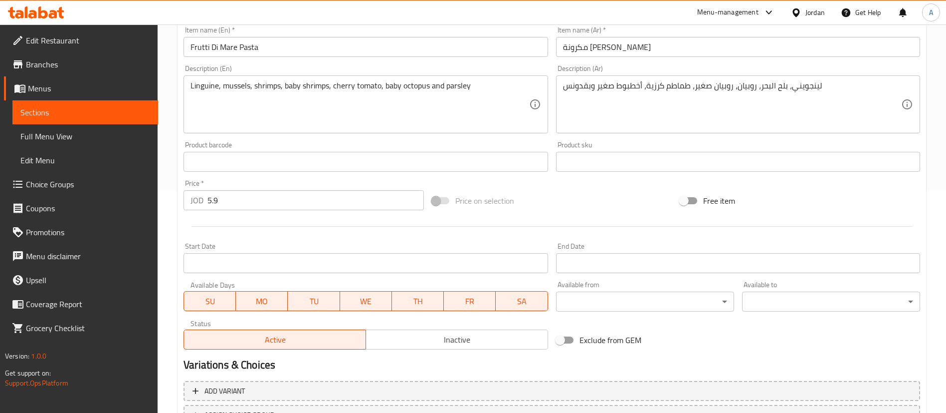
scroll to position [307, 0]
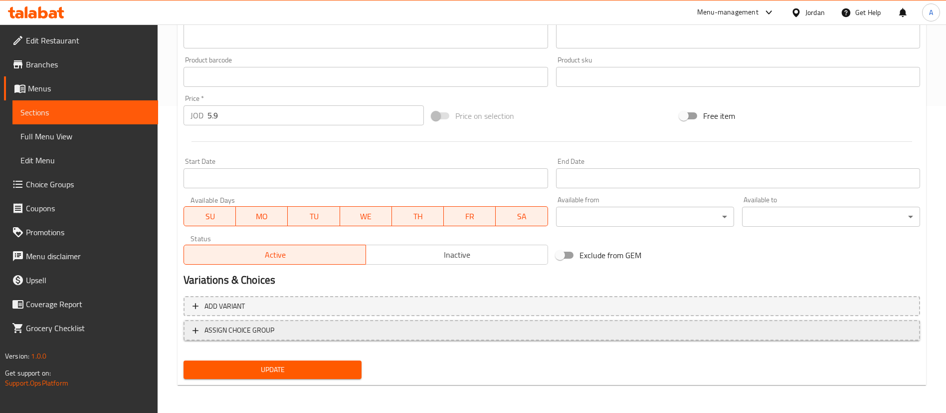
click at [255, 329] on span "ASSIGN CHOICE GROUP" at bounding box center [240, 330] width 70 height 12
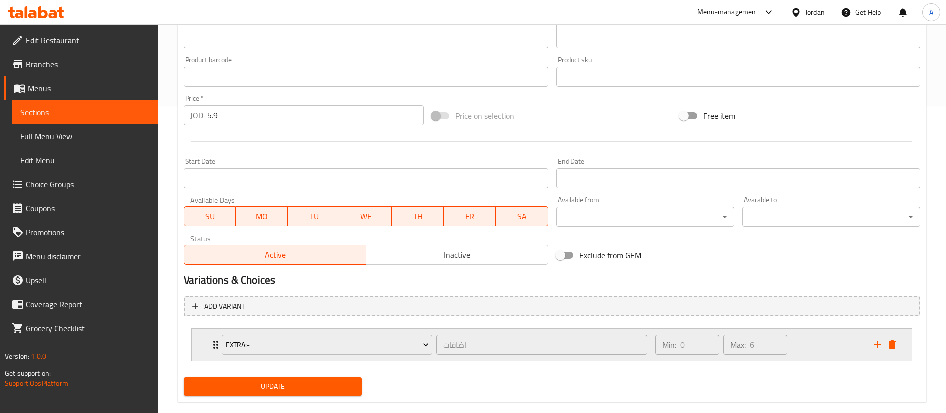
click at [262, 329] on div "Extra:- اضافات ​" at bounding box center [434, 344] width 437 height 32
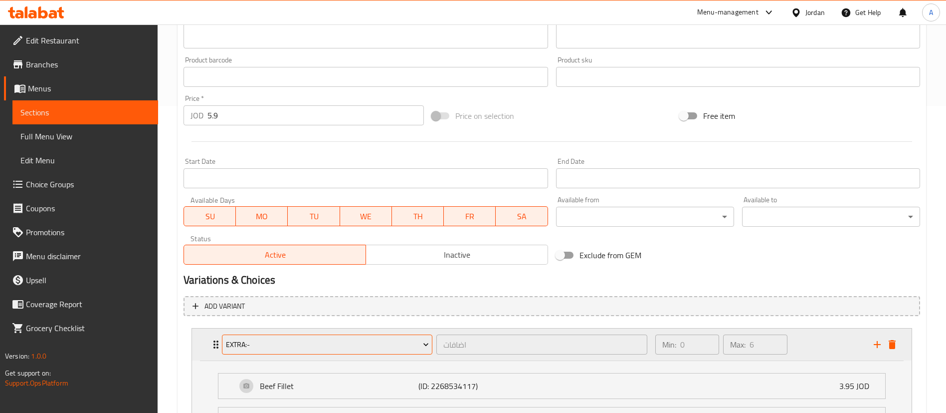
click at [263, 341] on span "Extra:-" at bounding box center [327, 344] width 203 height 12
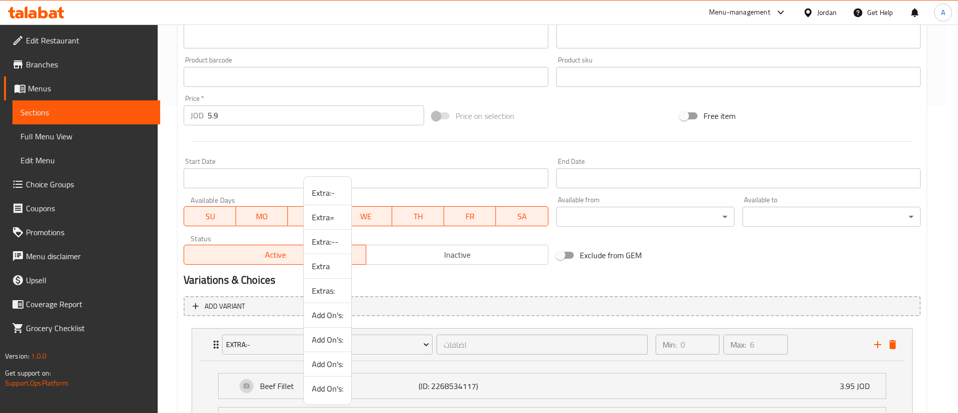
click at [335, 264] on span "Extra" at bounding box center [327, 266] width 31 height 12
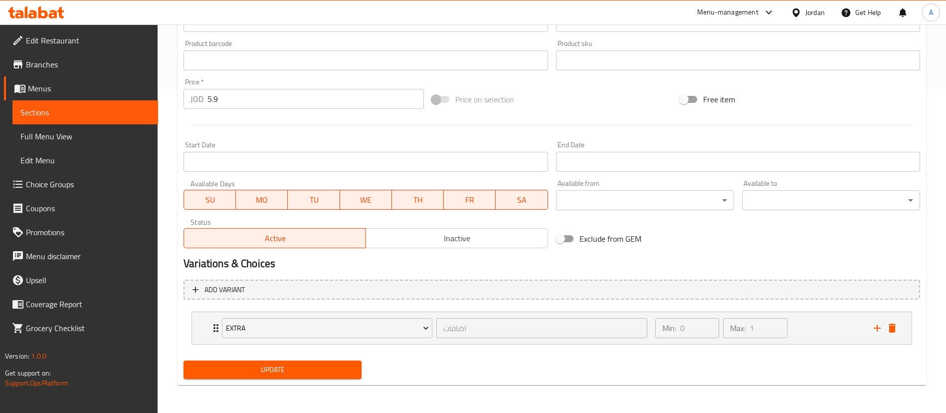
click at [228, 376] on button "Update" at bounding box center [273, 369] width 178 height 18
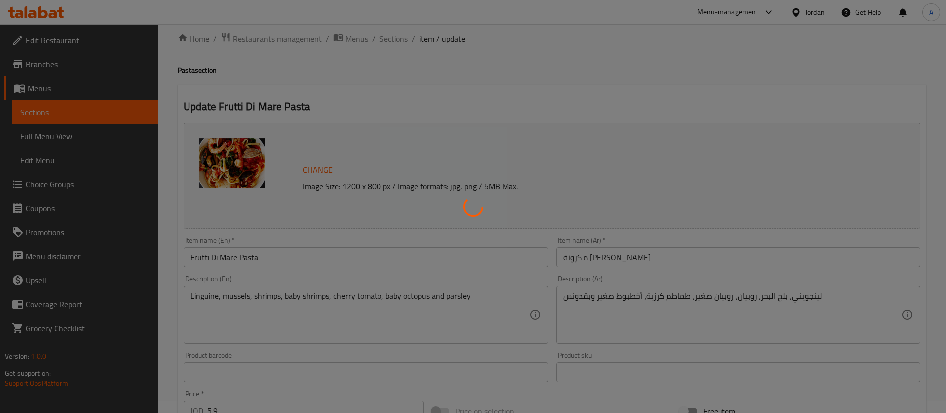
scroll to position [0, 0]
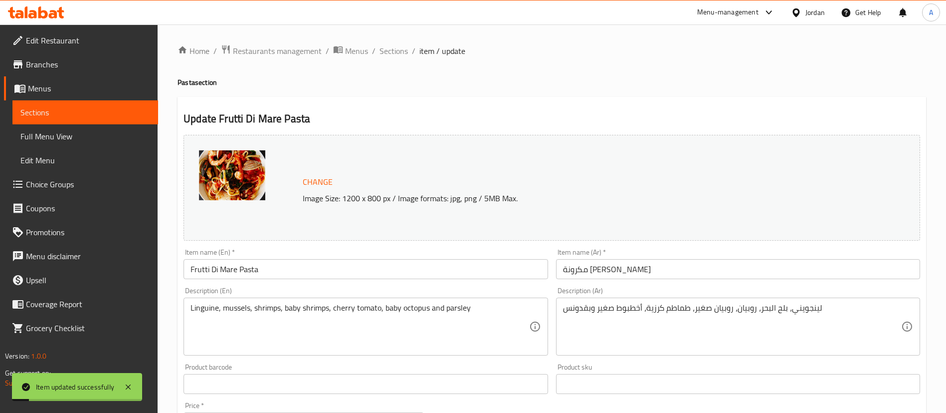
click at [95, 193] on link "Choice Groups" at bounding box center [81, 184] width 154 height 24
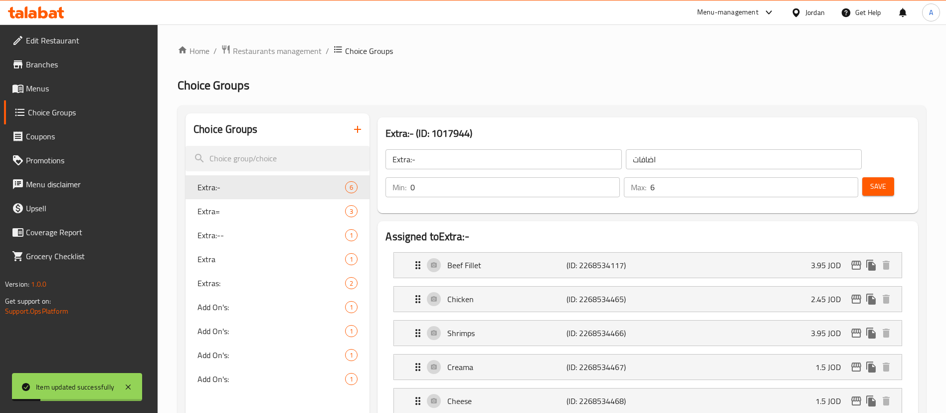
click at [356, 125] on icon "button" at bounding box center [358, 129] width 12 height 12
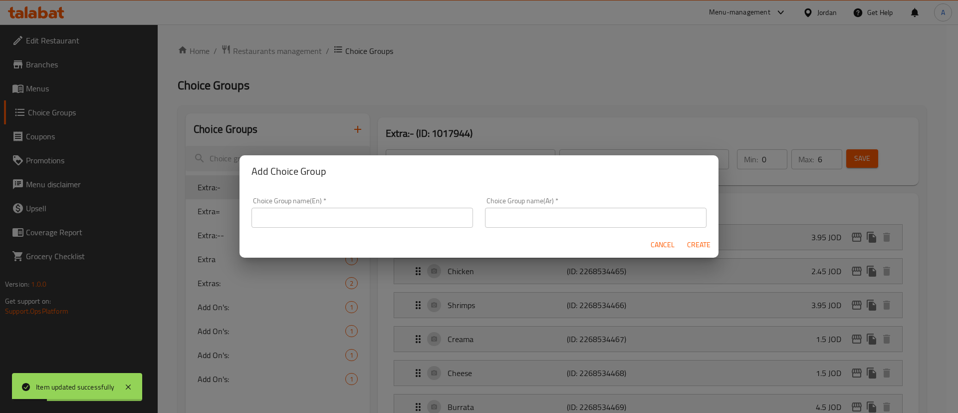
click at [367, 216] on input "text" at bounding box center [361, 217] width 221 height 20
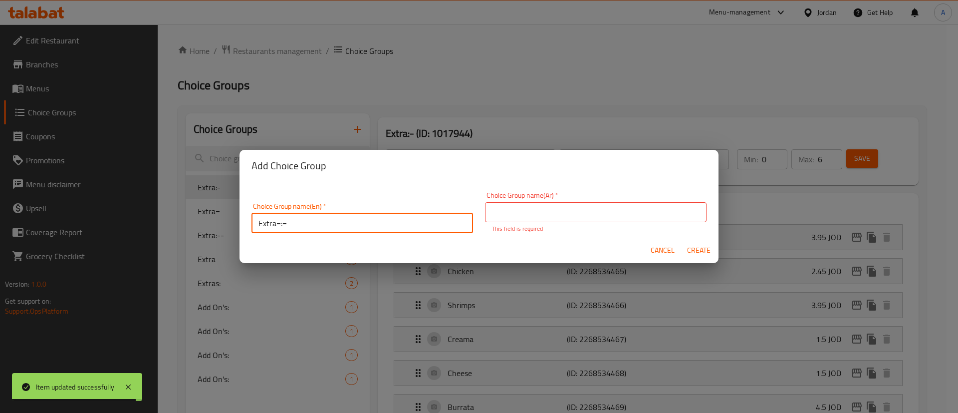
click at [281, 219] on input "Extra=:=" at bounding box center [361, 223] width 221 height 20
type input "Extra:="
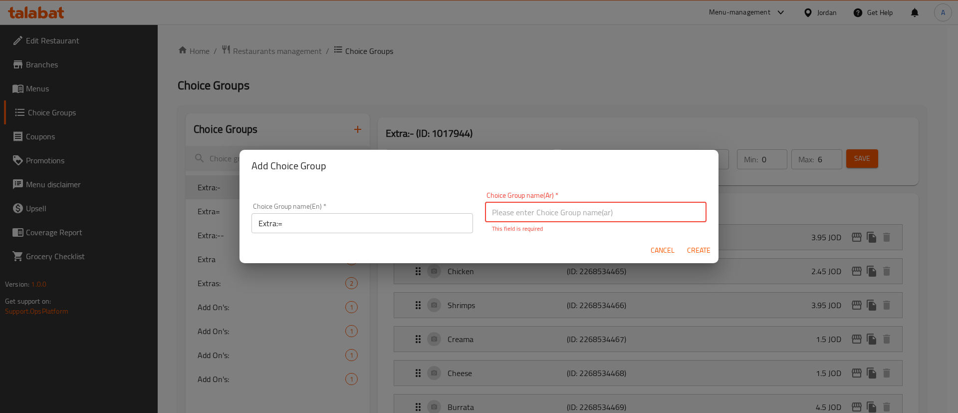
click at [506, 215] on input "text" at bounding box center [595, 212] width 221 height 20
type input "ت"
type input "اضافات"
click at [682, 241] on button "Create" at bounding box center [698, 250] width 32 height 18
type input "Extra:="
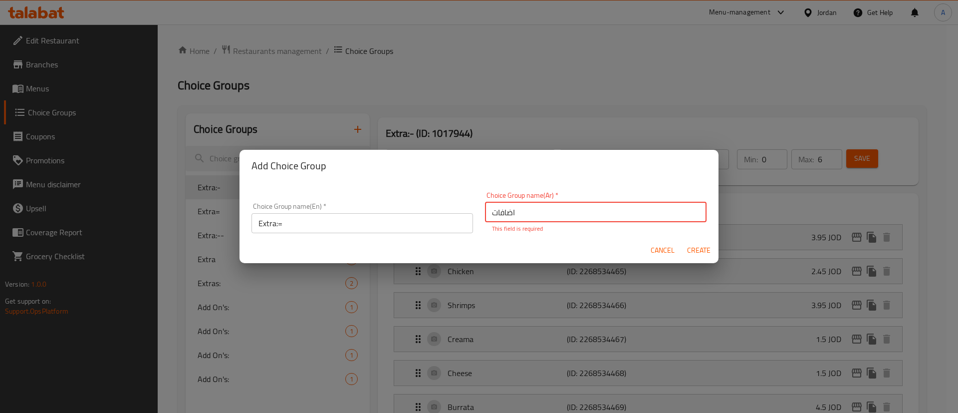
type input "0"
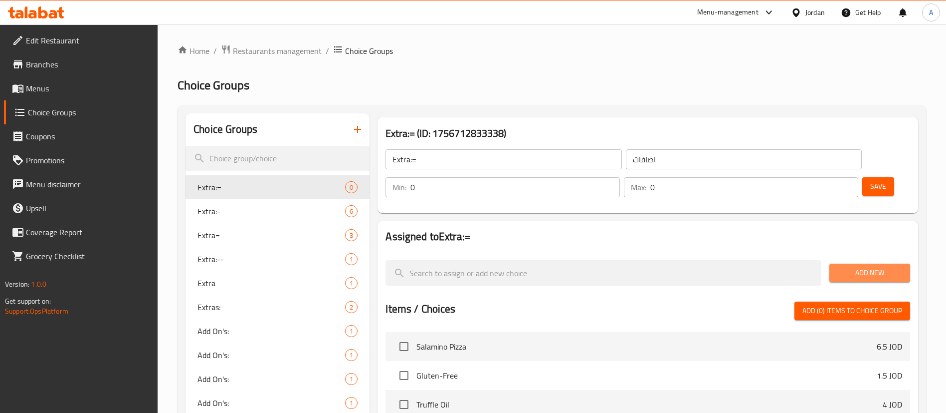
drag, startPoint x: 883, startPoint y: 248, endPoint x: 732, endPoint y: 268, distance: 152.4
click at [882, 266] on span "Add New" at bounding box center [869, 272] width 65 height 12
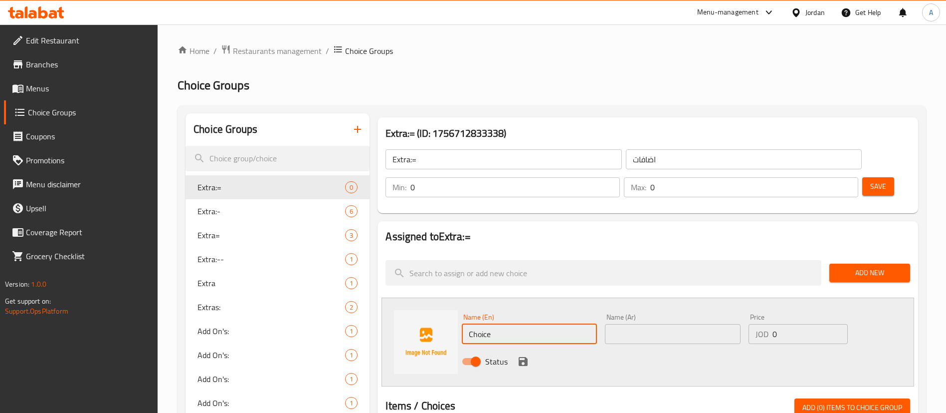
drag, startPoint x: 480, startPoint y: 306, endPoint x: 357, endPoint y: 272, distance: 128.4
type input "ل"
type input "Beef Fillet"
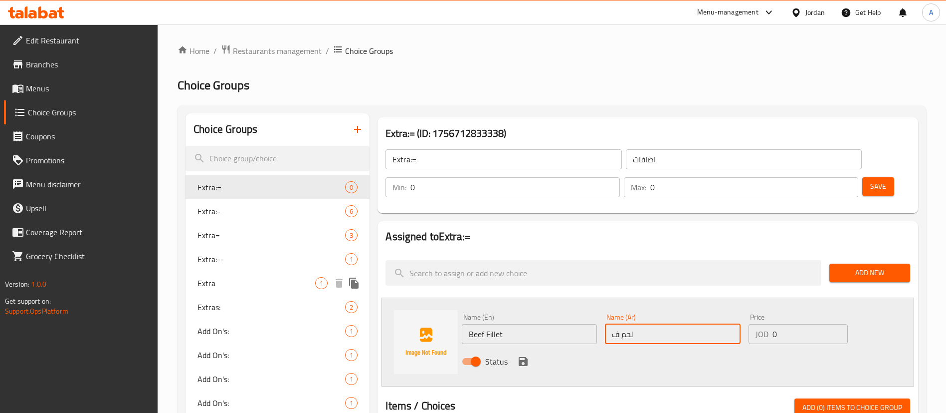
type input "لحم فيليه"
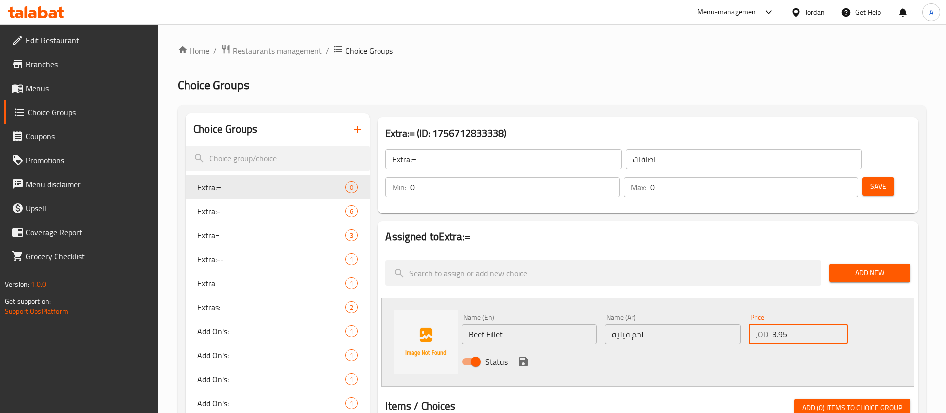
type input "3.95"
click at [516, 354] on button "save" at bounding box center [523, 361] width 15 height 15
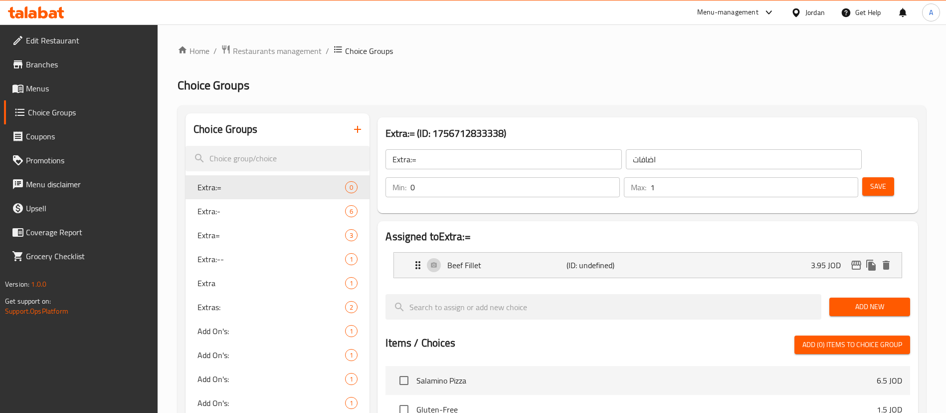
click at [830, 177] on input "1" at bounding box center [754, 187] width 208 height 20
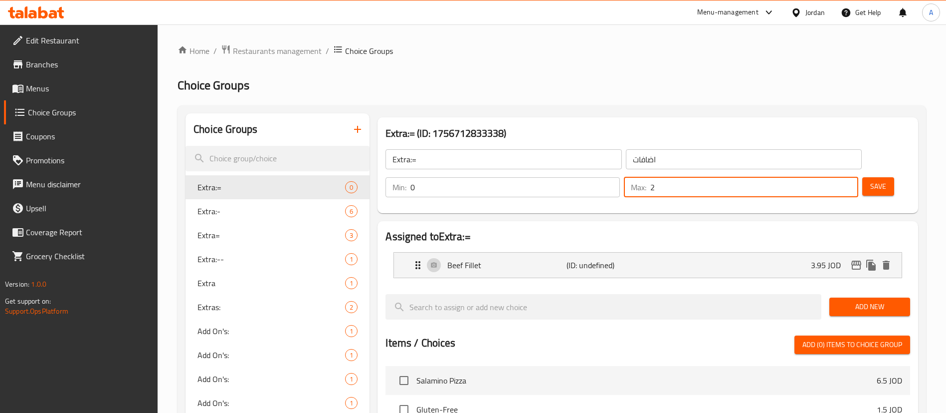
click at [830, 177] on input "2" at bounding box center [754, 187] width 208 height 20
click at [830, 177] on input "3" at bounding box center [754, 187] width 208 height 20
type input "4"
click at [831, 177] on input "4" at bounding box center [754, 187] width 208 height 20
drag, startPoint x: 865, startPoint y: 278, endPoint x: 854, endPoint y: 272, distance: 12.1
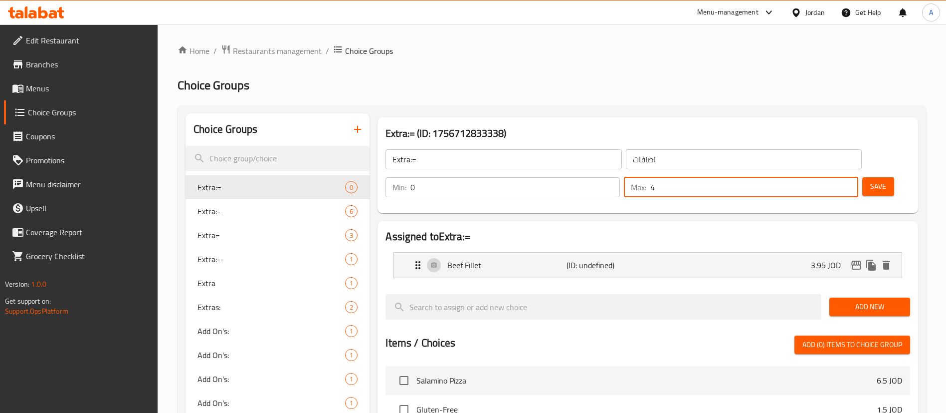
click at [865, 300] on span "Add New" at bounding box center [869, 306] width 65 height 12
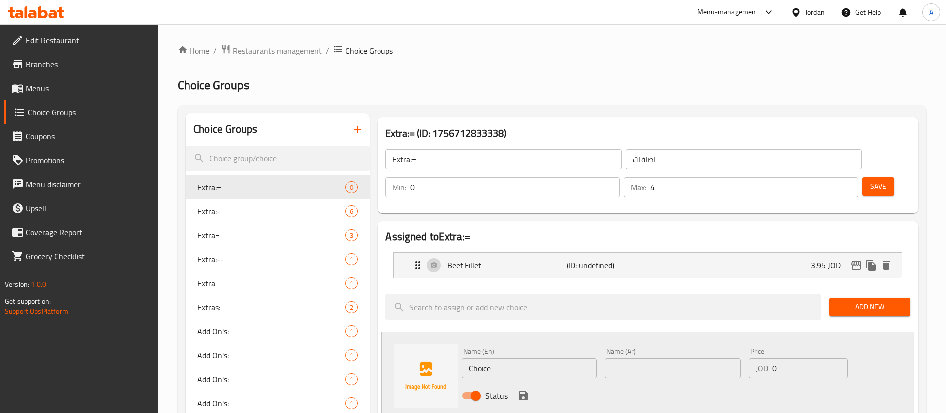
drag, startPoint x: 473, startPoint y: 343, endPoint x: 415, endPoint y: 344, distance: 57.9
click at [425, 344] on div "Name (En) Choice Name (En) Name (Ar) Name (Ar) Price JOD 0 Price Status" at bounding box center [648, 375] width 533 height 89
type input "Chicken"
type input "دجاج"
click at [516, 382] on div "Status" at bounding box center [672, 395] width 429 height 27
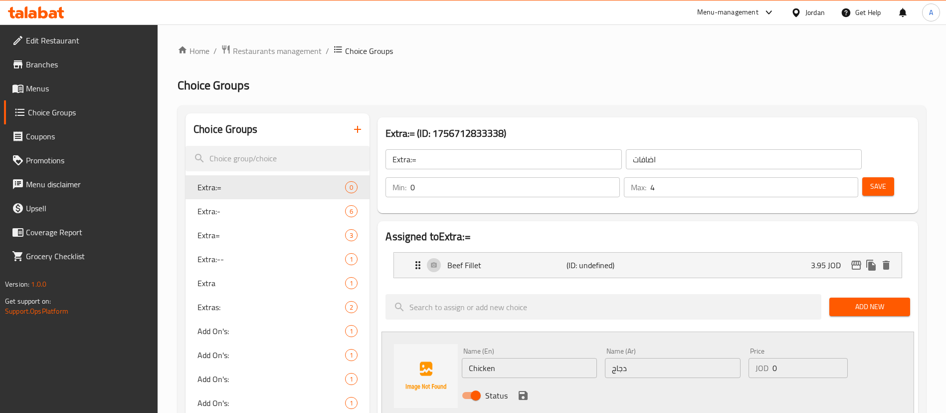
click at [518, 389] on icon "save" at bounding box center [523, 395] width 12 height 12
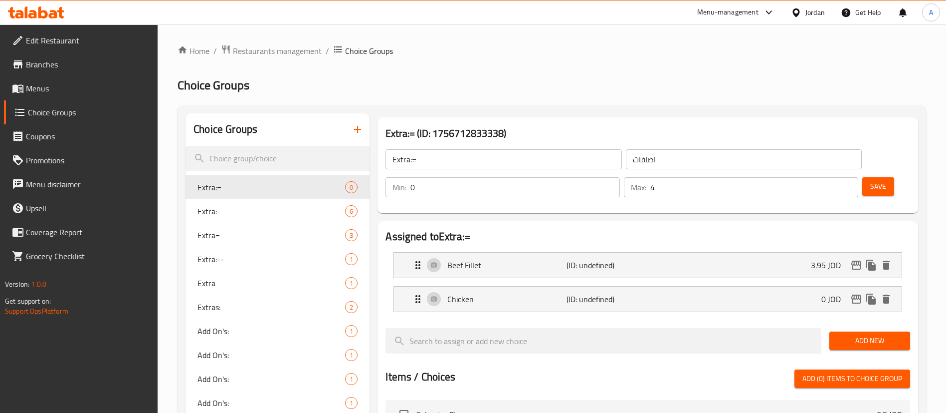
drag, startPoint x: 840, startPoint y: 302, endPoint x: 836, endPoint y: 314, distance: 12.5
click at [840, 324] on div "Add New" at bounding box center [870, 340] width 89 height 33
click at [865, 334] on span "Add New" at bounding box center [869, 340] width 65 height 12
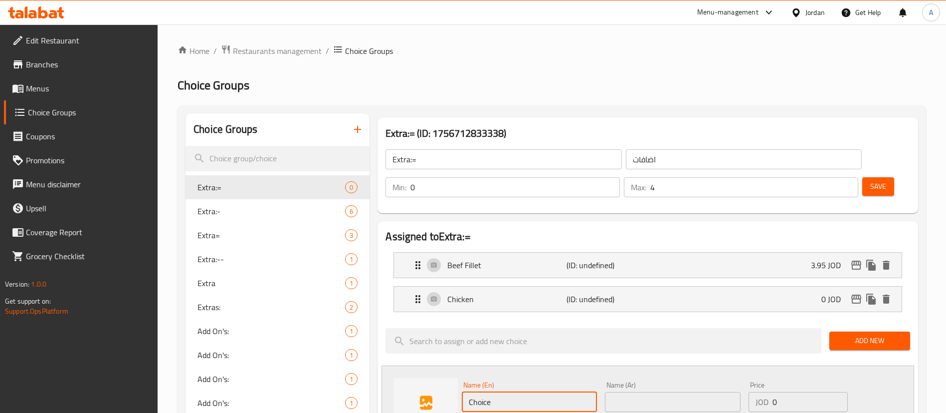
drag, startPoint x: 501, startPoint y: 382, endPoint x: 411, endPoint y: 377, distance: 89.9
click at [413, 378] on div "Name (En) Choice Name (En) Name (Ar) Name (Ar) Price JOD 0 Price Status" at bounding box center [648, 409] width 533 height 89
type input "س"
type input "Shrimps"
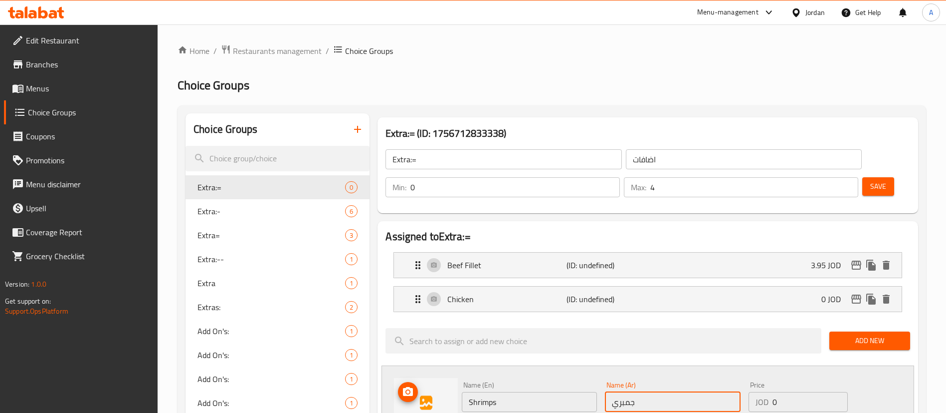
type input "جمبري"
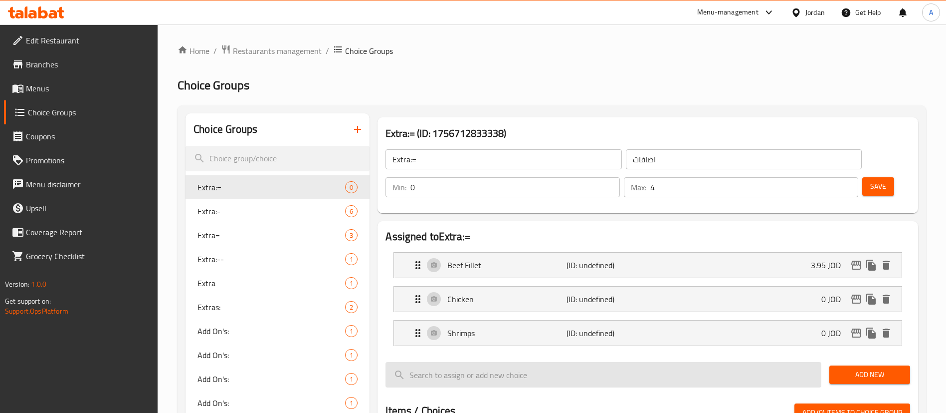
drag, startPoint x: 870, startPoint y: 341, endPoint x: 763, endPoint y: 349, distance: 108.1
click at [870, 368] on span "Add New" at bounding box center [869, 374] width 65 height 12
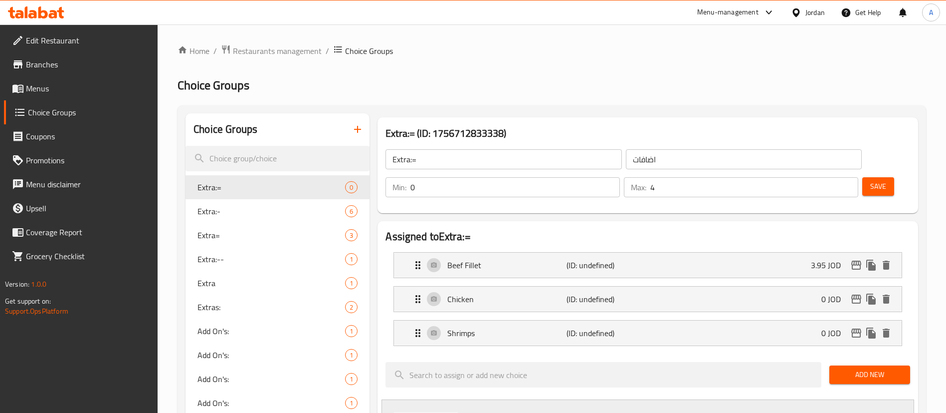
drag, startPoint x: 492, startPoint y: 399, endPoint x: 467, endPoint y: 396, distance: 24.6
type input "ؤ"
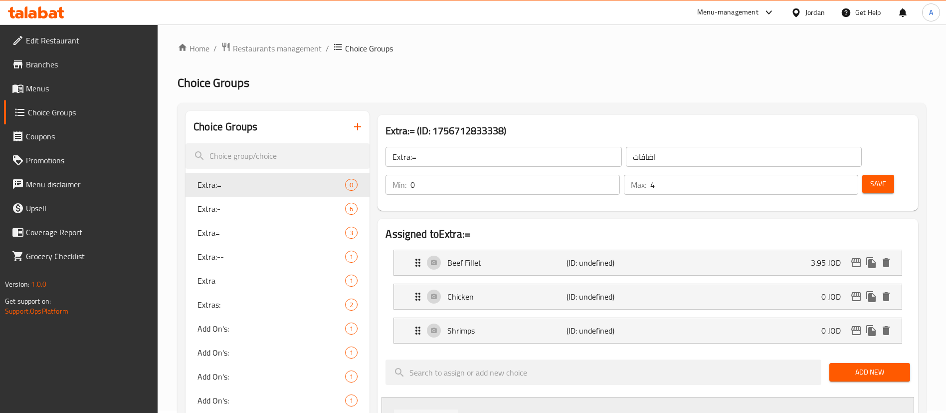
type input "Creama"
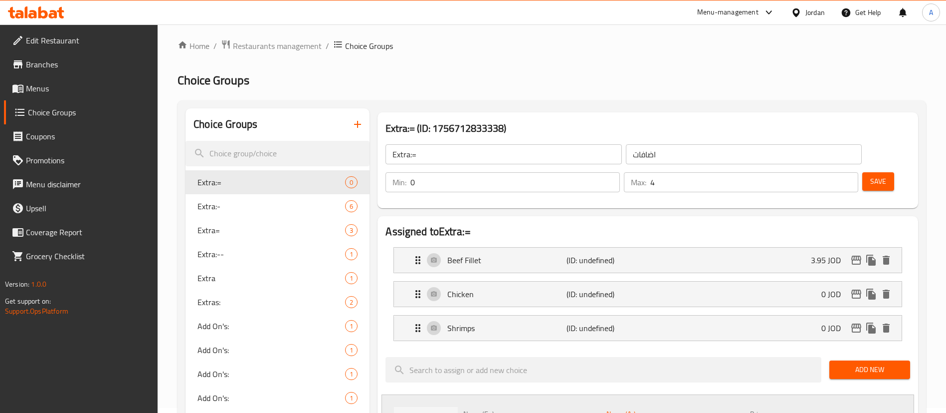
type input "كريما"
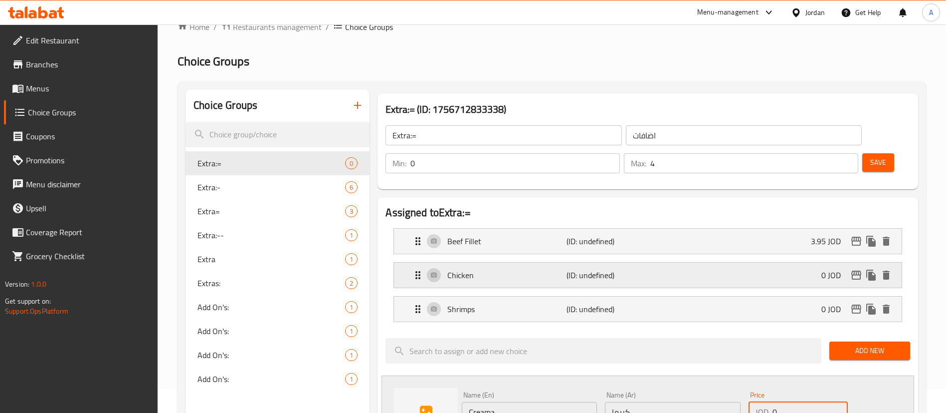
scroll to position [80, 0]
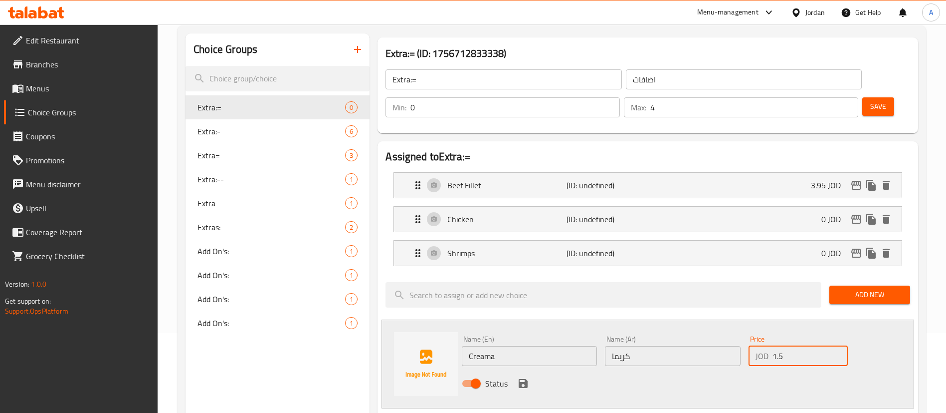
type input "1.5"
click at [528, 370] on div "Status" at bounding box center [672, 383] width 429 height 27
click at [523, 377] on icon "save" at bounding box center [523, 383] width 12 height 12
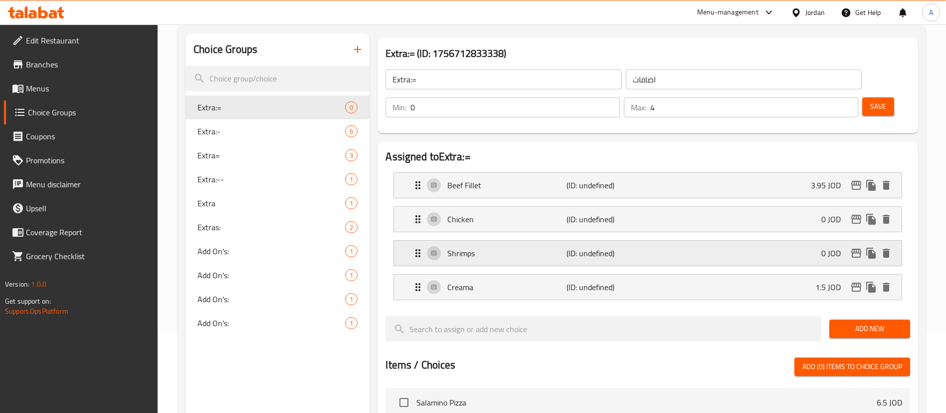
drag, startPoint x: 842, startPoint y: 191, endPoint x: 808, endPoint y: 220, distance: 45.6
click at [841, 213] on p "0 JOD" at bounding box center [835, 219] width 27 height 12
click at [801, 222] on nav "Beef Fillet (ID: undefined) 3.95 JOD Name (En) Beef Fillet Name (En) Name (Ar) …" at bounding box center [648, 236] width 525 height 144
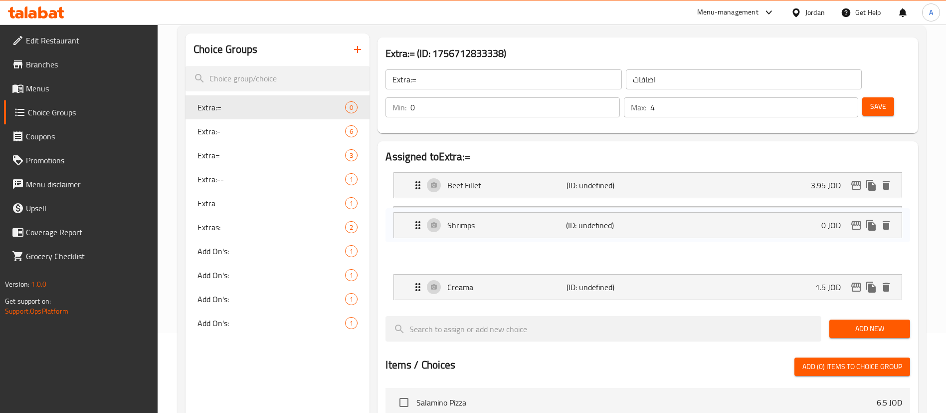
click at [811, 207] on div "Chicken (ID: undefined) 0 JOD" at bounding box center [651, 219] width 478 height 25
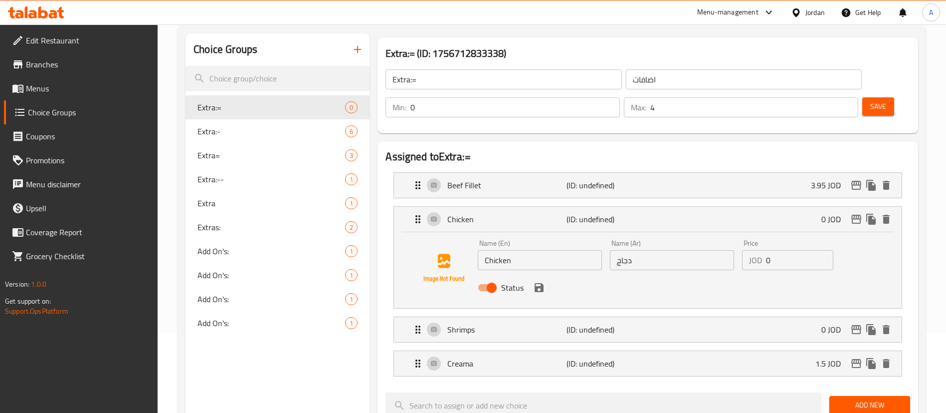
drag, startPoint x: 793, startPoint y: 225, endPoint x: 715, endPoint y: 233, distance: 78.2
click at [718, 235] on div "Name (En) Chicken Name (En) Name (Ar) دجاج Name (Ar) Price JOD 0 Price Status" at bounding box center [672, 267] width 397 height 65
click at [539, 281] on icon "save" at bounding box center [539, 287] width 12 height 12
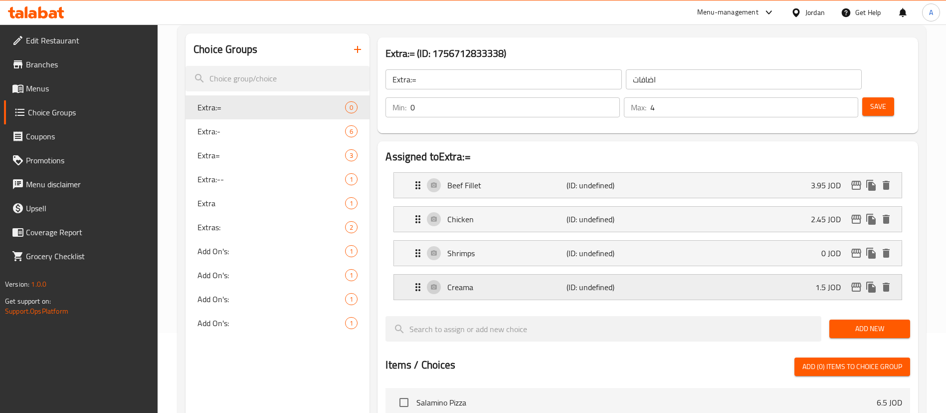
type input "2.45"
click at [820, 240] on div "Shrimps (ID: undefined) 0 JOD" at bounding box center [651, 252] width 478 height 25
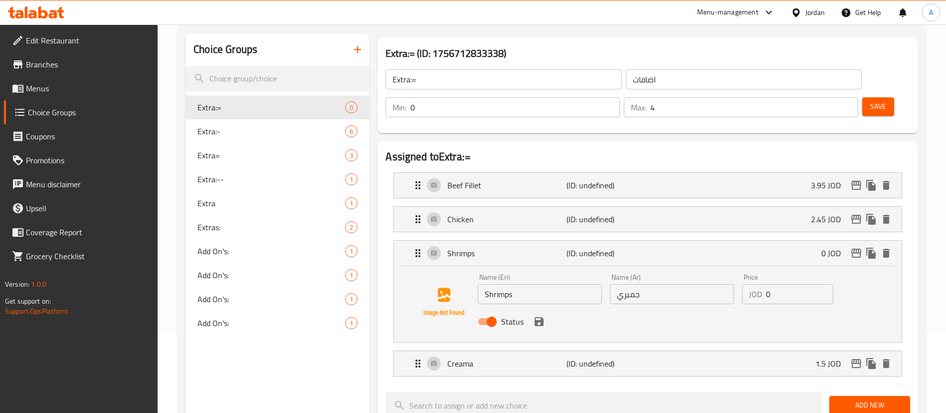
click at [794, 284] on input "0" at bounding box center [799, 294] width 67 height 20
drag, startPoint x: 790, startPoint y: 268, endPoint x: 711, endPoint y: 270, distance: 78.8
click at [720, 272] on div "Name (En) Shrimps Name (En) Name (Ar) جمبري Name (Ar) Price JOD 0 Price Status" at bounding box center [672, 301] width 397 height 65
drag, startPoint x: 544, startPoint y: 302, endPoint x: 530, endPoint y: 297, distance: 14.8
click at [541, 301] on nav "Beef Fillet (ID: undefined) 3.95 JOD Name (En) Beef Fillet Name (En) Name (Ar) …" at bounding box center [648, 274] width 525 height 220
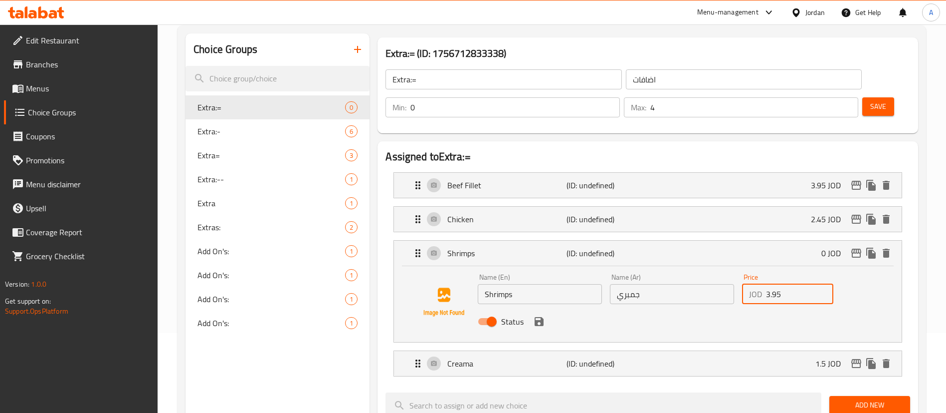
click at [530, 308] on div "Status" at bounding box center [672, 321] width 397 height 27
drag, startPoint x: 537, startPoint y: 290, endPoint x: 582, endPoint y: 258, distance: 54.8
click at [538, 315] on icon "save" at bounding box center [539, 321] width 12 height 12
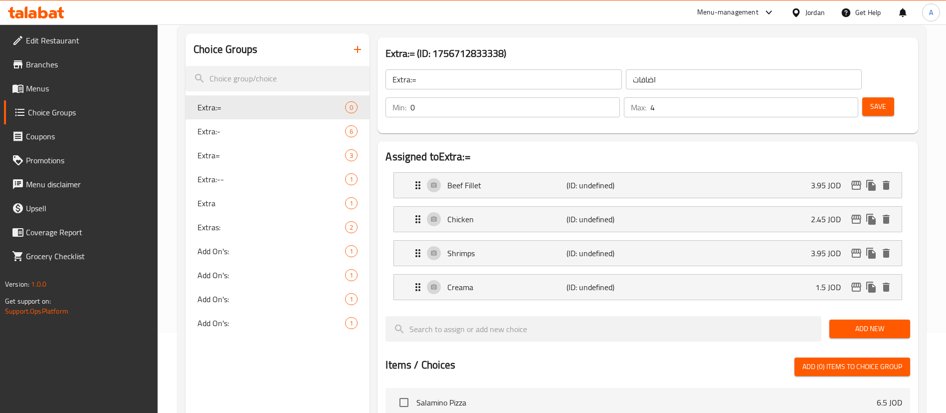
type input "3.95"
click at [862, 97] on button "Save" at bounding box center [878, 106] width 32 height 18
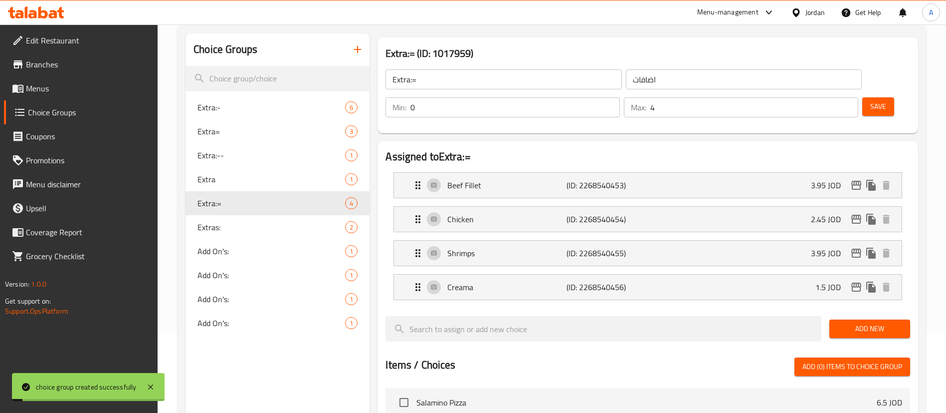
click at [138, 93] on span "Menus" at bounding box center [88, 88] width 124 height 12
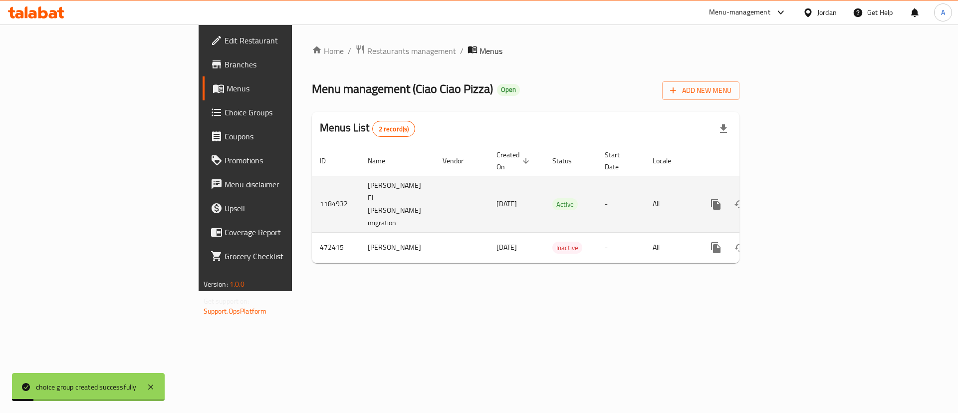
click at [800, 192] on link "enhanced table" at bounding box center [788, 204] width 24 height 24
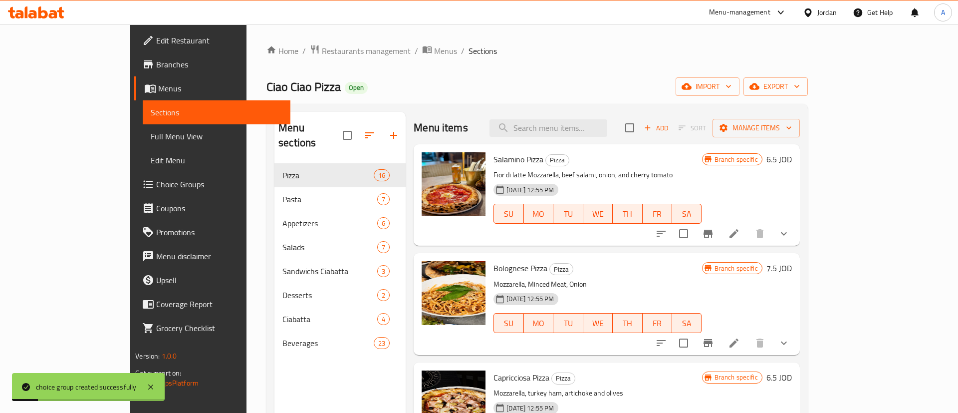
click at [808, 186] on div "Menu sections Pizza 16 Pasta 7 Appetizers 6 Salads 7 Sandwichs Ciabatta 3 Desse…" at bounding box center [536, 318] width 541 height 428
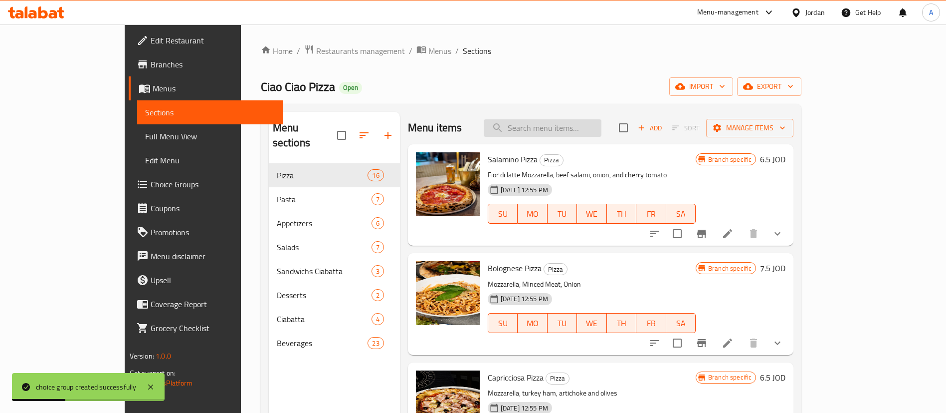
drag, startPoint x: 573, startPoint y: 137, endPoint x: 577, endPoint y: 124, distance: 13.4
click at [573, 131] on div "Menu items Add Sort Manage items" at bounding box center [601, 128] width 386 height 32
click at [577, 124] on input "search" at bounding box center [543, 127] width 118 height 17
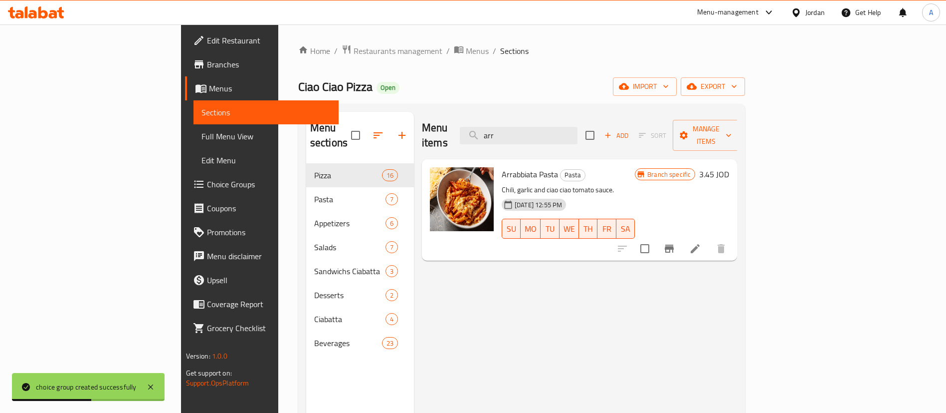
type input "arr"
click at [700, 244] on icon at bounding box center [695, 248] width 9 height 9
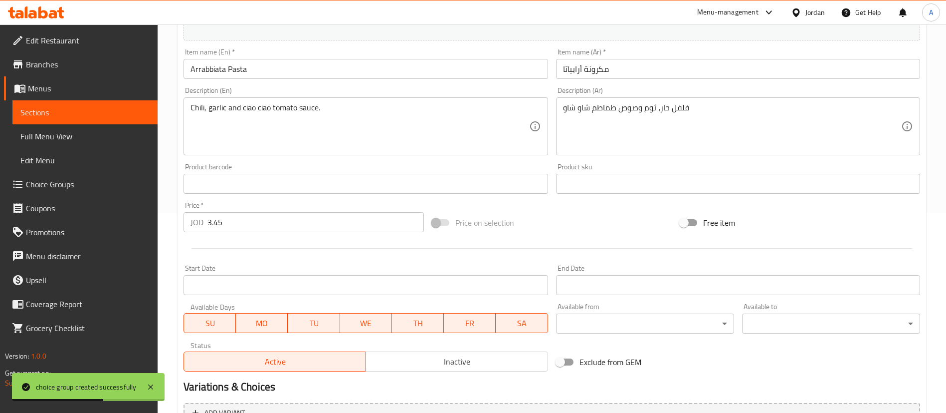
scroll to position [307, 0]
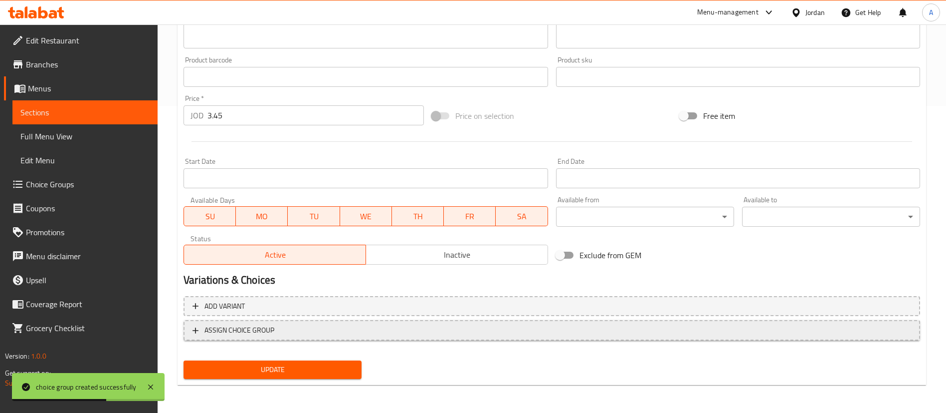
click at [420, 323] on button "ASSIGN CHOICE GROUP" at bounding box center [552, 330] width 737 height 20
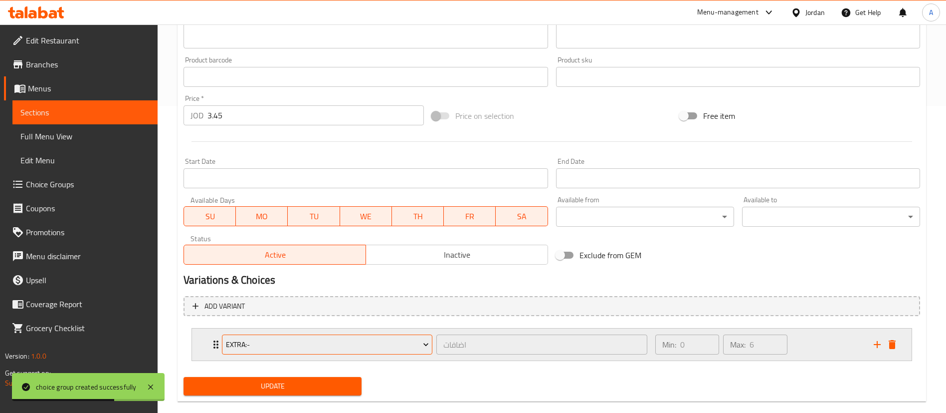
click at [299, 352] on button "Extra:-" at bounding box center [327, 344] width 210 height 20
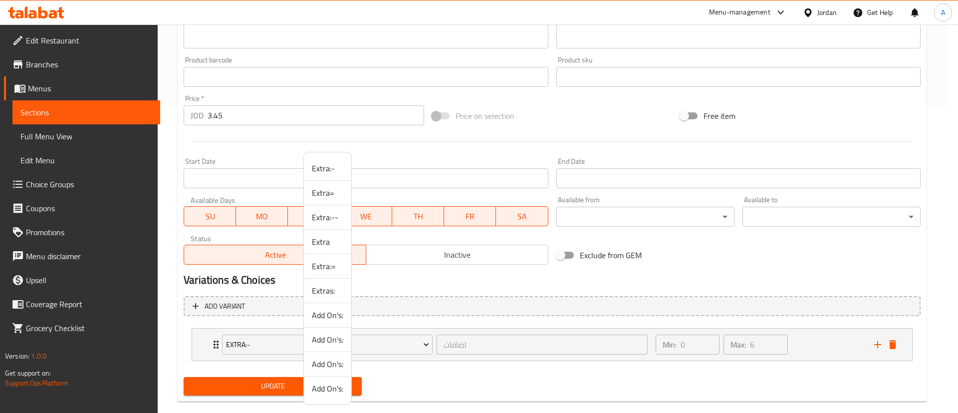
click at [439, 264] on div at bounding box center [479, 206] width 958 height 413
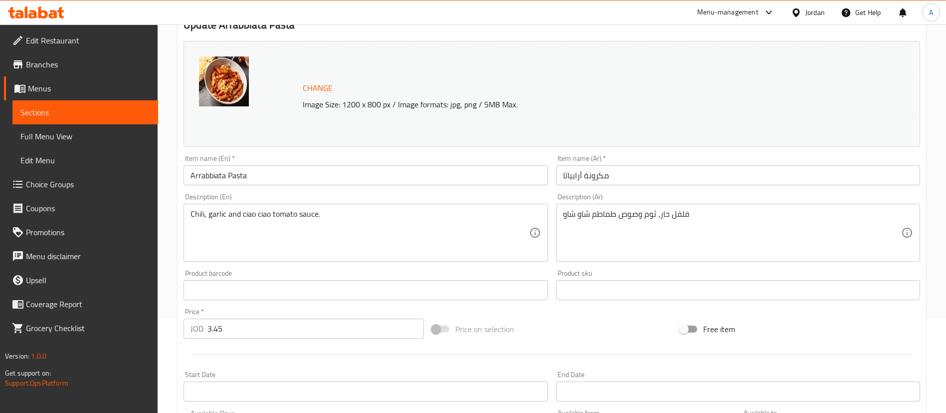
scroll to position [0, 0]
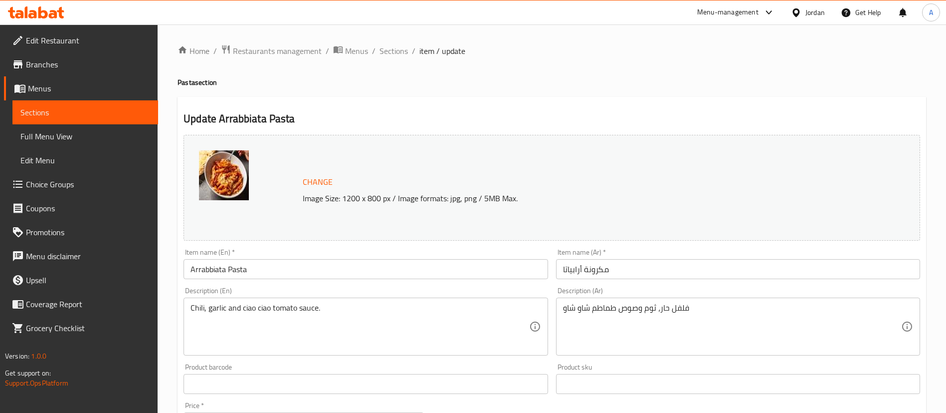
click at [64, 182] on span "Choice Groups" at bounding box center [88, 184] width 124 height 12
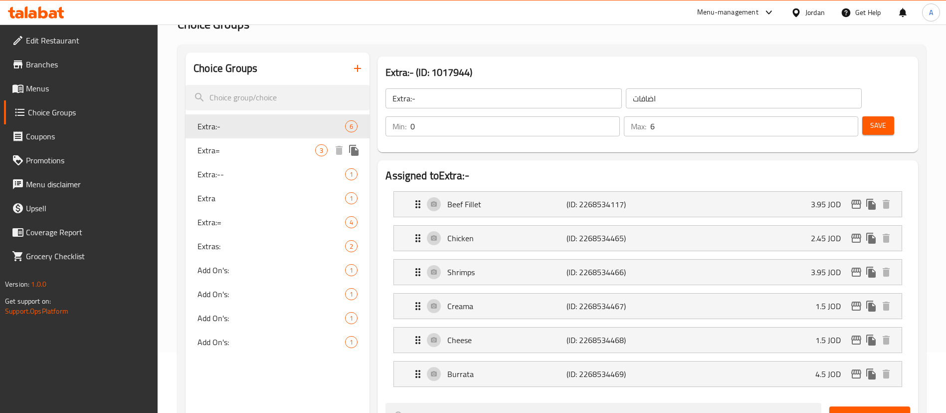
scroll to position [75, 0]
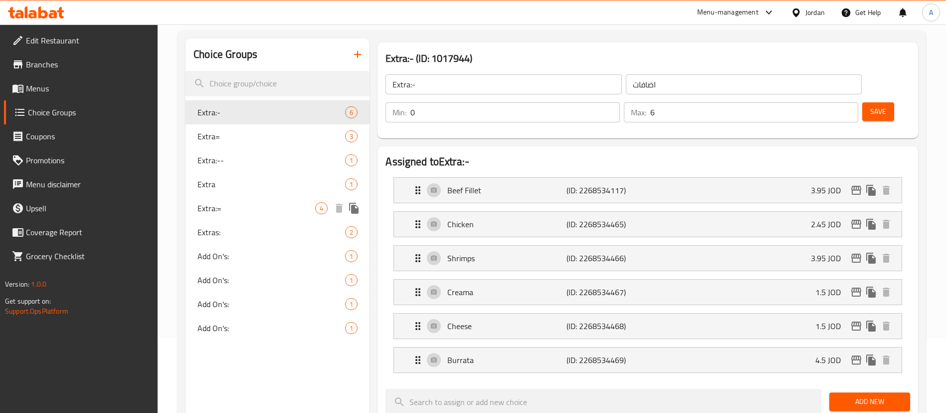
click at [252, 217] on div "Extra:= 4" at bounding box center [278, 208] width 184 height 24
type input "Extra:="
type input "4"
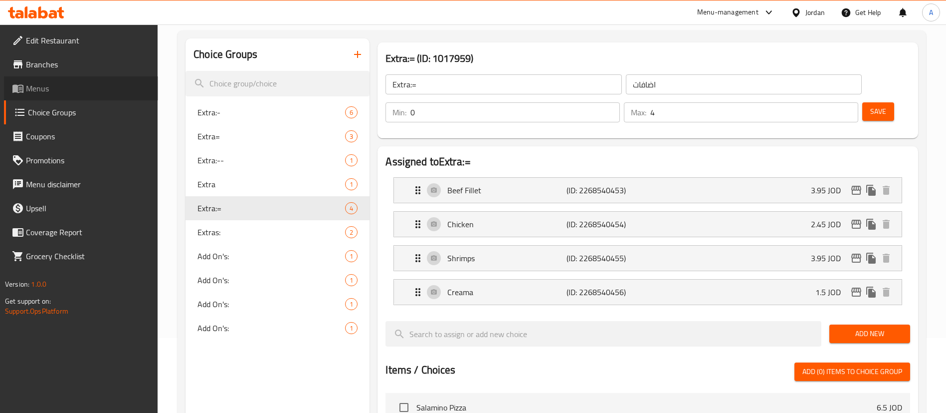
click at [89, 78] on link "Menus" at bounding box center [81, 88] width 154 height 24
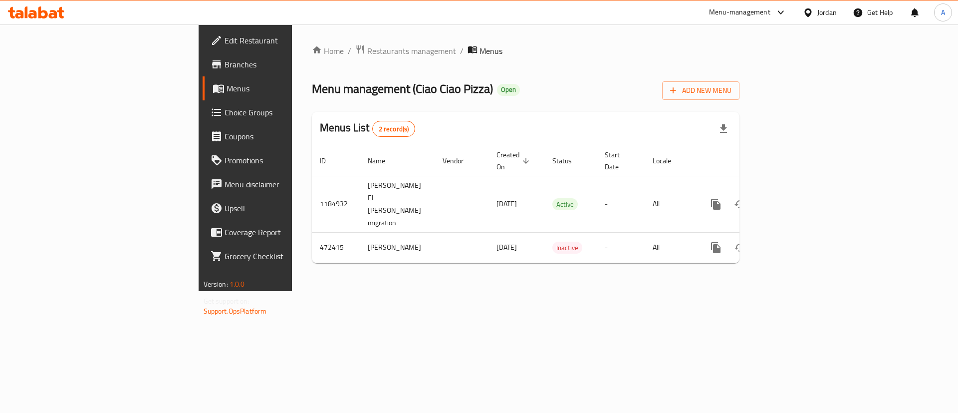
click at [759, 182] on div "Home / Restaurants management / Menus Menu management ( Ciao Ciao Pizza ) Open …" at bounding box center [525, 157] width 467 height 266
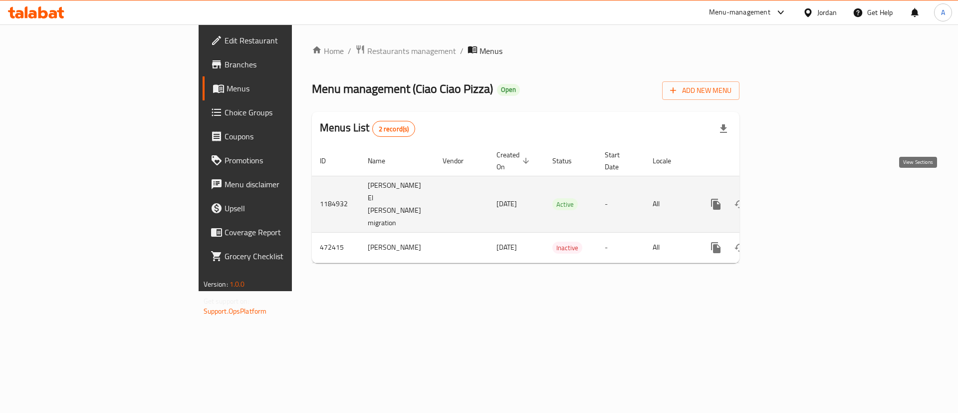
click at [794, 198] on icon "enhanced table" at bounding box center [788, 204] width 12 height 12
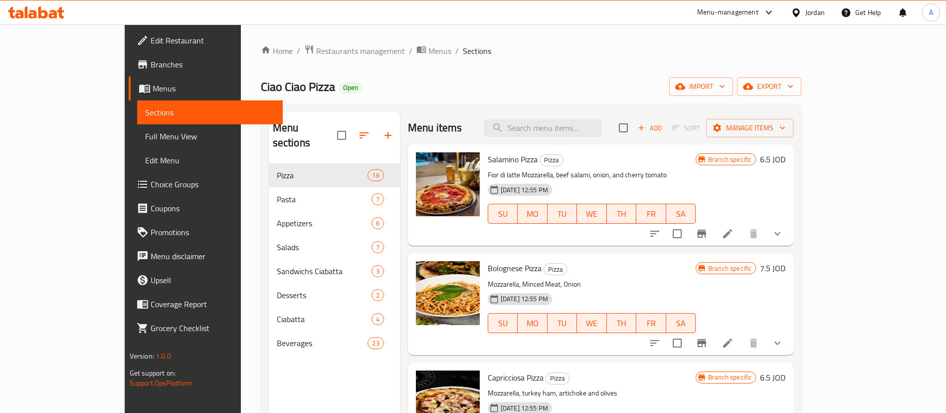
click at [575, 116] on div "Menu items Add Sort Manage items" at bounding box center [601, 128] width 386 height 32
click at [575, 131] on input "search" at bounding box center [543, 127] width 118 height 17
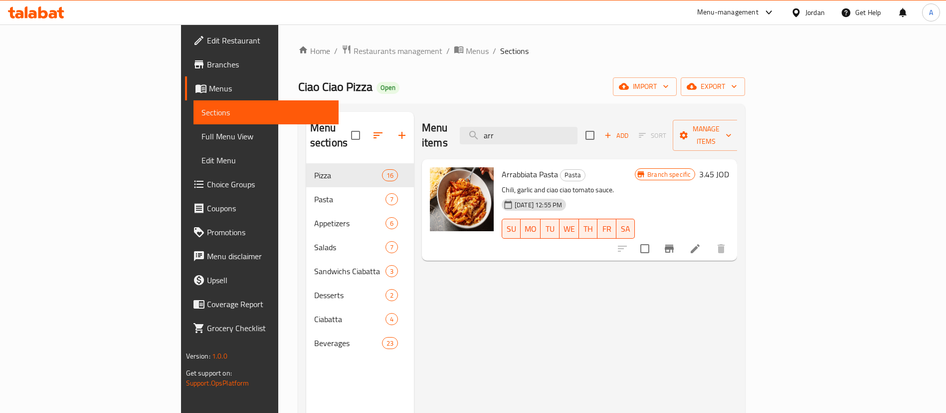
type input "arr"
click at [700, 244] on icon at bounding box center [695, 248] width 9 height 9
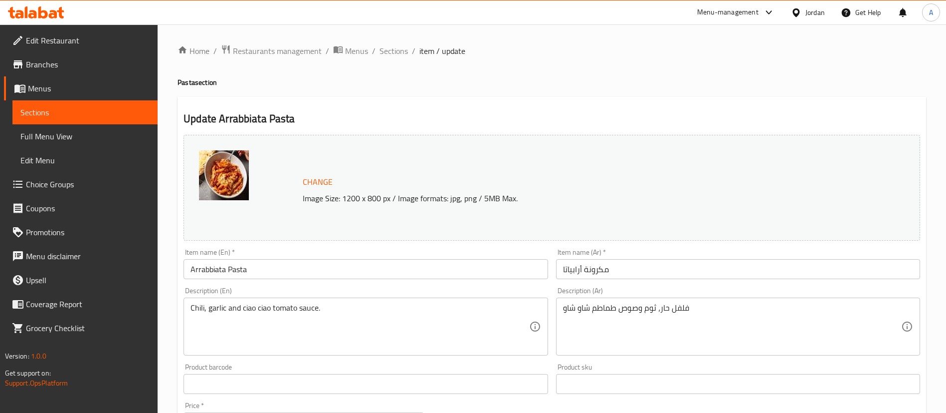
scroll to position [307, 0]
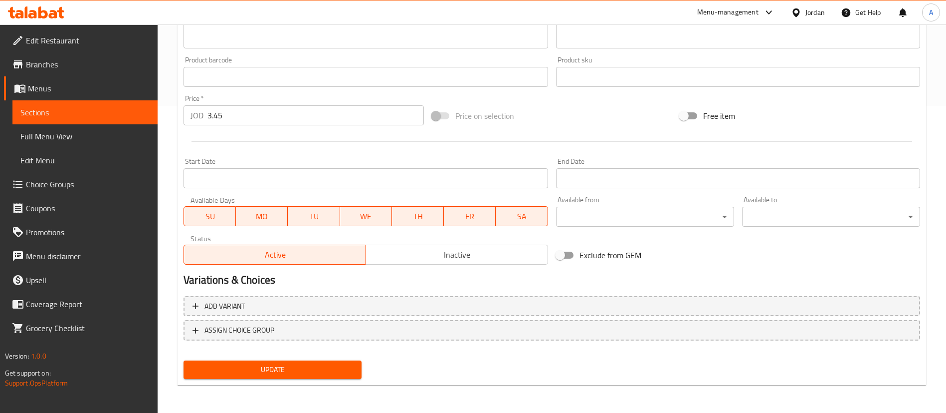
drag, startPoint x: 292, startPoint y: 377, endPoint x: 293, endPoint y: 368, distance: 8.6
click at [291, 377] on button "Update" at bounding box center [273, 369] width 178 height 18
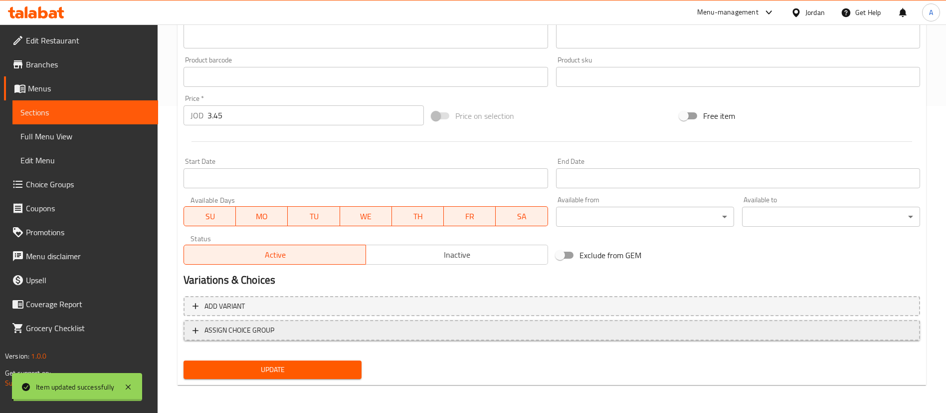
click at [311, 331] on span "ASSIGN CHOICE GROUP" at bounding box center [552, 330] width 719 height 12
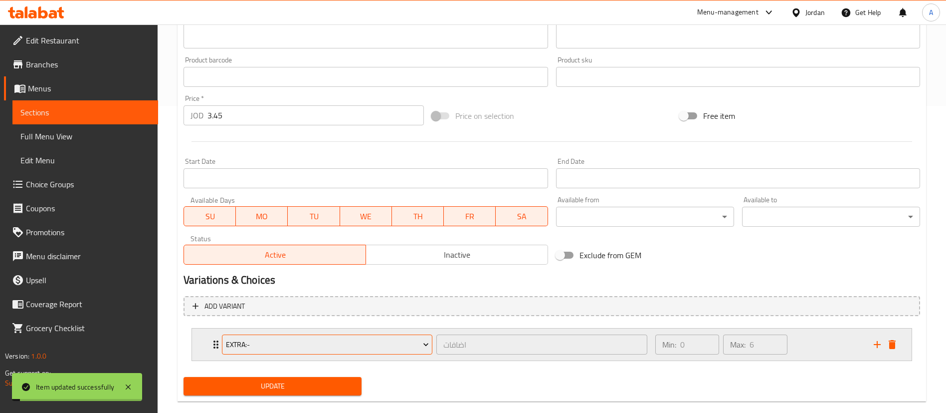
click at [306, 342] on span "Extra:-" at bounding box center [327, 344] width 203 height 12
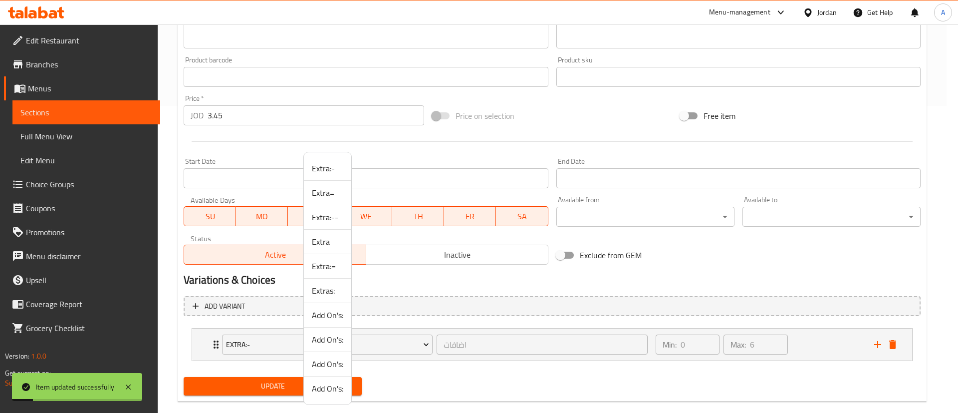
click at [331, 274] on li "Extra:=" at bounding box center [327, 266] width 47 height 24
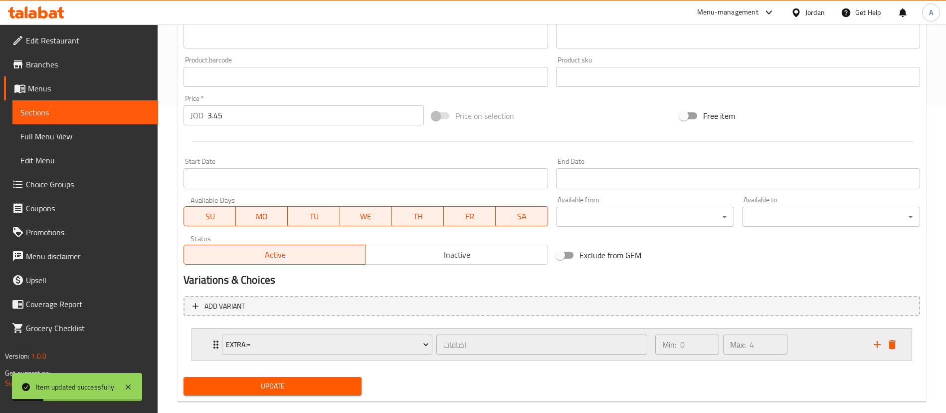
drag, startPoint x: 811, startPoint y: 336, endPoint x: 695, endPoint y: 345, distance: 116.1
click at [812, 335] on div "Min: 0 ​ Max: 4 ​" at bounding box center [758, 344] width 218 height 32
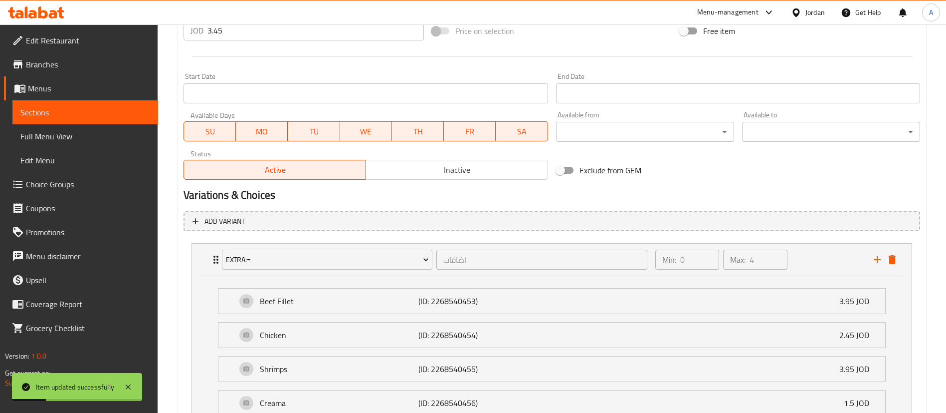
scroll to position [458, 0]
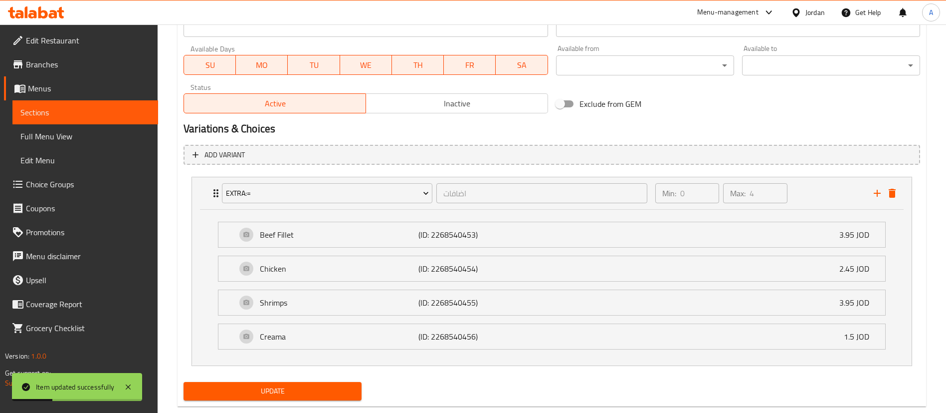
click at [279, 402] on div "Update" at bounding box center [273, 391] width 186 height 26
drag, startPoint x: 292, startPoint y: 384, endPoint x: 299, endPoint y: 384, distance: 7.5
click at [293, 383] on button "Update" at bounding box center [273, 391] width 178 height 18
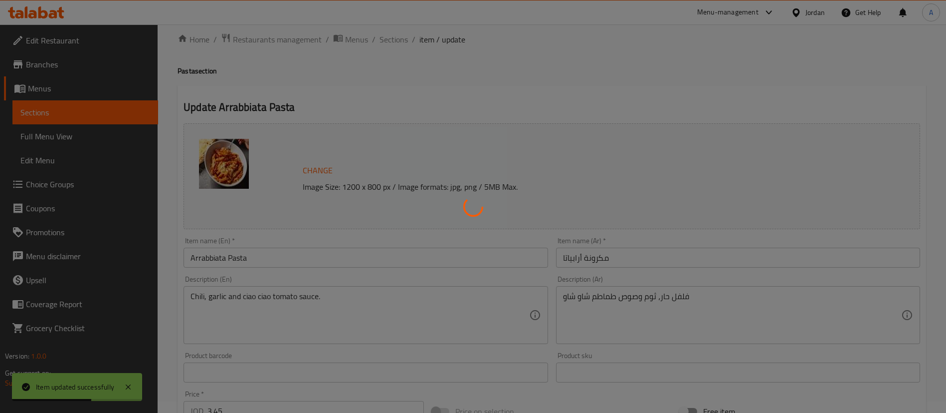
scroll to position [0, 0]
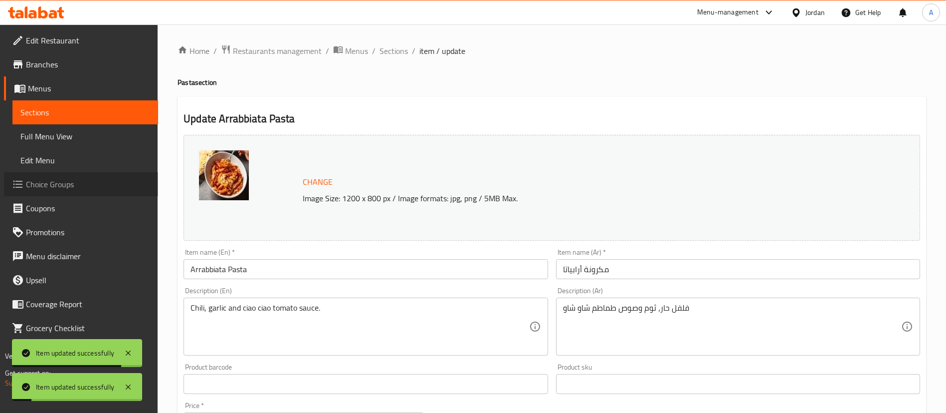
click at [87, 182] on span "Choice Groups" at bounding box center [88, 184] width 124 height 12
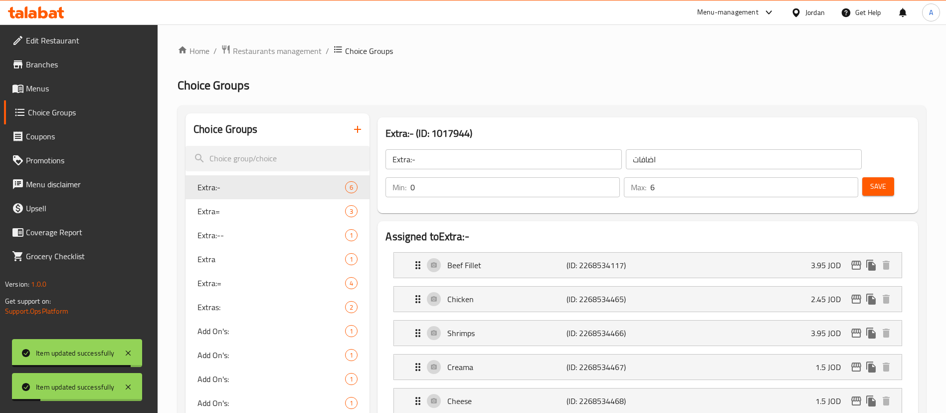
click at [365, 133] on button "button" at bounding box center [358, 129] width 24 height 24
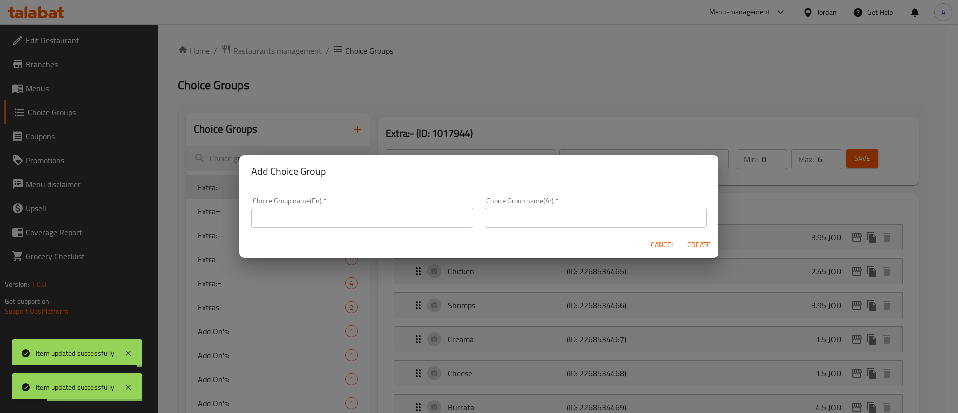
click at [342, 211] on input "text" at bounding box center [361, 217] width 221 height 20
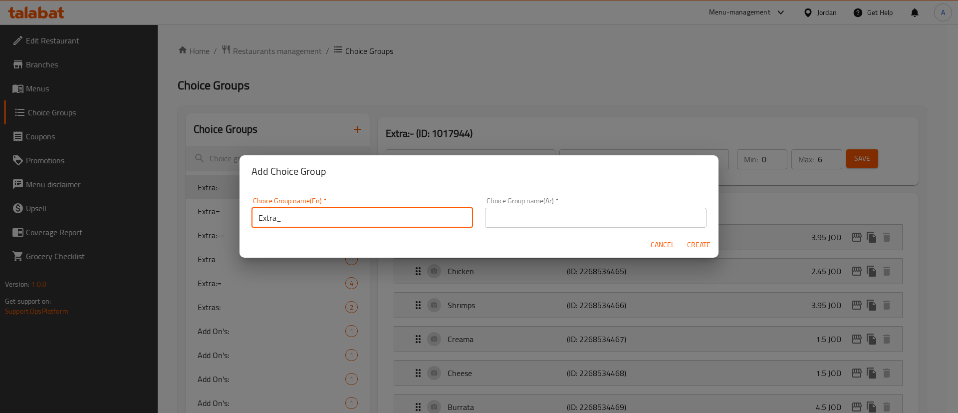
type input "Extra_"
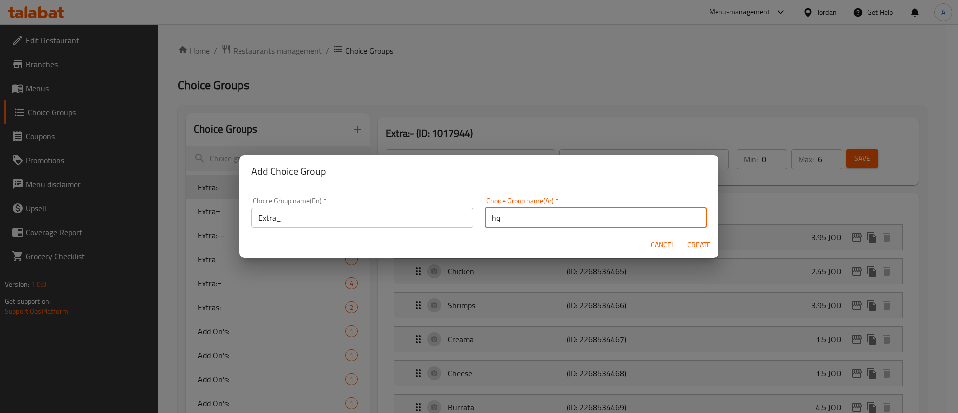
type input "h"
type input "اضافات"
click at [682, 235] on button "Create" at bounding box center [698, 244] width 32 height 18
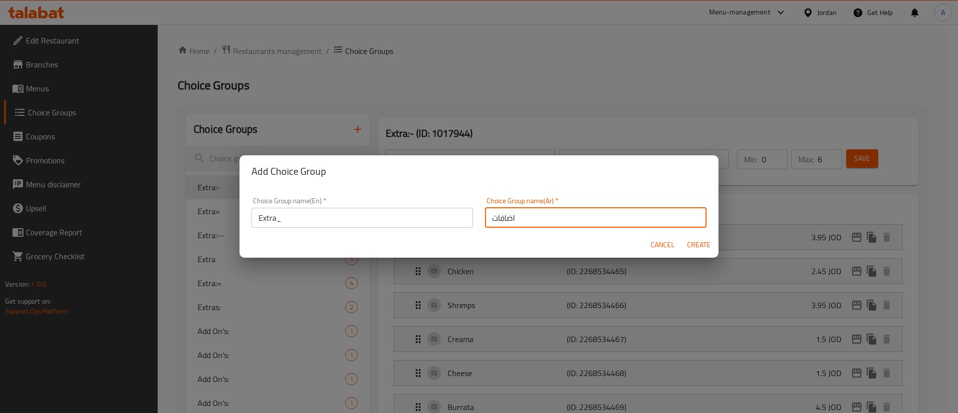
type input "Extra_"
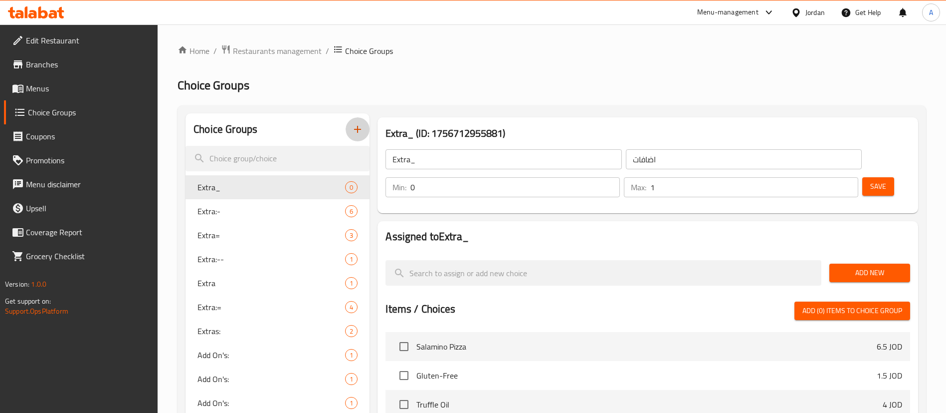
click at [832, 177] on input "1" at bounding box center [754, 187] width 208 height 20
click at [831, 177] on input "2" at bounding box center [754, 187] width 208 height 20
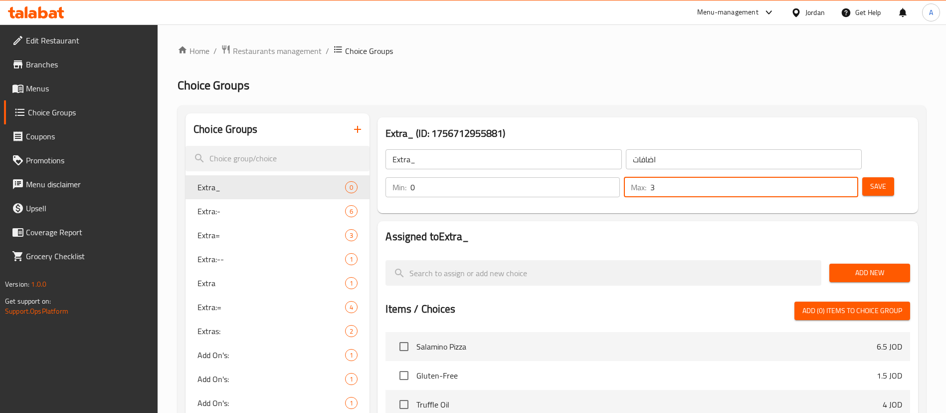
type input "3"
click at [831, 177] on input "3" at bounding box center [754, 187] width 208 height 20
click at [870, 180] on span "Save" at bounding box center [878, 186] width 16 height 12
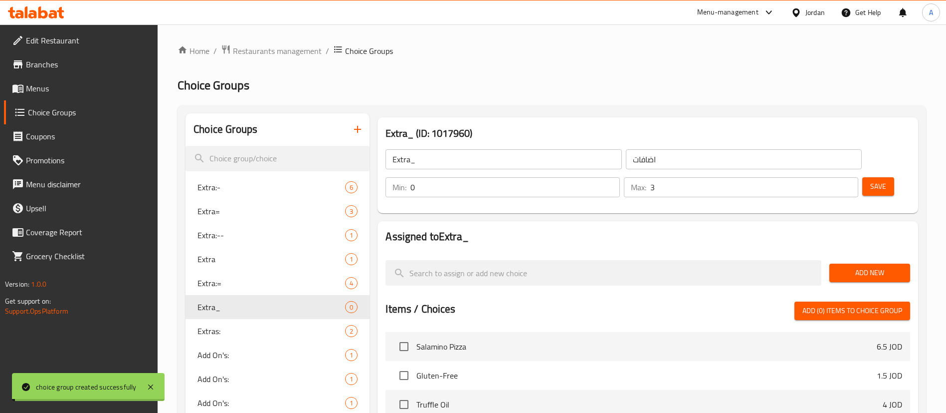
click at [873, 266] on span "Add New" at bounding box center [869, 272] width 65 height 12
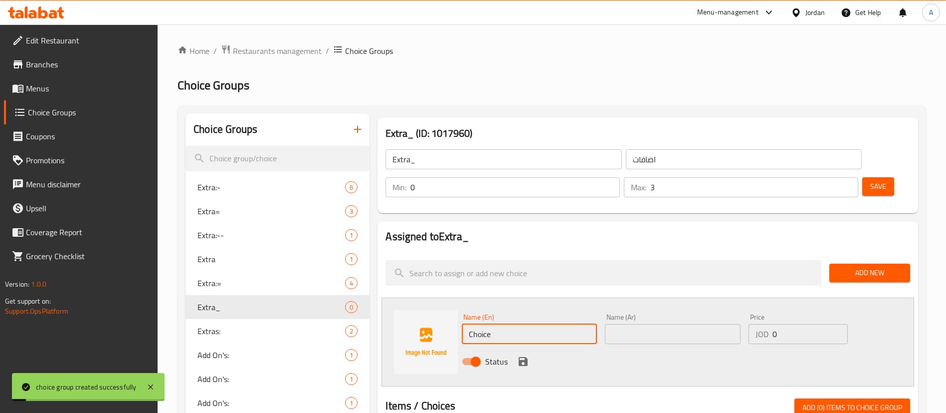
drag, startPoint x: 518, startPoint y: 313, endPoint x: 429, endPoint y: 306, distance: 89.1
click at [419, 317] on div "Name (En) Choice Name (En) Name (Ar) Name (Ar) Price JOD 0 Price Status" at bounding box center [648, 341] width 533 height 89
type input "Beef Fillet"
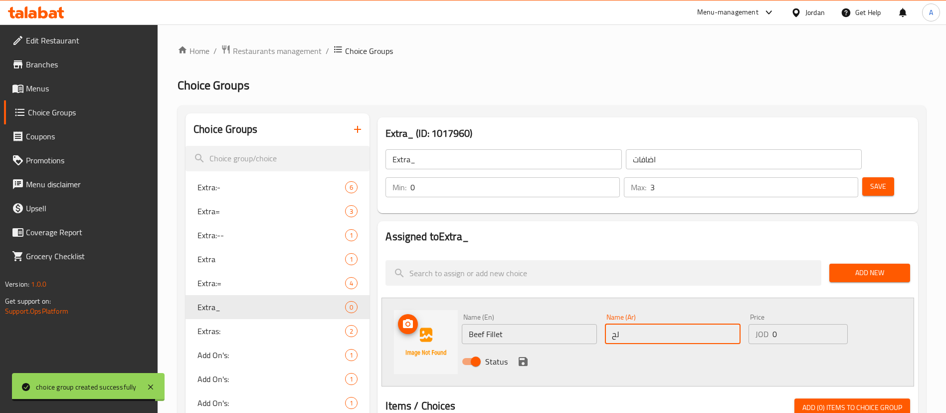
type input "لحم فيليه"
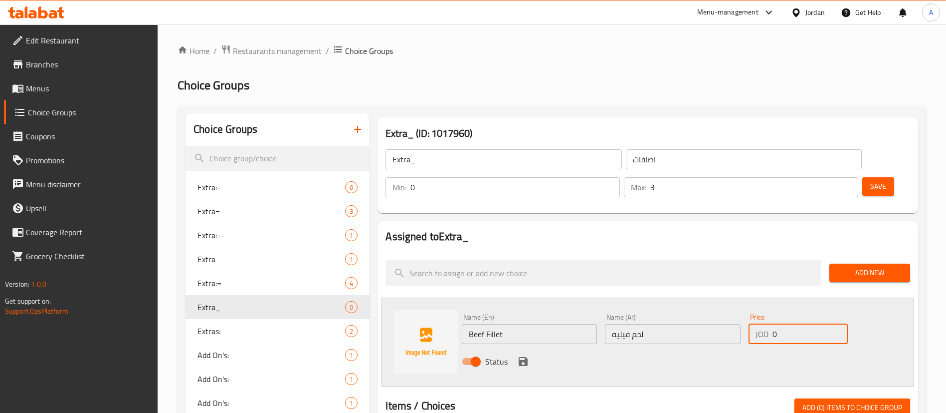
click at [814, 324] on input "0" at bounding box center [810, 334] width 75 height 20
type input "0"
type input "3.95"
click at [520, 355] on icon "save" at bounding box center [523, 361] width 12 height 12
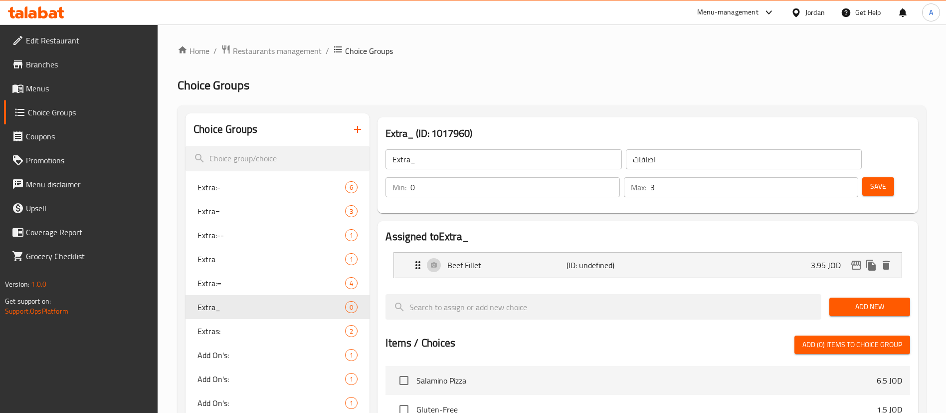
click at [875, 300] on span "Add New" at bounding box center [869, 306] width 65 height 12
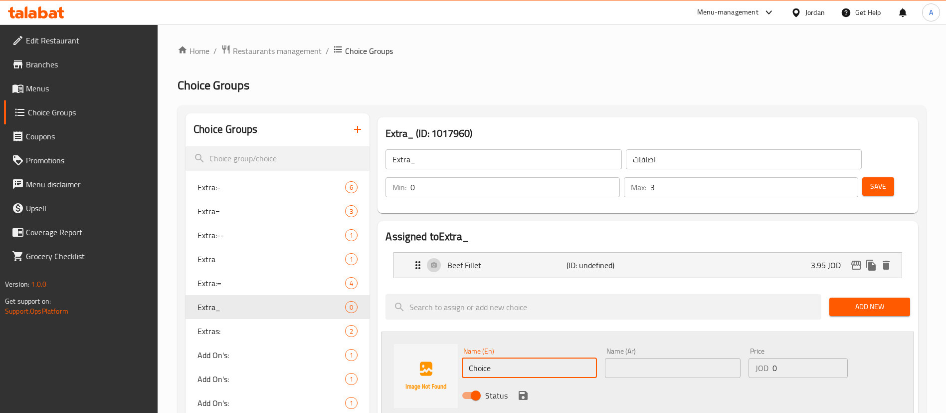
drag, startPoint x: 537, startPoint y: 334, endPoint x: 359, endPoint y: 325, distance: 178.8
type input "Chicken"
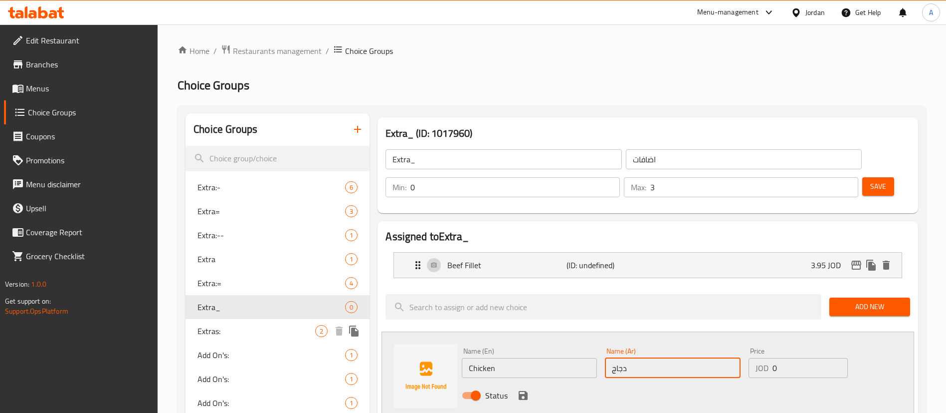
type input "دجاج"
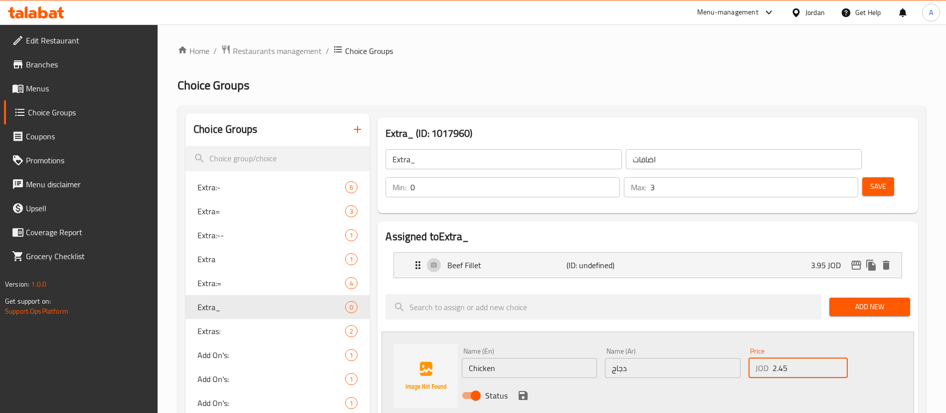
type input "2.45"
click at [511, 382] on div "Status" at bounding box center [672, 395] width 429 height 27
click at [518, 389] on icon "save" at bounding box center [523, 395] width 12 height 12
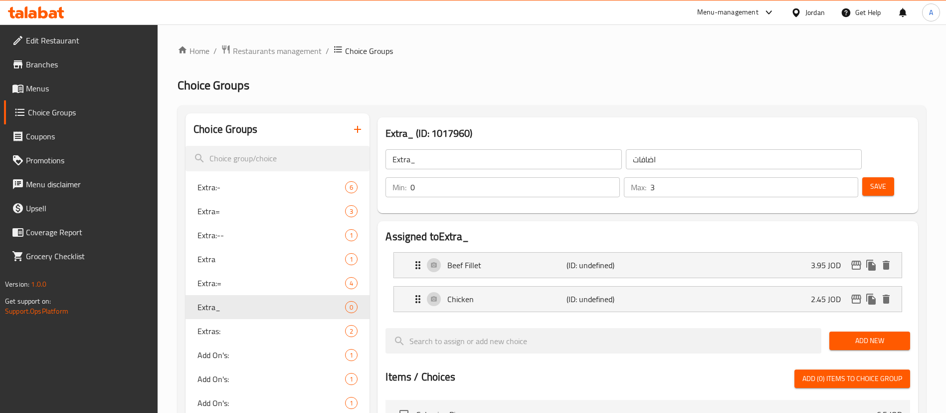
drag, startPoint x: 818, startPoint y: 314, endPoint x: 854, endPoint y: 314, distance: 36.4
click at [818, 328] on input "search" at bounding box center [604, 340] width 436 height 25
click at [854, 334] on span "Add New" at bounding box center [869, 340] width 65 height 12
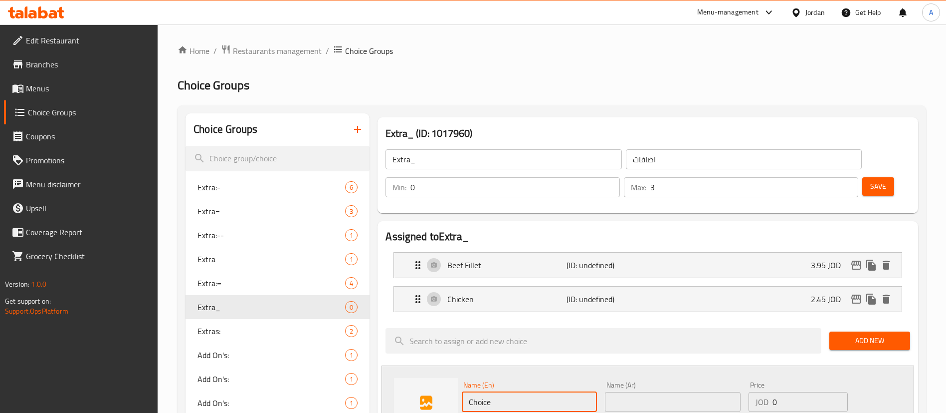
type input "Shrimps"
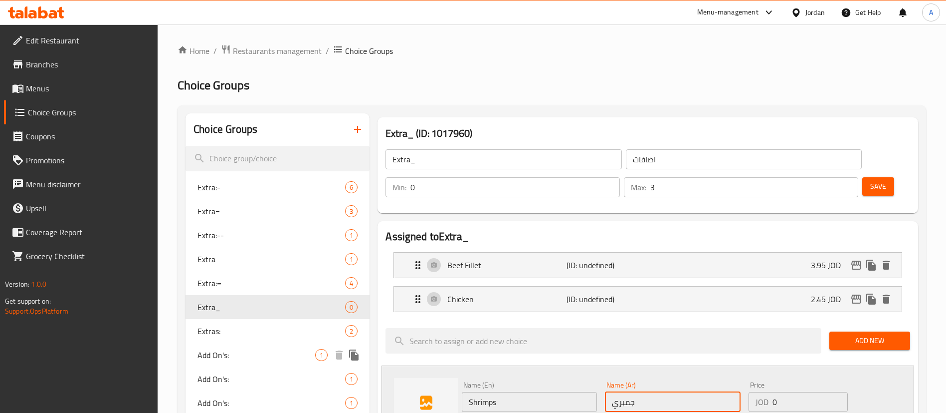
type input "جمبري"
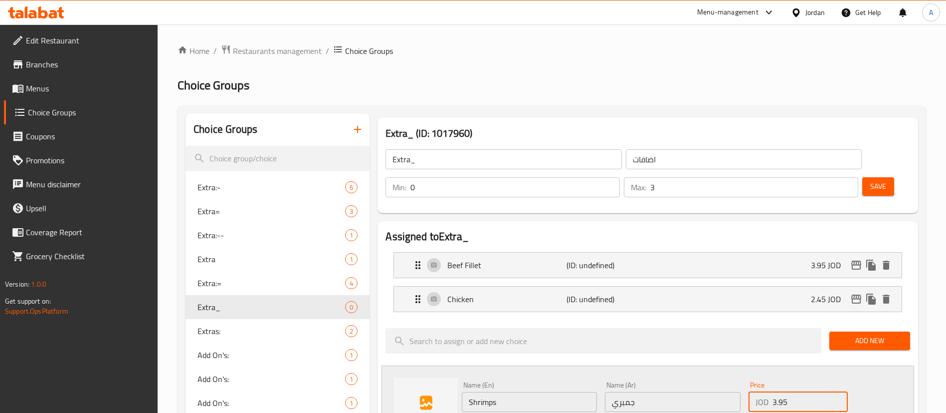
type input "3.95"
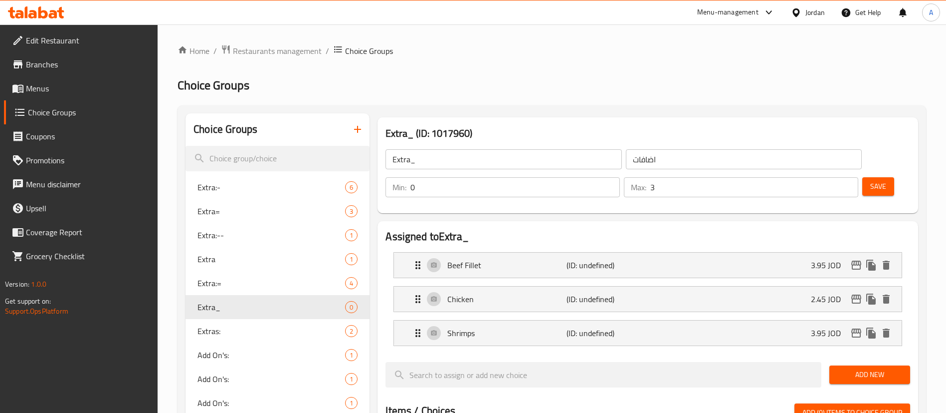
click at [874, 177] on button "Save" at bounding box center [878, 186] width 32 height 18
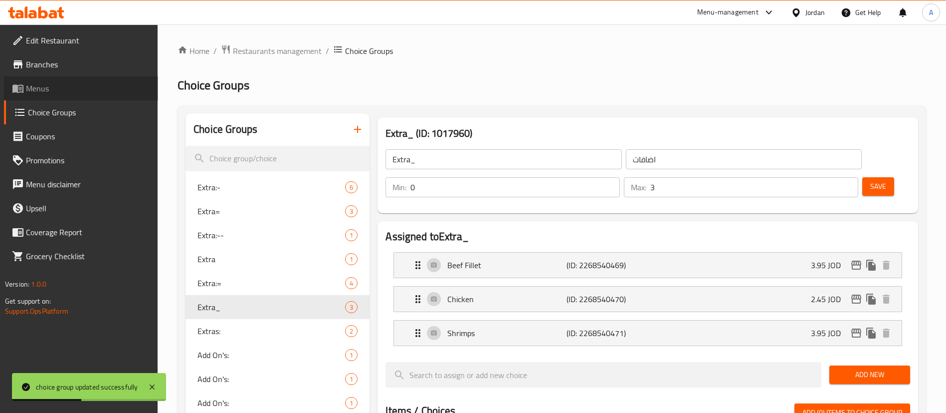
click at [66, 92] on span "Menus" at bounding box center [88, 88] width 124 height 12
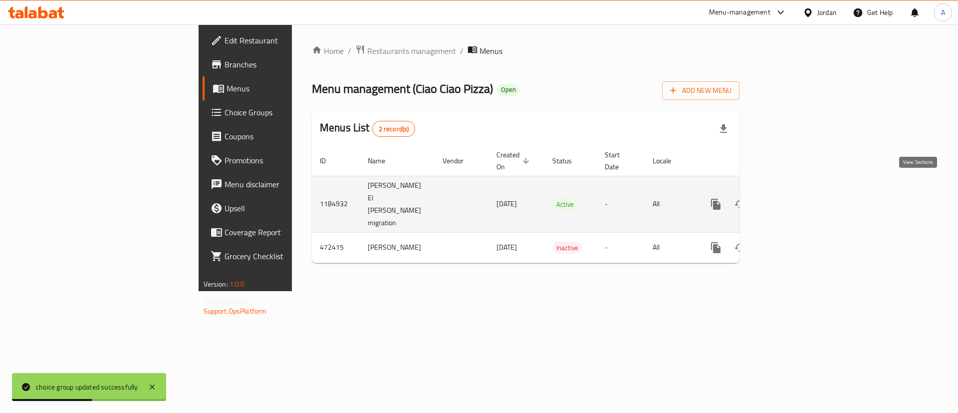
click at [794, 198] on icon "enhanced table" at bounding box center [788, 204] width 12 height 12
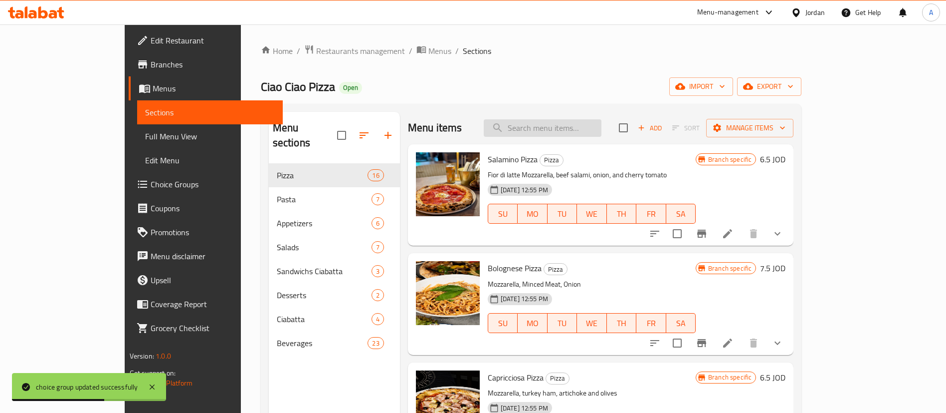
click at [569, 125] on input "search" at bounding box center [543, 127] width 118 height 17
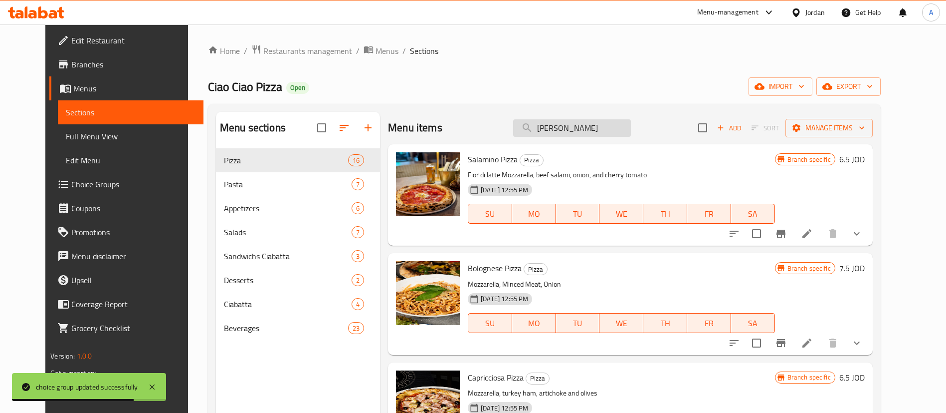
type input "[PERSON_NAME]"
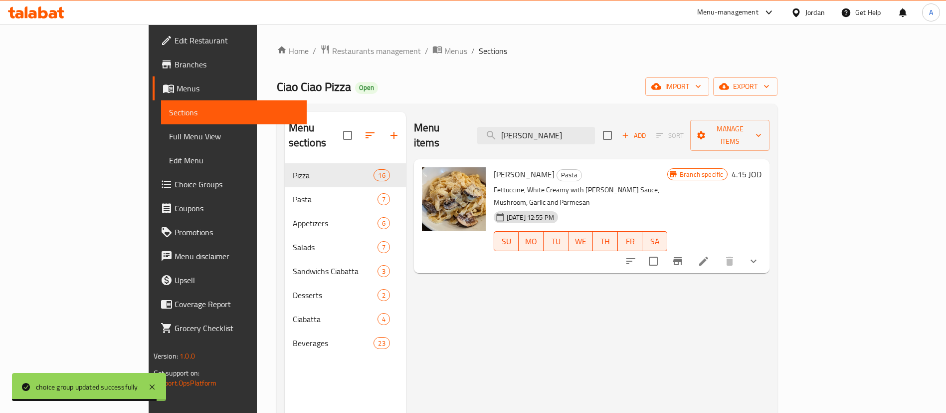
click at [718, 252] on li at bounding box center [704, 261] width 28 height 18
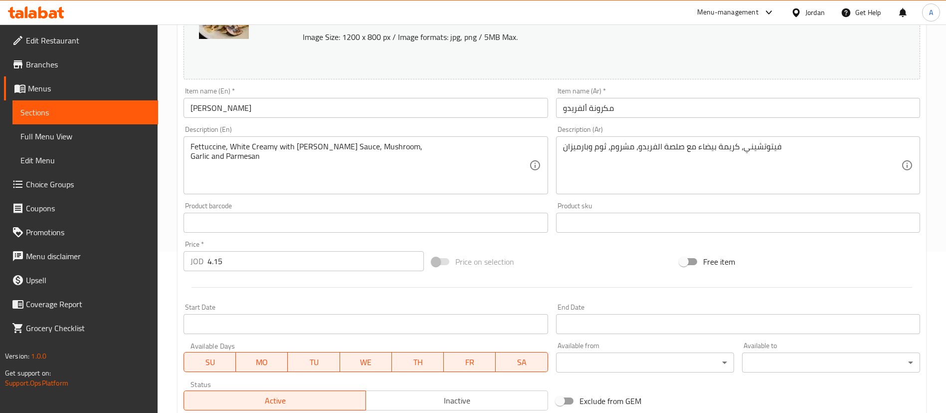
scroll to position [323, 0]
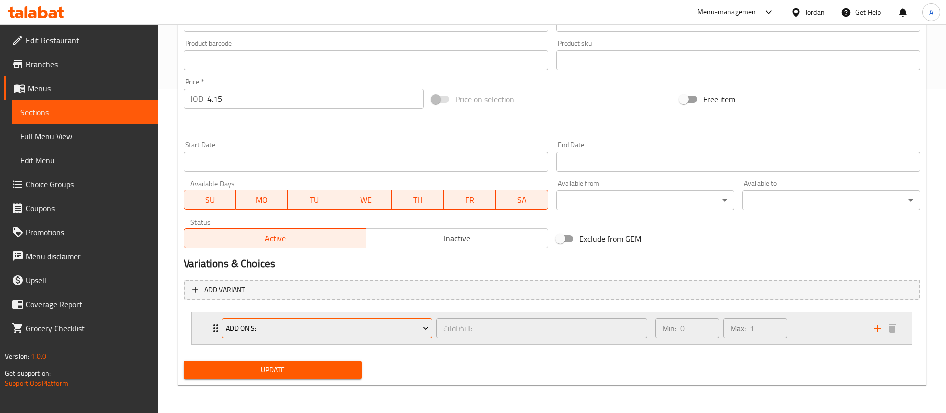
click at [284, 324] on span "Add On's:" at bounding box center [327, 328] width 203 height 12
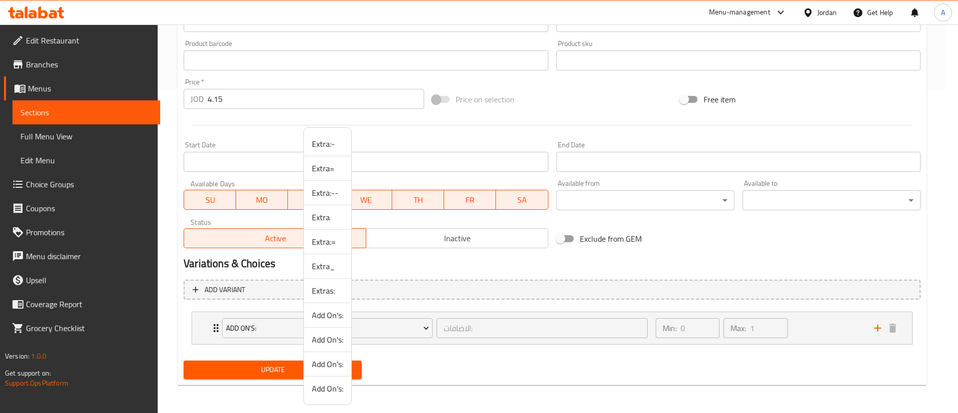
drag, startPoint x: 337, startPoint y: 271, endPoint x: 333, endPoint y: 275, distance: 5.7
click at [337, 269] on span "Extra_" at bounding box center [327, 266] width 31 height 12
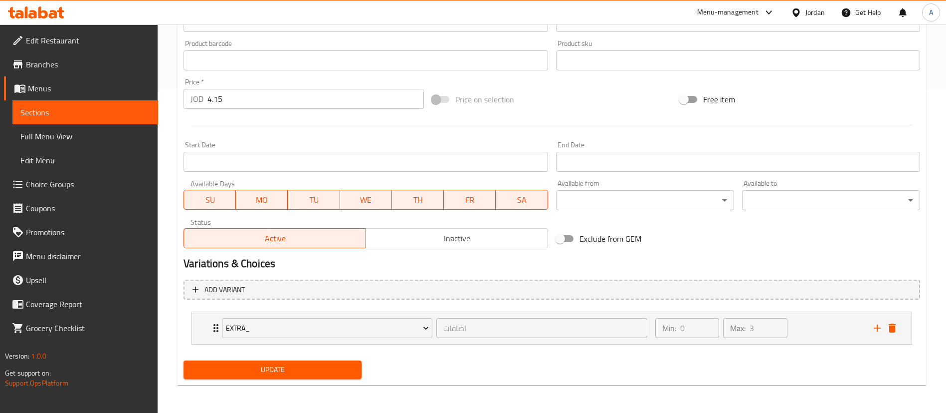
click at [288, 372] on span "Update" at bounding box center [273, 369] width 162 height 12
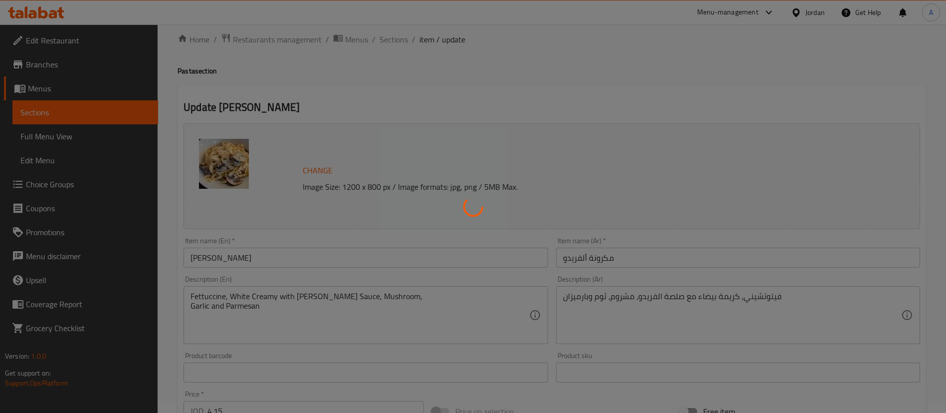
scroll to position [0, 0]
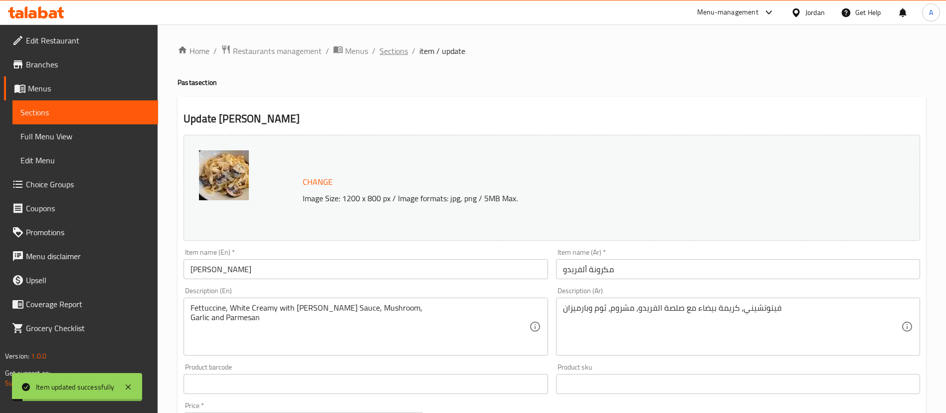
click at [388, 46] on span "Sections" at bounding box center [394, 51] width 28 height 12
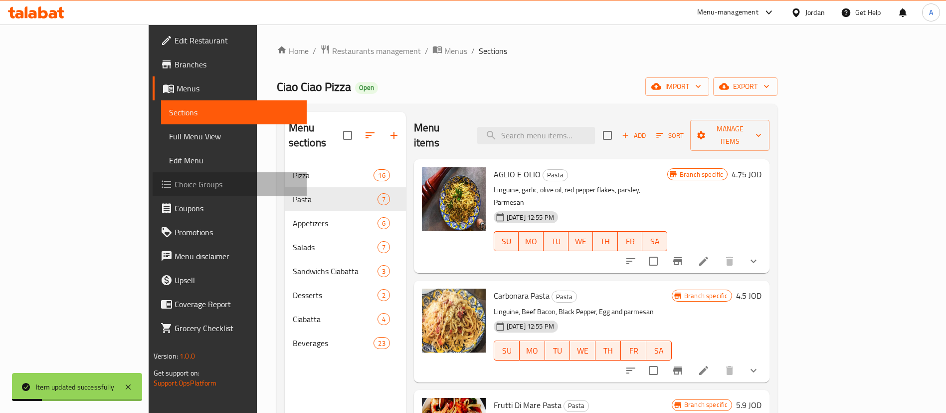
click at [153, 177] on link "Choice Groups" at bounding box center [230, 184] width 154 height 24
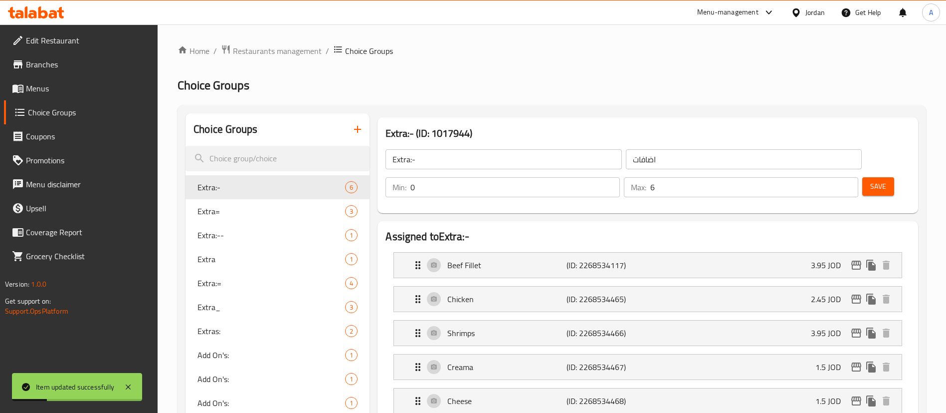
click at [382, 134] on div "Extra:- (ID: 1017944) Extra:- ​ اضافات ​ Min: 0 ​ Max: 6 ​ Save" at bounding box center [648, 165] width 541 height 96
click at [360, 125] on icon "button" at bounding box center [358, 129] width 12 height 12
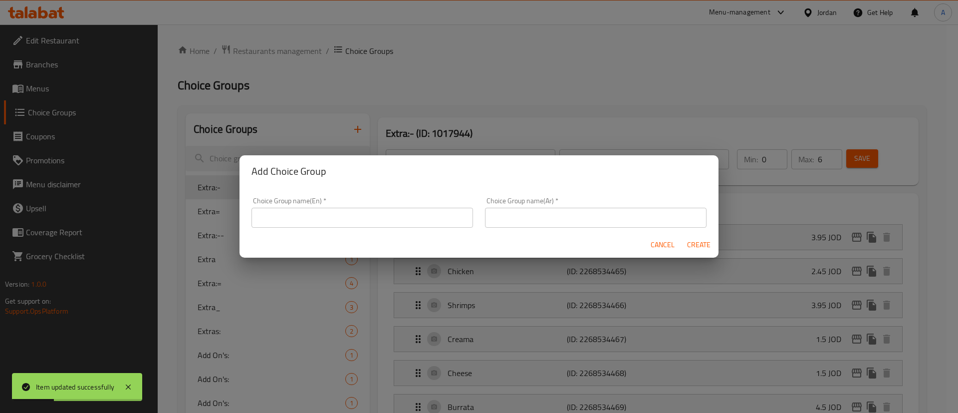
click at [312, 178] on h2 "Add Choice Group" at bounding box center [478, 171] width 455 height 16
click at [306, 214] on div "Choice Group name(En)   * Choice Group name(En) *" at bounding box center [361, 212] width 221 height 30
click at [307, 215] on input "text" at bounding box center [361, 217] width 221 height 20
type input "Extra__"
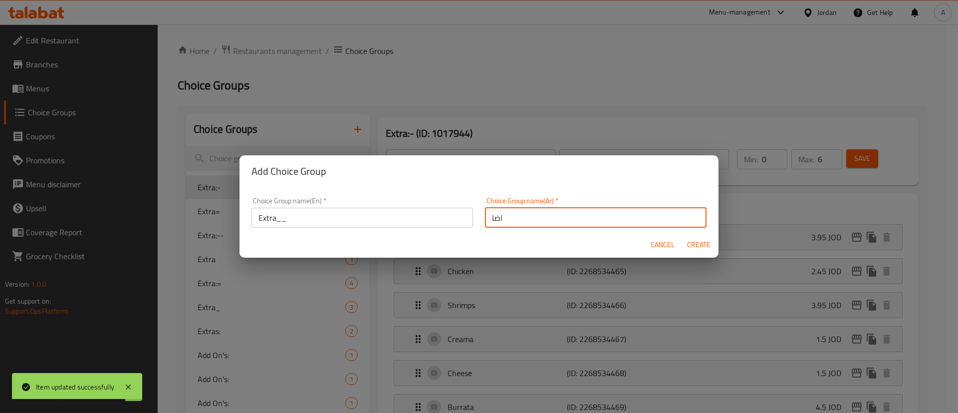
type input "اضافات"
click at [682, 235] on button "Create" at bounding box center [698, 244] width 32 height 18
click at [346, 117] on button "button" at bounding box center [358, 129] width 24 height 24
type input "Extra__"
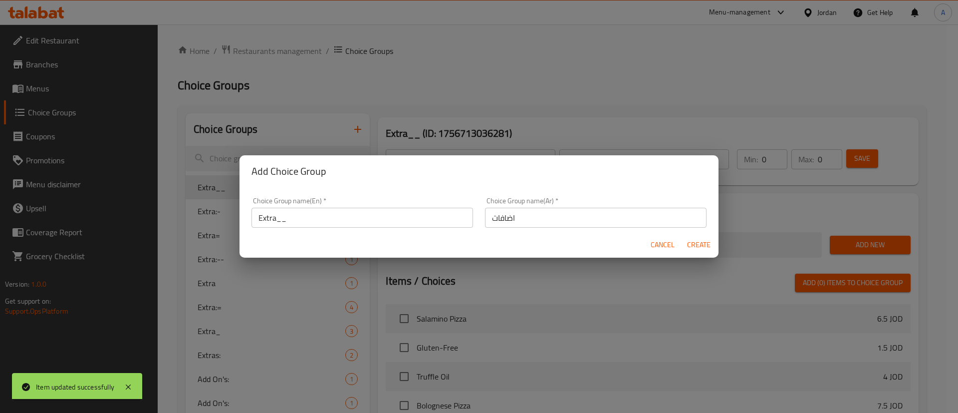
drag, startPoint x: 704, startPoint y: 245, endPoint x: 775, endPoint y: 239, distance: 71.1
click at [705, 243] on span "Create" at bounding box center [698, 244] width 24 height 12
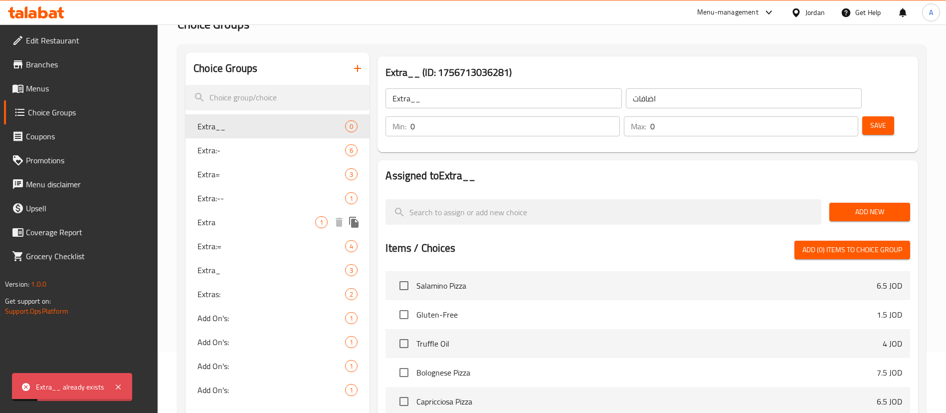
scroll to position [75, 0]
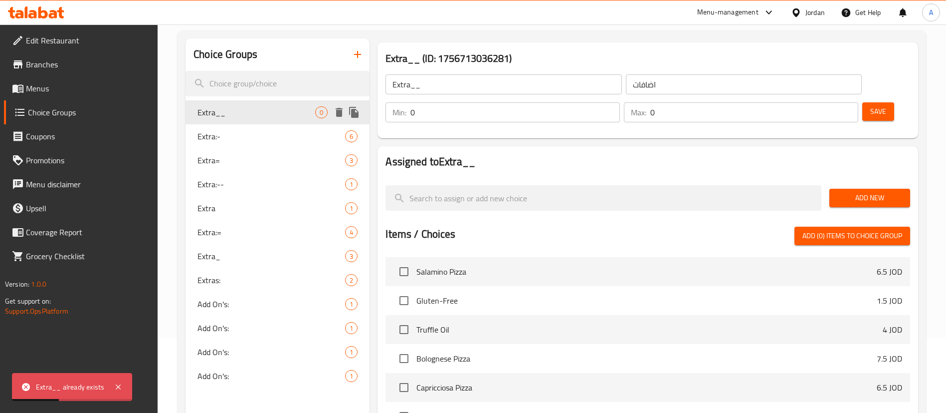
click at [272, 109] on span "Extra__" at bounding box center [257, 112] width 118 height 12
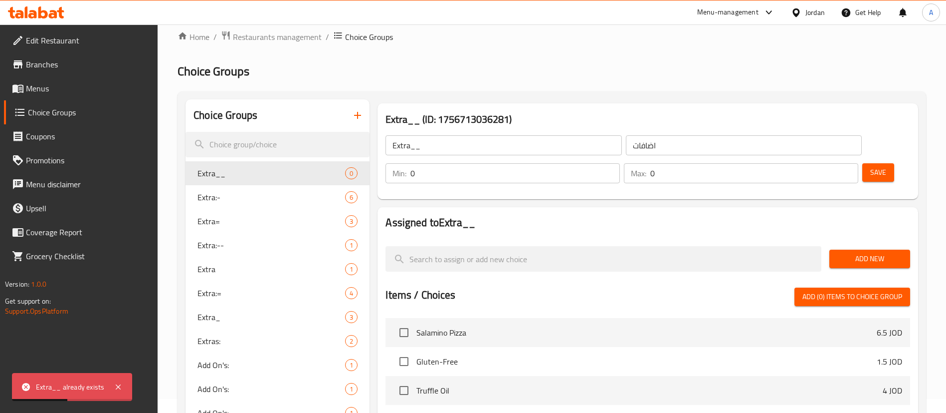
scroll to position [0, 0]
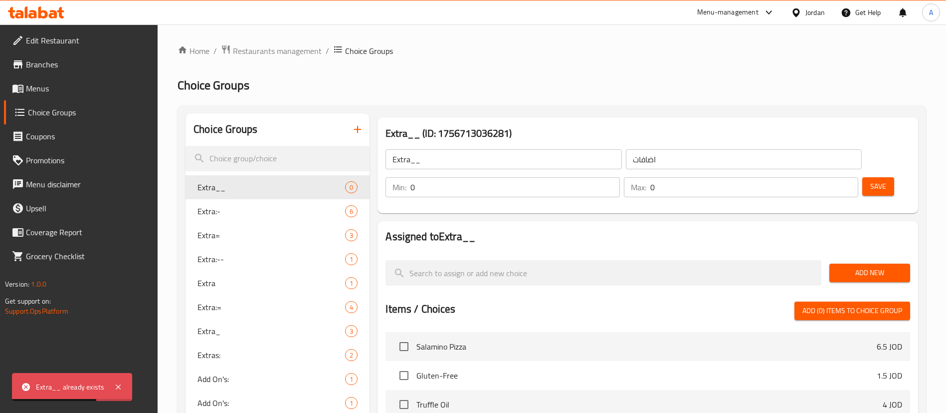
click at [835, 177] on input "0" at bounding box center [754, 187] width 208 height 20
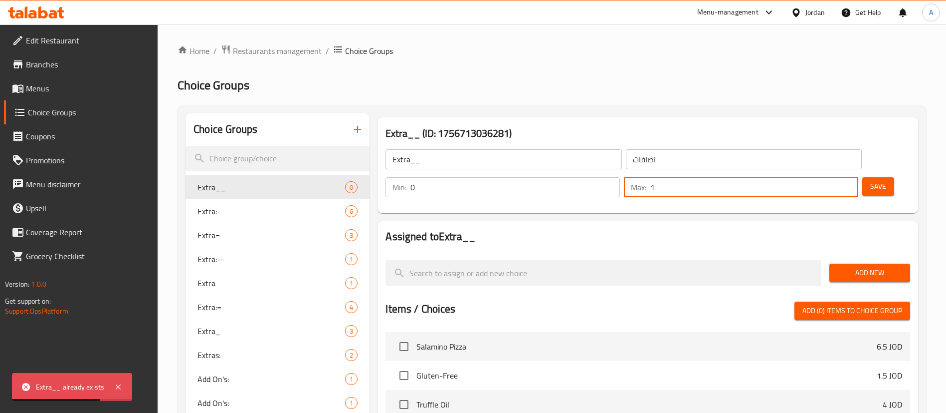
click at [833, 177] on input "1" at bounding box center [754, 187] width 208 height 20
type input "2"
click at [833, 177] on input "2" at bounding box center [754, 187] width 208 height 20
click at [870, 180] on span "Save" at bounding box center [878, 186] width 16 height 12
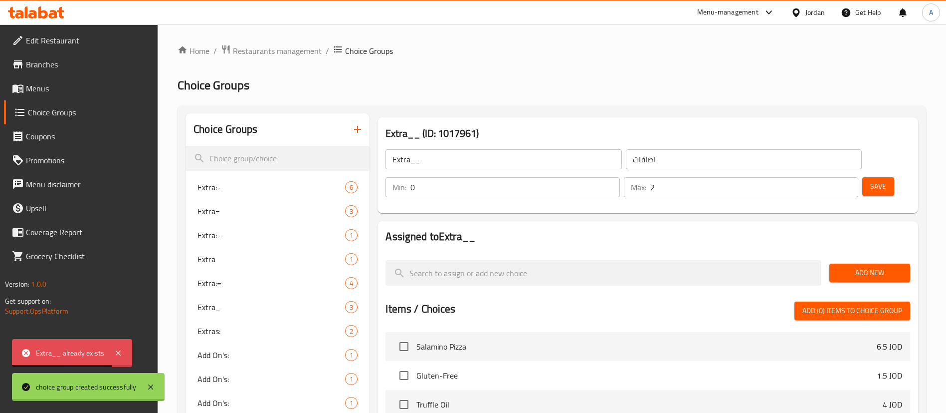
click at [868, 239] on div at bounding box center [473, 206] width 946 height 413
click at [869, 266] on span "Add New" at bounding box center [869, 272] width 65 height 12
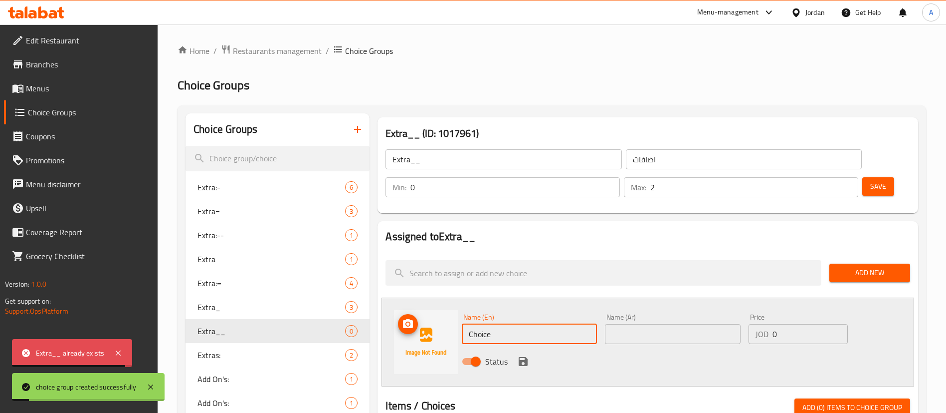
drag, startPoint x: 506, startPoint y: 304, endPoint x: 369, endPoint y: 300, distance: 136.7
click at [408, 306] on div "Name (En) Choice Name (En) Name (Ar) Name (Ar) Price JOD 0 Price Status" at bounding box center [648, 341] width 533 height 89
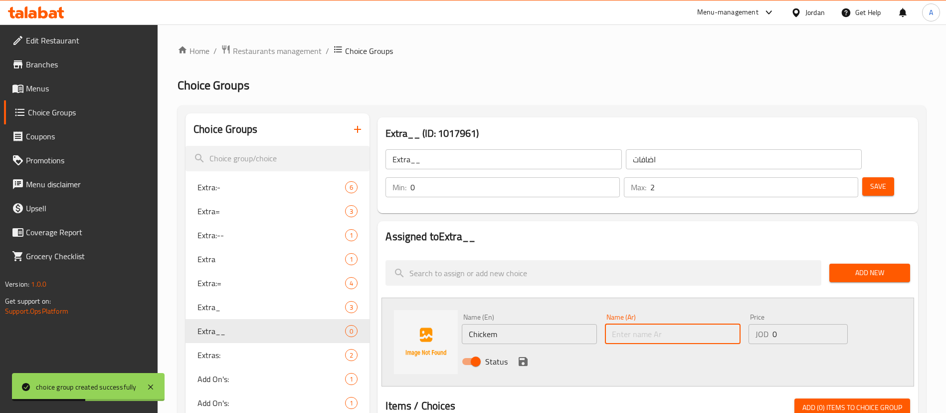
click at [521, 324] on input "Chickem" at bounding box center [529, 334] width 135 height 20
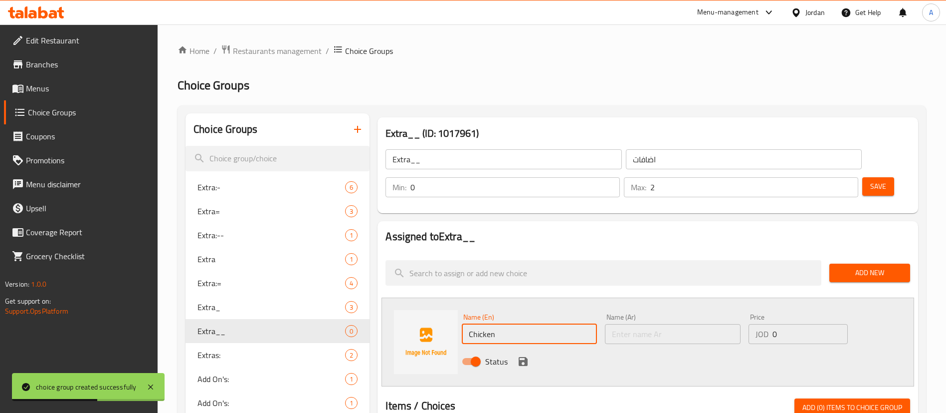
type input "Chicken"
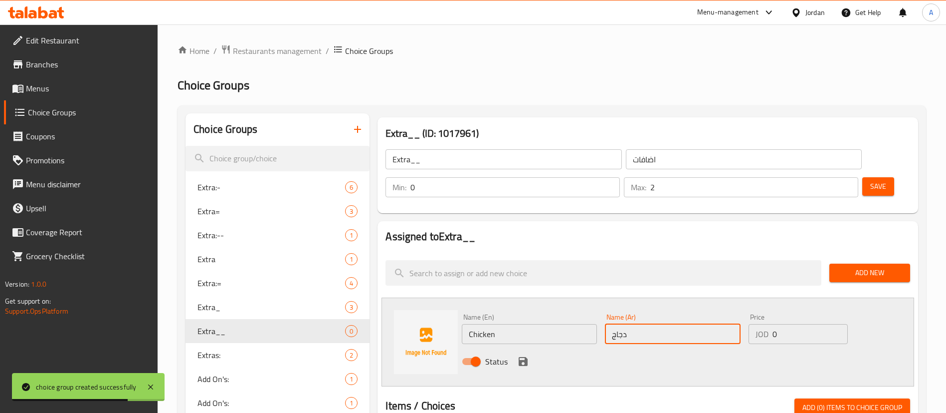
type input "دجاج"
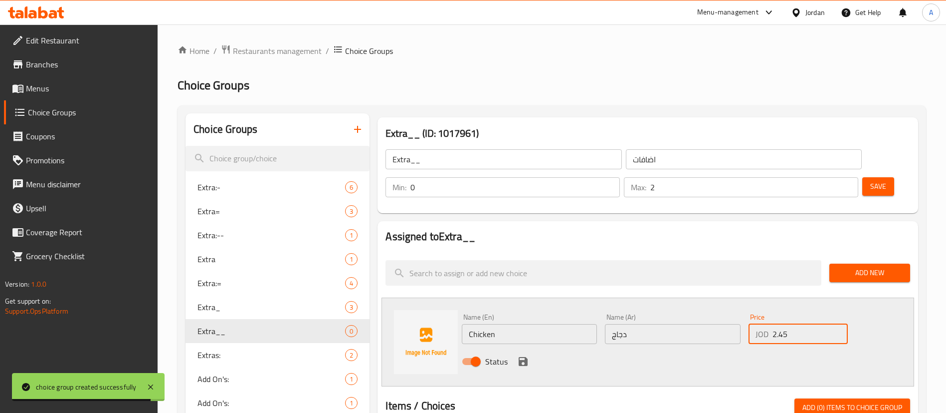
type input "2.45"
click at [520, 355] on icon "save" at bounding box center [523, 361] width 12 height 12
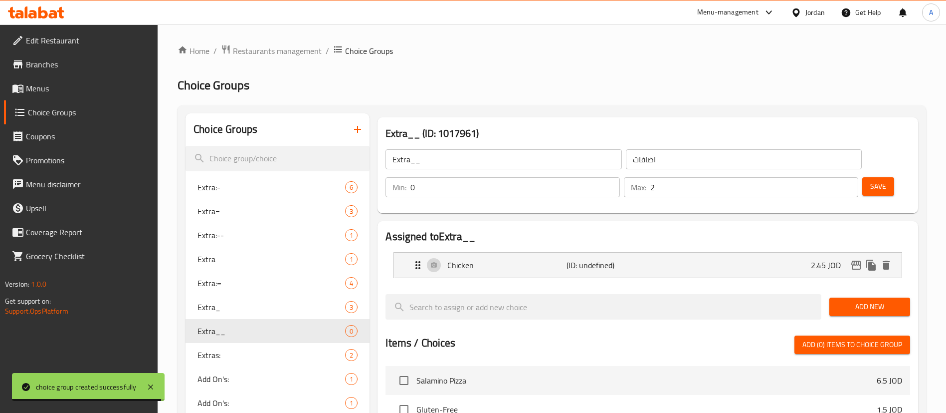
click at [862, 290] on div "Add New" at bounding box center [870, 306] width 89 height 33
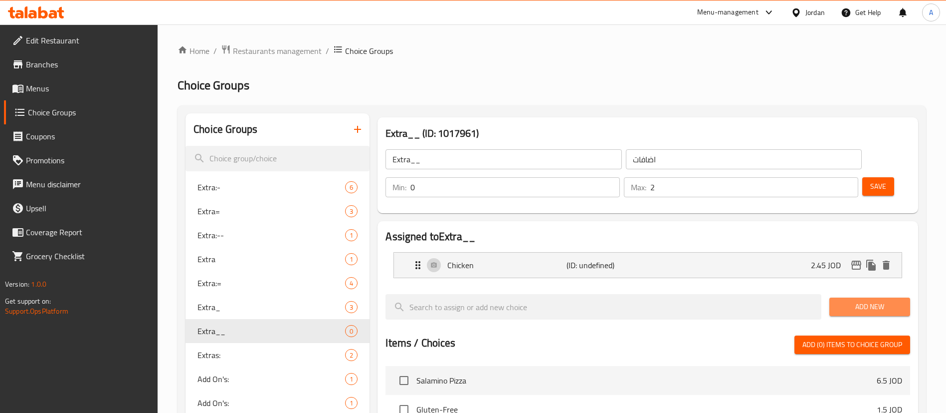
click at [882, 300] on span "Add New" at bounding box center [869, 306] width 65 height 12
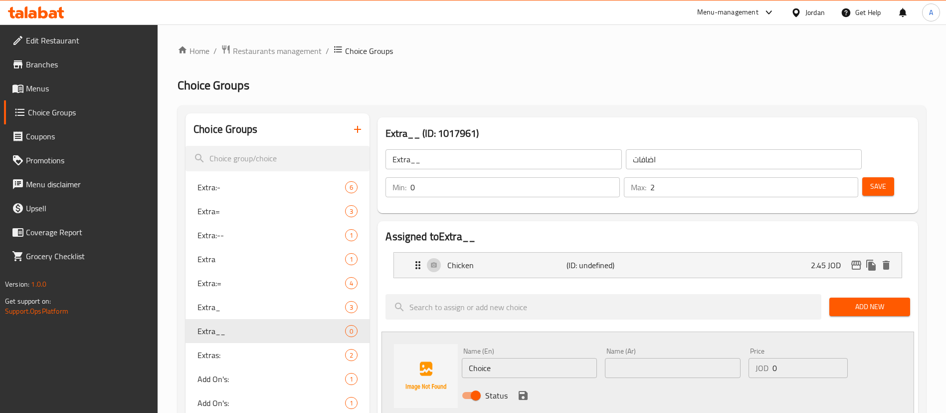
drag, startPoint x: 438, startPoint y: 339, endPoint x: 364, endPoint y: 331, distance: 74.8
type input "Creama"
type input "كريما"
type input "1.5"
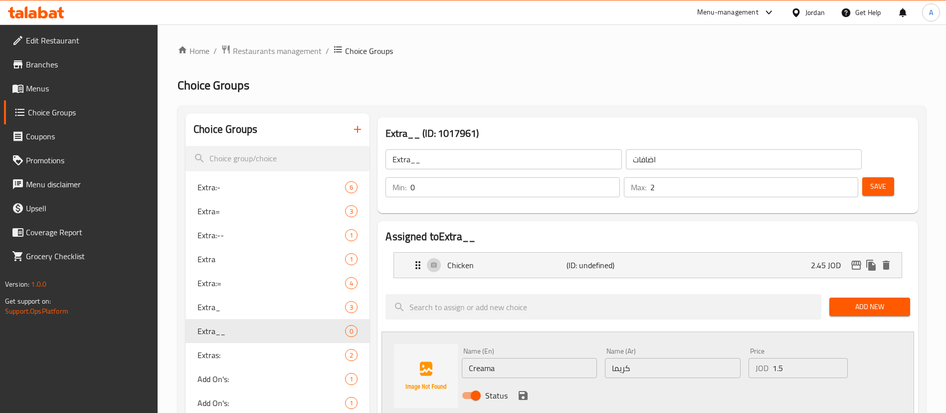
click at [515, 382] on div "Status" at bounding box center [672, 395] width 429 height 27
click at [522, 391] on icon "save" at bounding box center [523, 395] width 9 height 9
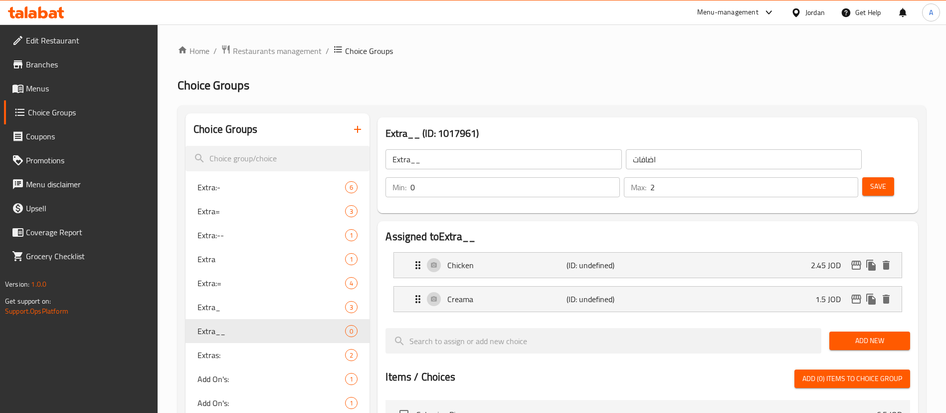
click at [860, 172] on div "Min: 0 ​ Max: 2 ​ Save" at bounding box center [646, 187] width 533 height 32
click at [870, 180] on span "Save" at bounding box center [878, 186] width 16 height 12
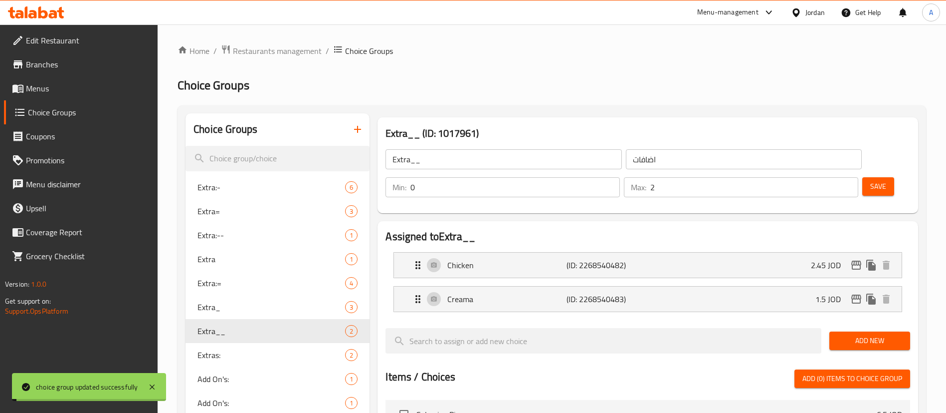
click at [79, 95] on link "Menus" at bounding box center [81, 88] width 154 height 24
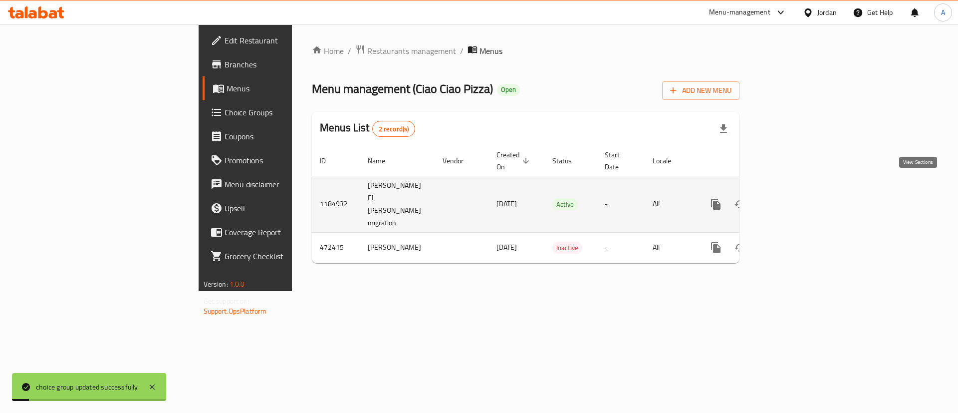
click at [800, 192] on link "enhanced table" at bounding box center [788, 204] width 24 height 24
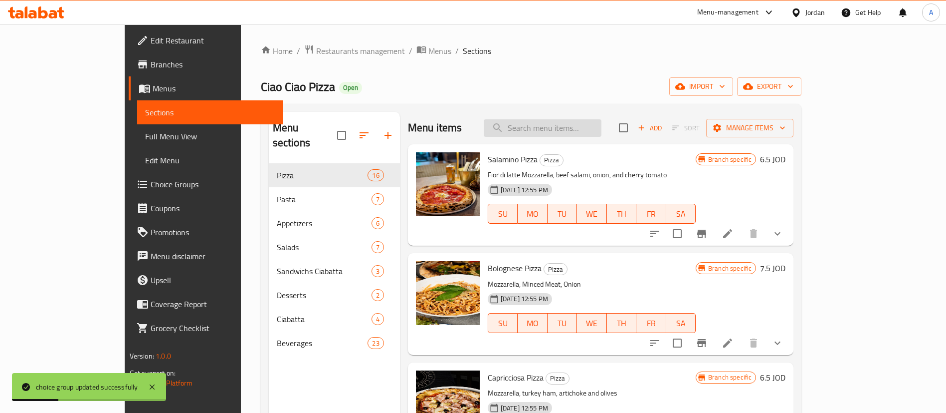
click at [554, 127] on input "search" at bounding box center [543, 127] width 118 height 17
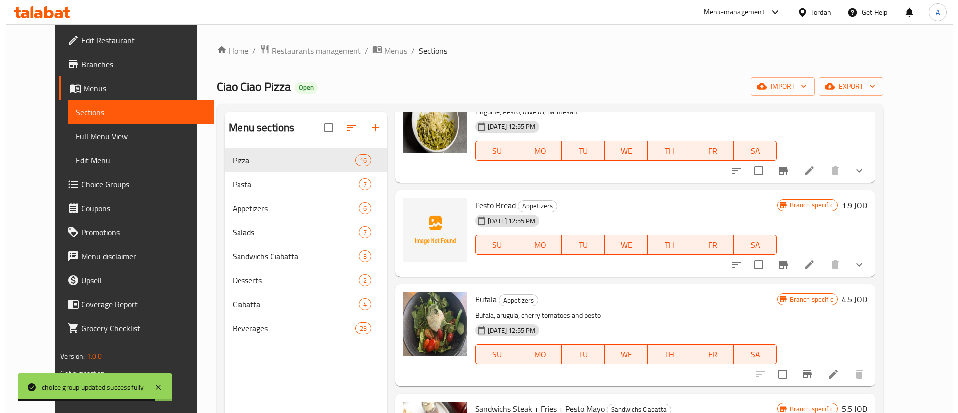
scroll to position [150, 0]
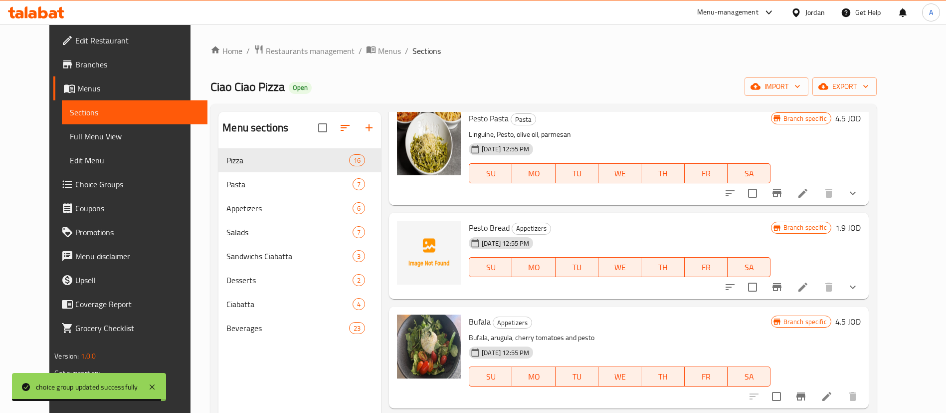
type input "pesto"
click at [817, 195] on li at bounding box center [803, 193] width 28 height 18
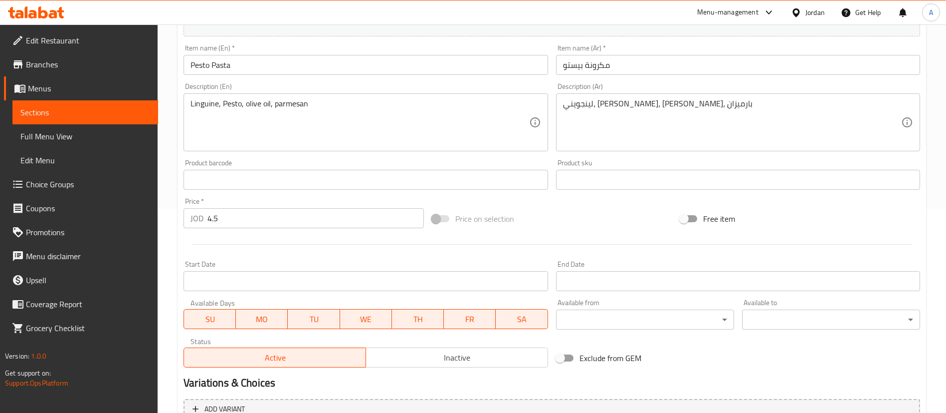
scroll to position [323, 0]
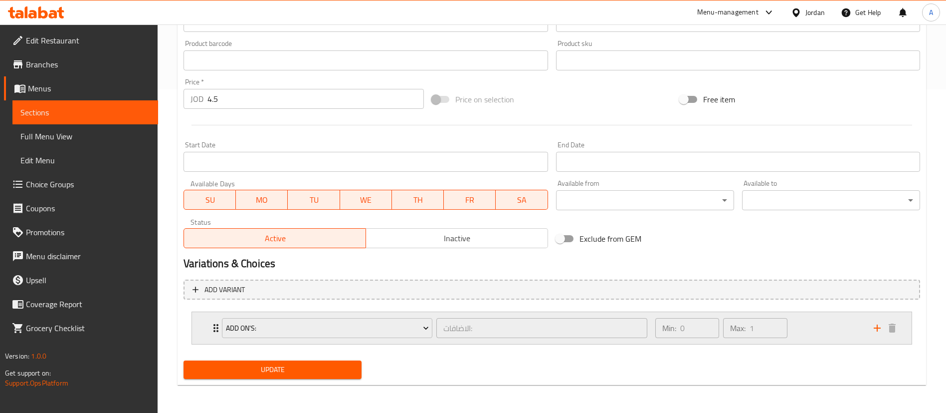
click at [286, 316] on div "Add On's:" at bounding box center [327, 328] width 214 height 24
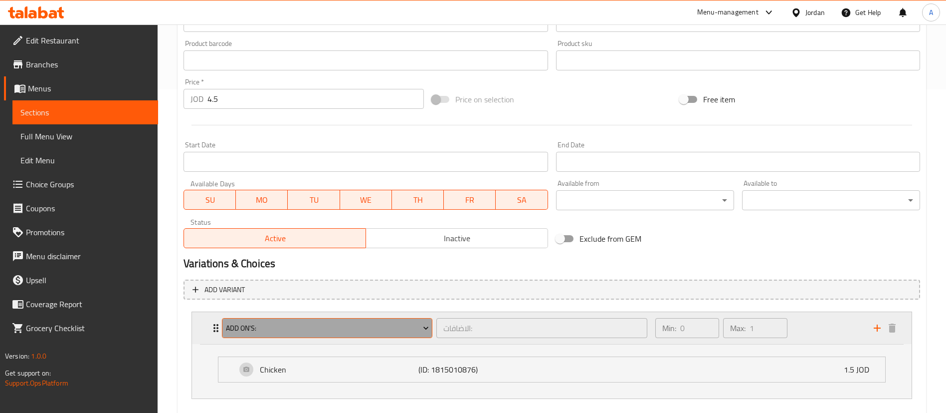
click at [286, 324] on span "Add On's:" at bounding box center [327, 328] width 203 height 12
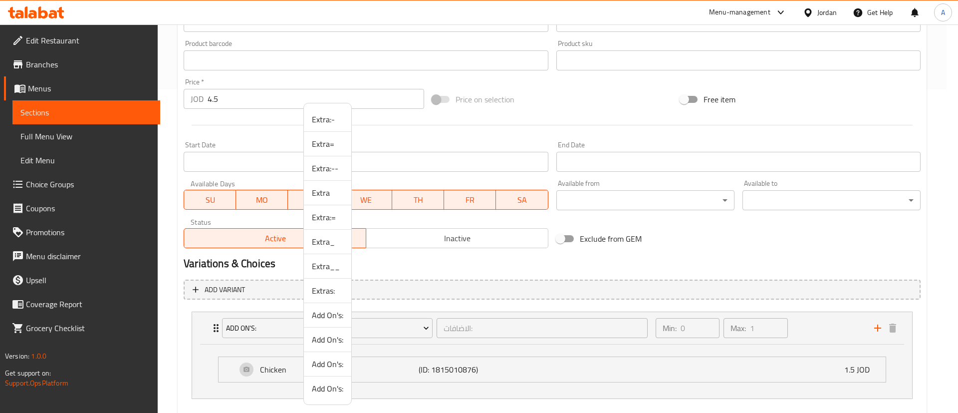
click at [338, 267] on span "Extra__" at bounding box center [327, 266] width 31 height 12
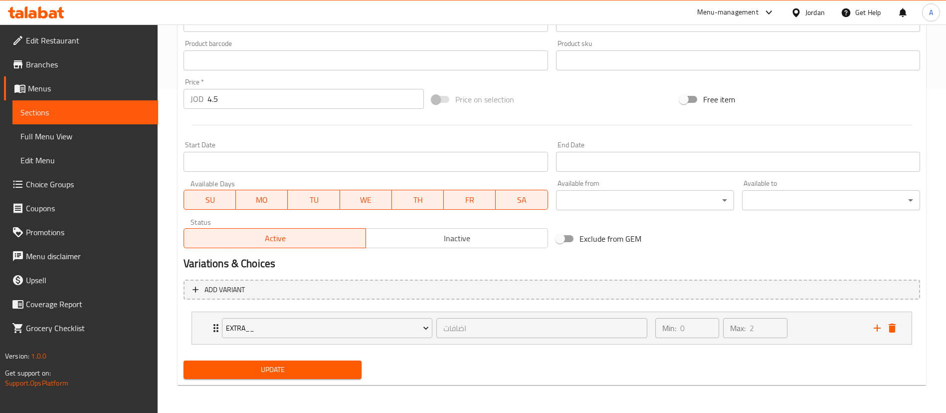
drag, startPoint x: 298, startPoint y: 361, endPoint x: 302, endPoint y: 358, distance: 5.3
click at [299, 361] on button "Update" at bounding box center [273, 369] width 178 height 18
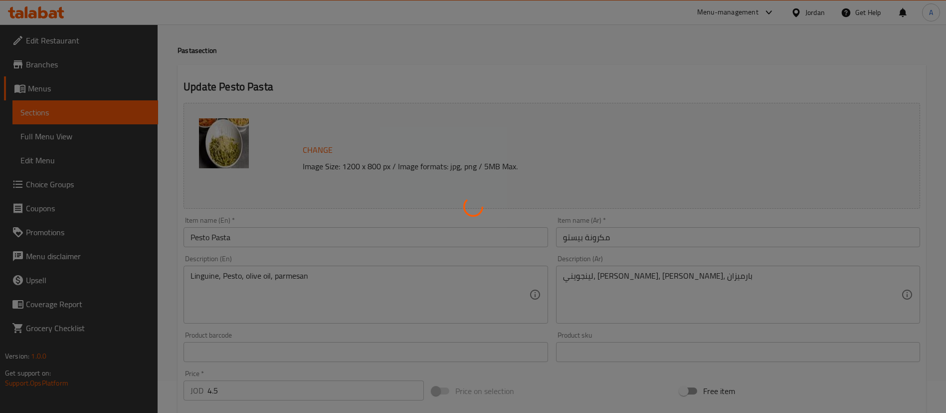
scroll to position [0, 0]
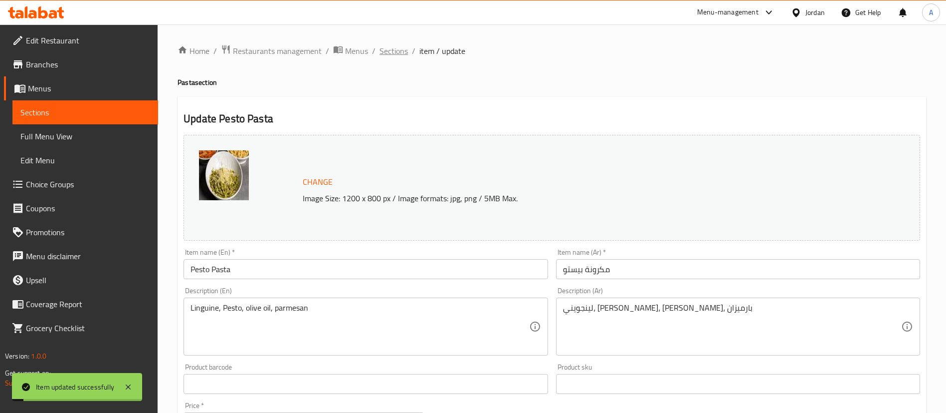
click at [400, 45] on span "Sections" at bounding box center [394, 51] width 28 height 12
